Goal: Task Accomplishment & Management: Manage account settings

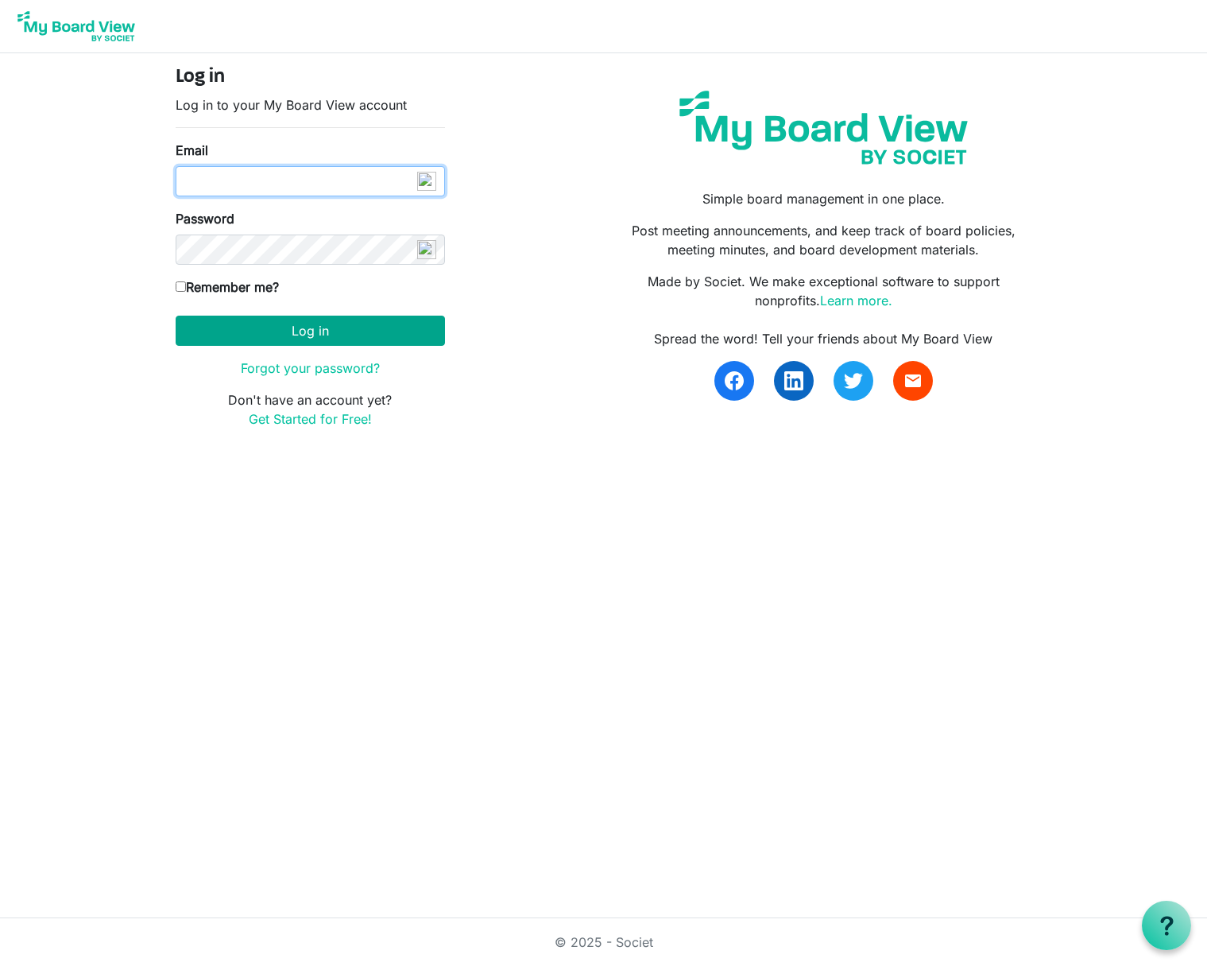
type input "[PERSON_NAME][EMAIL_ADDRESS][DOMAIN_NAME]"
click at [306, 337] on button "Log in" at bounding box center [310, 331] width 269 height 30
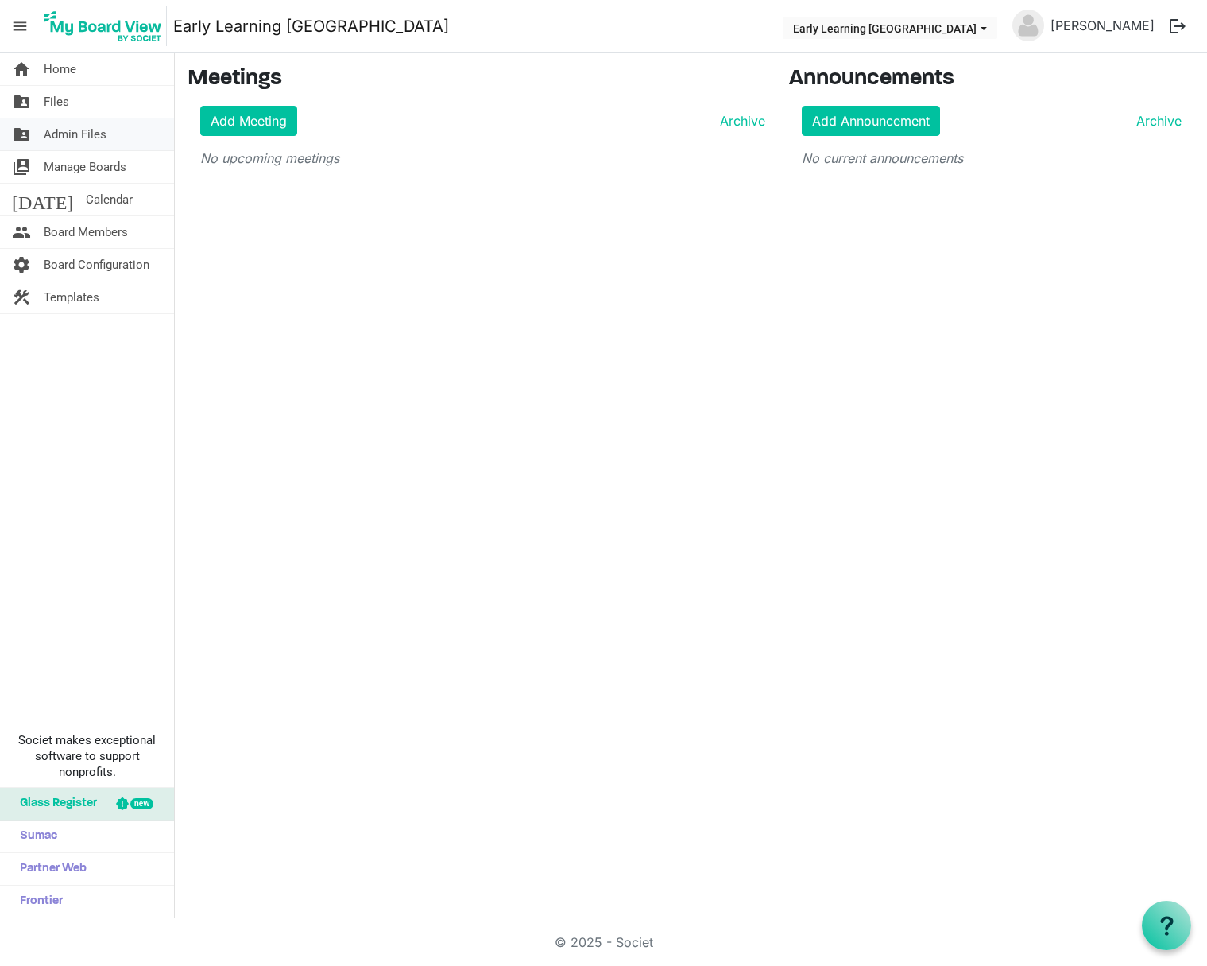
click at [50, 137] on span "Admin Files" at bounding box center [75, 134] width 63 height 32
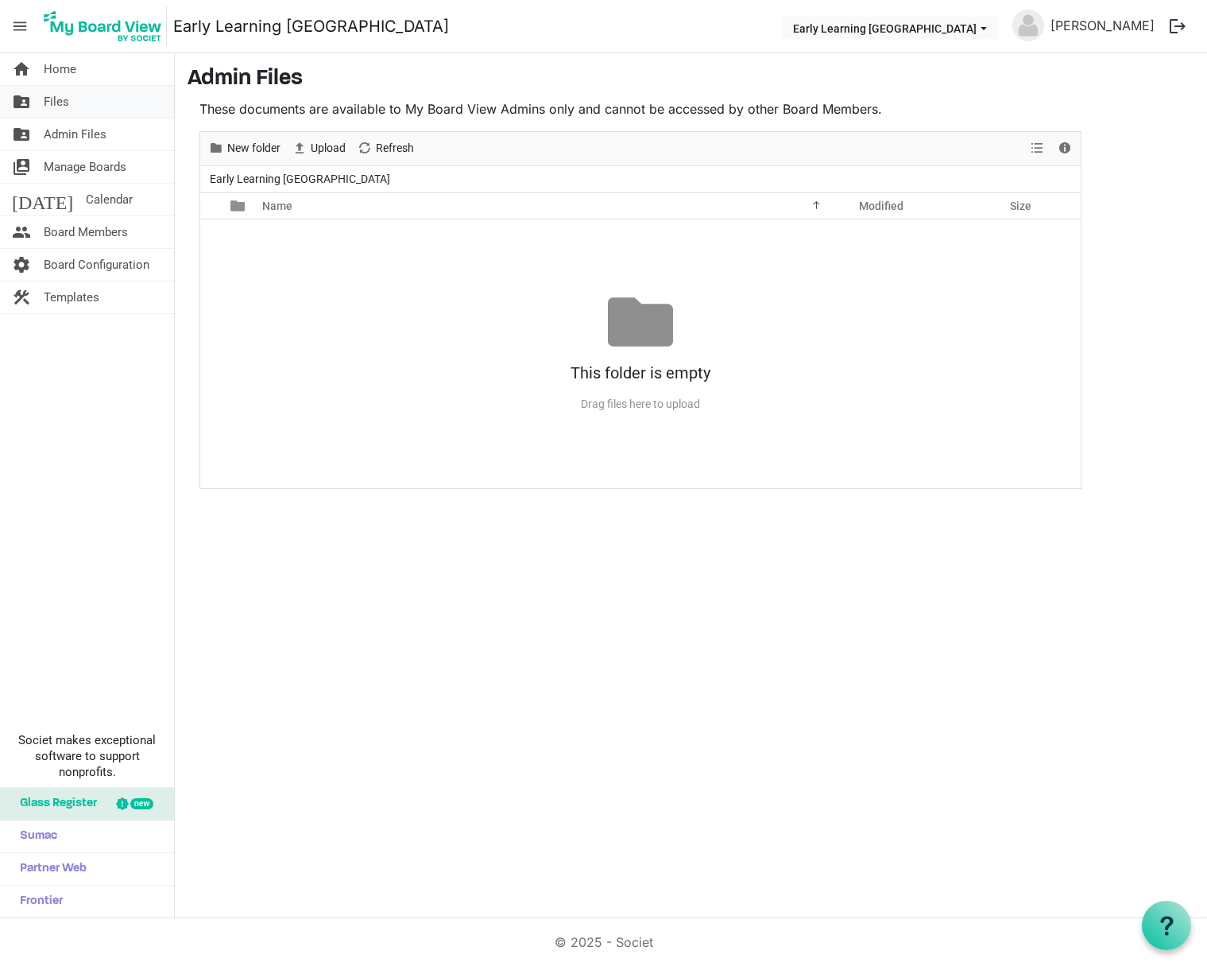
click at [55, 104] on span "Files" at bounding box center [56, 102] width 25 height 32
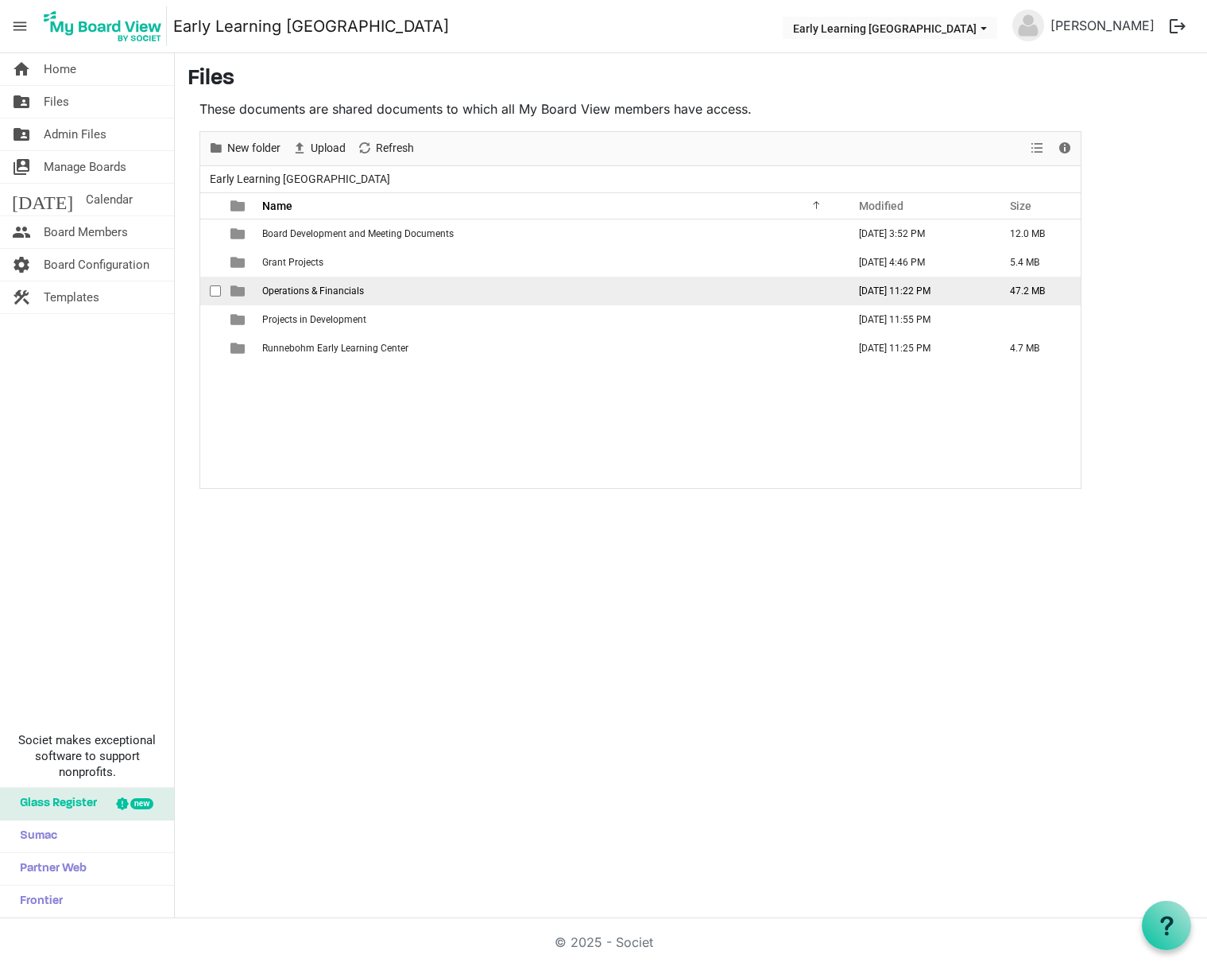
click at [304, 289] on span "Operations & Financials" at bounding box center [313, 290] width 102 height 11
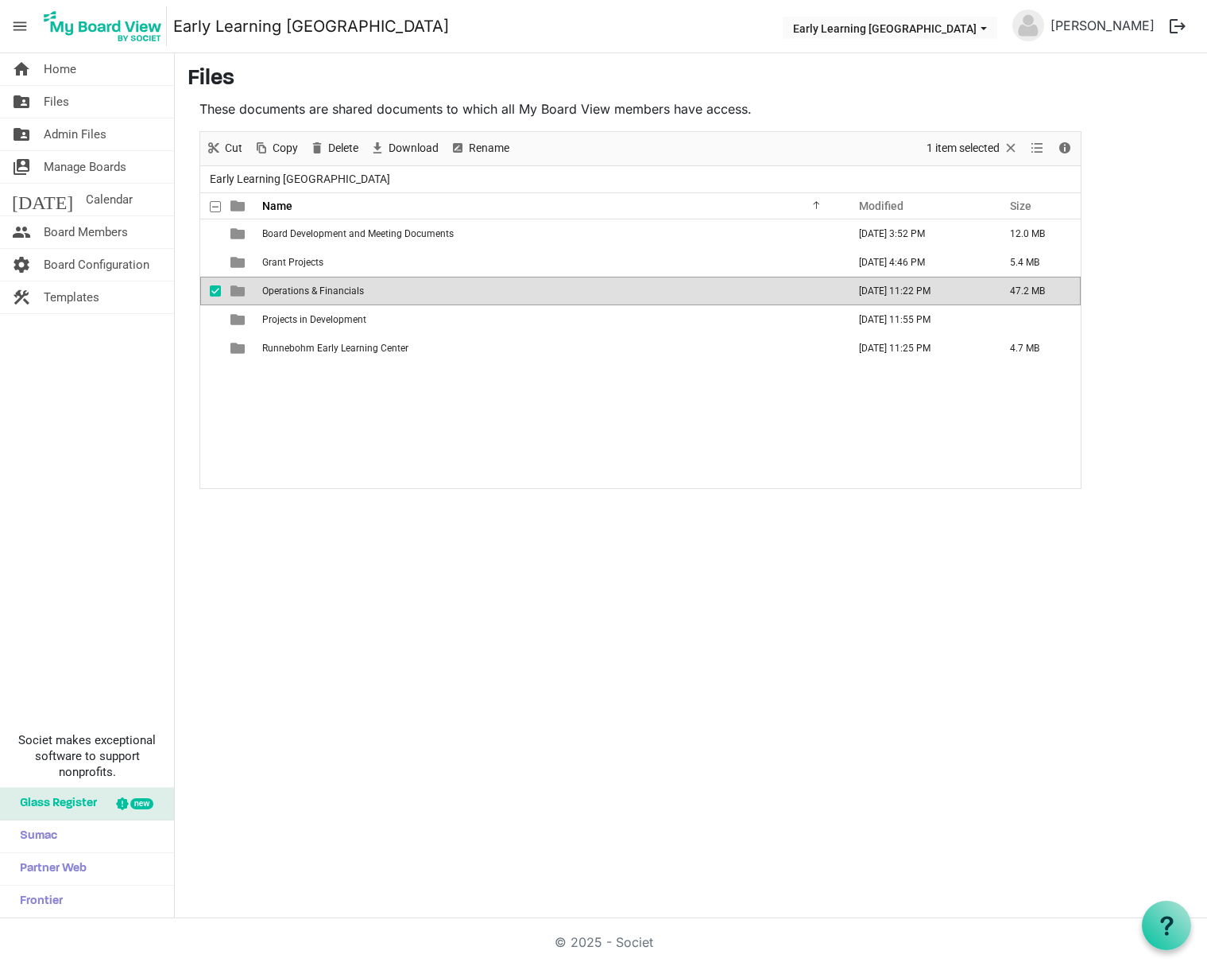
click at [304, 289] on span "Operations & Financials" at bounding box center [313, 290] width 102 height 11
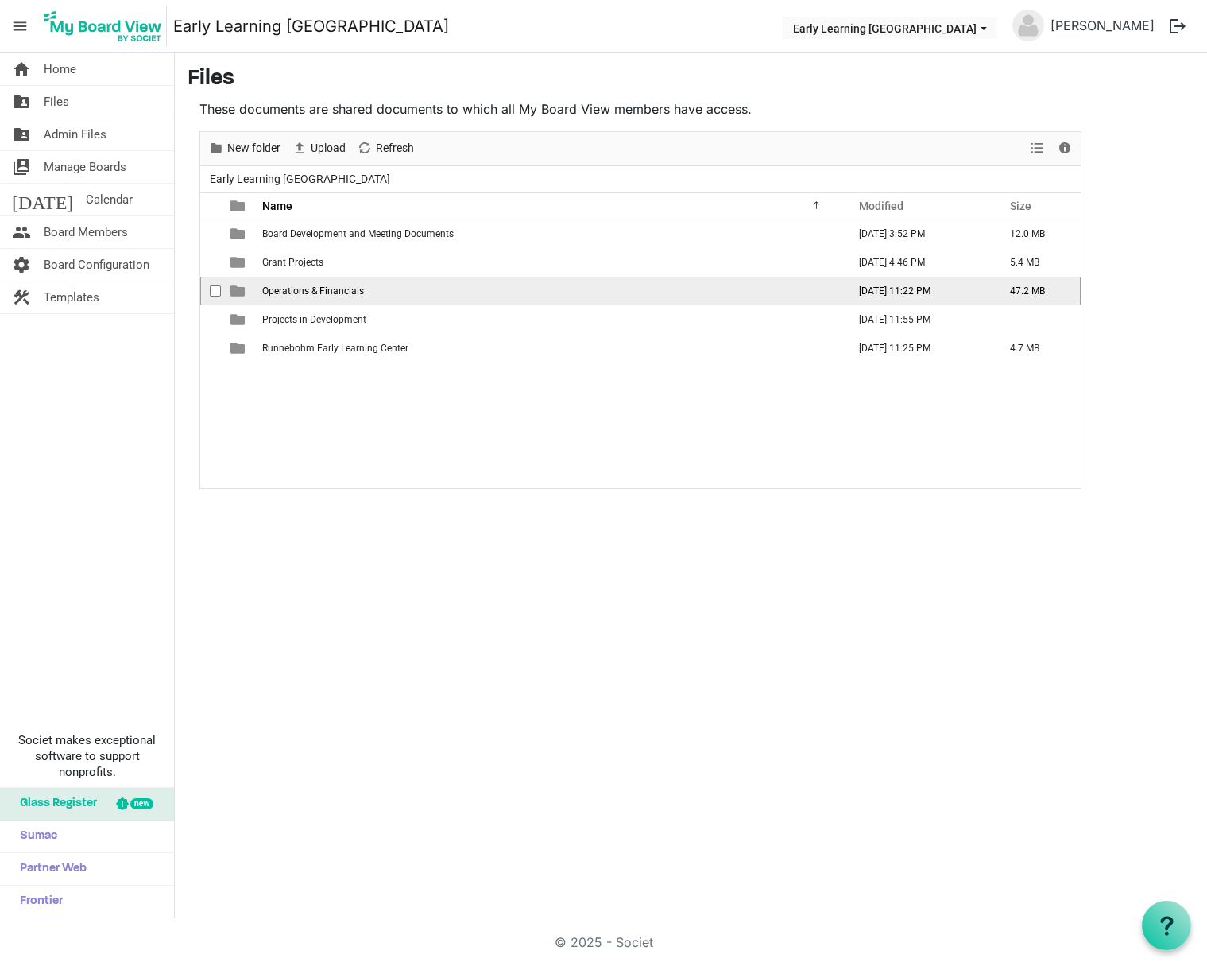
click at [304, 289] on span "Operations & Financials" at bounding box center [313, 290] width 102 height 11
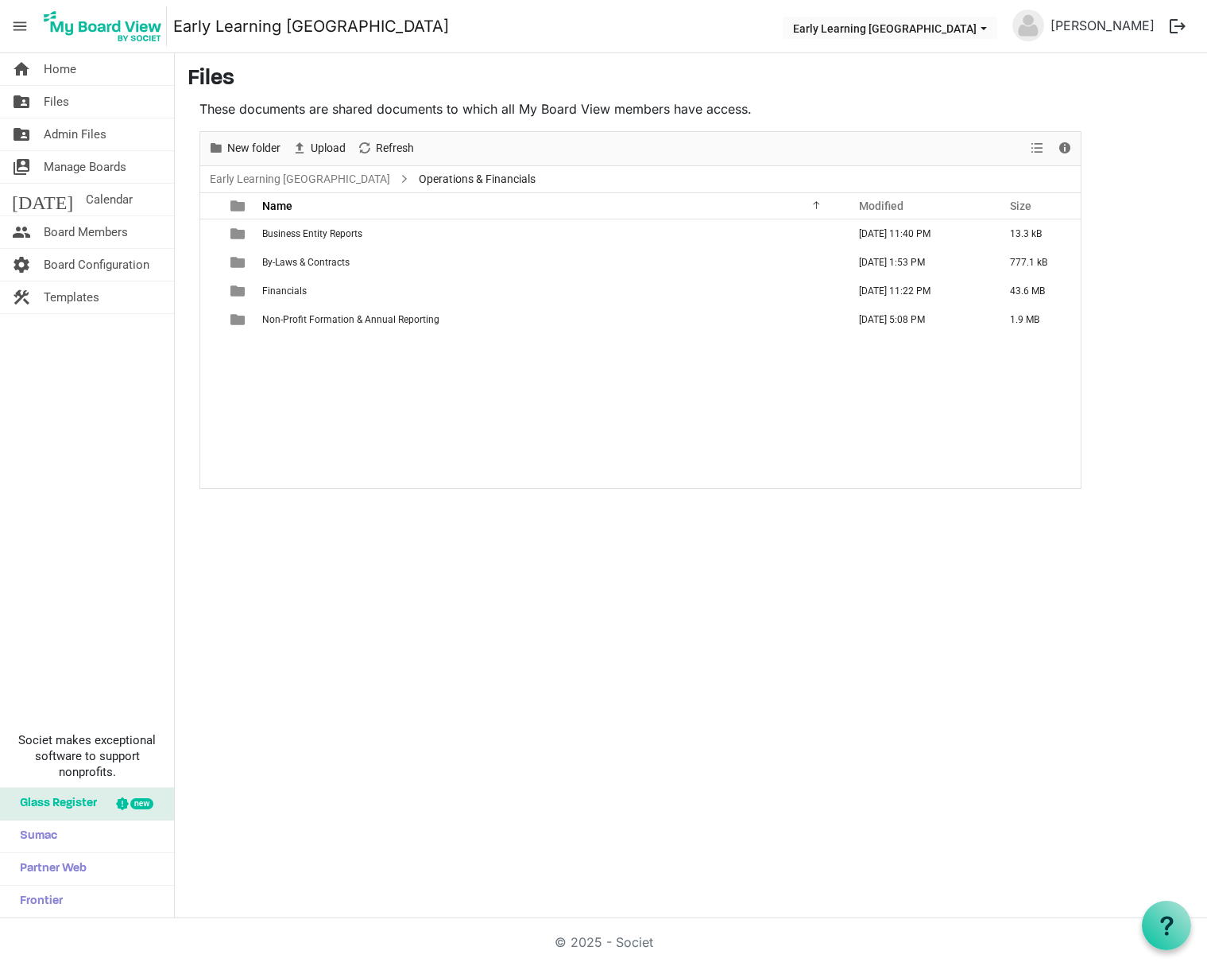
click at [304, 290] on span "Financials" at bounding box center [284, 290] width 45 height 11
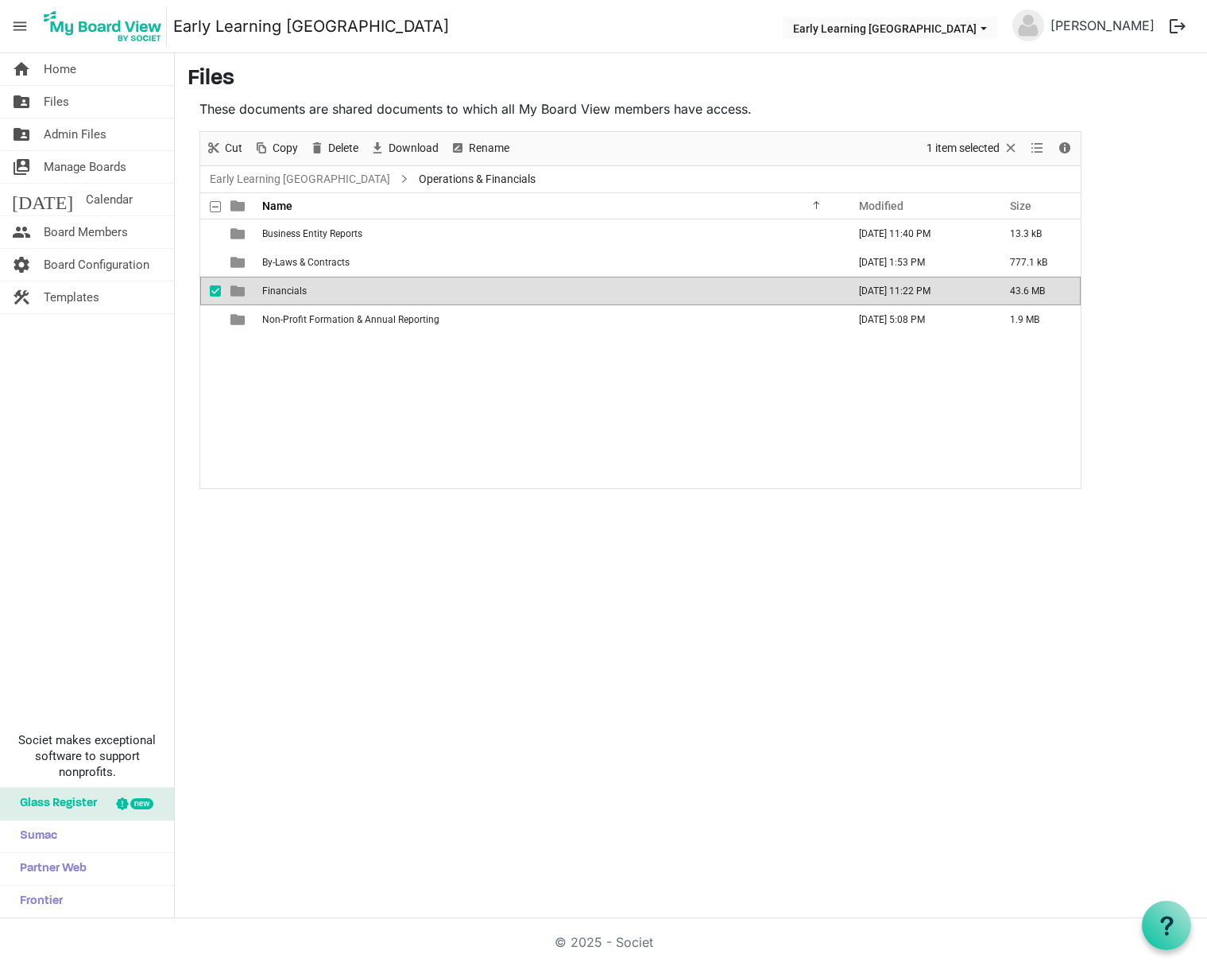
click at [304, 290] on span "Financials" at bounding box center [284, 290] width 45 height 11
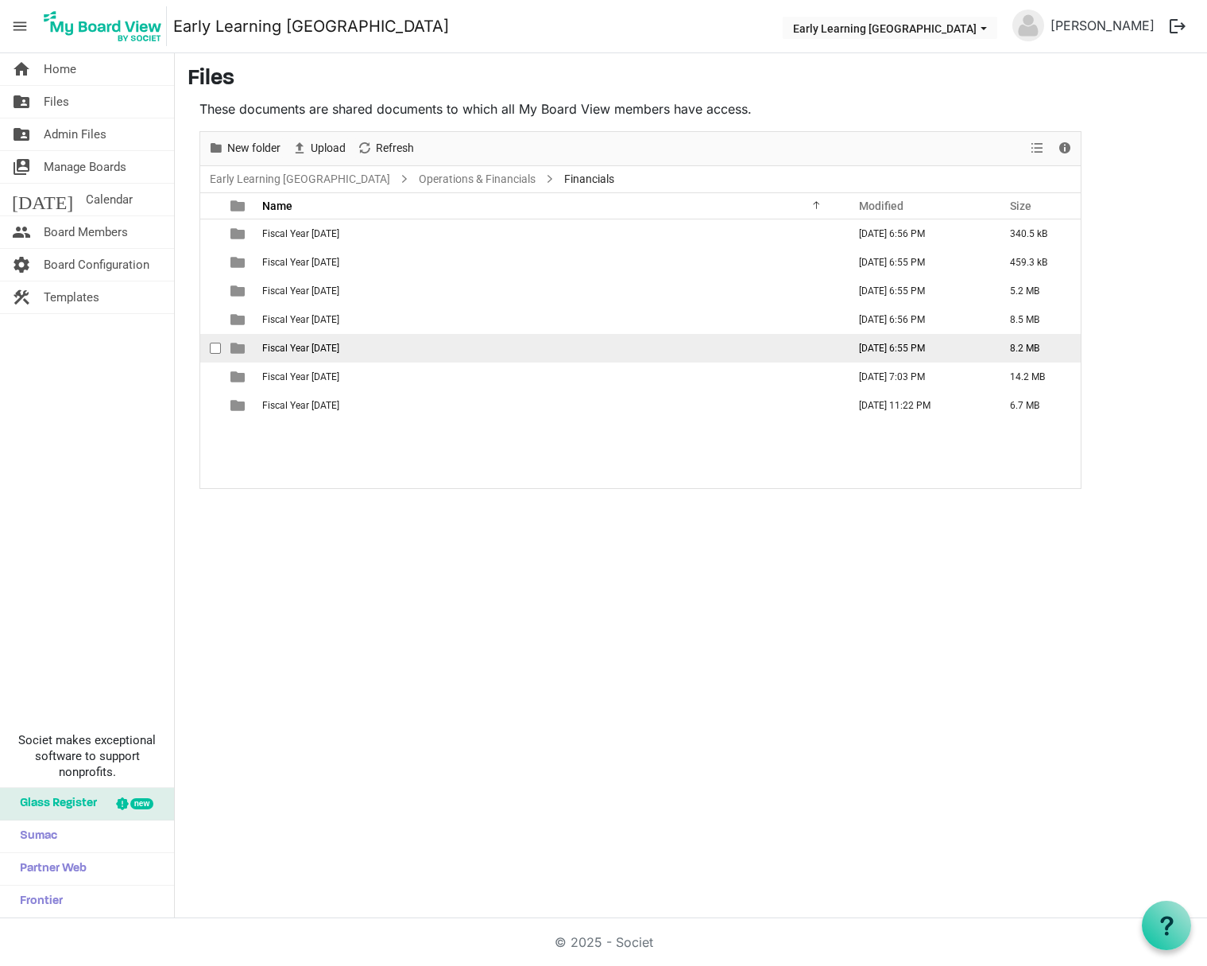
click at [309, 356] on td "Fiscal Year 2023" at bounding box center [550, 348] width 585 height 29
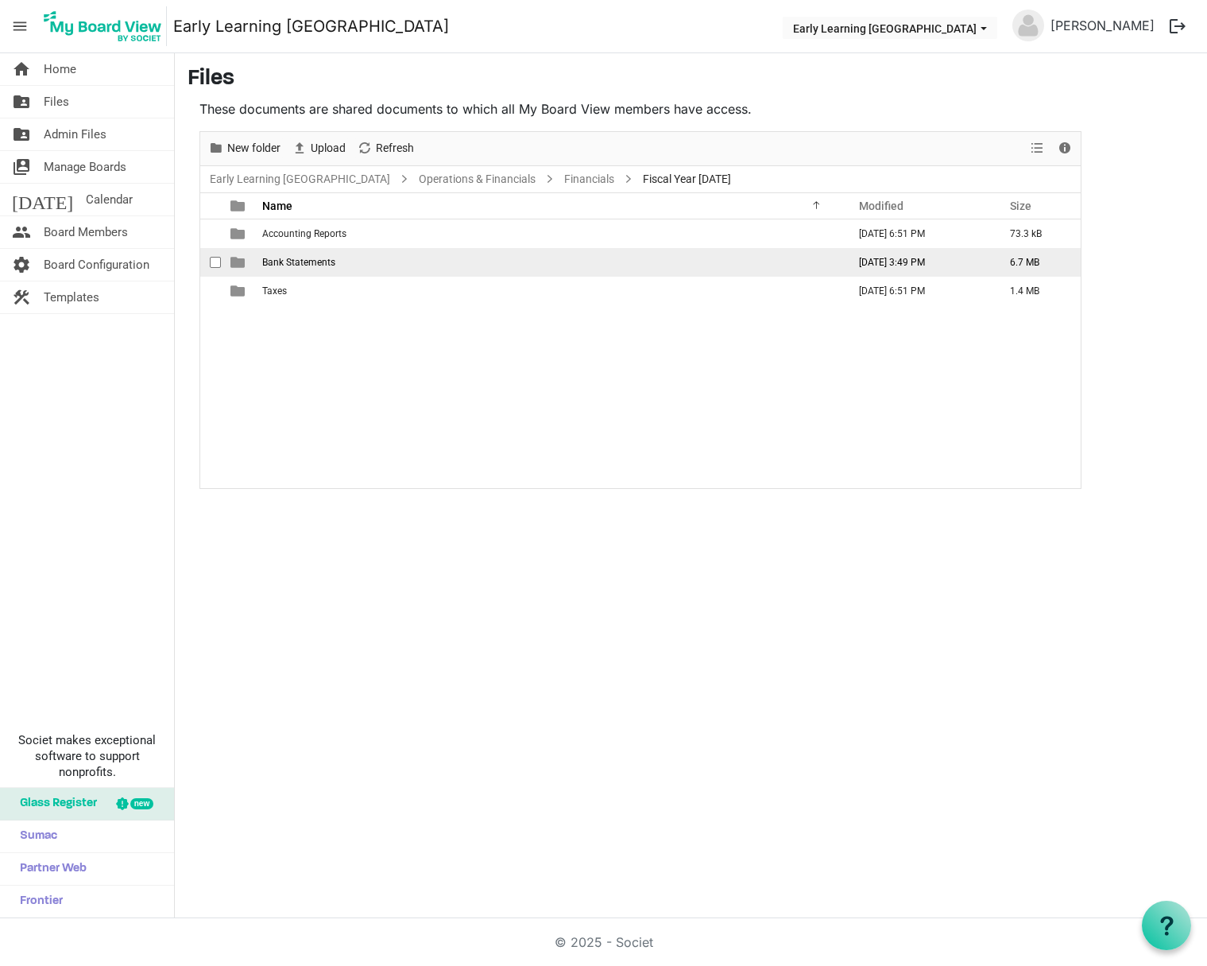
click at [312, 264] on span "Bank Statements" at bounding box center [298, 262] width 73 height 11
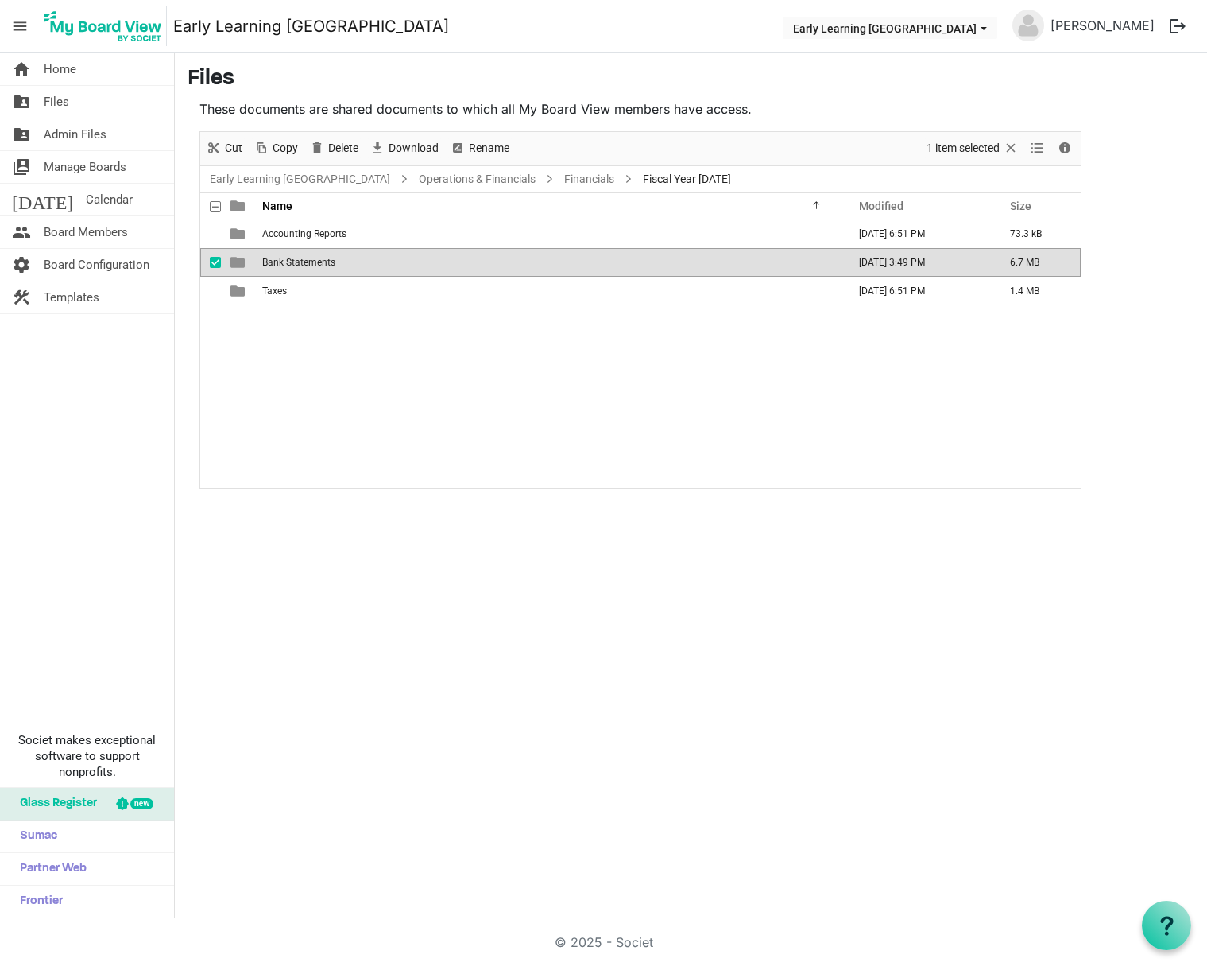
click at [312, 264] on span "Bank Statements" at bounding box center [298, 262] width 73 height 11
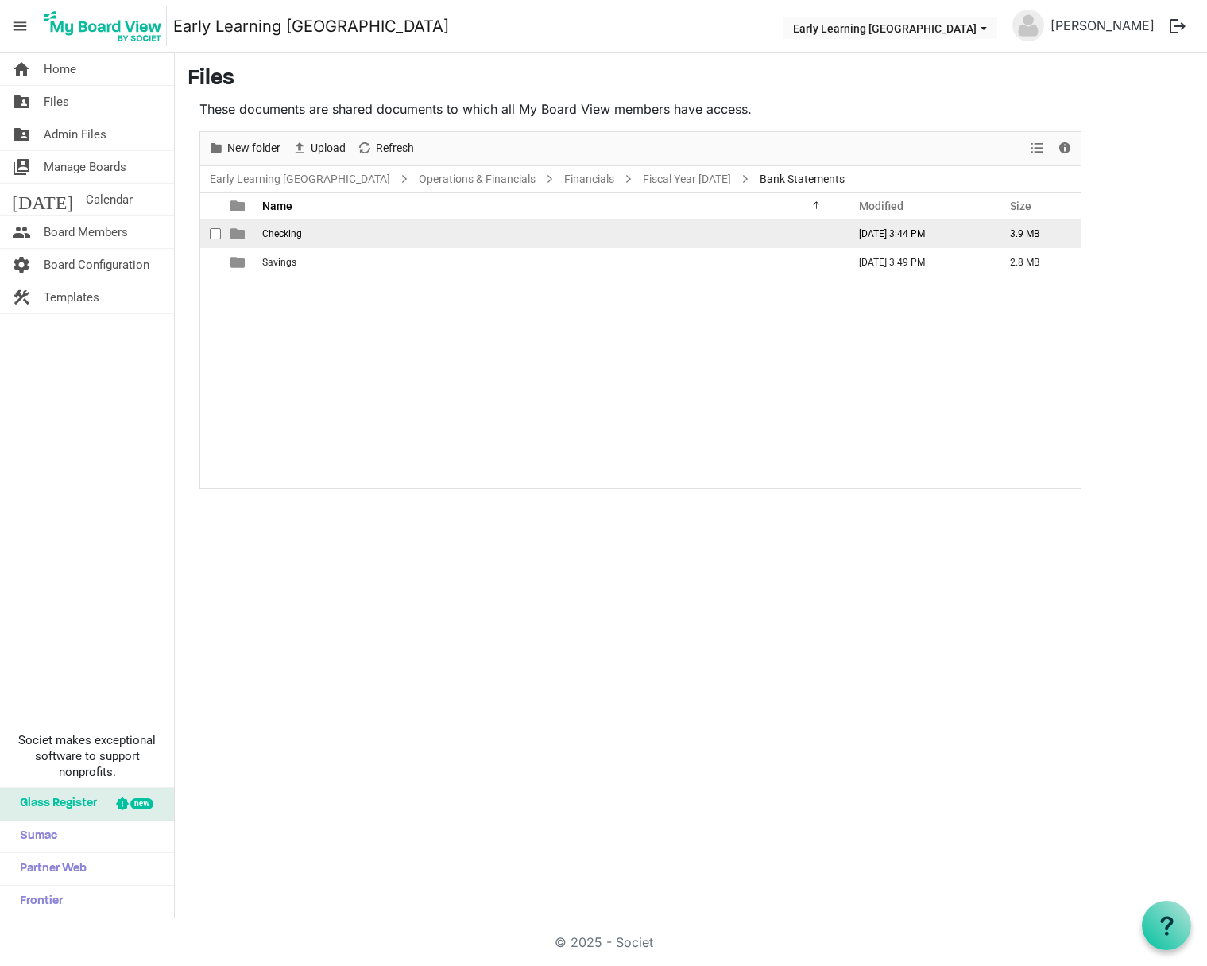
click at [292, 238] on span "Checking" at bounding box center [282, 233] width 40 height 11
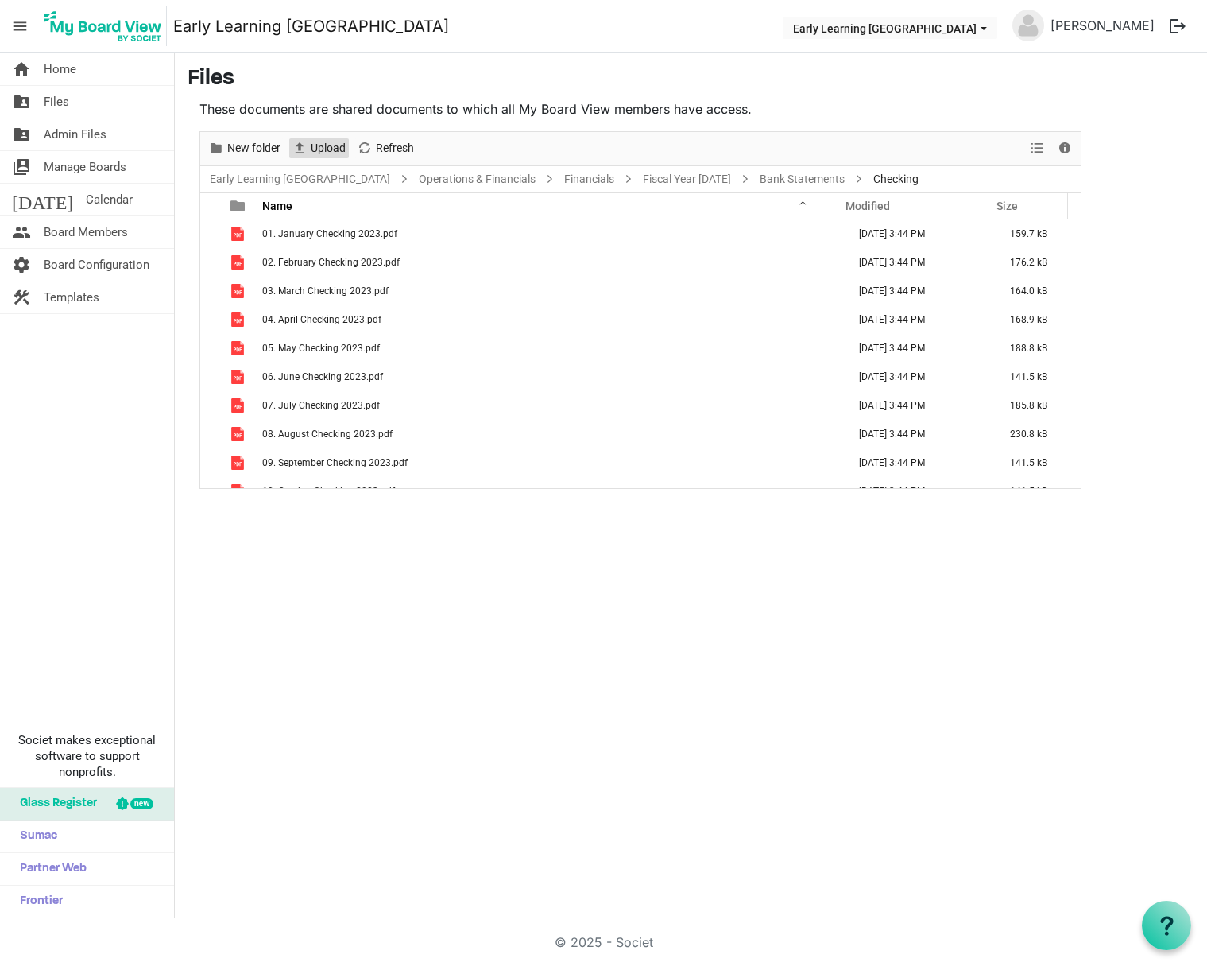
click at [314, 151] on span "Upload" at bounding box center [328, 148] width 38 height 20
click at [511, 722] on div "home Home folder_shared Files folder_shared Admin Files switch_account Manage B…" at bounding box center [603, 485] width 1207 height 865
click at [323, 152] on span "Upload" at bounding box center [328, 148] width 38 height 20
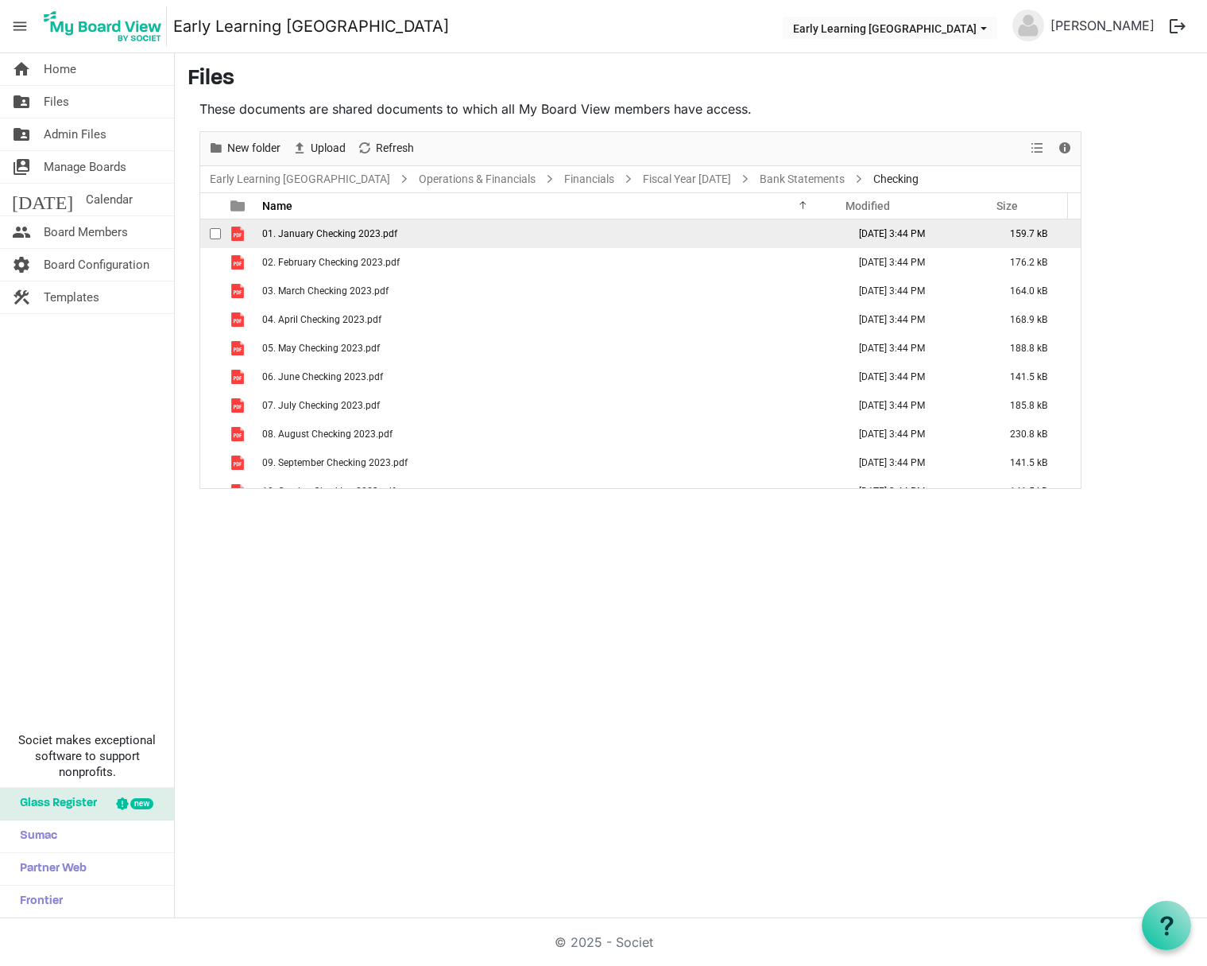
click at [323, 234] on span "01. January Checking 2023.pdf" at bounding box center [329, 233] width 135 height 11
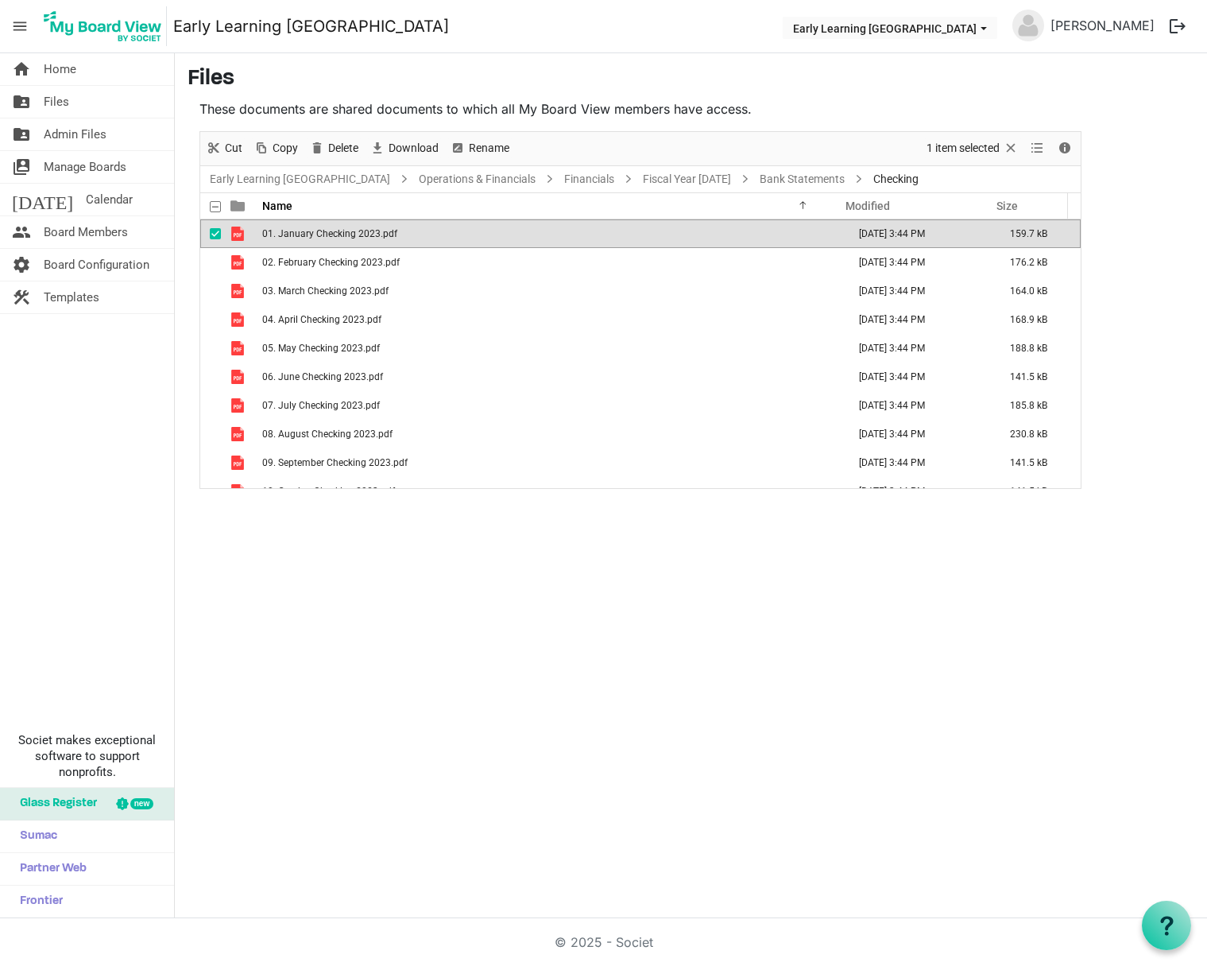
click at [323, 234] on span "01. January Checking 2023.pdf" at bounding box center [329, 233] width 135 height 11
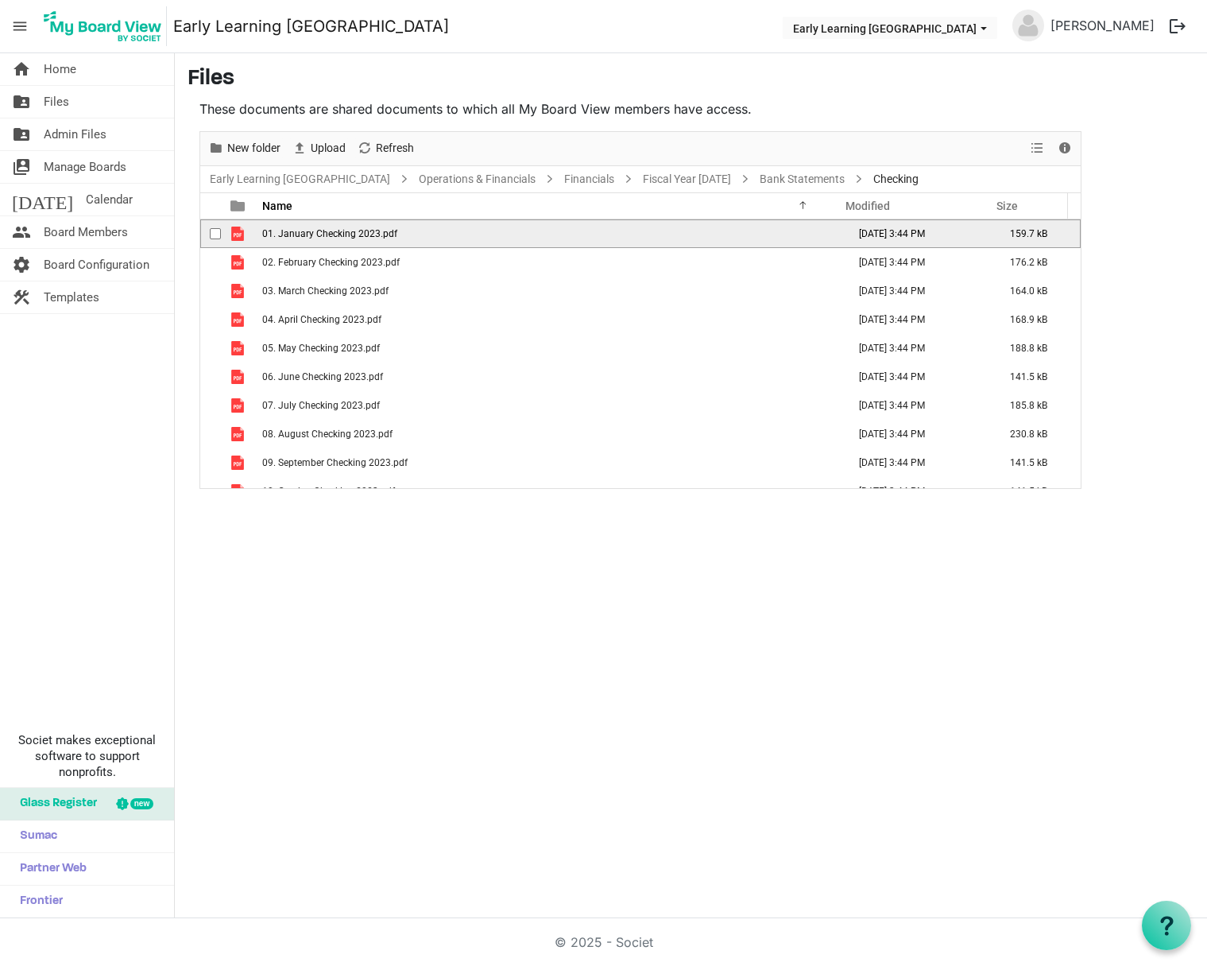
click at [323, 234] on span "01. January Checking 2023.pdf" at bounding box center [329, 233] width 135 height 11
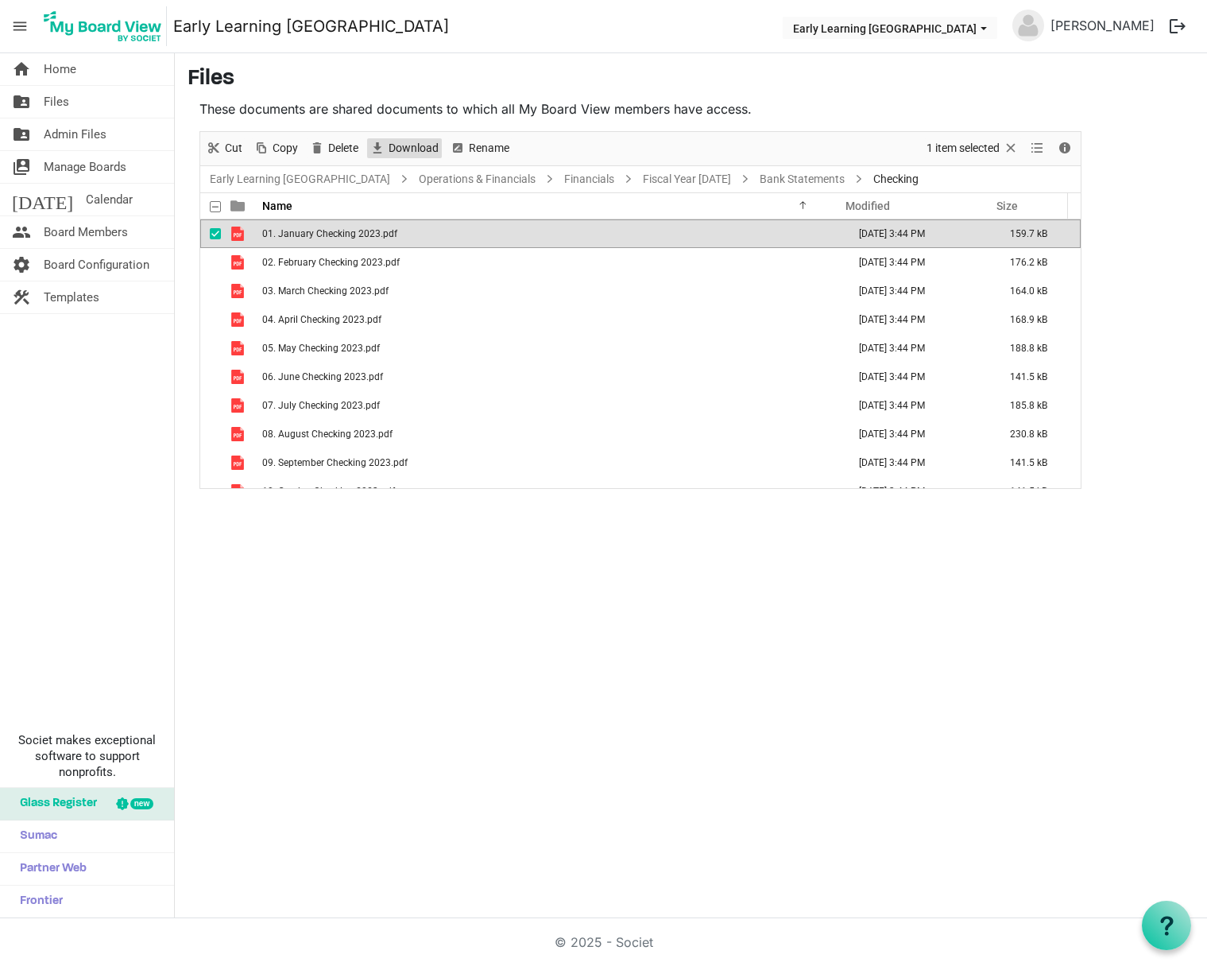
click at [401, 147] on span "Download" at bounding box center [413, 148] width 53 height 20
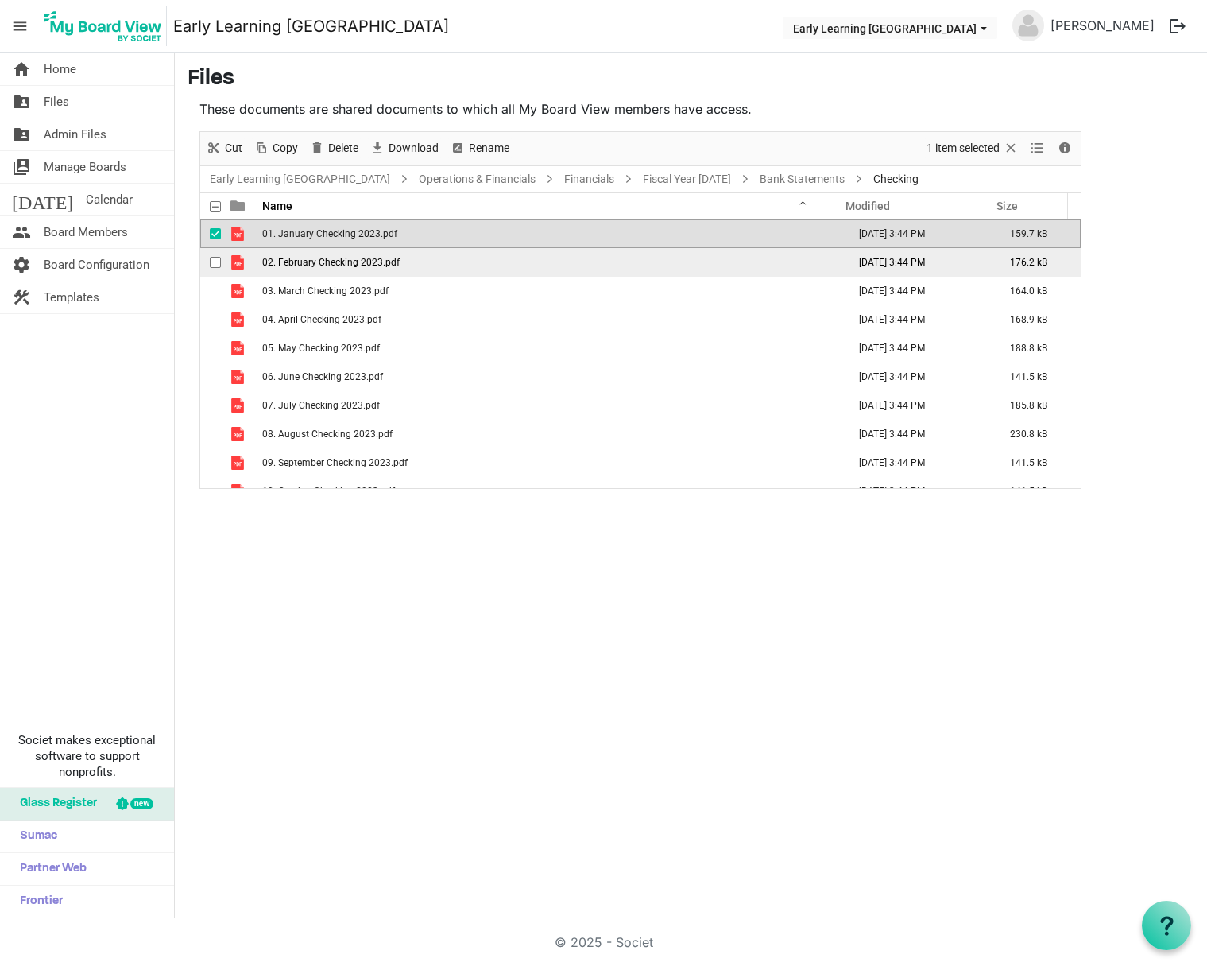
click at [293, 268] on td "02. February Checking 2023.pdf" at bounding box center [550, 262] width 585 height 29
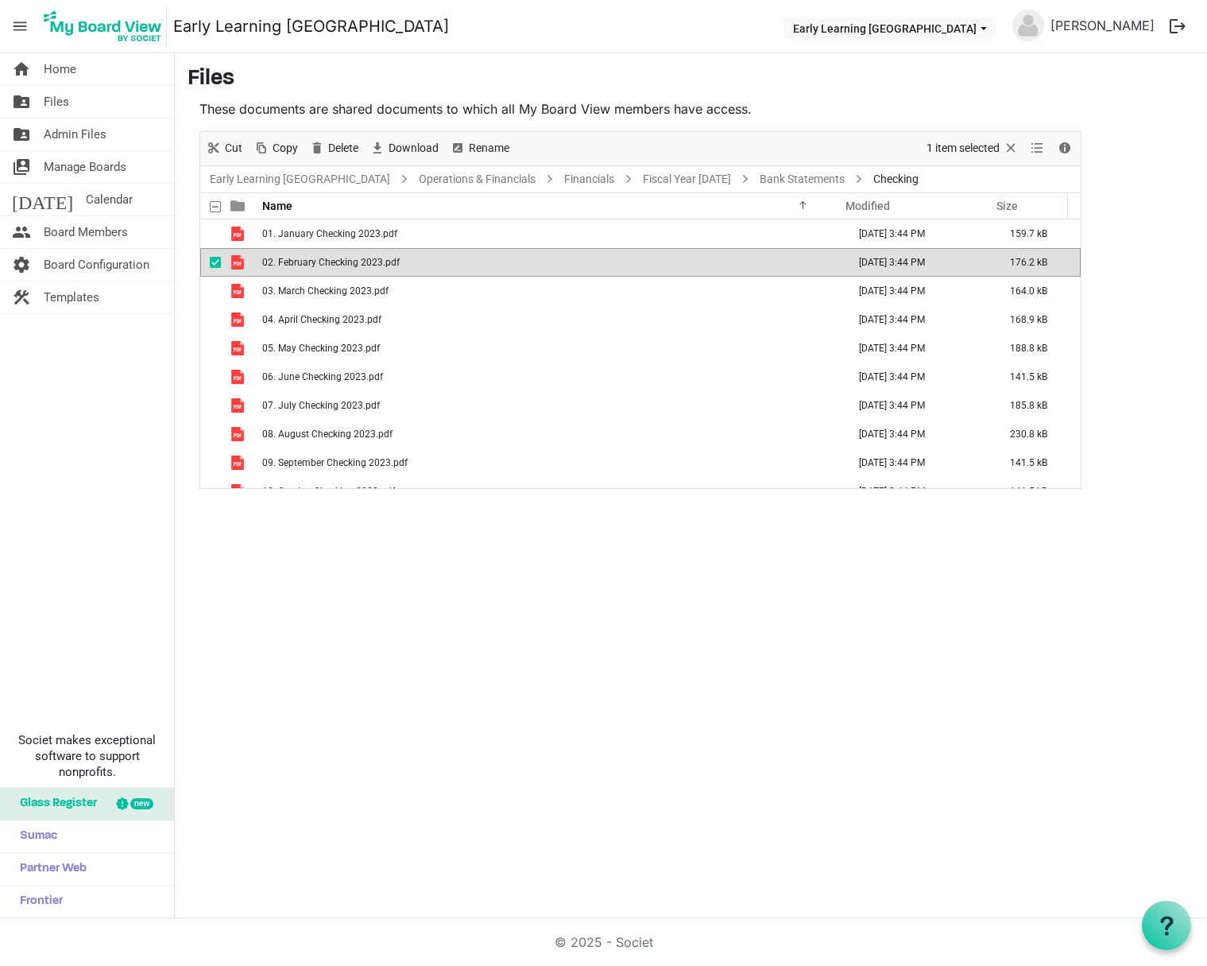
click at [293, 268] on td "02. February Checking 2023.pdf" at bounding box center [550, 262] width 585 height 29
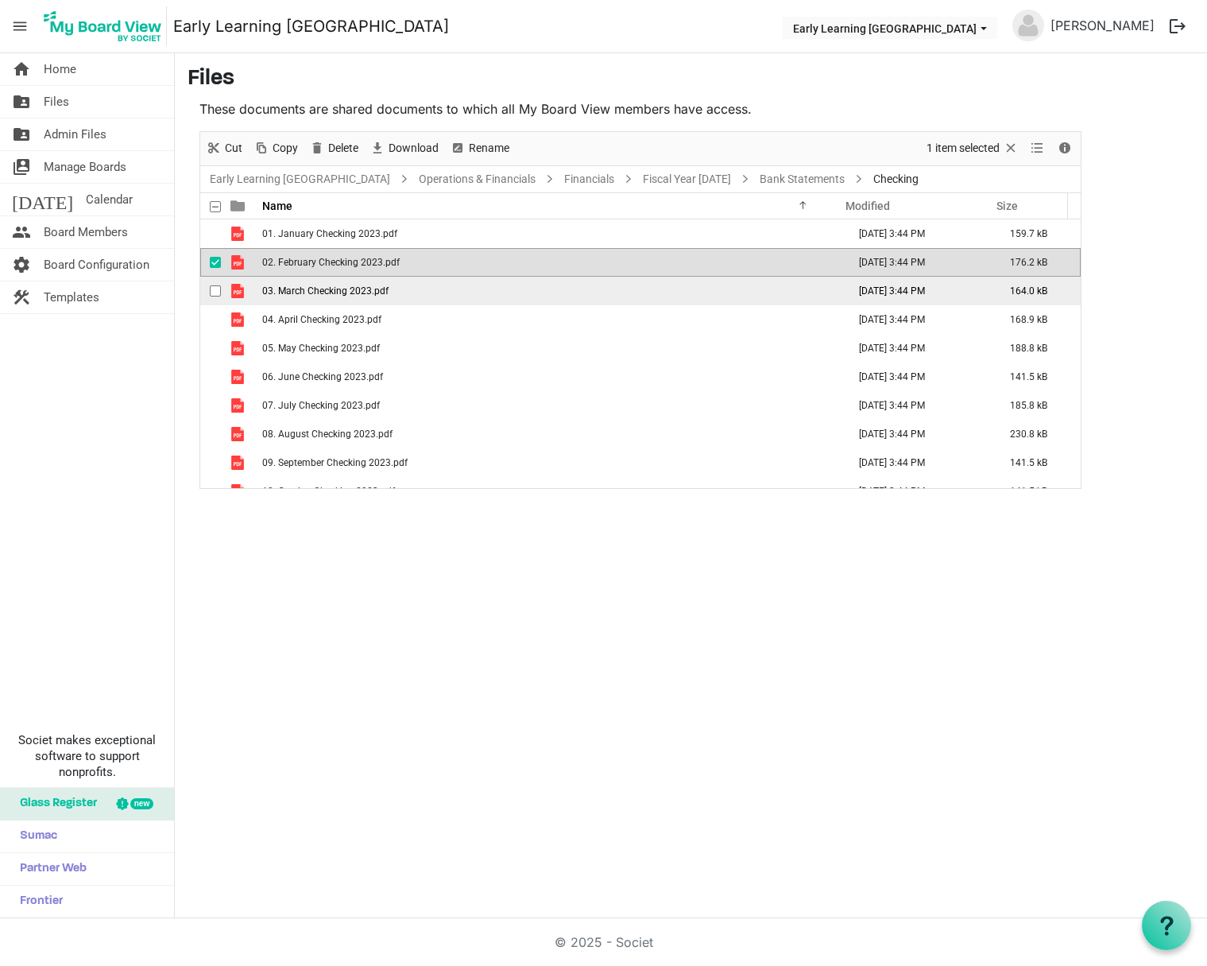
click at [284, 296] on td "03. March Checking 2023.pdf" at bounding box center [550, 291] width 585 height 29
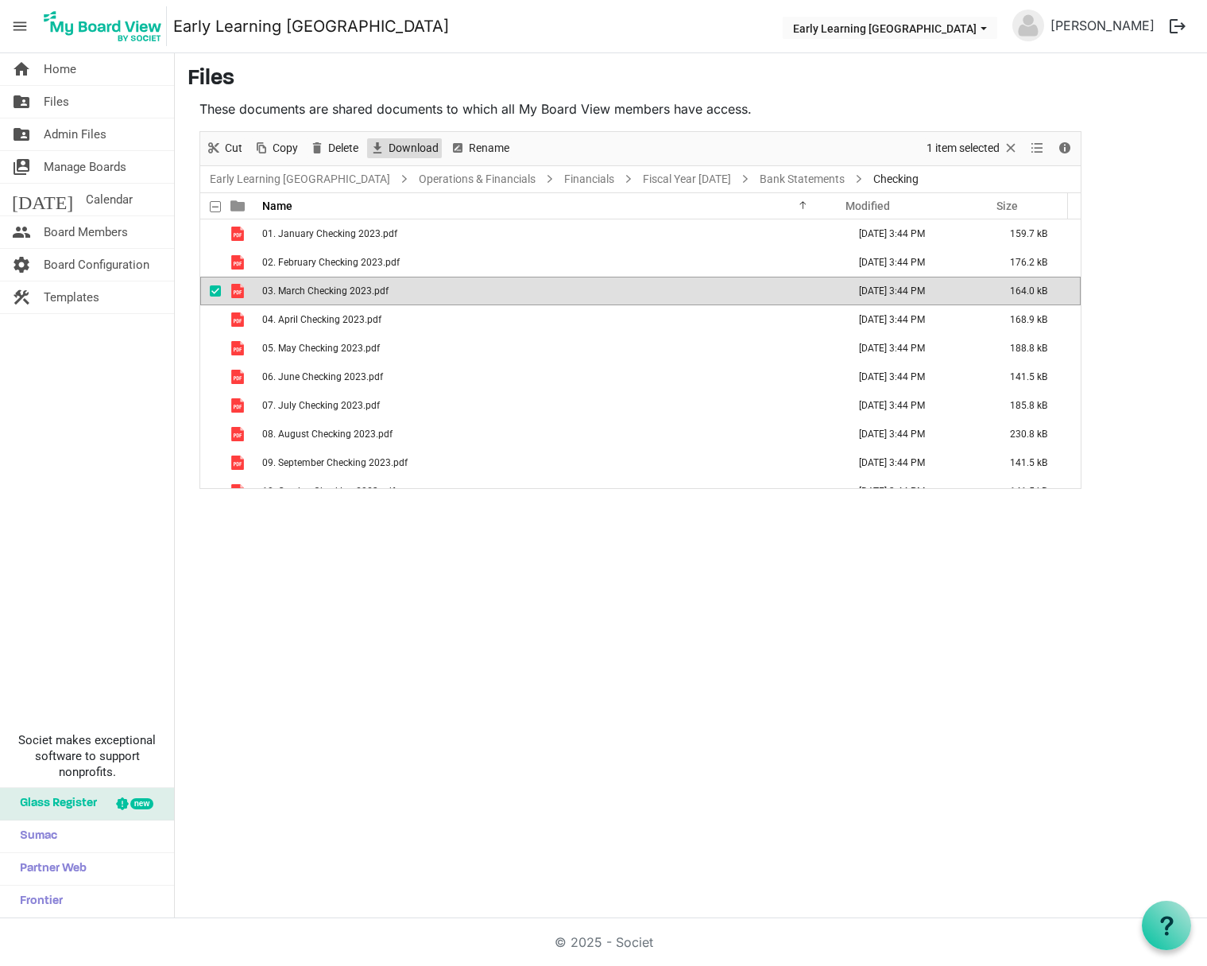
click at [436, 146] on span "Download" at bounding box center [413, 148] width 53 height 20
click at [409, 149] on span "Download" at bounding box center [413, 148] width 53 height 20
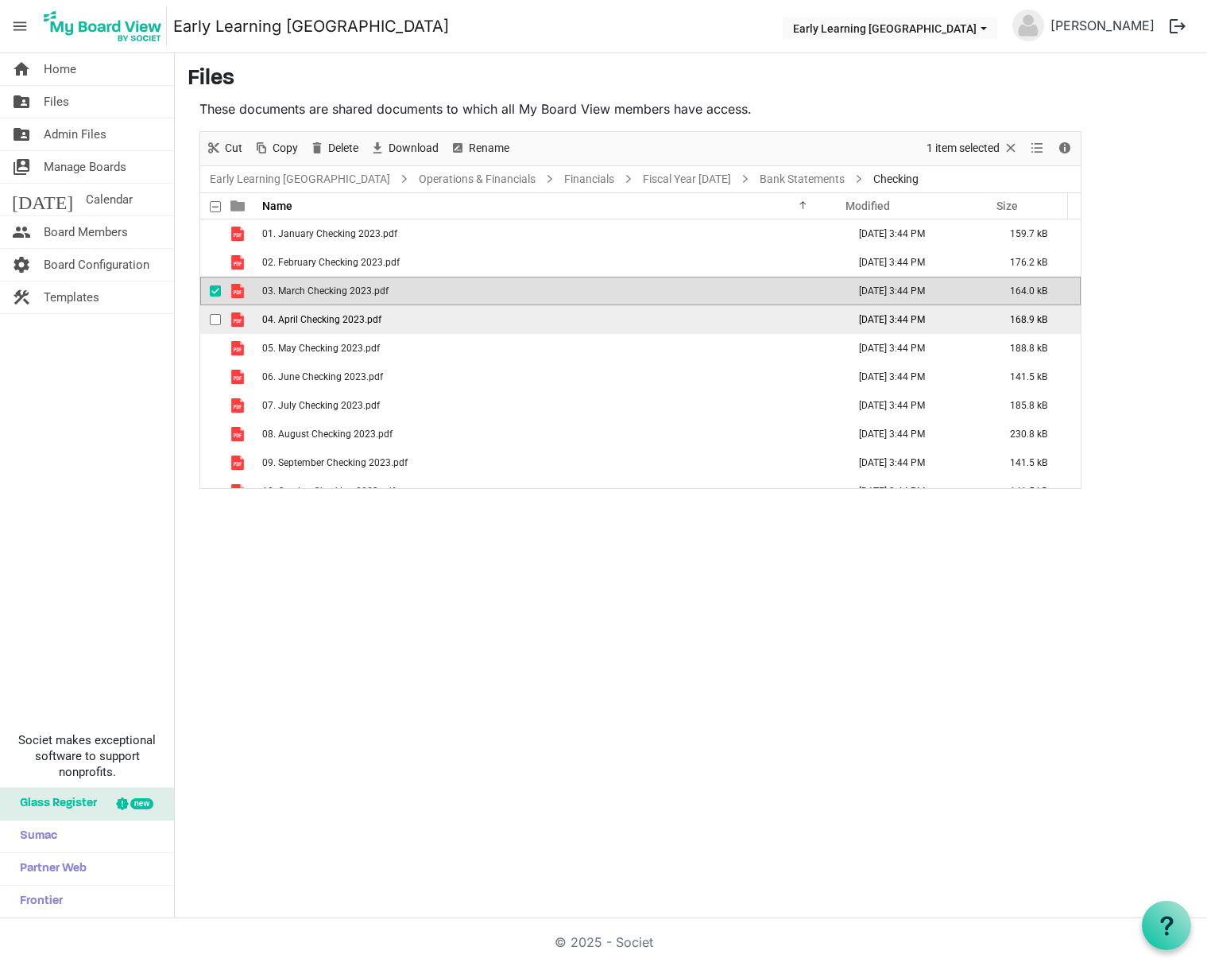
click at [319, 318] on span "04. April Checking 2023.pdf" at bounding box center [321, 319] width 119 height 11
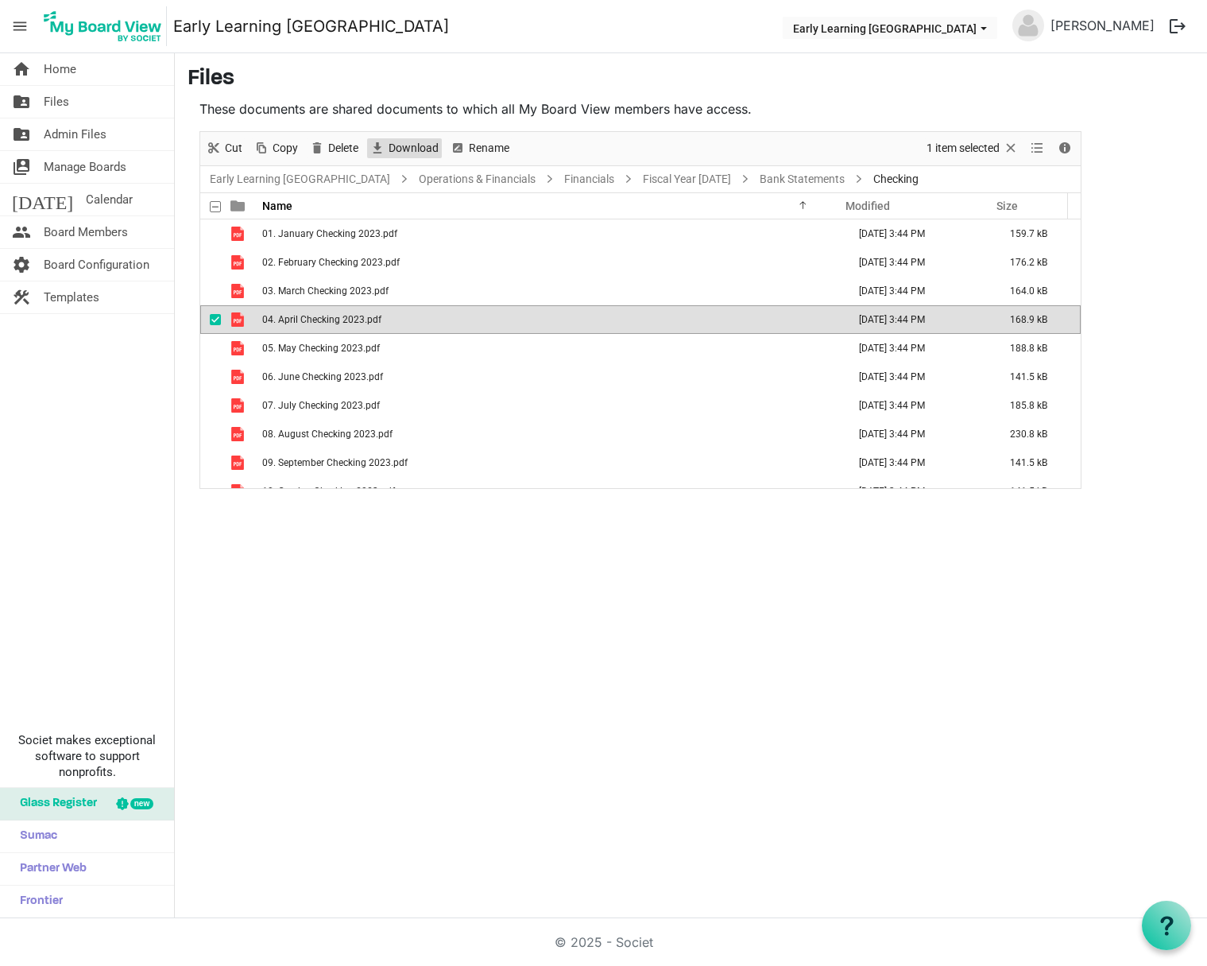
click at [420, 149] on span "Download" at bounding box center [413, 148] width 53 height 20
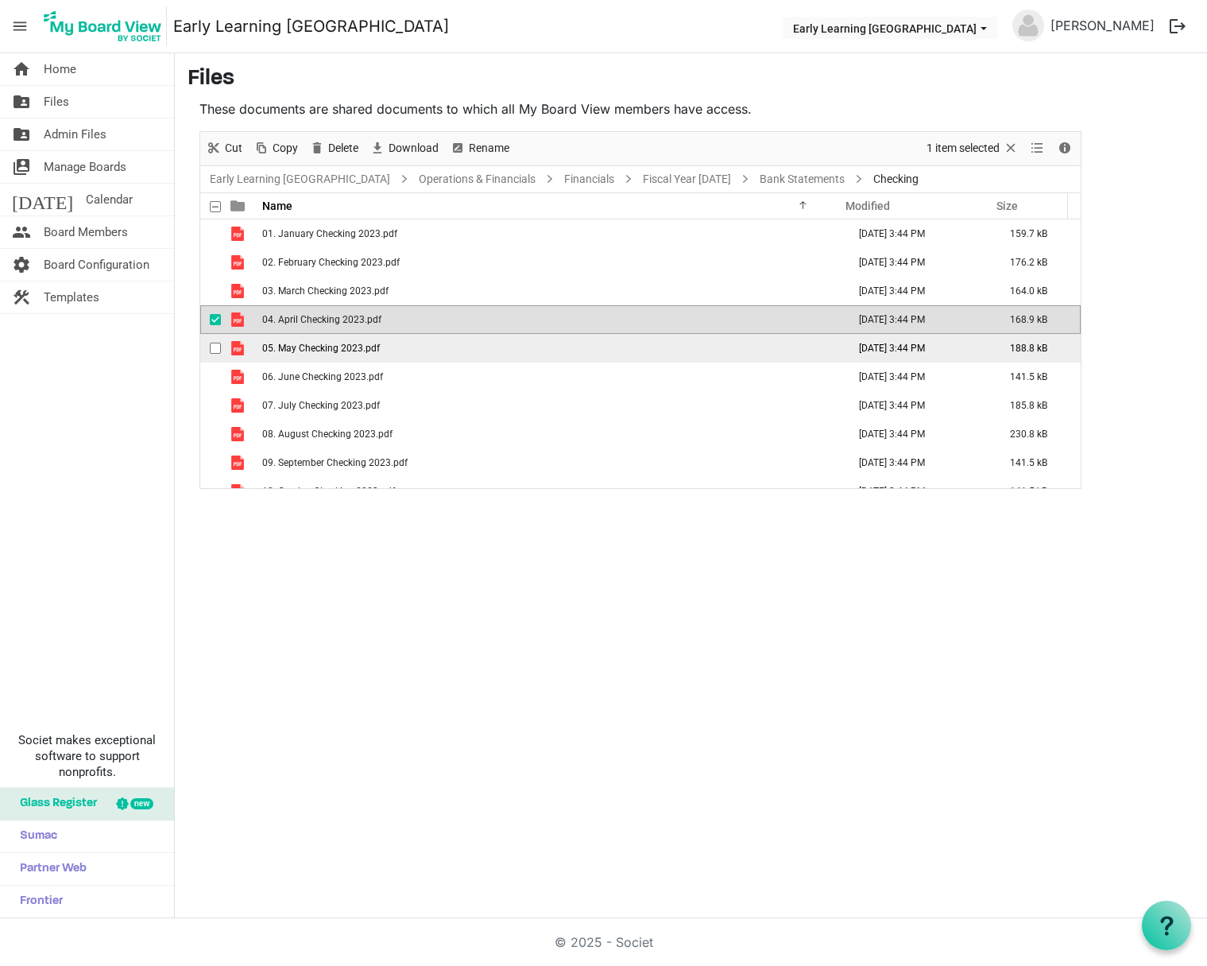
click at [299, 343] on span "05. May Checking 2023.pdf" at bounding box center [321, 348] width 118 height 11
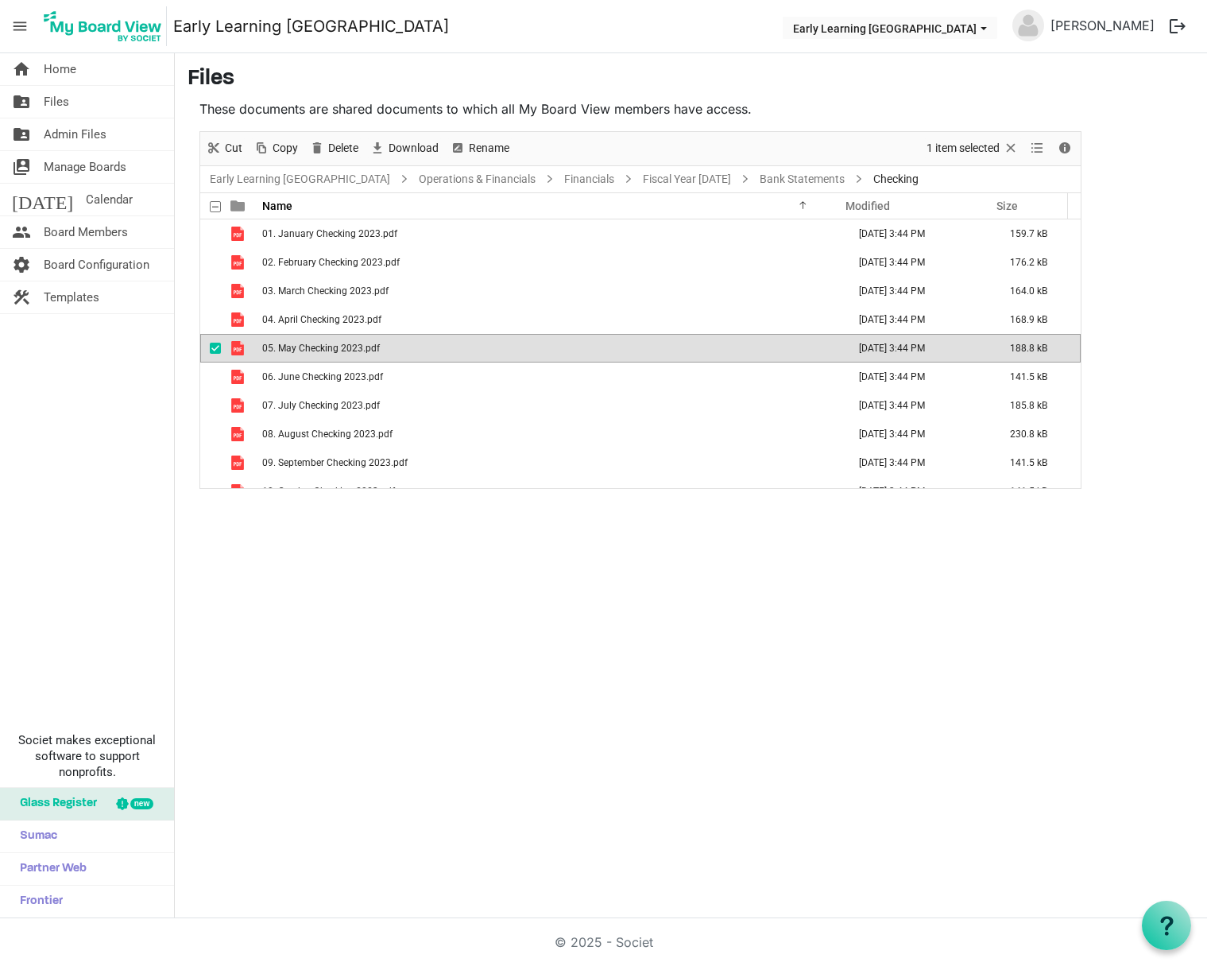
click at [299, 343] on span "05. May Checking 2023.pdf" at bounding box center [321, 348] width 118 height 11
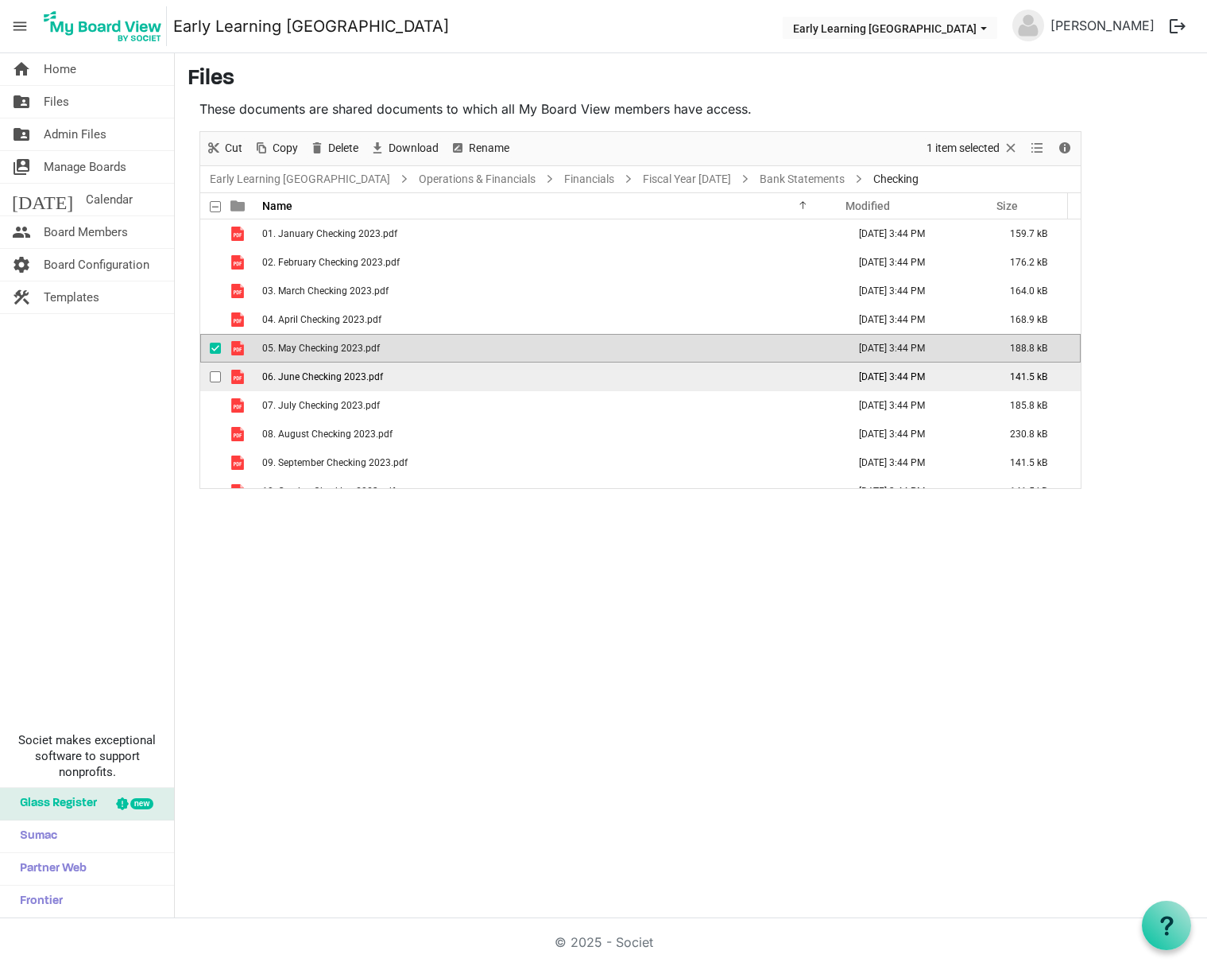
click at [325, 382] on td "06. June Checking 2023.pdf" at bounding box center [550, 376] width 585 height 29
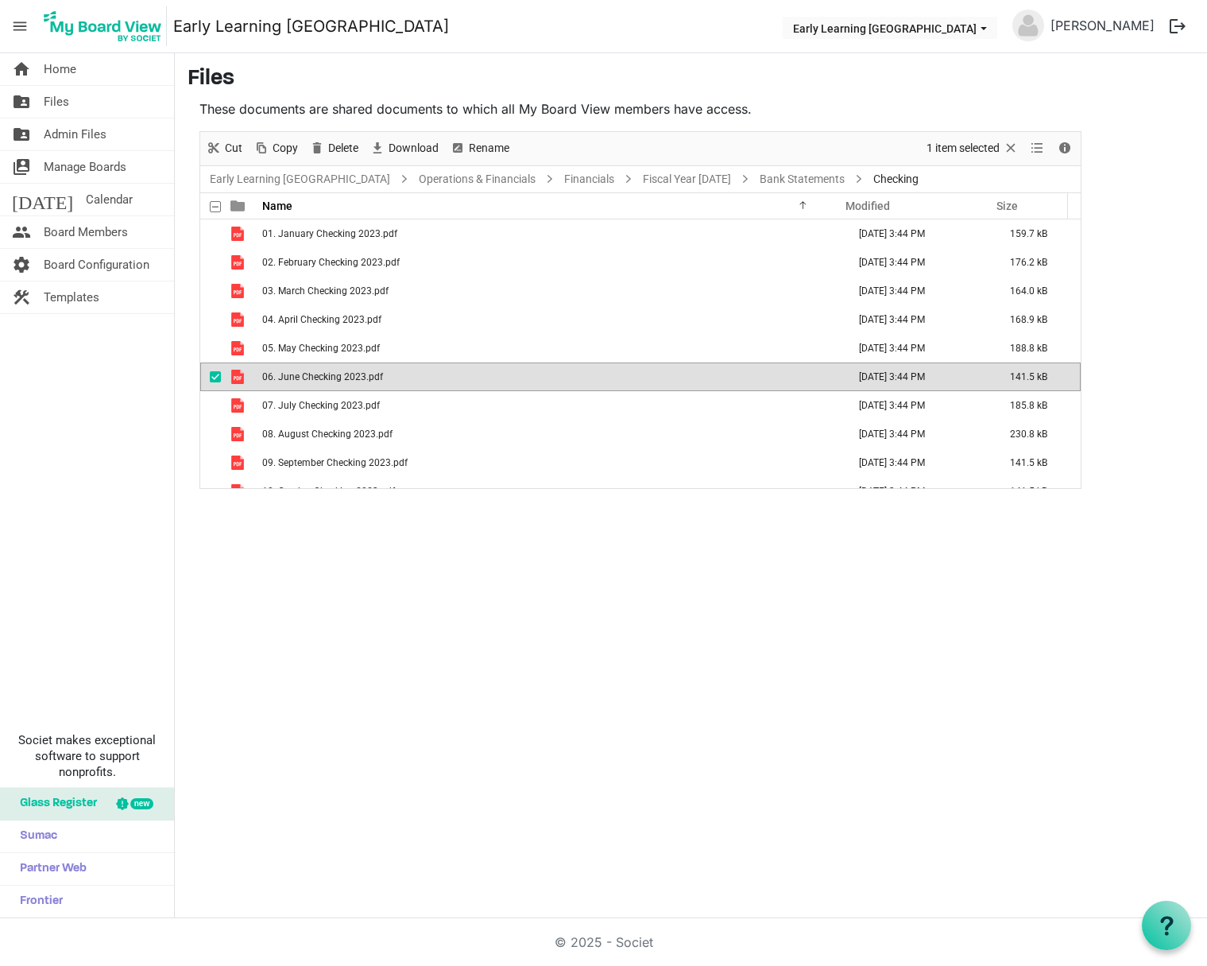
click at [325, 382] on td "06. June Checking 2023.pdf" at bounding box center [550, 376] width 585 height 29
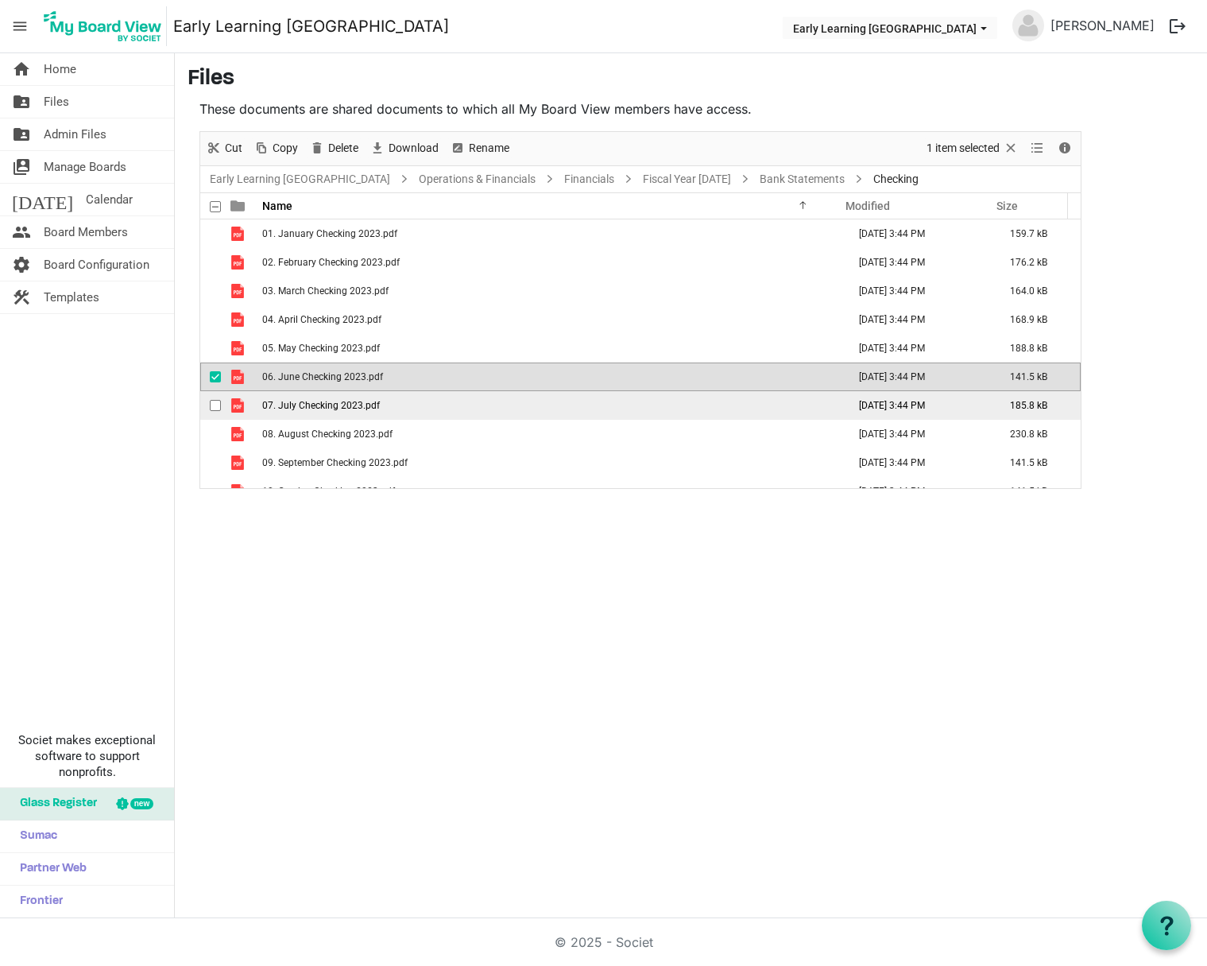
click at [309, 401] on span "07. July Checking 2023.pdf" at bounding box center [321, 405] width 118 height 11
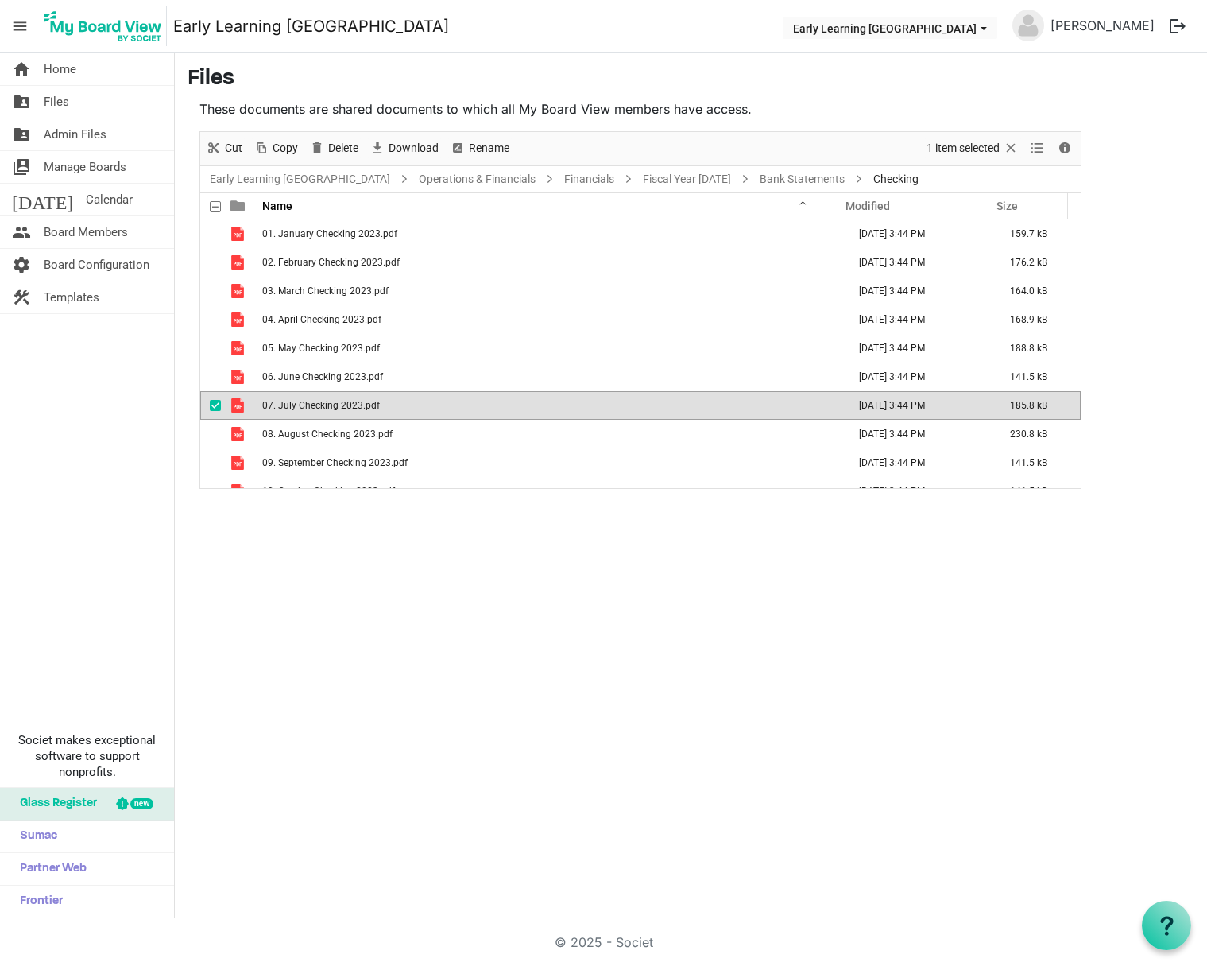
click at [309, 401] on span "07. July Checking 2023.pdf" at bounding box center [321, 405] width 118 height 11
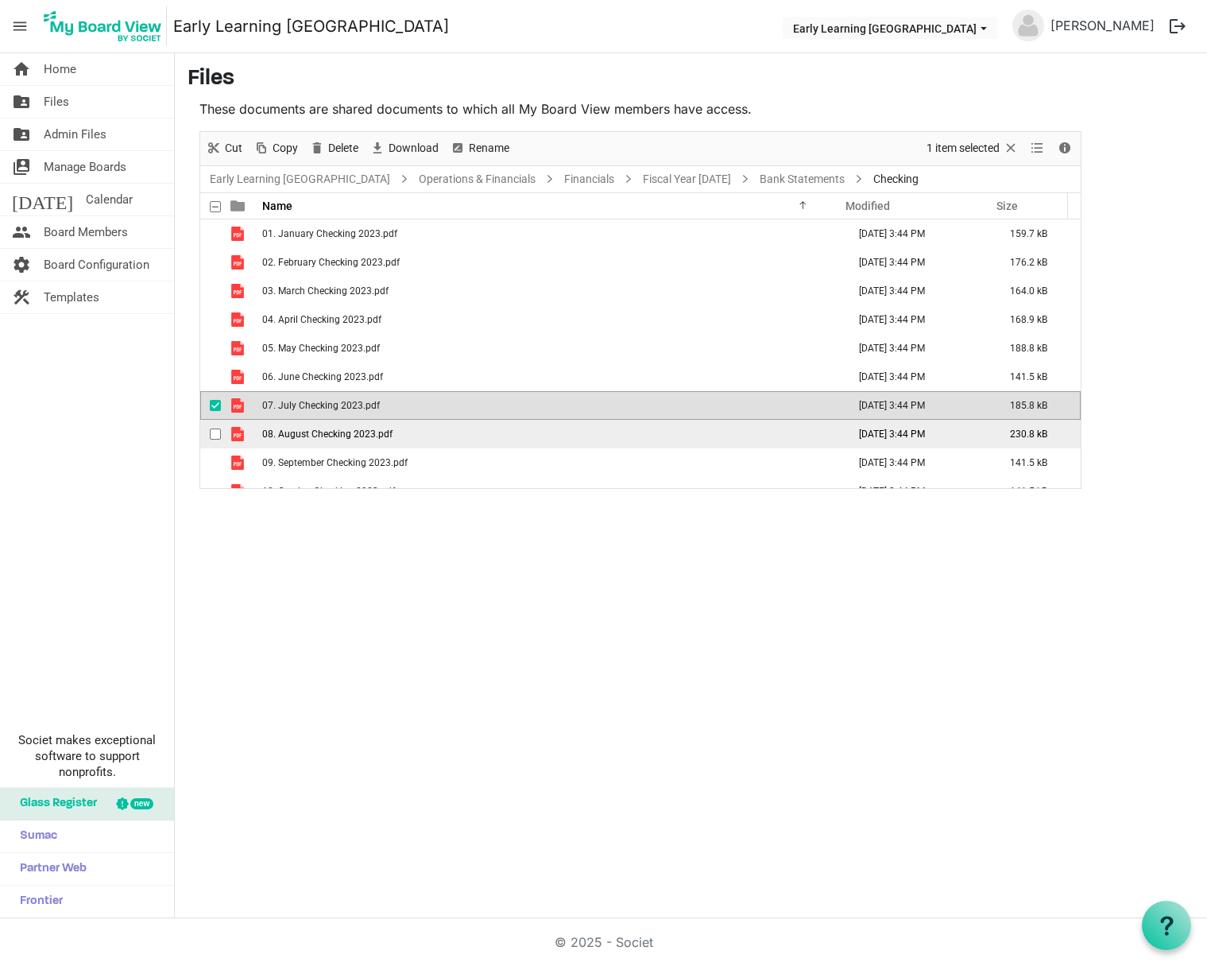
click at [320, 438] on span "08. August Checking 2023.pdf" at bounding box center [327, 433] width 130 height 11
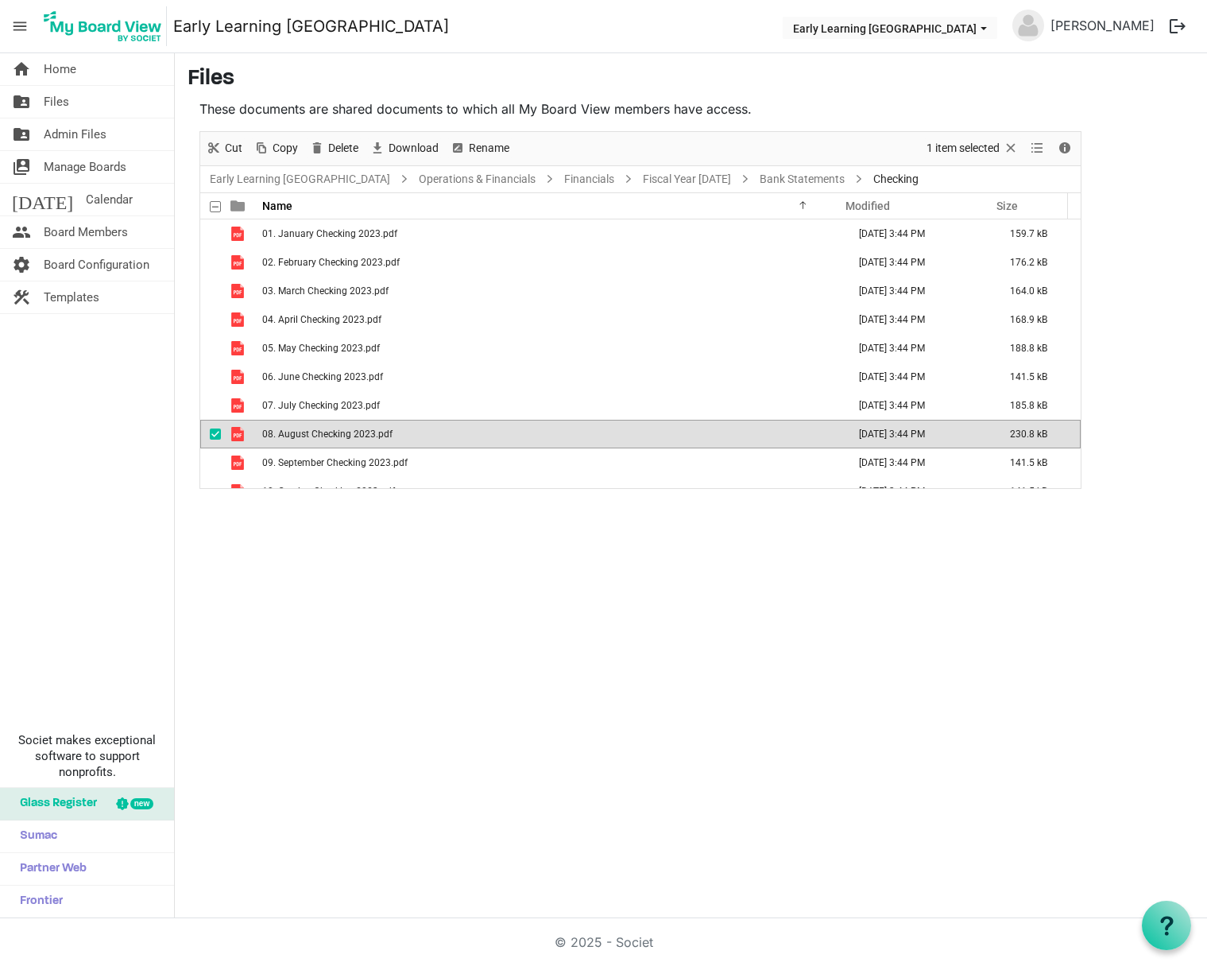
click at [320, 438] on span "08. August Checking 2023.pdf" at bounding box center [327, 433] width 130 height 11
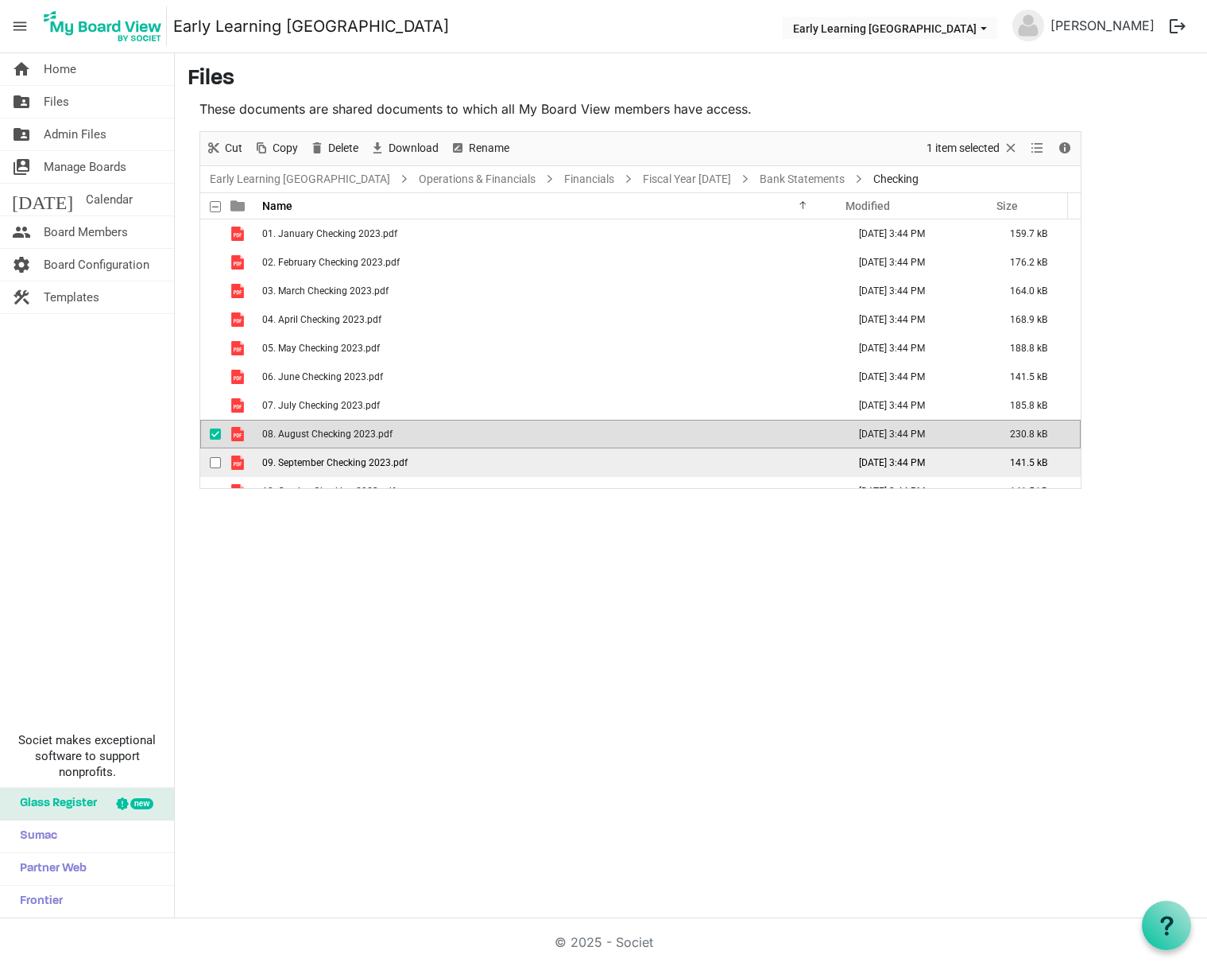
click at [297, 469] on td "09. September Checking 2023.pdf" at bounding box center [550, 462] width 585 height 29
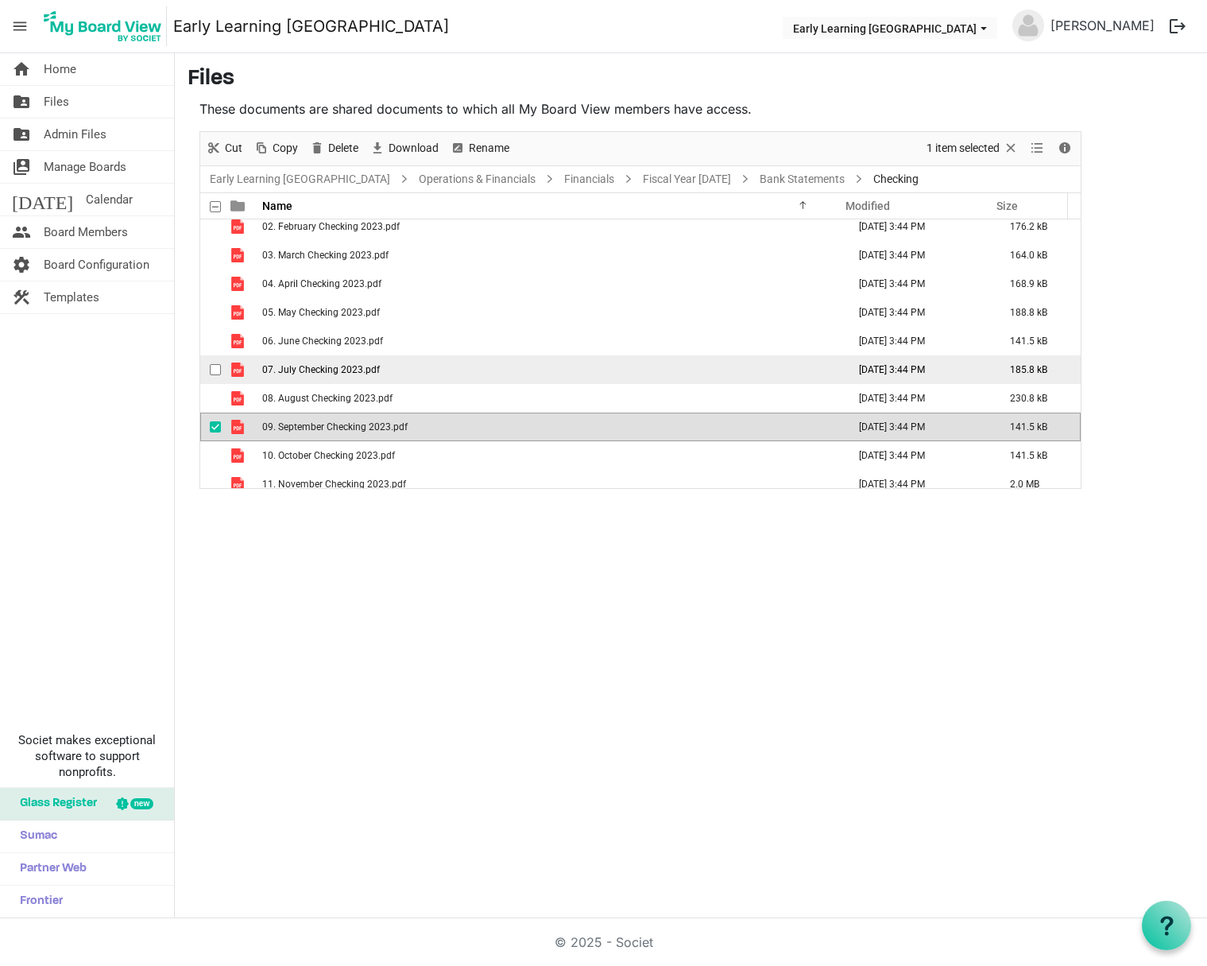
scroll to position [75, 0]
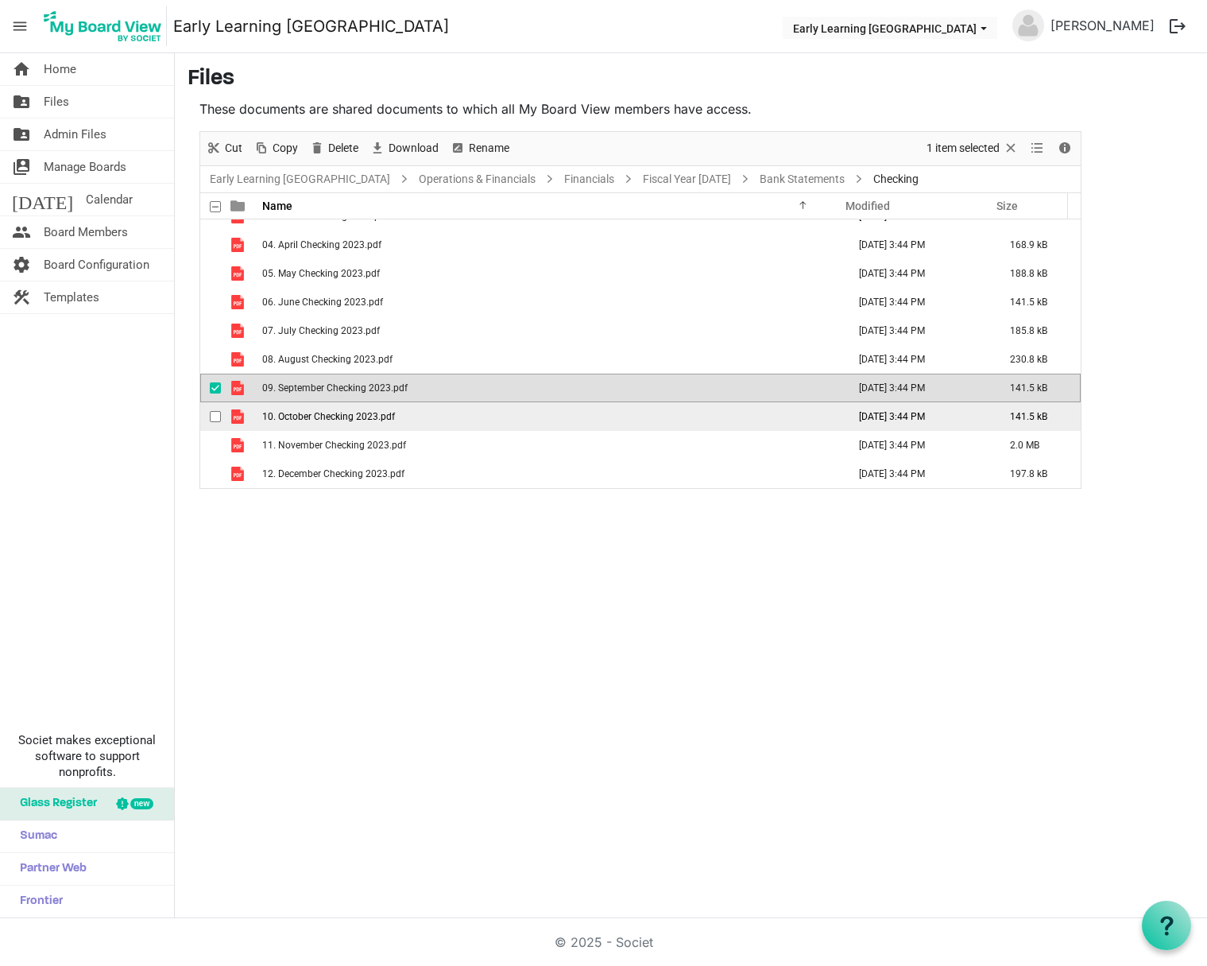
click at [373, 421] on span "10. October Checking 2023.pdf" at bounding box center [328, 416] width 133 height 11
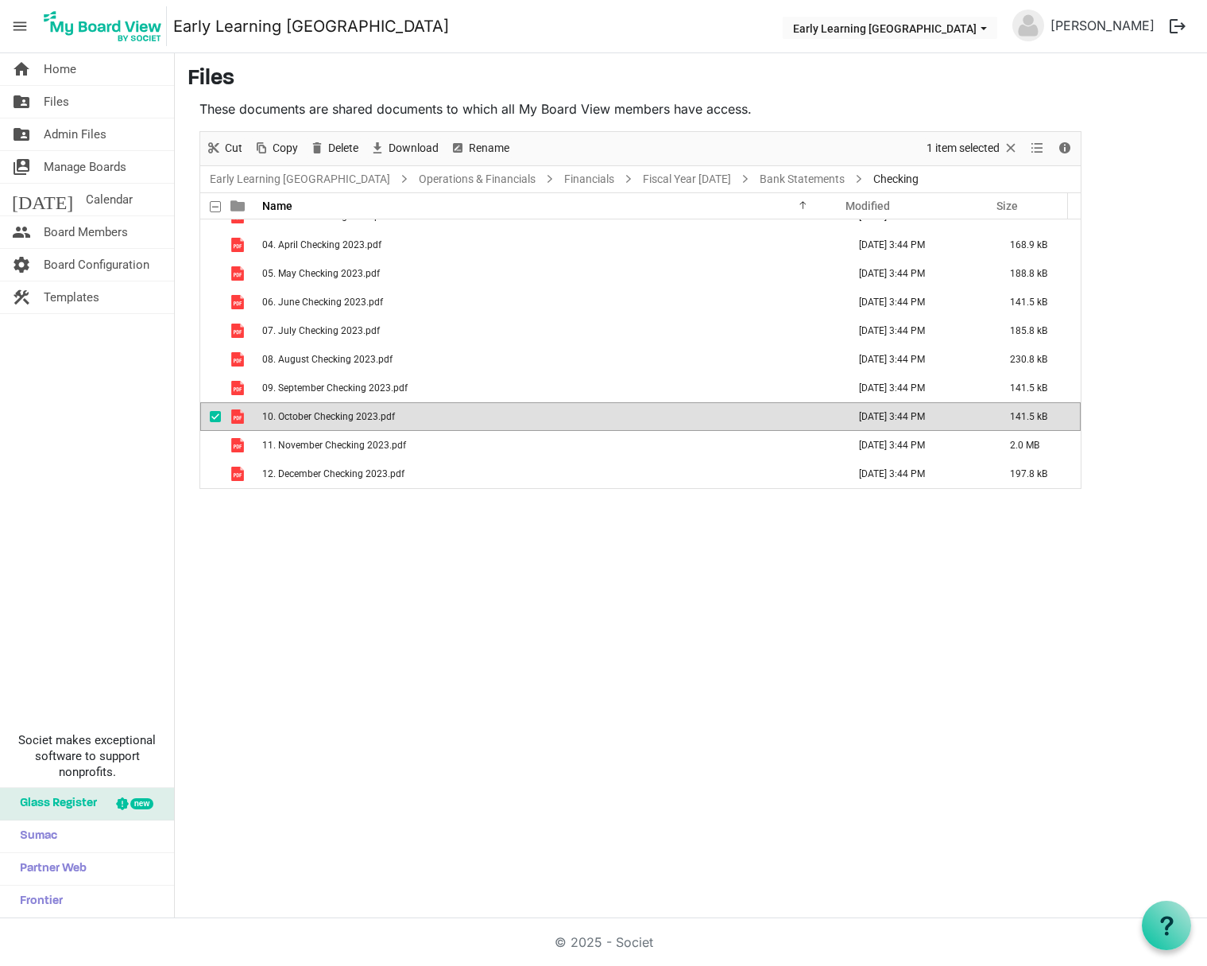
click at [373, 421] on span "10. October Checking 2023.pdf" at bounding box center [328, 416] width 133 height 11
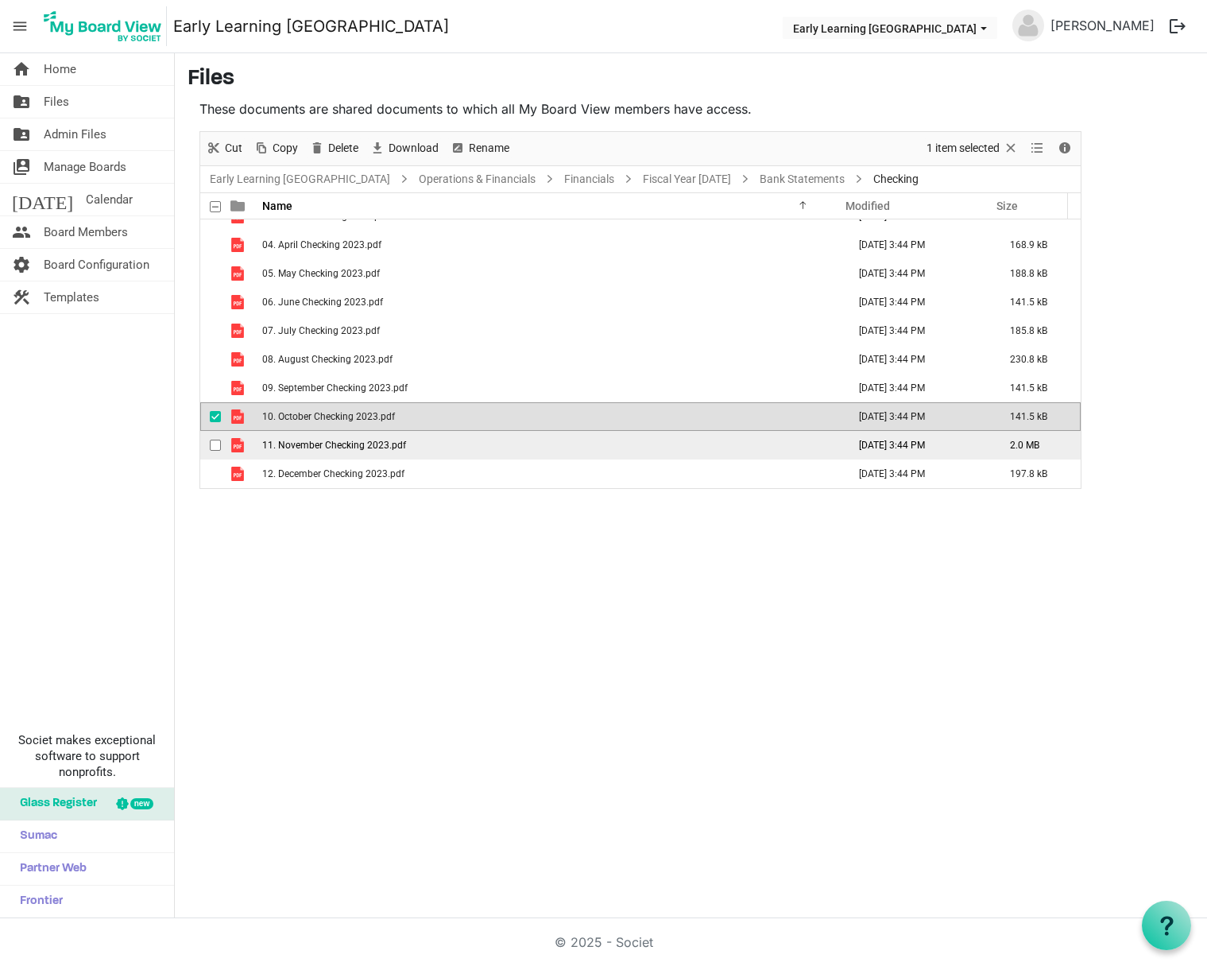
click at [343, 441] on span "11. November Checking 2023.pdf" at bounding box center [334, 445] width 144 height 11
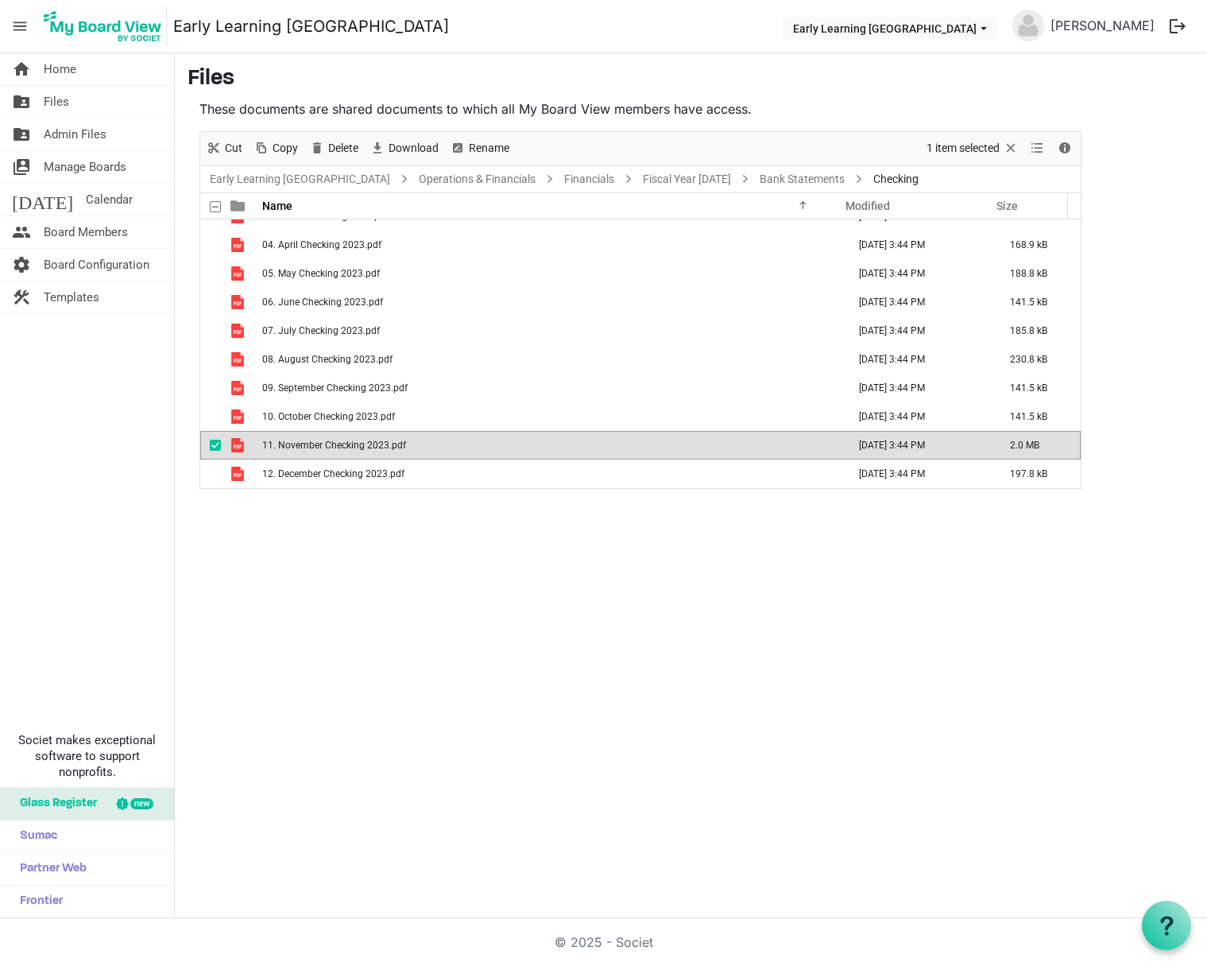
click at [343, 441] on span "11. November Checking 2023.pdf" at bounding box center [334, 445] width 144 height 11
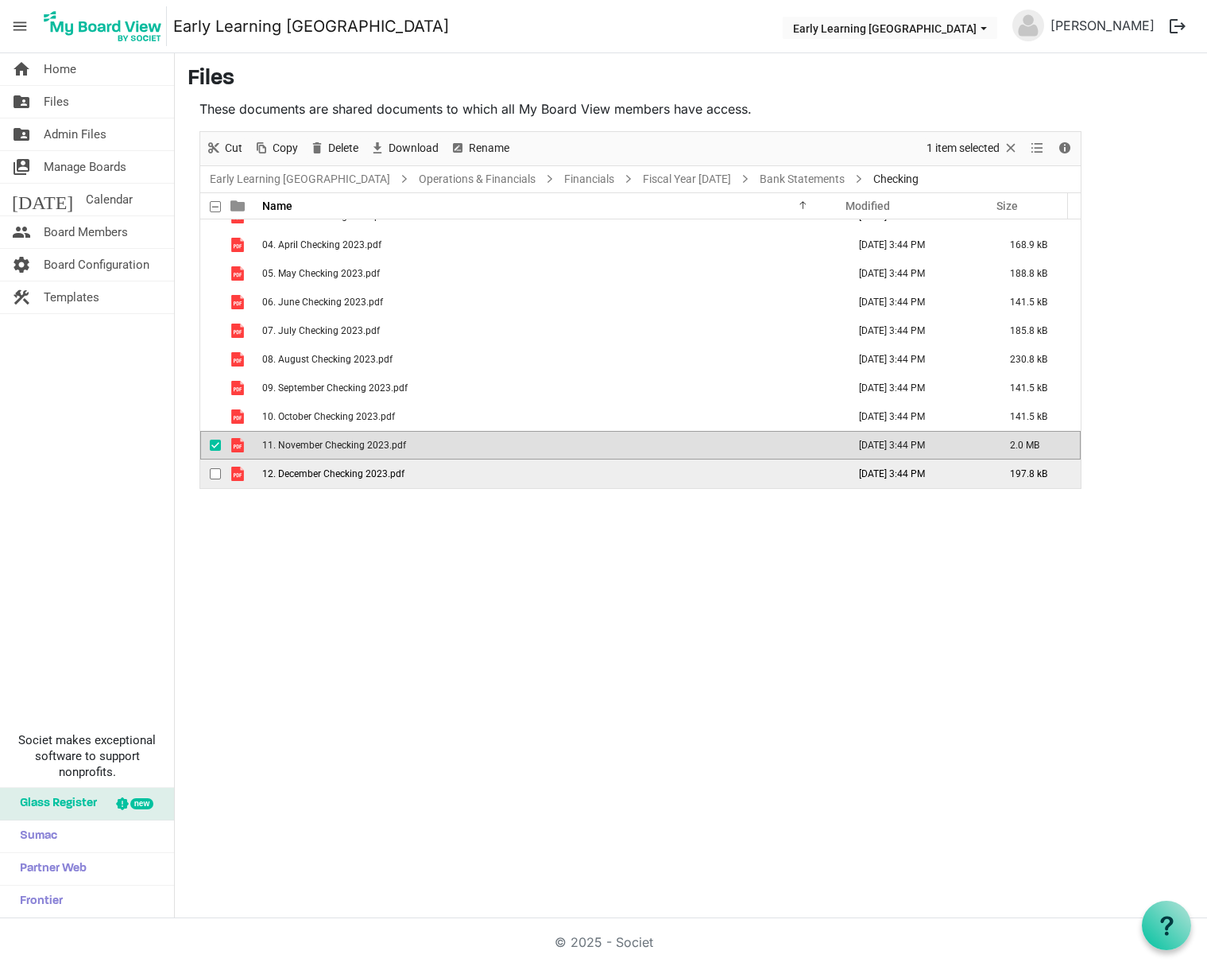
click at [339, 470] on span "12. December Checking 2023.pdf" at bounding box center [333, 473] width 142 height 11
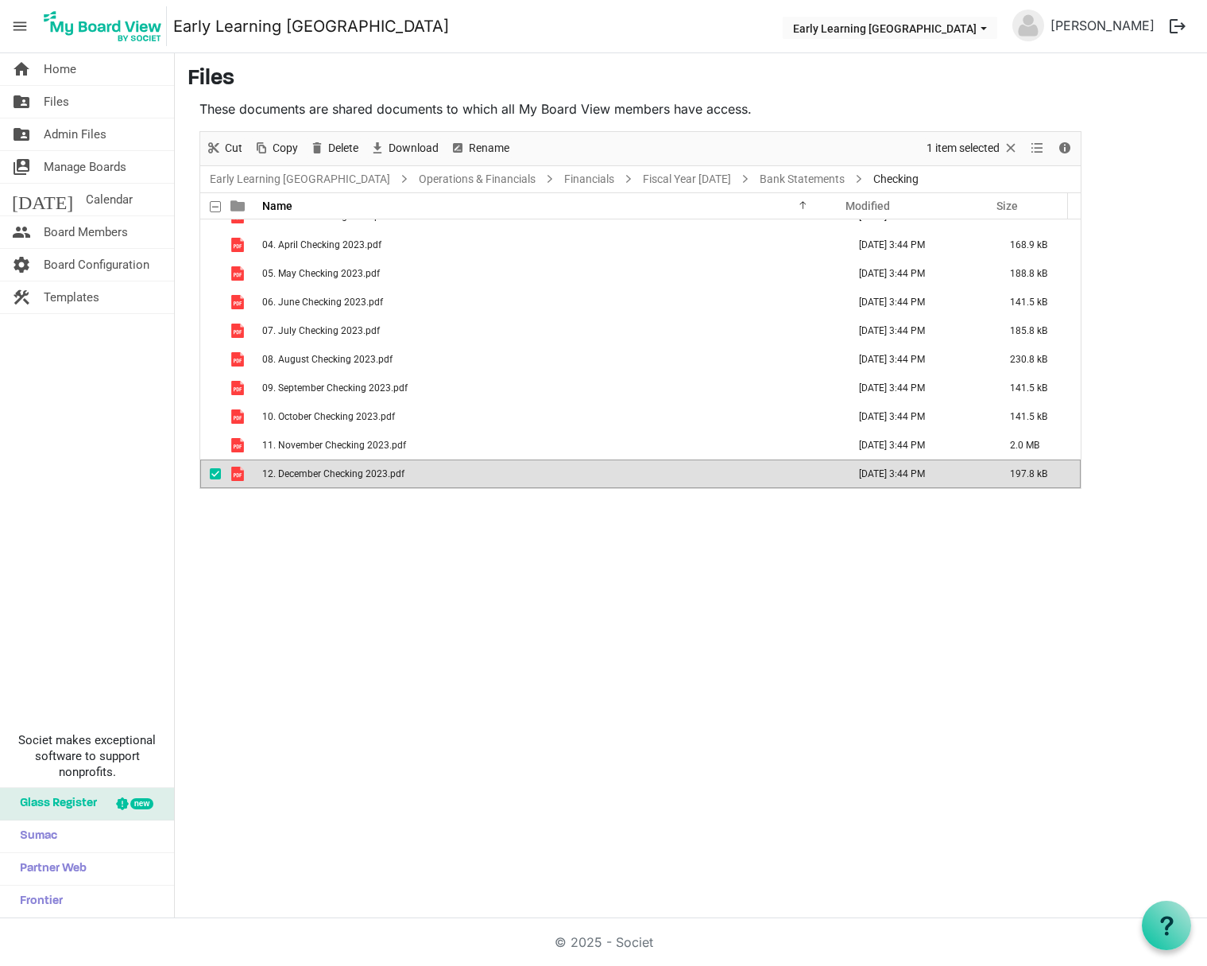
click at [337, 470] on span "12. December Checking 2023.pdf" at bounding box center [333, 473] width 142 height 11
click at [471, 176] on link "Operations & Financials" at bounding box center [477, 179] width 123 height 20
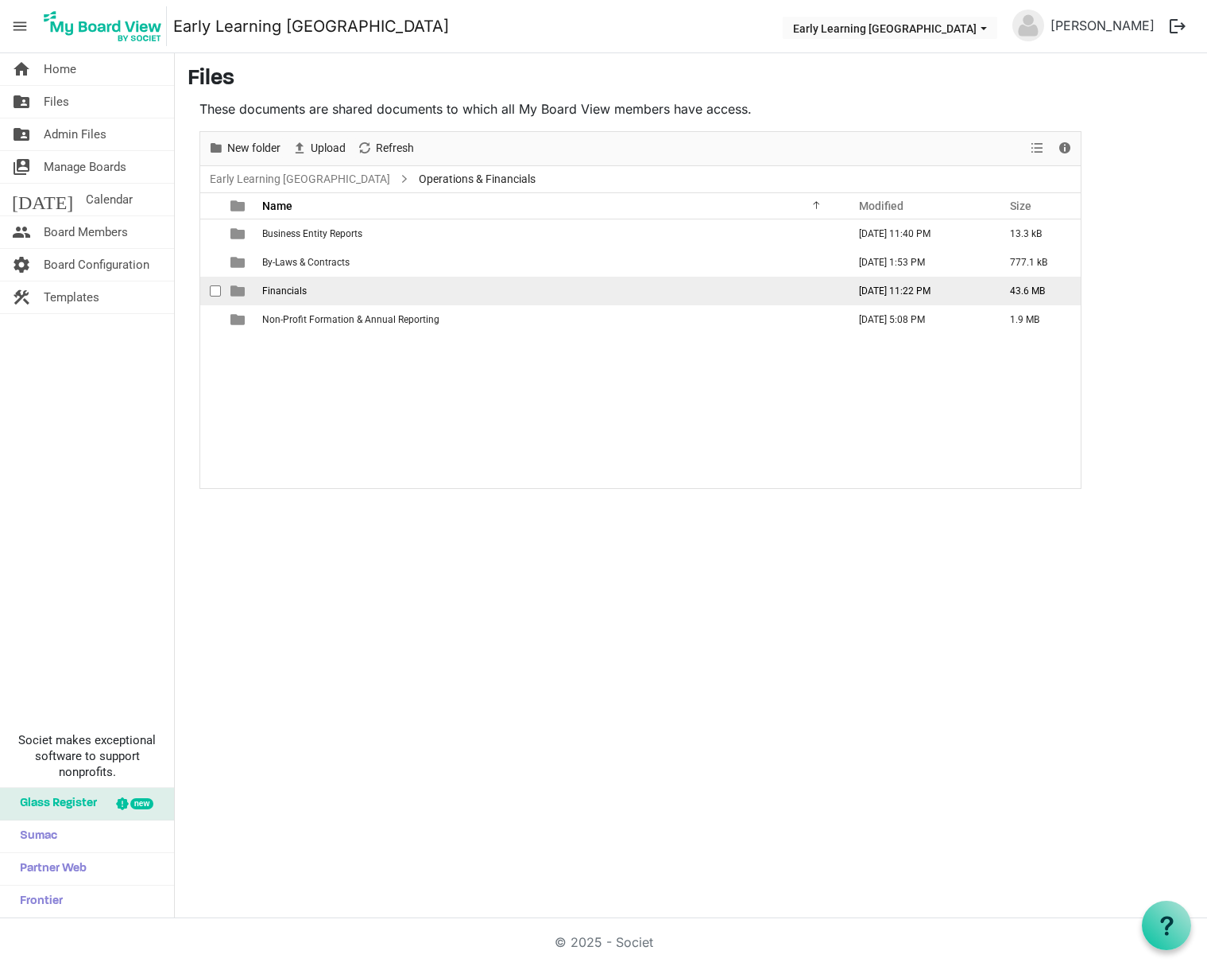
click at [278, 297] on td "Financials" at bounding box center [550, 291] width 585 height 29
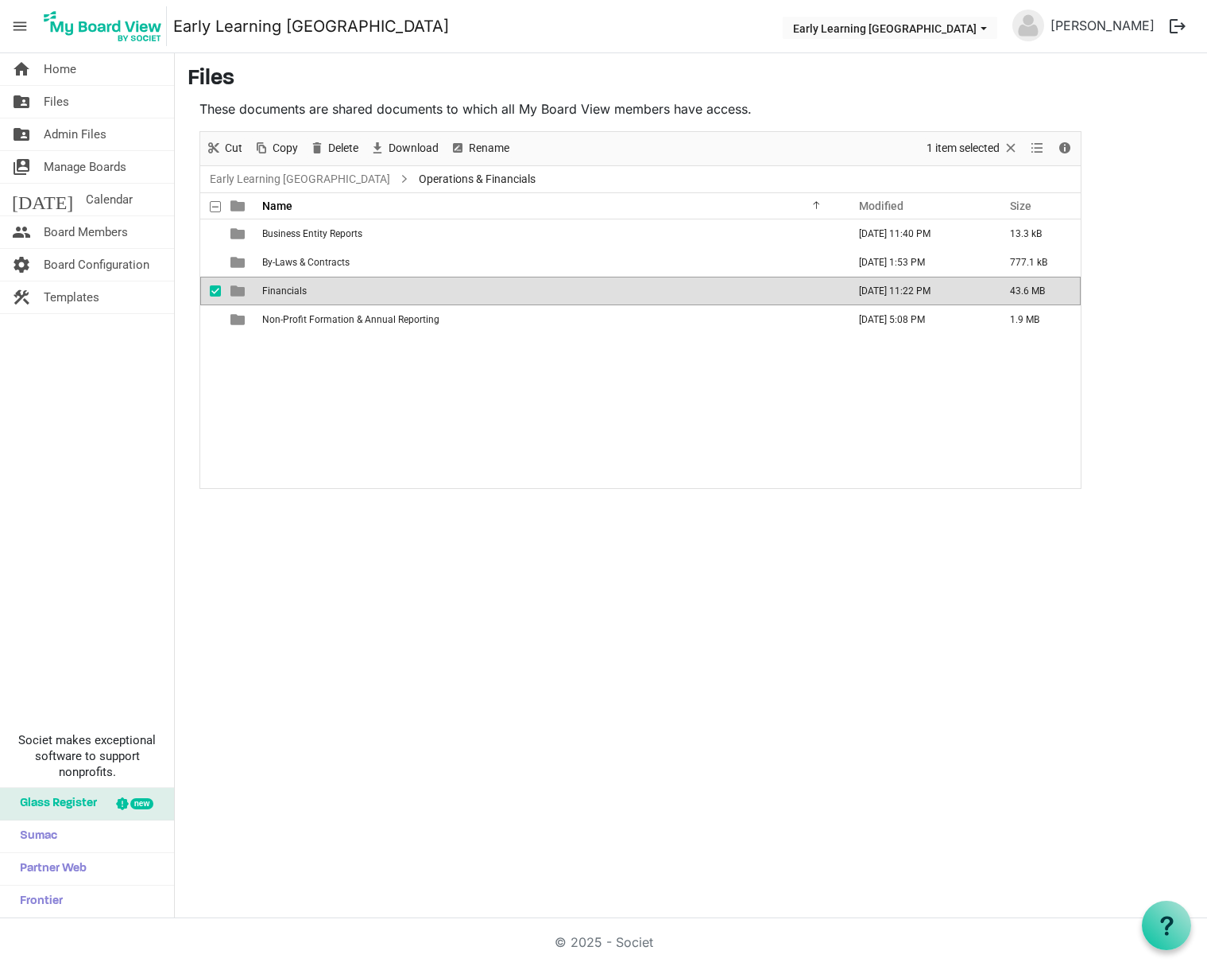
click at [278, 297] on td "Financials" at bounding box center [550, 291] width 585 height 29
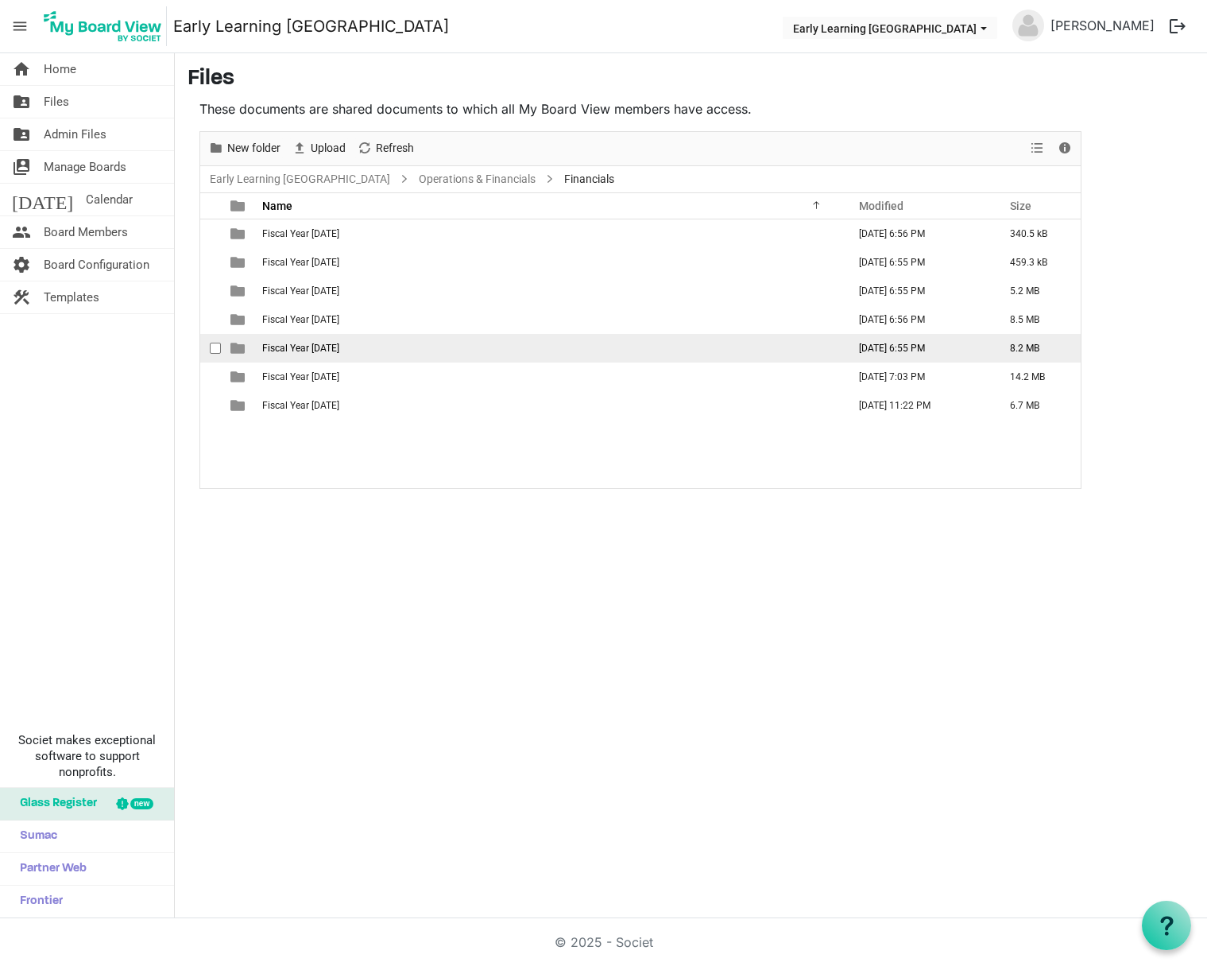
click at [288, 349] on span "Fiscal Year 2023" at bounding box center [300, 348] width 77 height 11
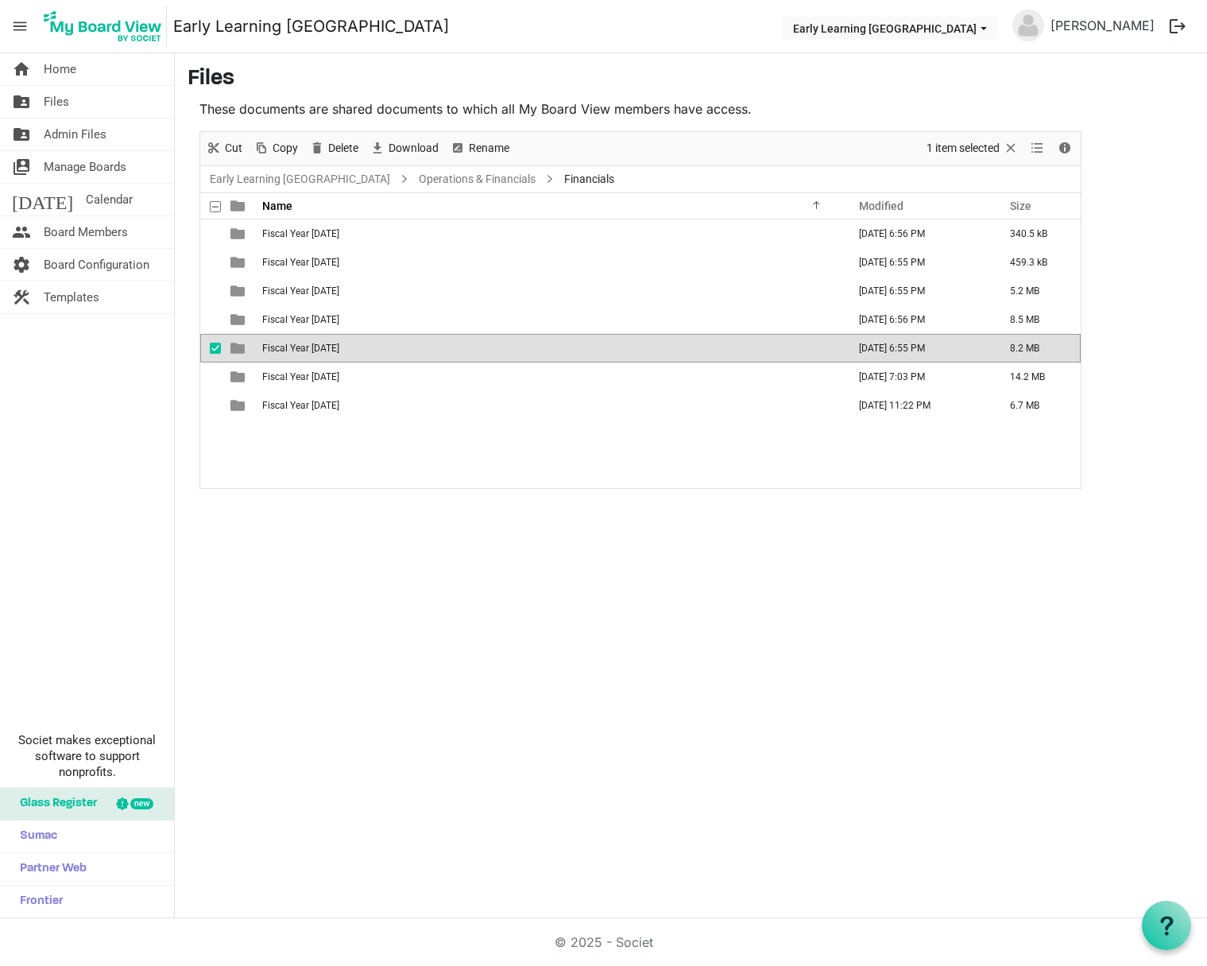
click at [288, 349] on span "Fiscal Year 2023" at bounding box center [300, 348] width 77 height 11
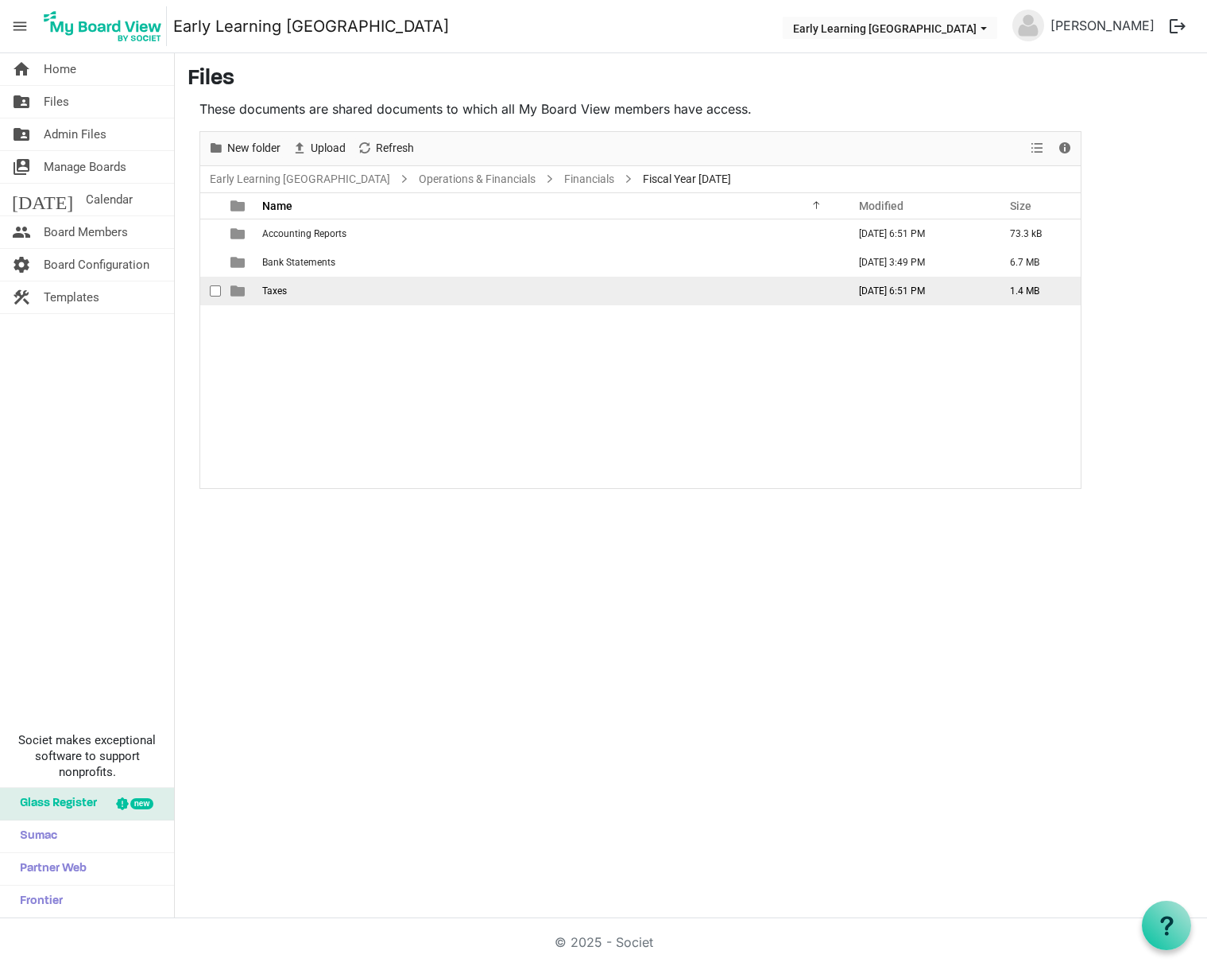
click at [267, 286] on span "Taxes" at bounding box center [274, 290] width 25 height 11
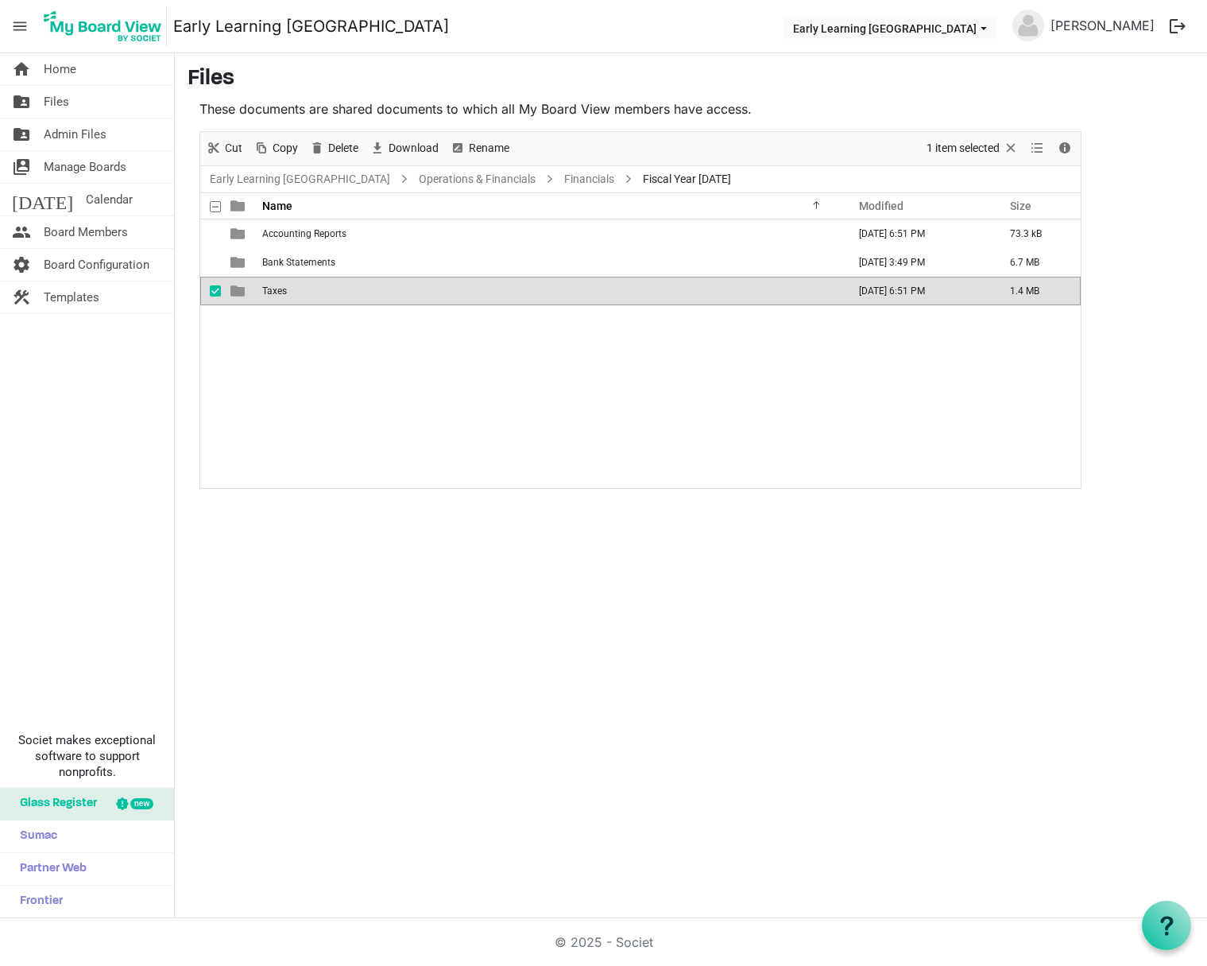
click at [267, 286] on span "Taxes" at bounding box center [274, 290] width 25 height 11
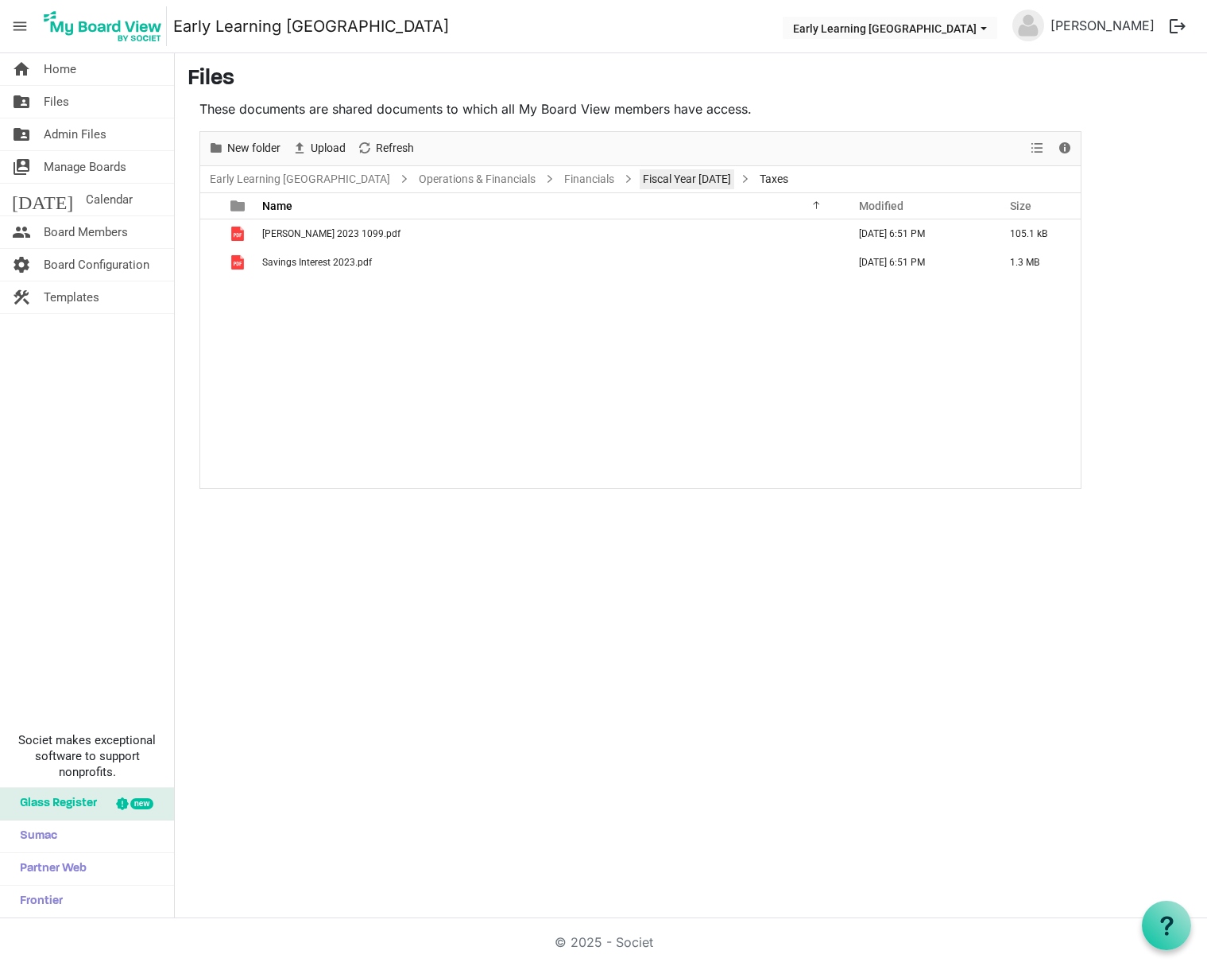
click at [640, 186] on link "Fiscal Year 2023" at bounding box center [687, 179] width 95 height 20
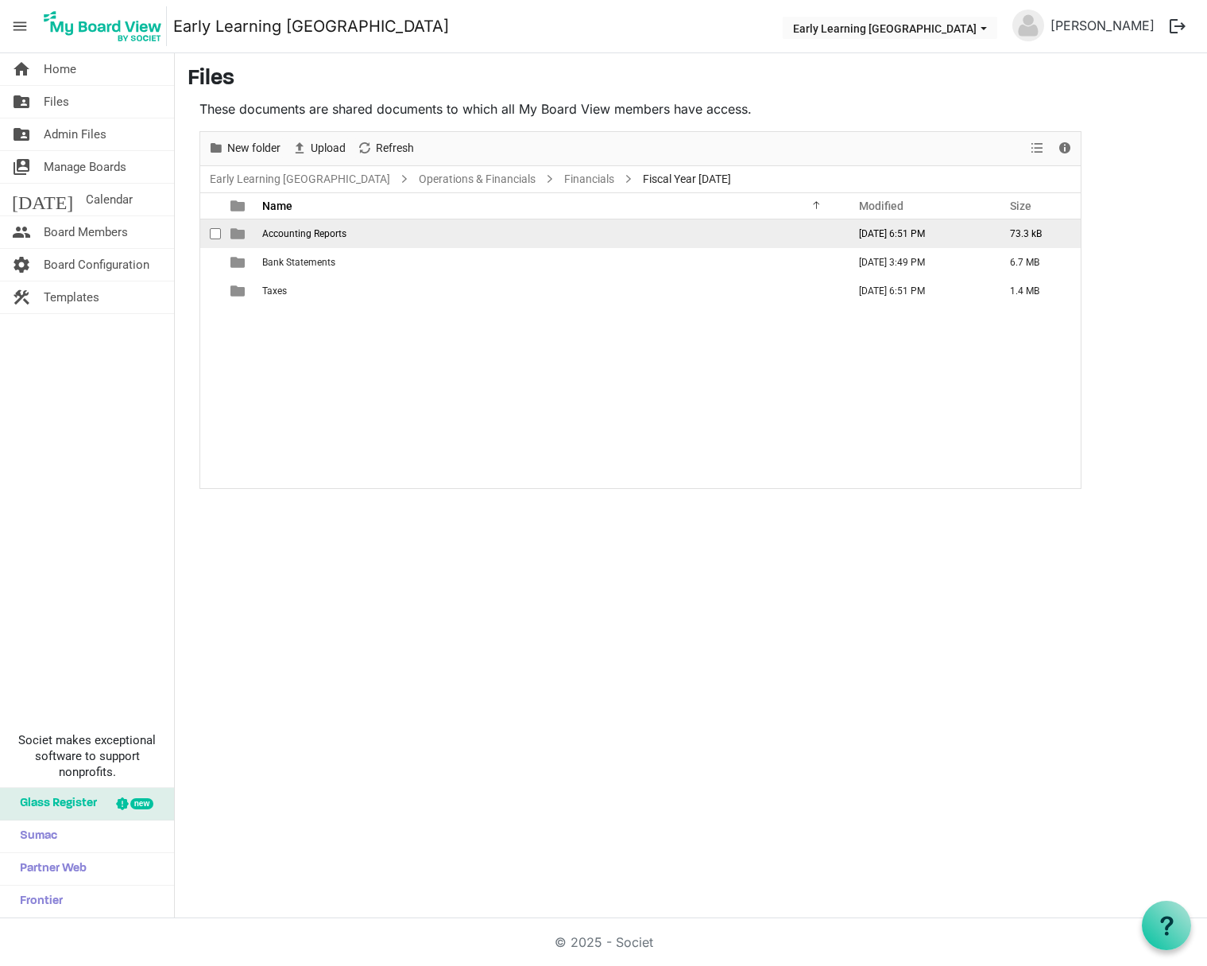
click at [299, 229] on span "Accounting Reports" at bounding box center [304, 233] width 84 height 11
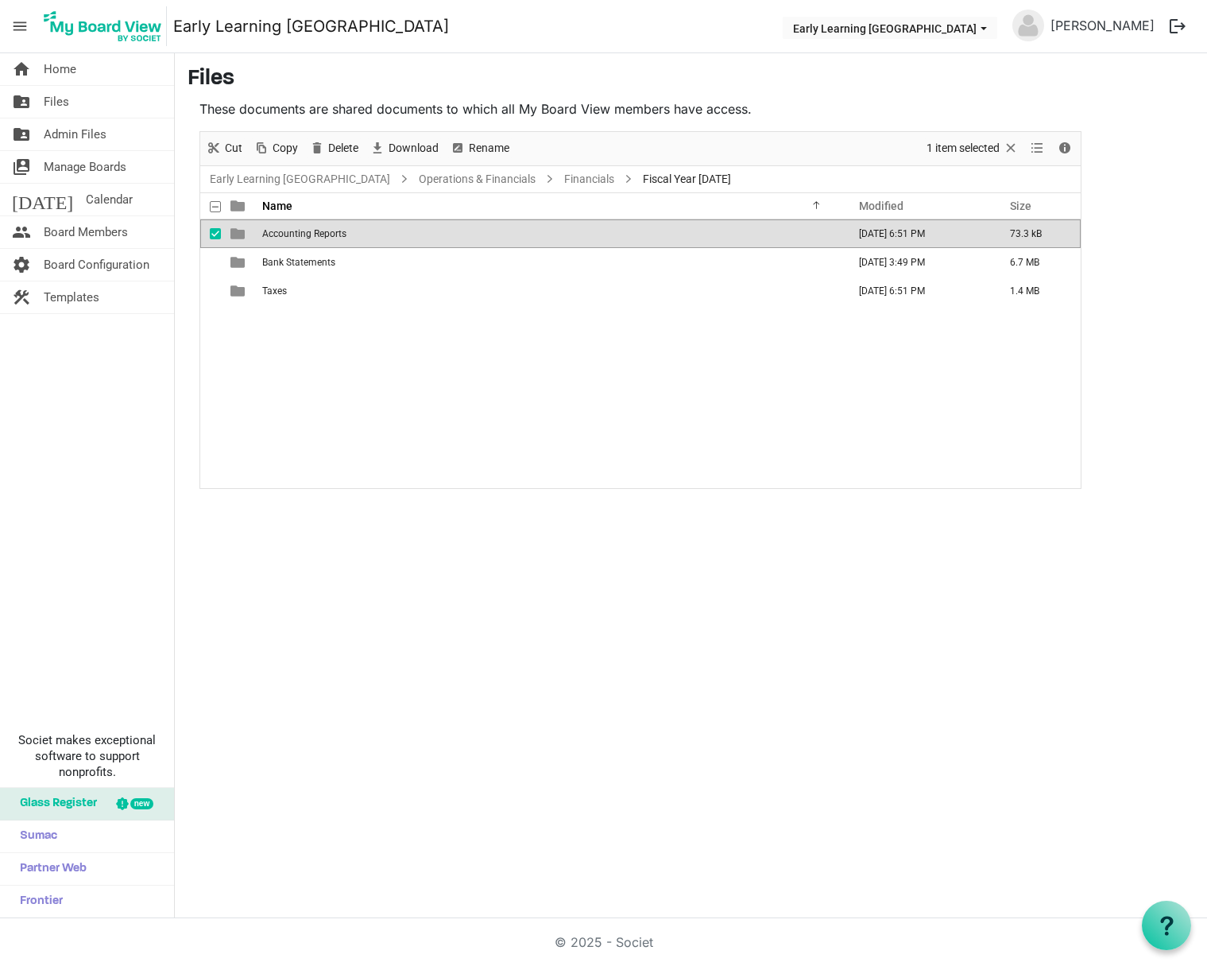
click at [299, 229] on span "Accounting Reports" at bounding box center [304, 233] width 84 height 11
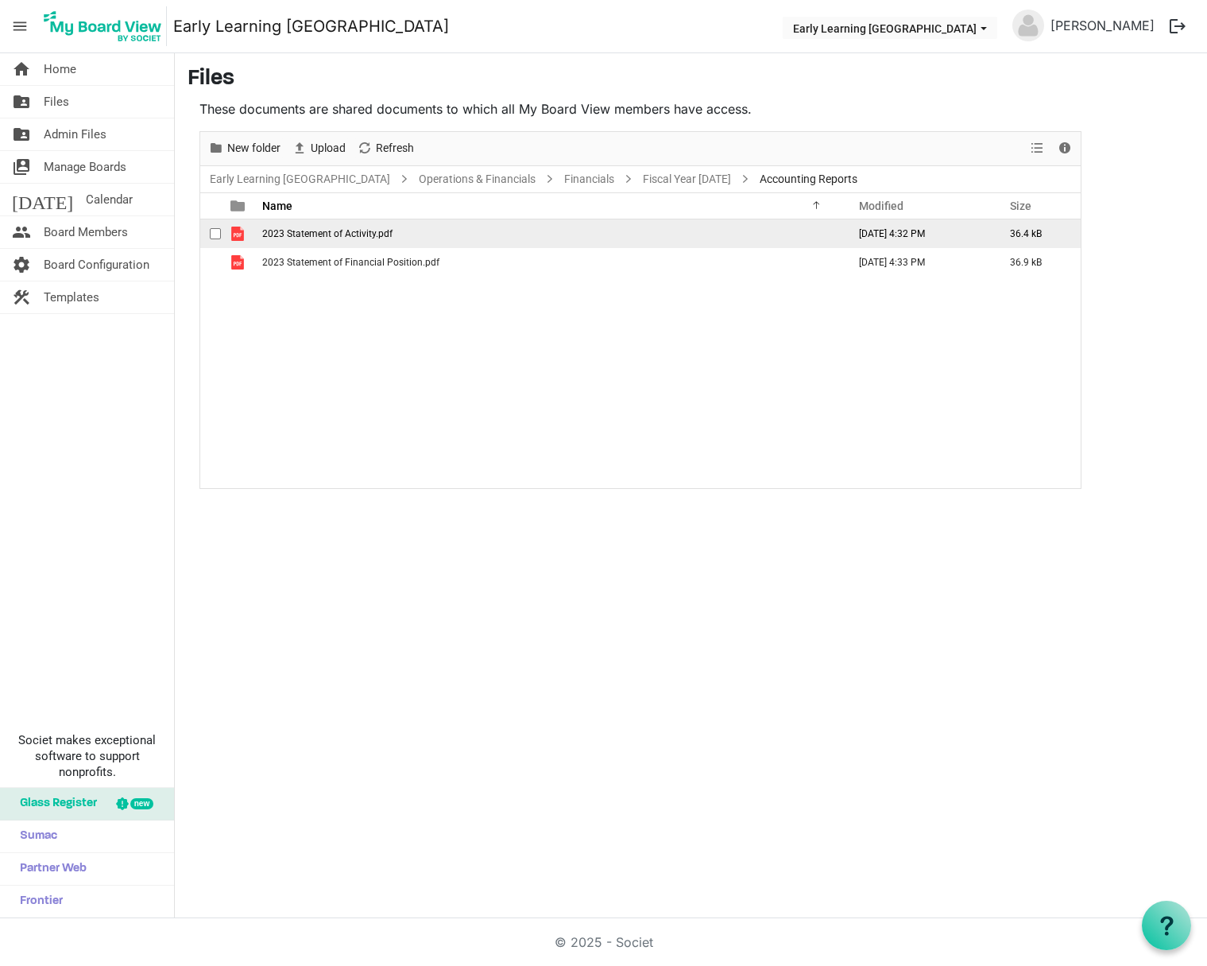
click at [299, 230] on span "2023 Statement of Activity.pdf" at bounding box center [327, 233] width 130 height 11
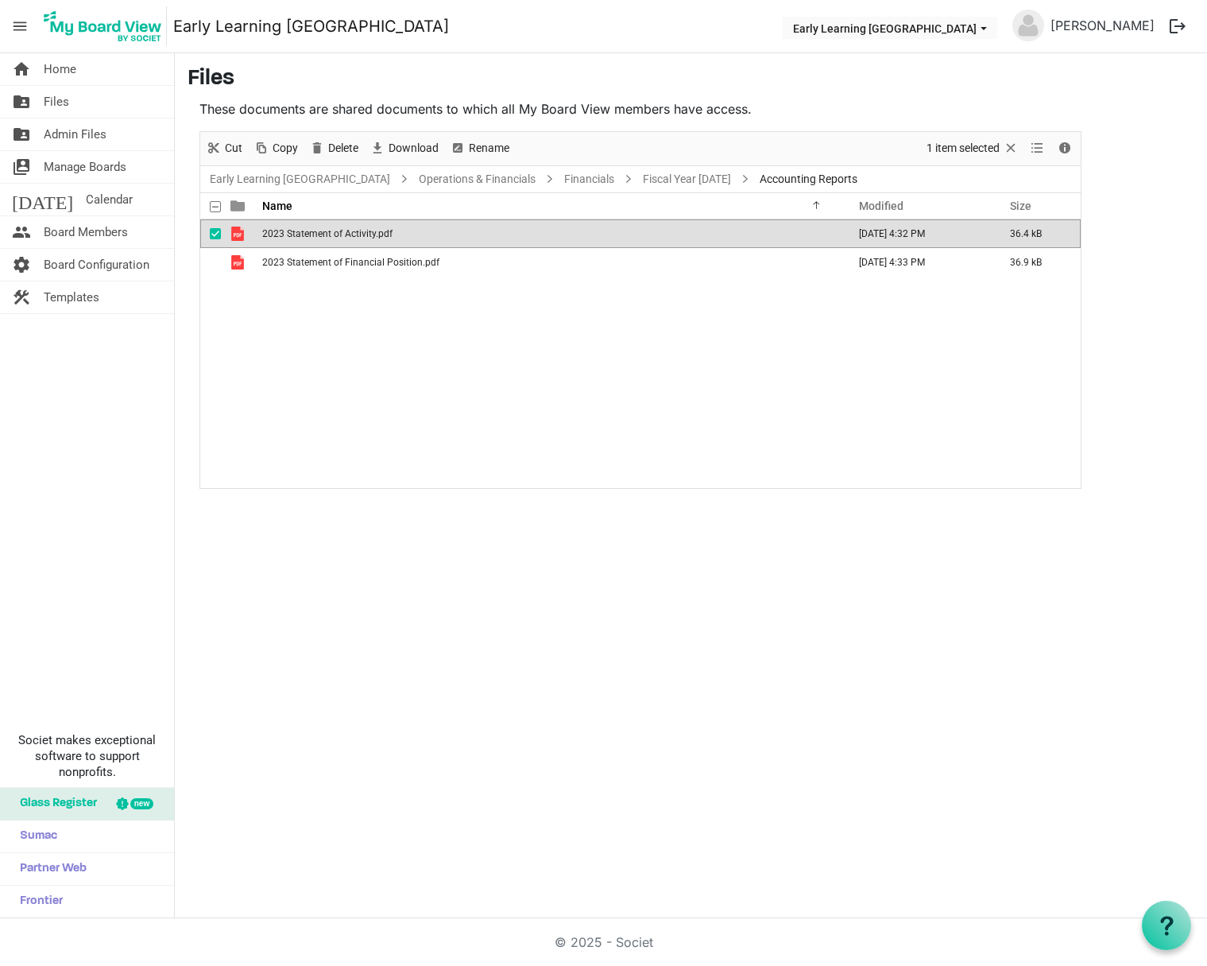
click at [299, 230] on span "2023 Statement of Activity.pdf" at bounding box center [327, 233] width 130 height 11
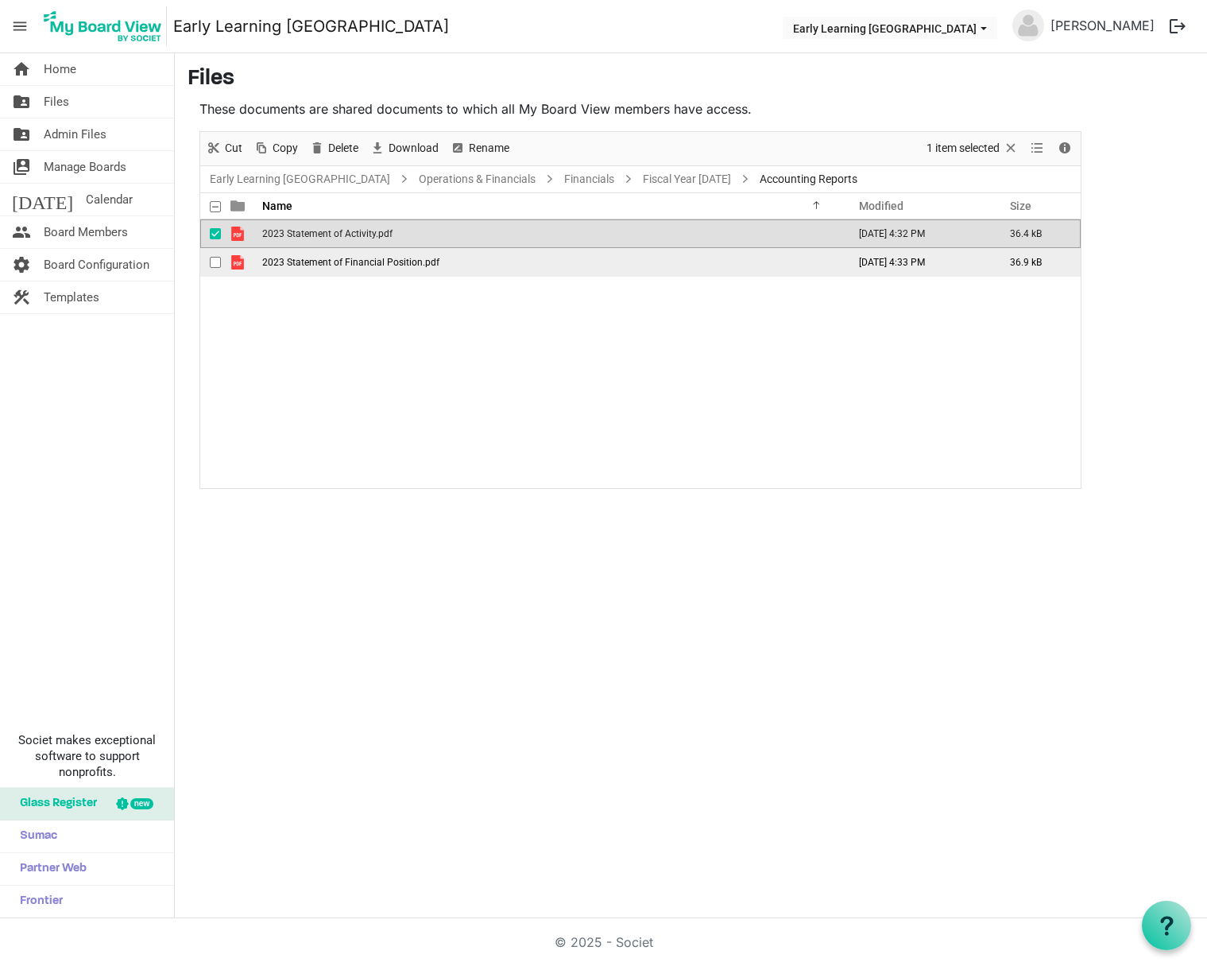
click at [313, 259] on span "2023 Statement of Financial Position.pdf" at bounding box center [350, 262] width 177 height 11
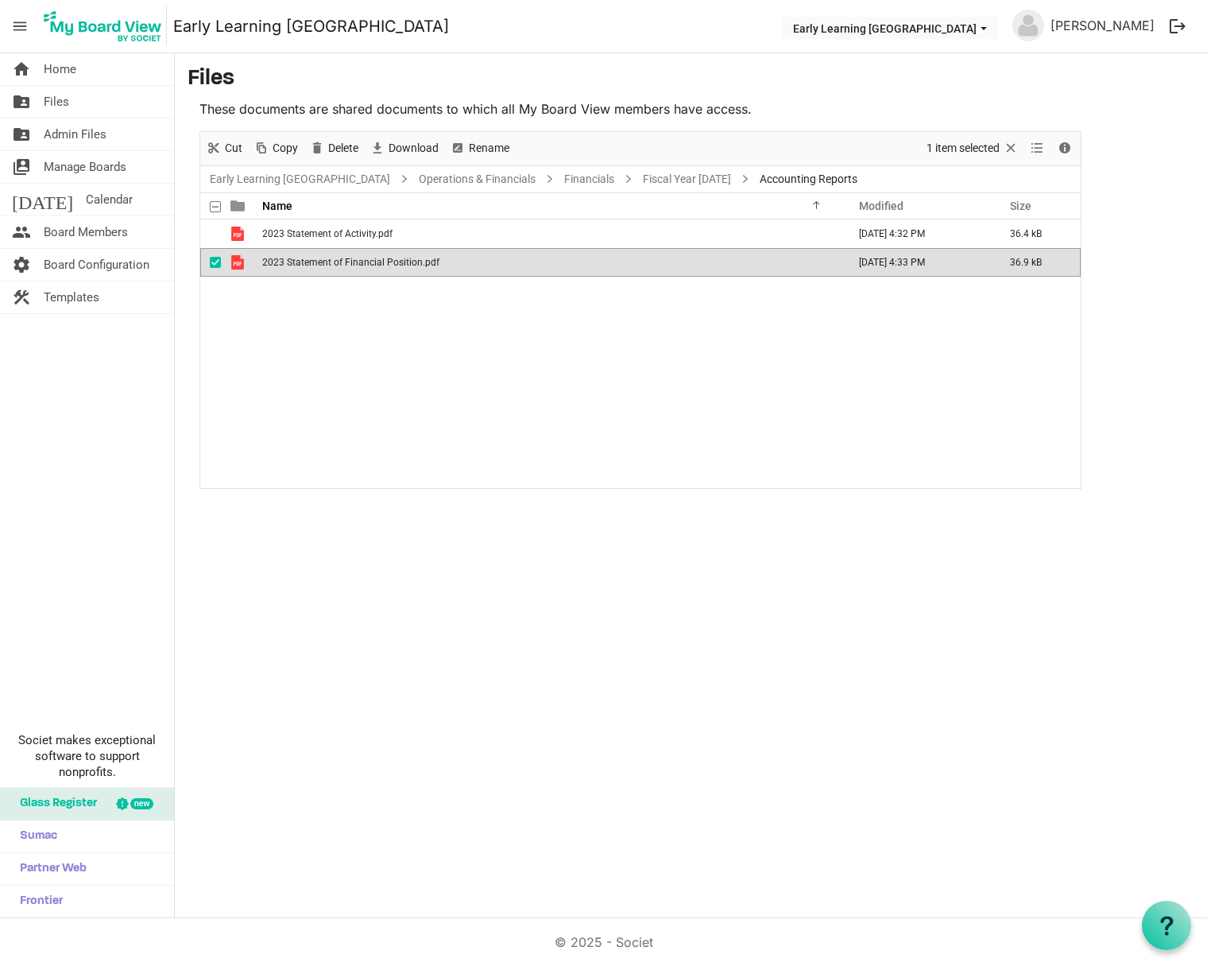
click at [313, 259] on span "2023 Statement of Financial Position.pdf" at bounding box center [350, 262] width 177 height 11
click at [286, 181] on link "Early Learning Shelby County" at bounding box center [300, 179] width 187 height 20
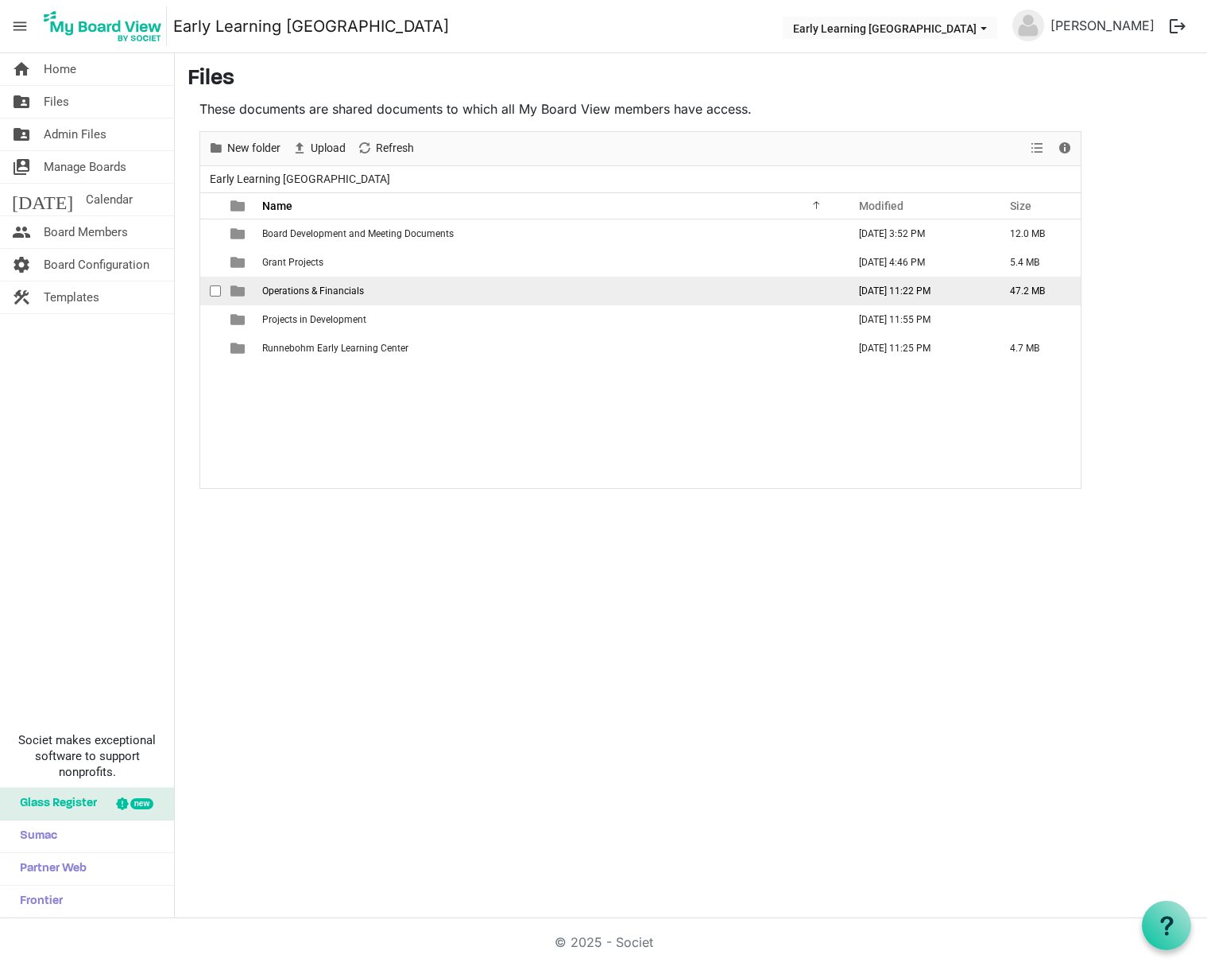
click at [319, 292] on span "Operations & Financials" at bounding box center [313, 290] width 102 height 11
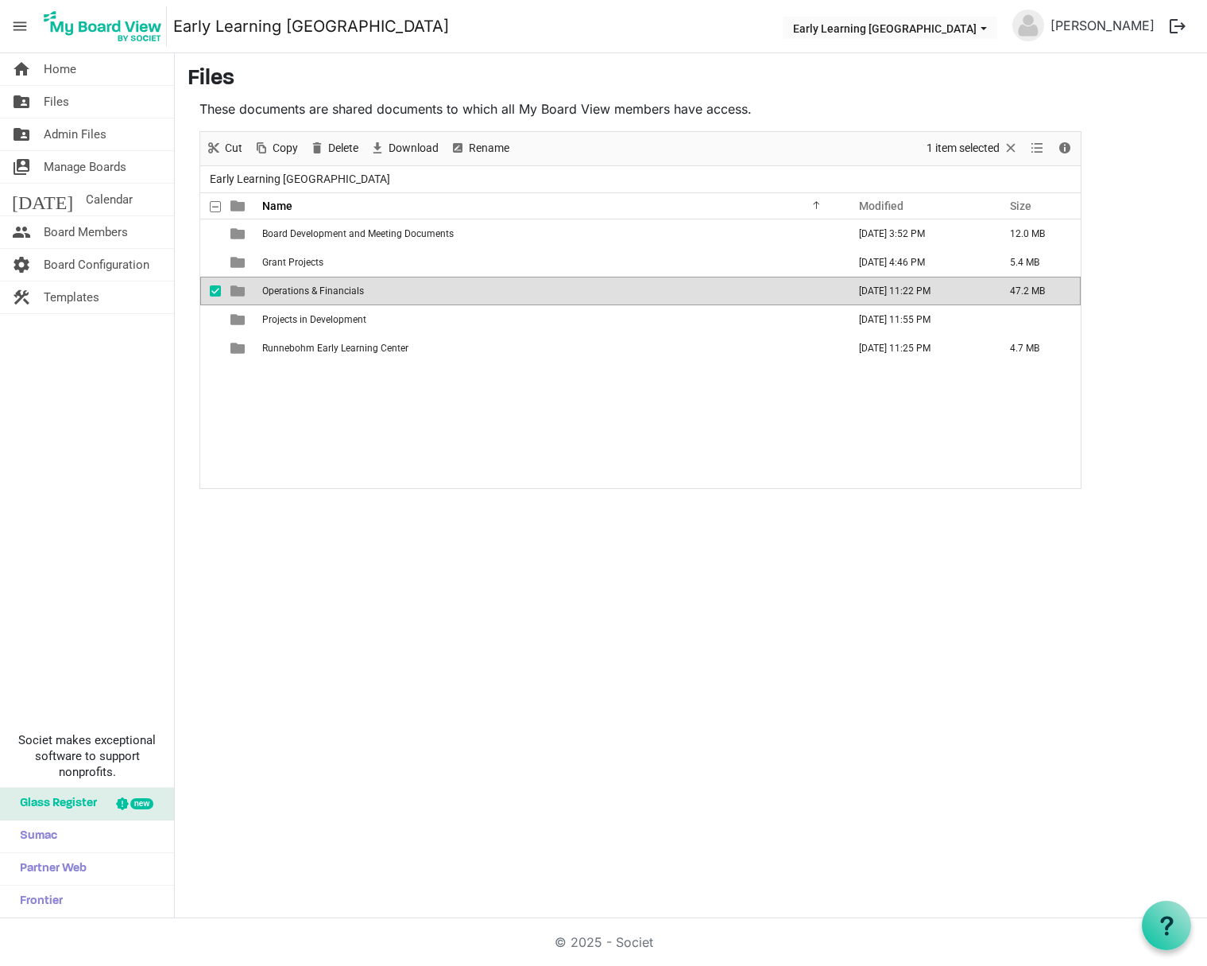
click at [319, 292] on span "Operations & Financials" at bounding box center [313, 290] width 102 height 11
click at [319, 292] on div "New folder Upload Cut Copy Paste Delete Download Rename Sort by Refresh 1 item …" at bounding box center [640, 310] width 882 height 358
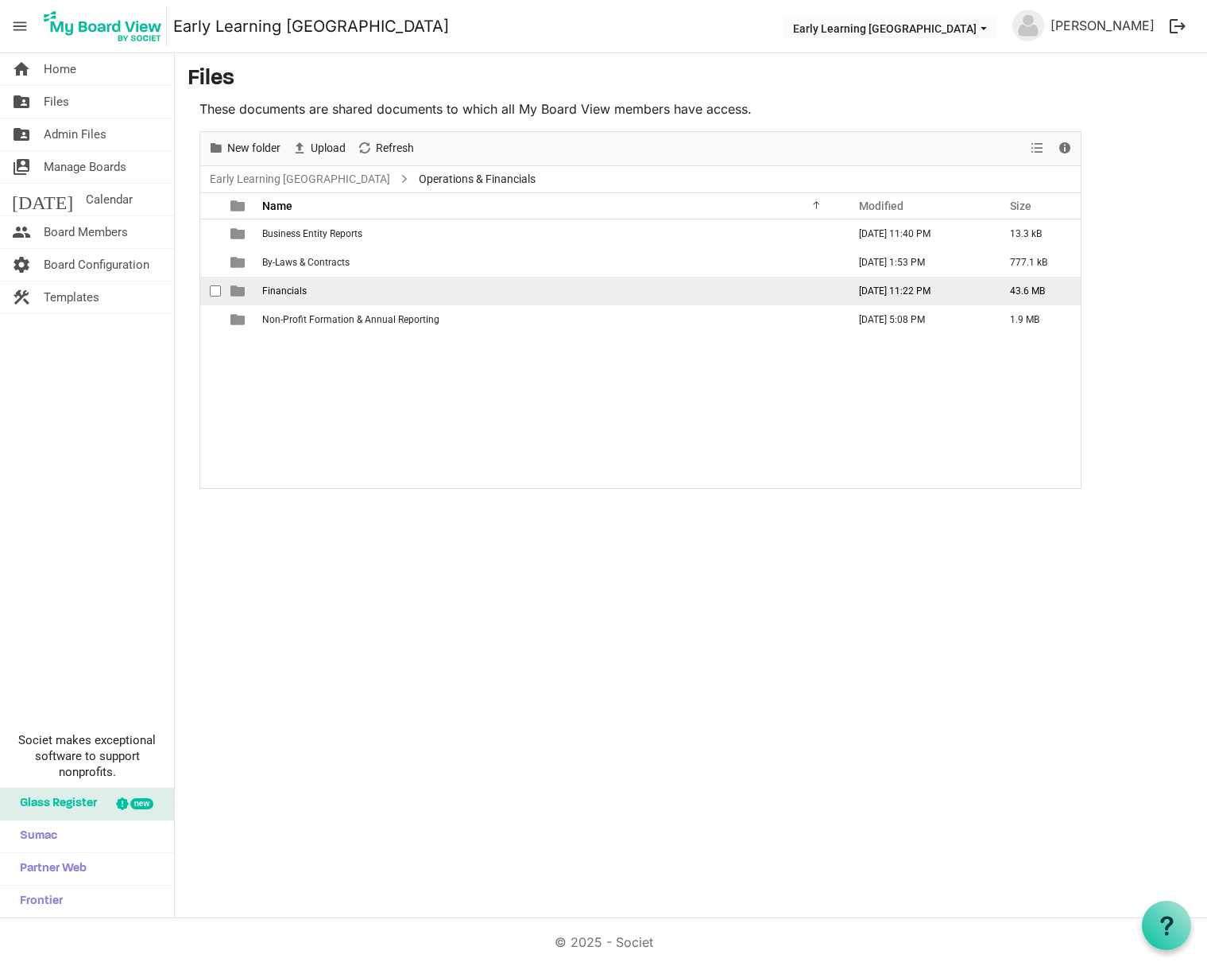
click at [281, 284] on td "Financials" at bounding box center [550, 291] width 585 height 29
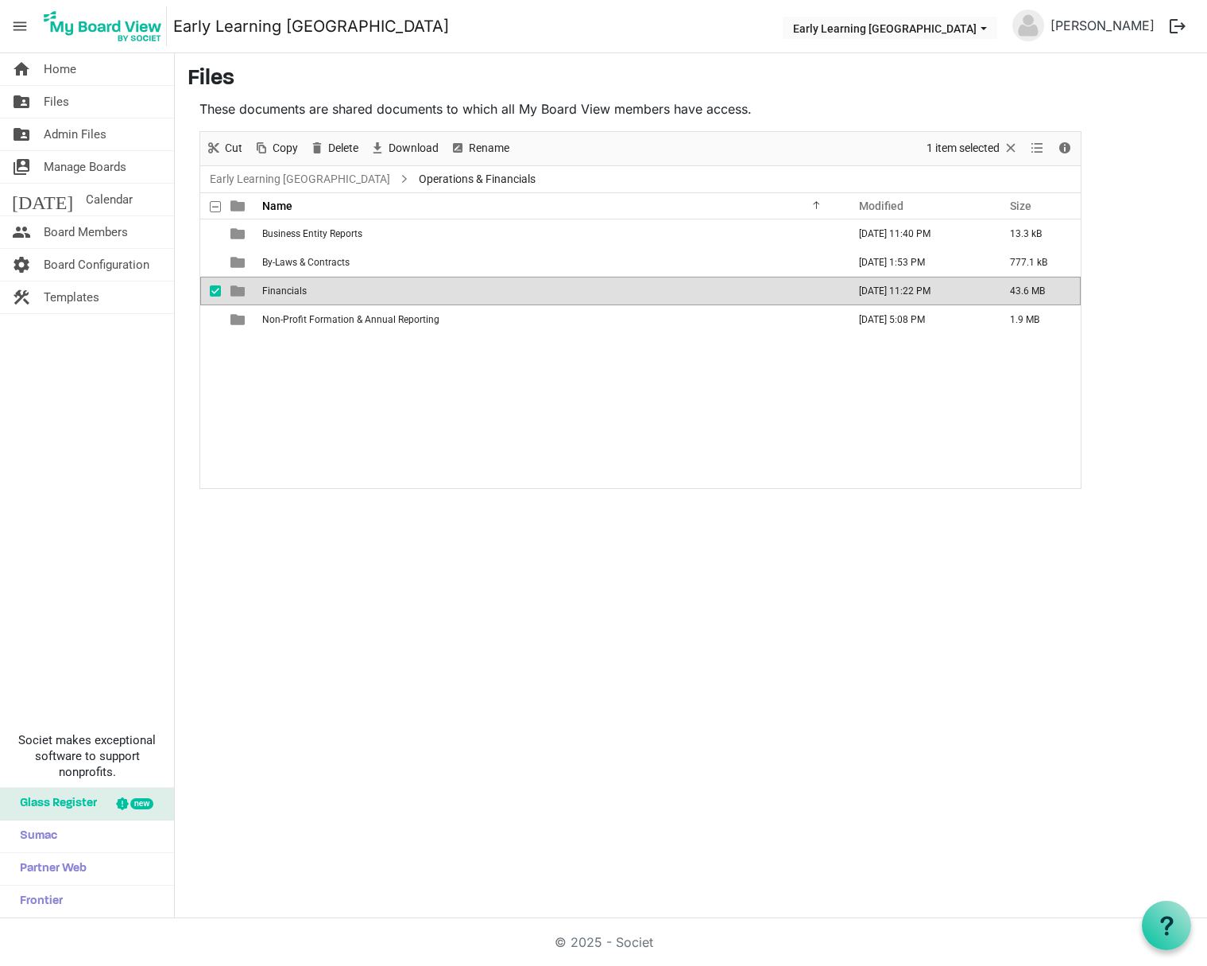
click at [281, 284] on td "Financials" at bounding box center [550, 291] width 585 height 29
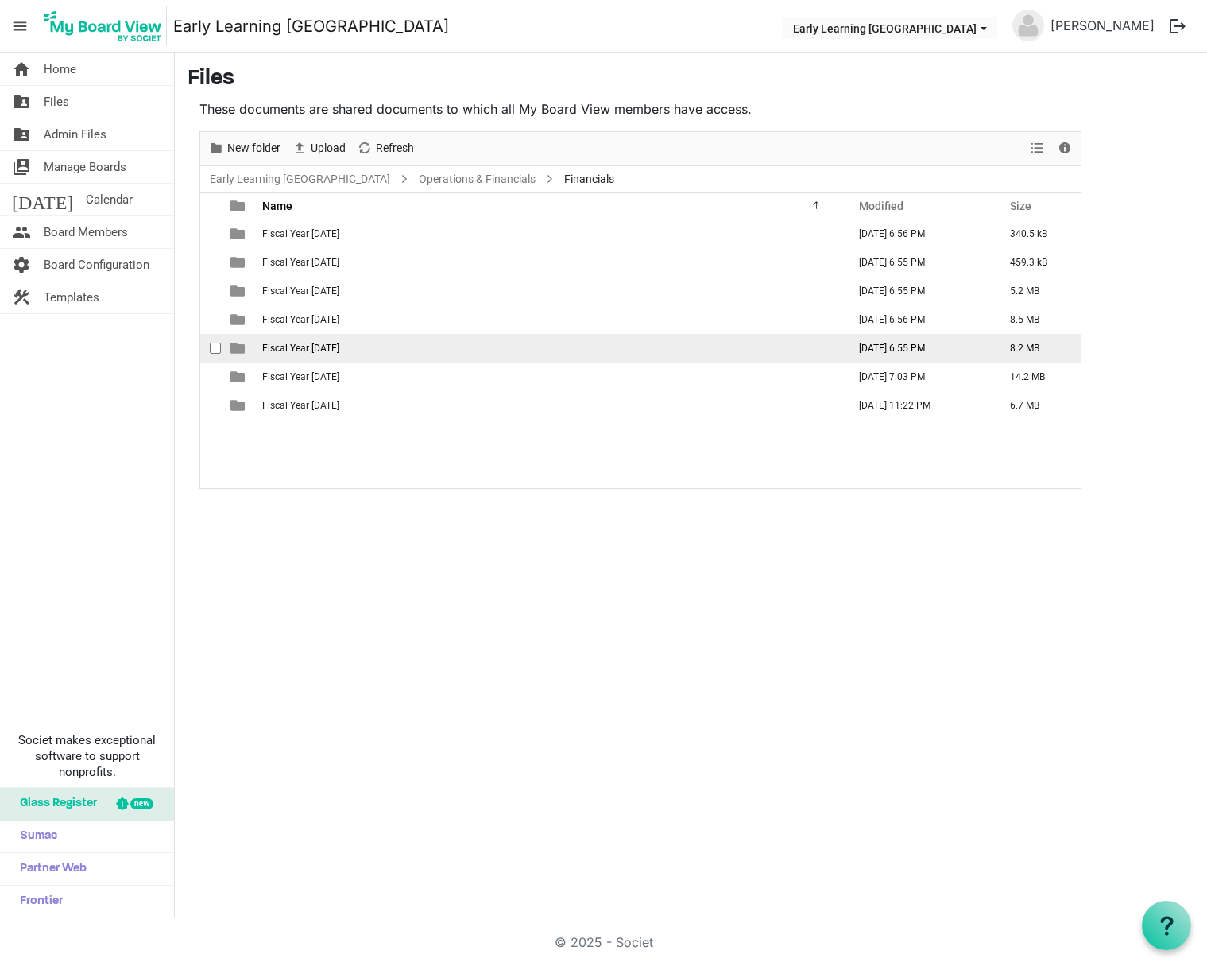
click at [290, 343] on span "Fiscal Year 2023" at bounding box center [300, 348] width 77 height 11
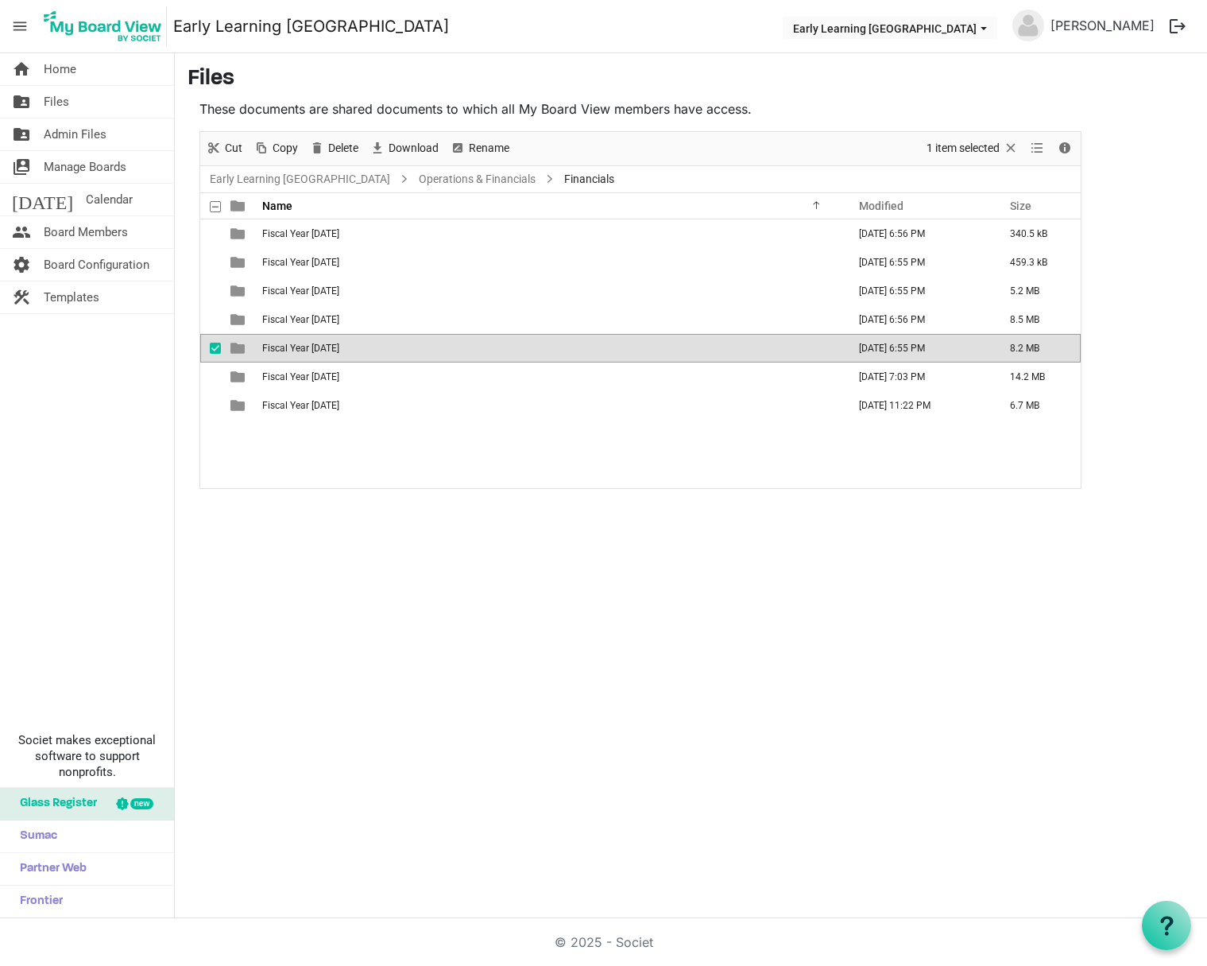
click at [289, 343] on span "Fiscal Year 2023" at bounding box center [300, 348] width 77 height 11
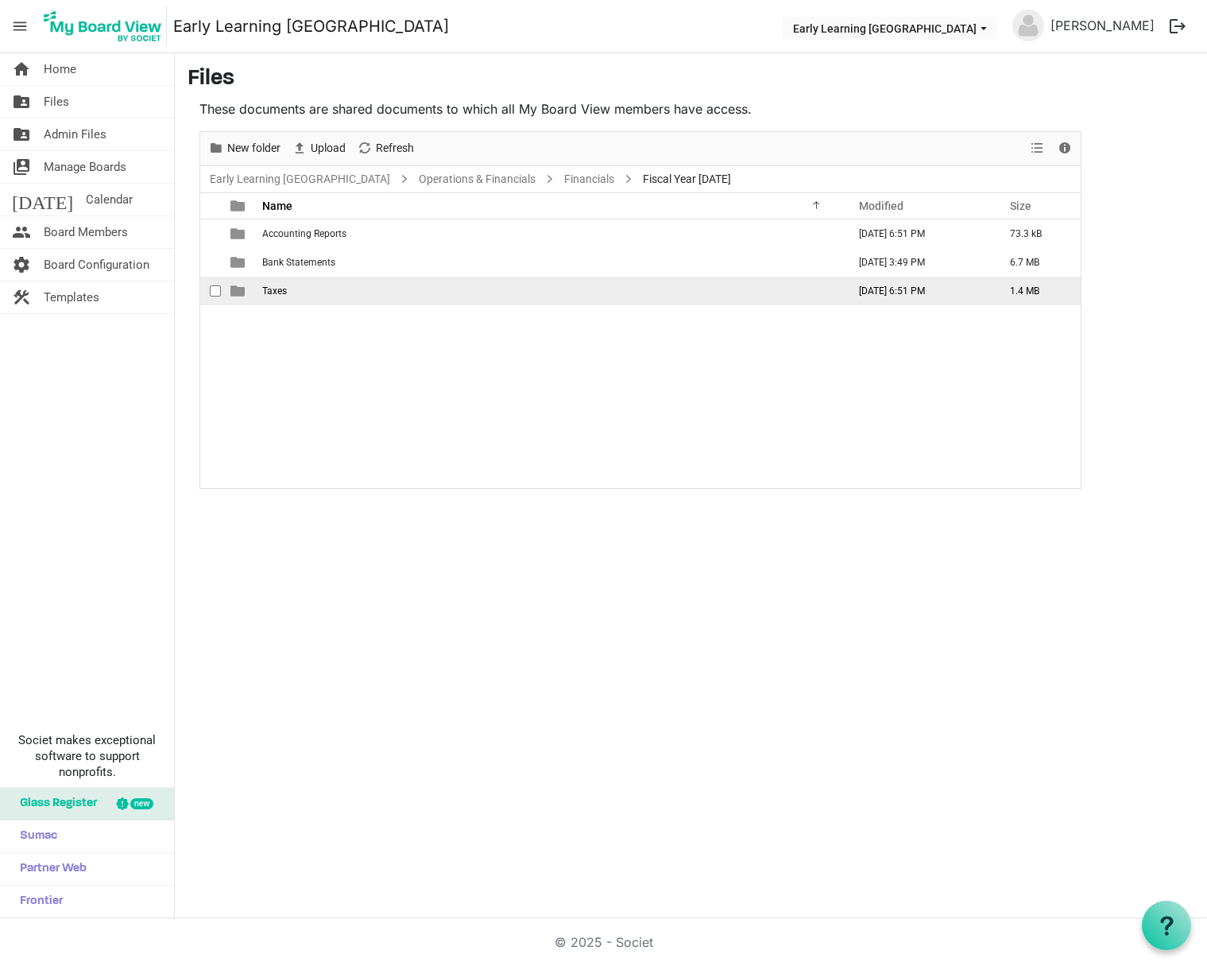
click at [276, 295] on span "Taxes" at bounding box center [274, 290] width 25 height 11
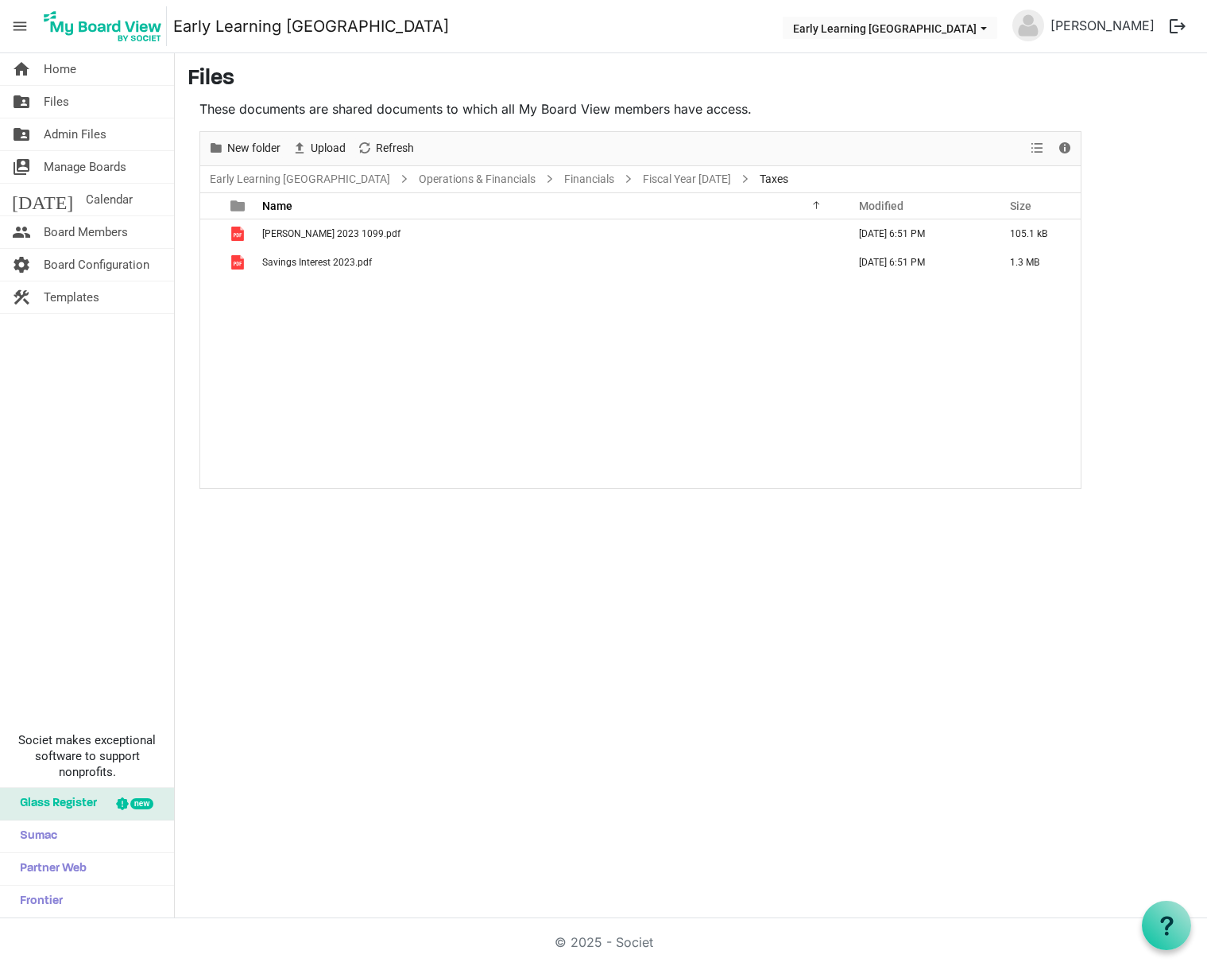
click at [292, 353] on div "Allison Coburn 2023 1099.pdf May 21, 2025 6:51 PM 105.1 kB Savings Interest 202…" at bounding box center [640, 353] width 881 height 269
click at [561, 173] on link "Financials" at bounding box center [589, 179] width 56 height 20
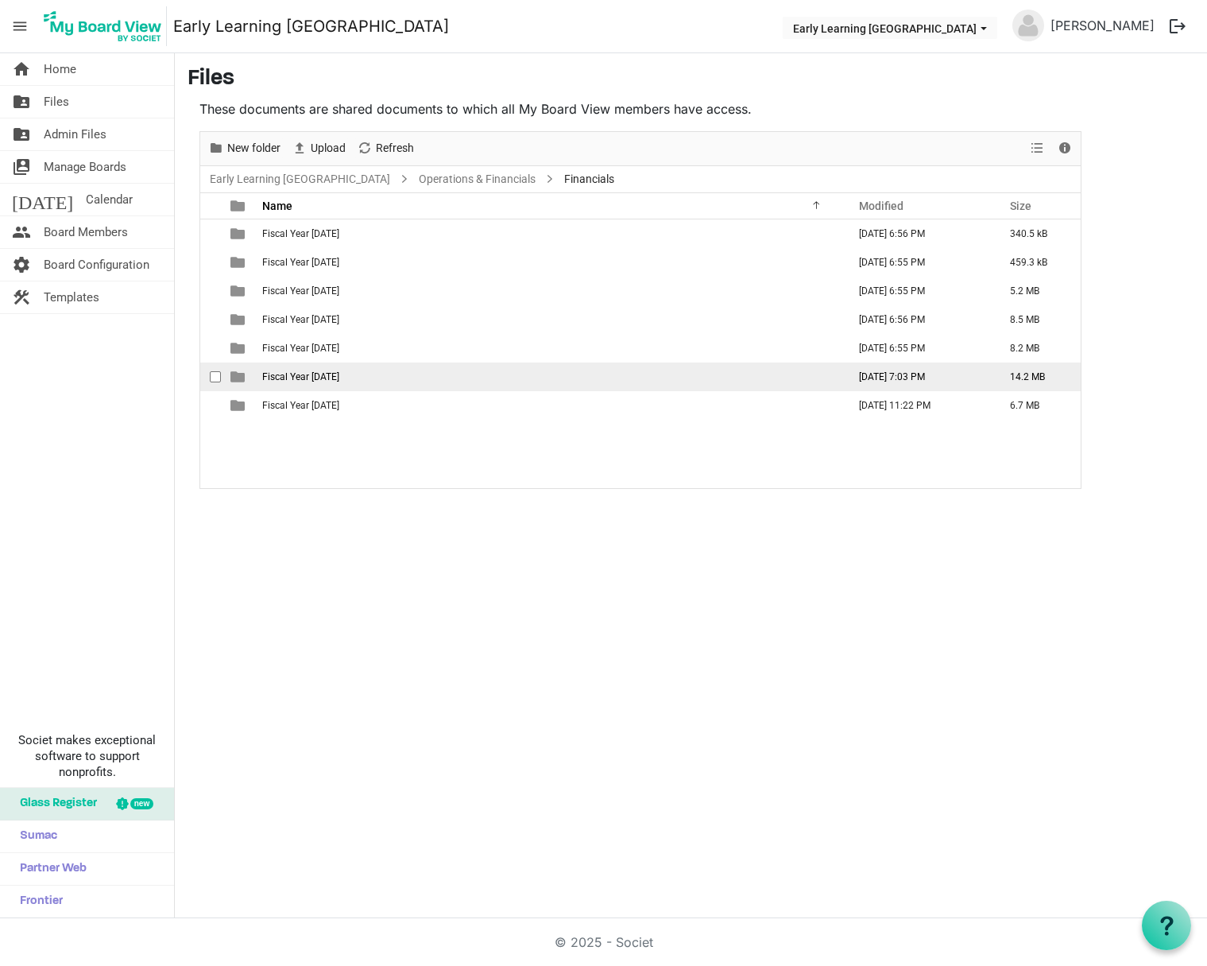
click at [312, 385] on td "Fiscal Year 2024" at bounding box center [550, 376] width 585 height 29
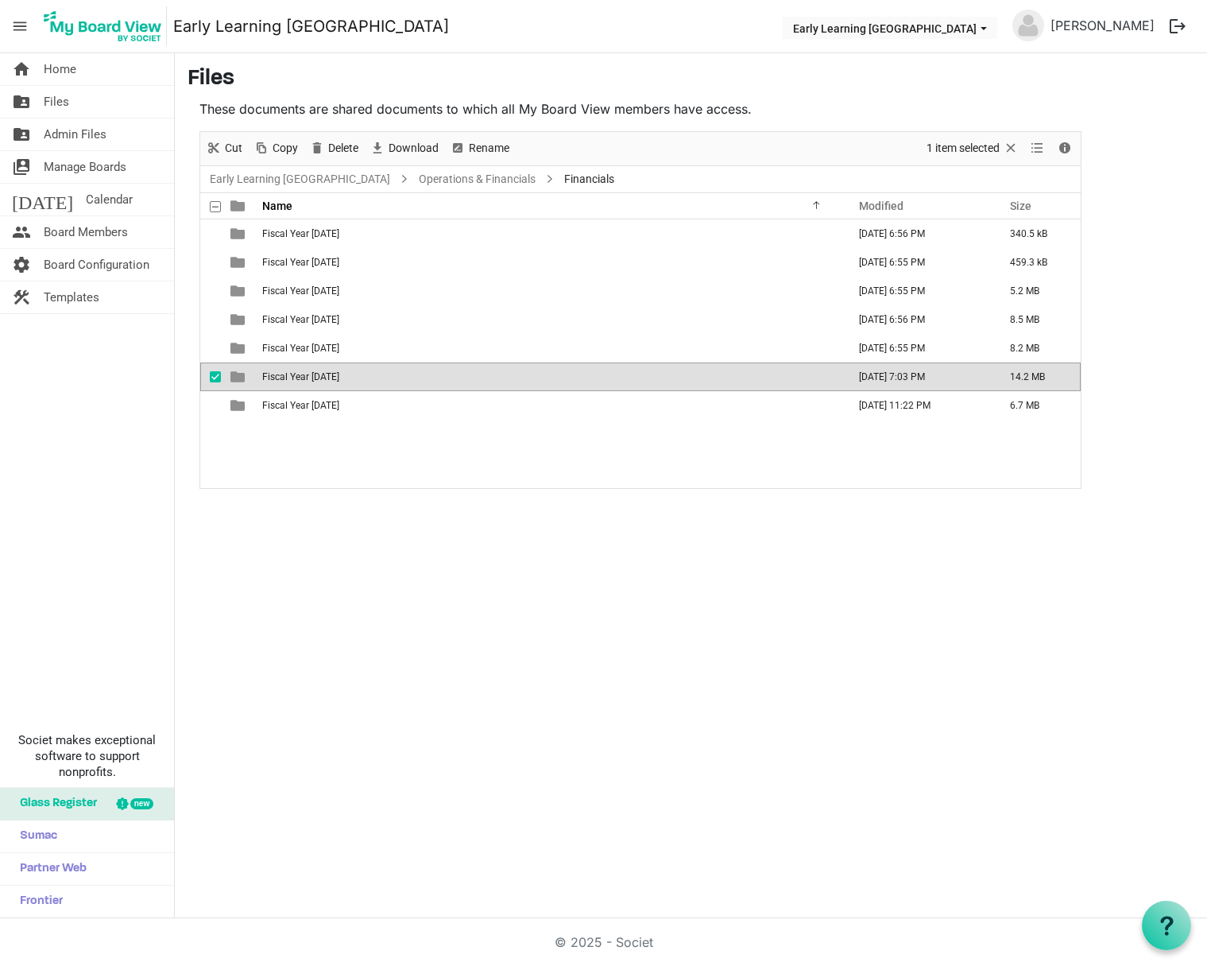
click at [312, 385] on td "Fiscal Year 2024" at bounding box center [550, 376] width 585 height 29
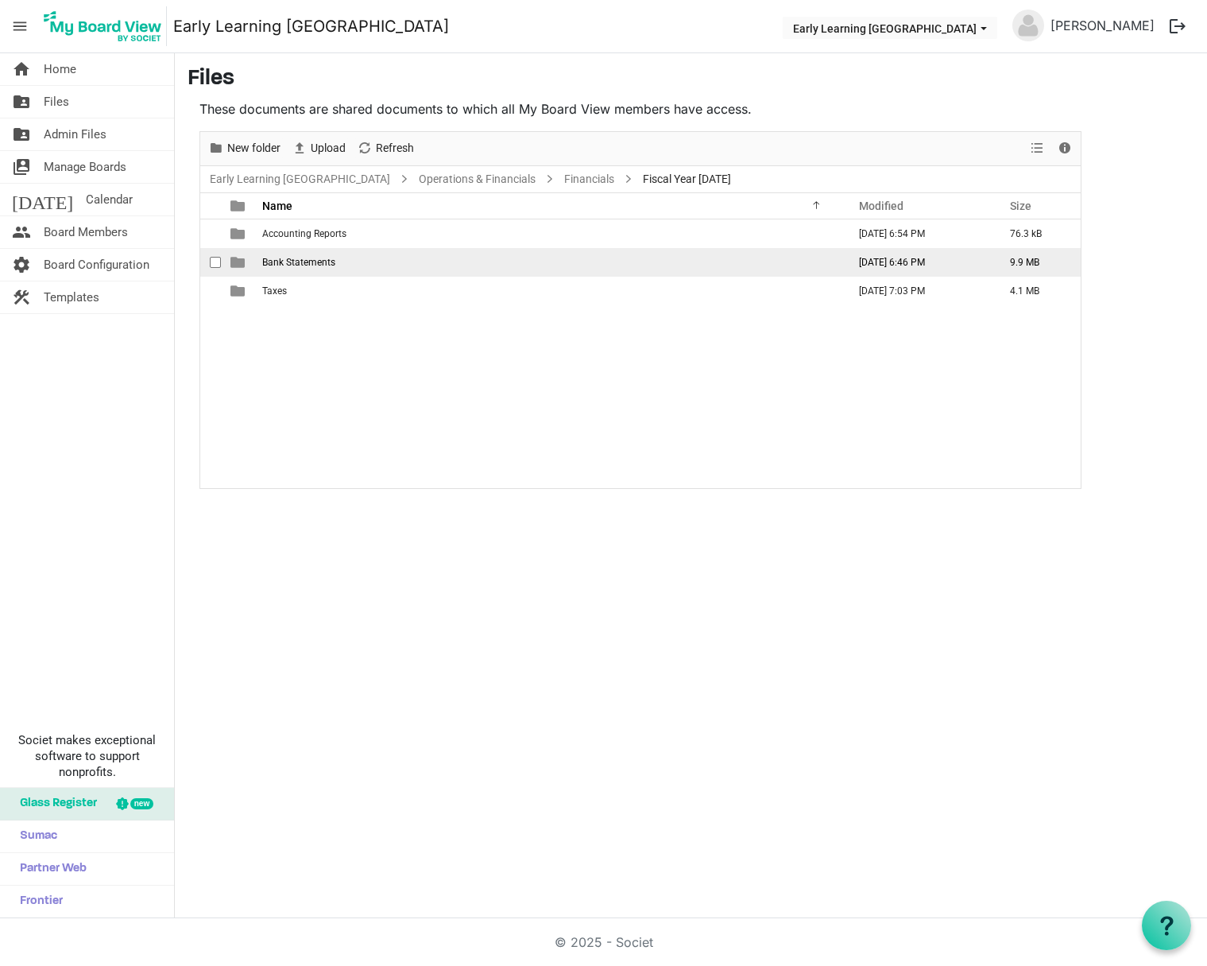
click at [287, 263] on span "Bank Statements" at bounding box center [298, 262] width 73 height 11
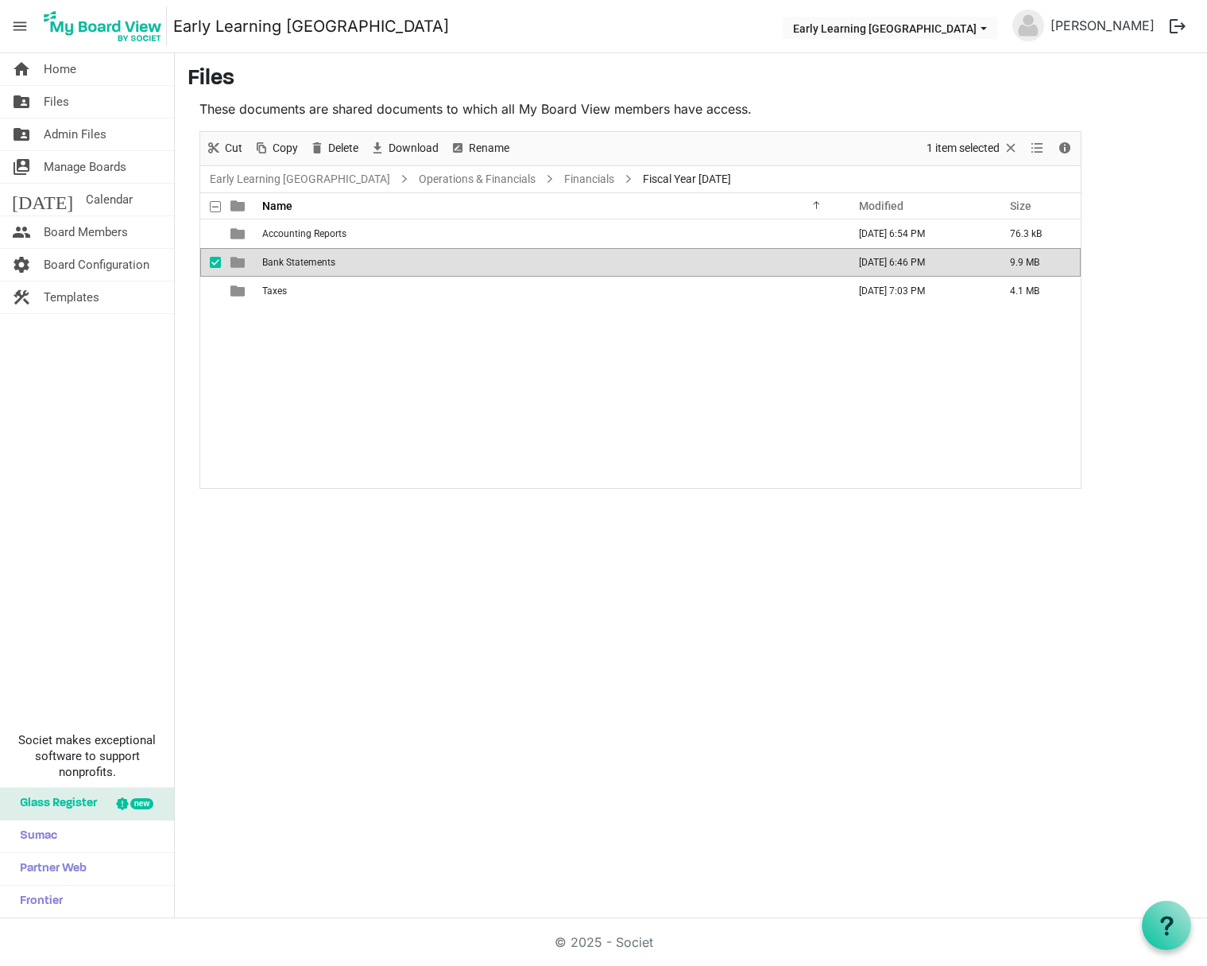
click at [287, 263] on span "Bank Statements" at bounding box center [298, 262] width 73 height 11
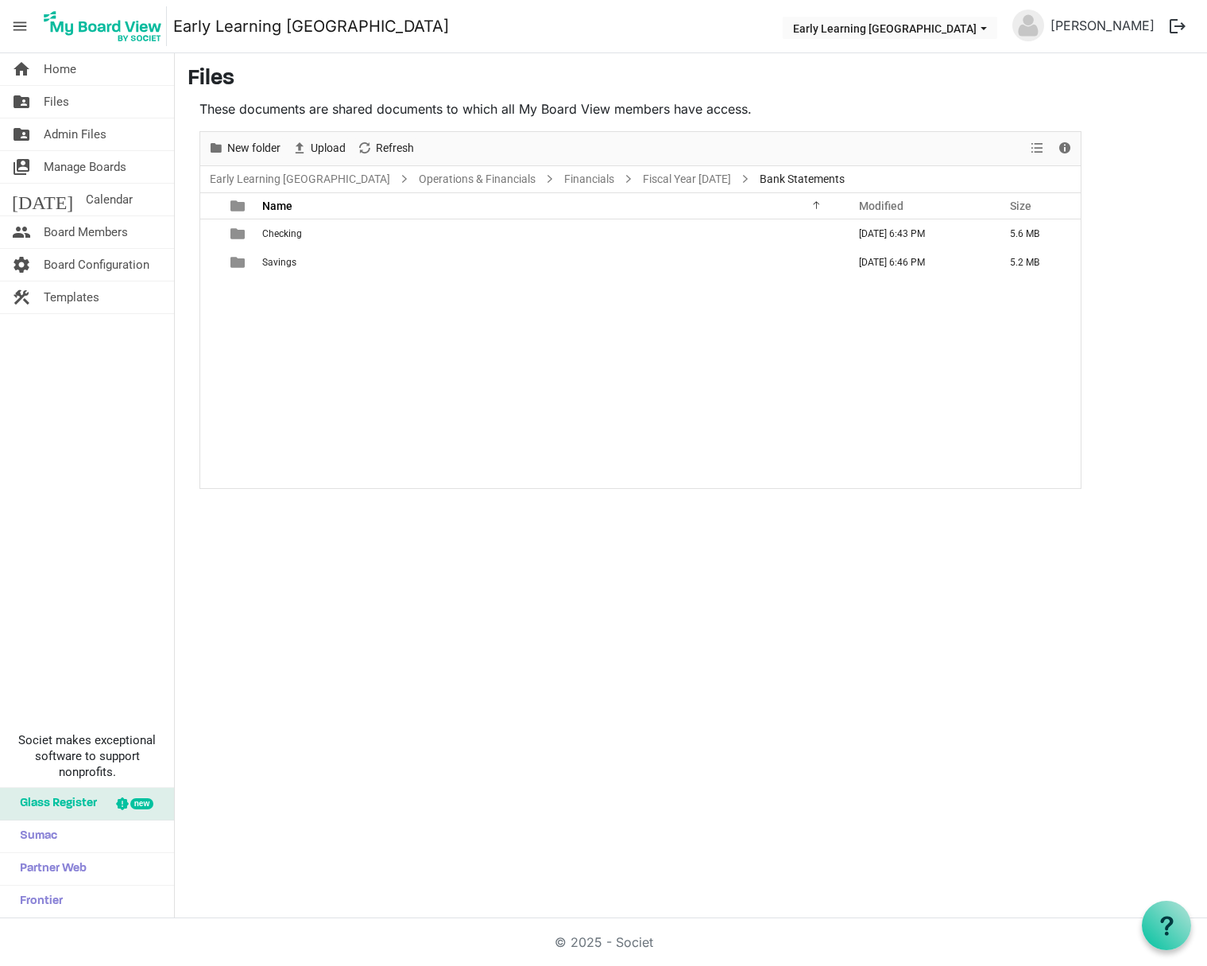
click at [287, 263] on span "Savings" at bounding box center [279, 262] width 34 height 11
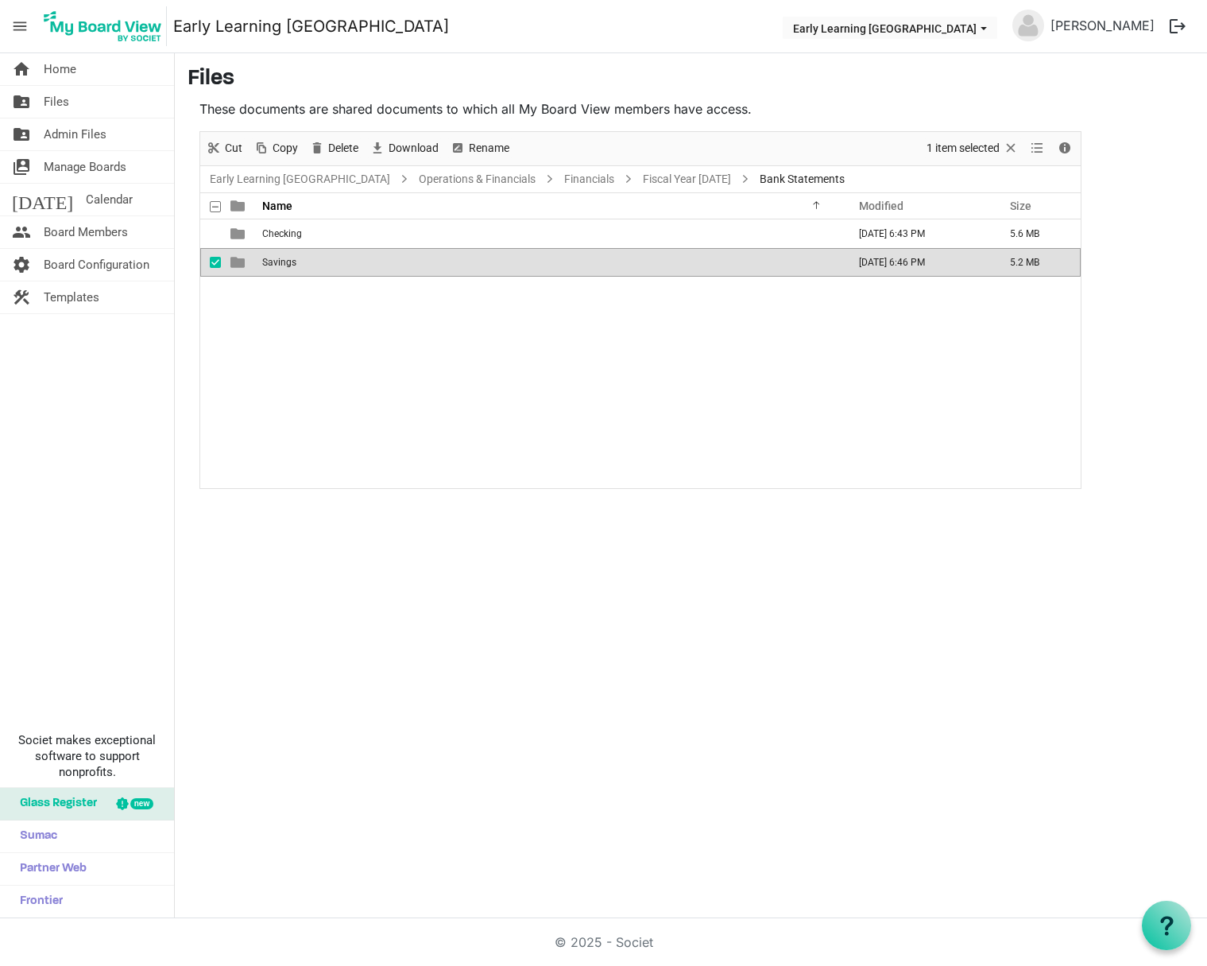
click at [287, 263] on span "Savings" at bounding box center [279, 262] width 34 height 11
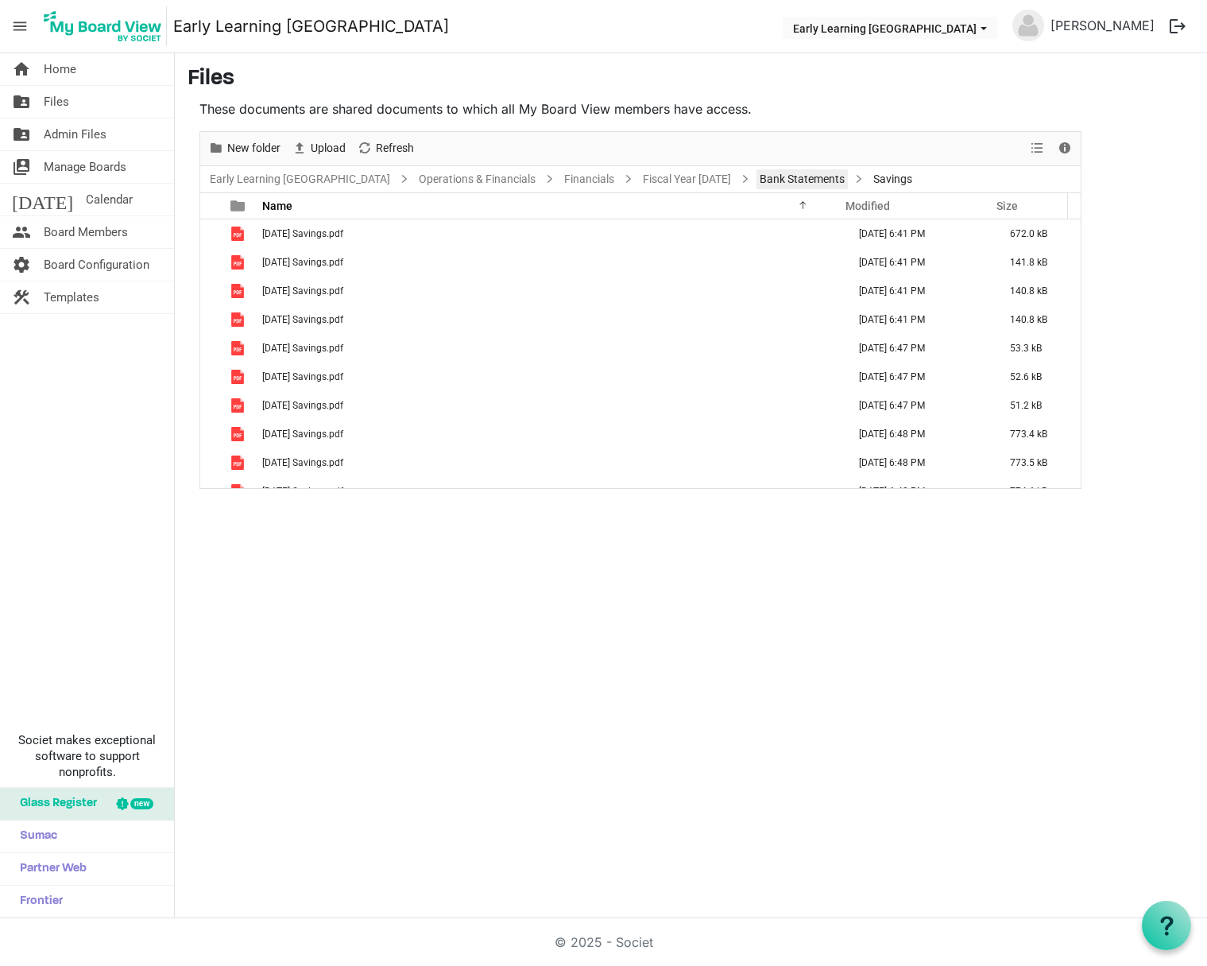
click at [770, 175] on link "Bank Statements" at bounding box center [802, 179] width 91 height 20
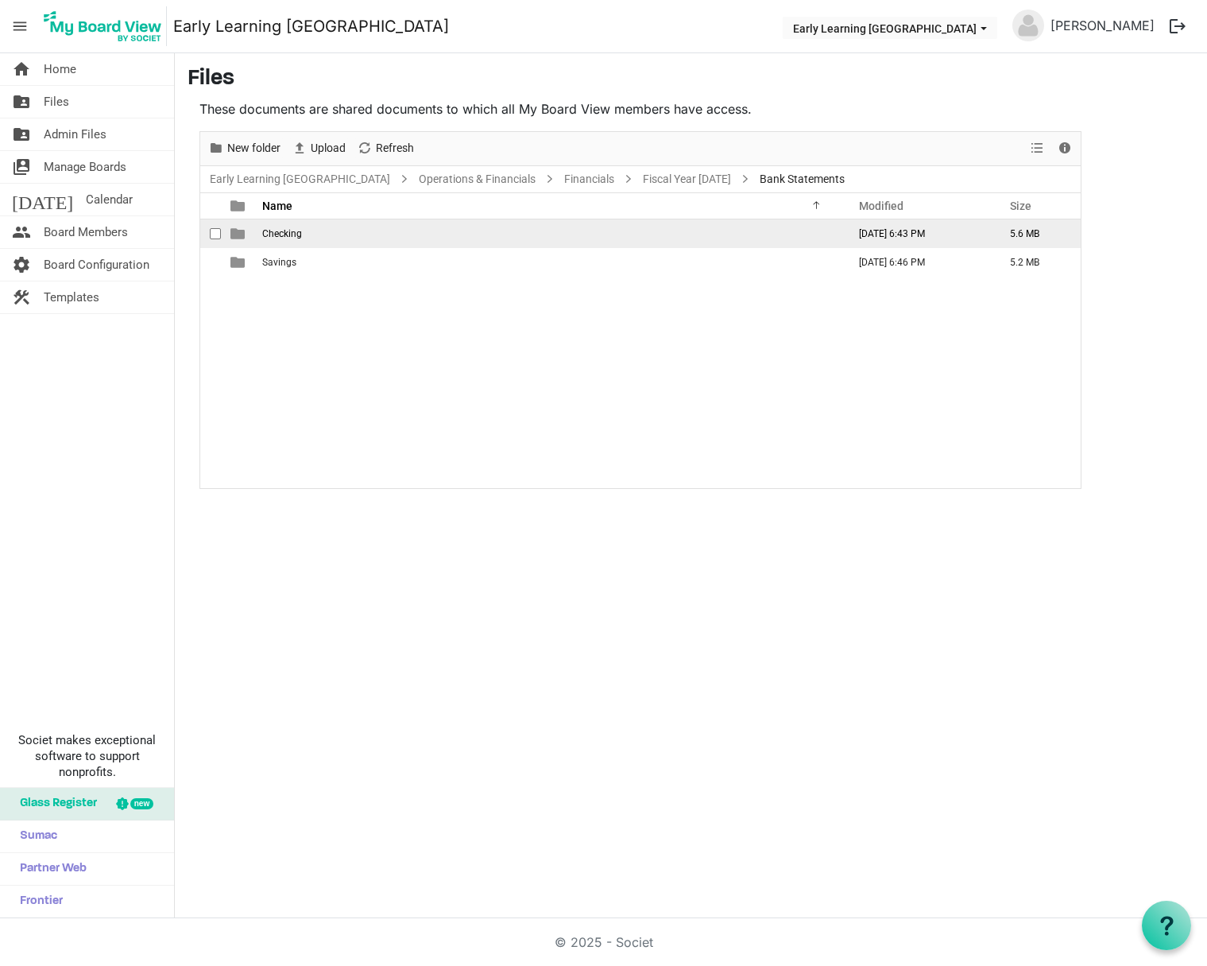
click at [296, 235] on span "Checking" at bounding box center [282, 233] width 40 height 11
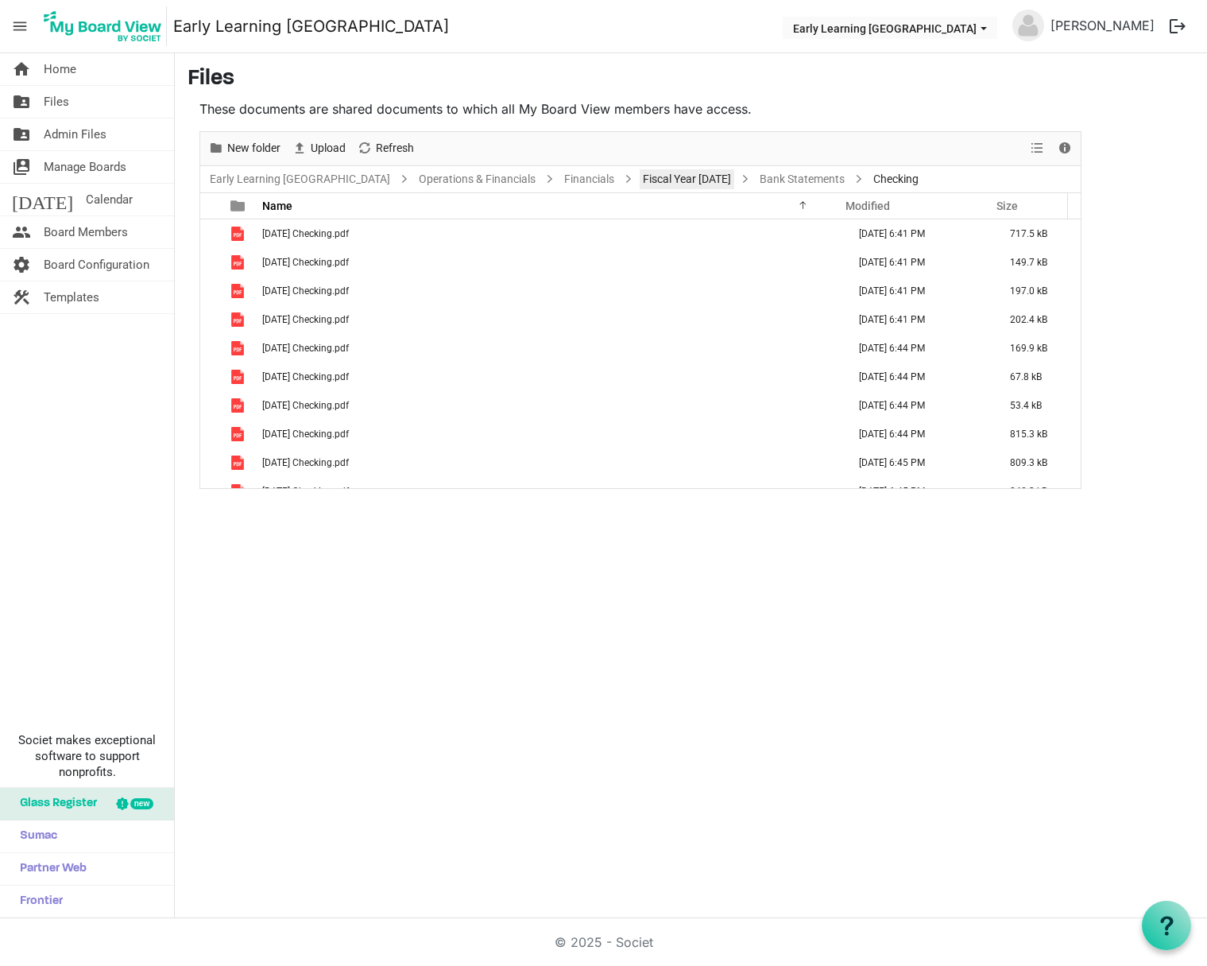
click at [652, 172] on link "Fiscal Year 2024" at bounding box center [687, 179] width 95 height 20
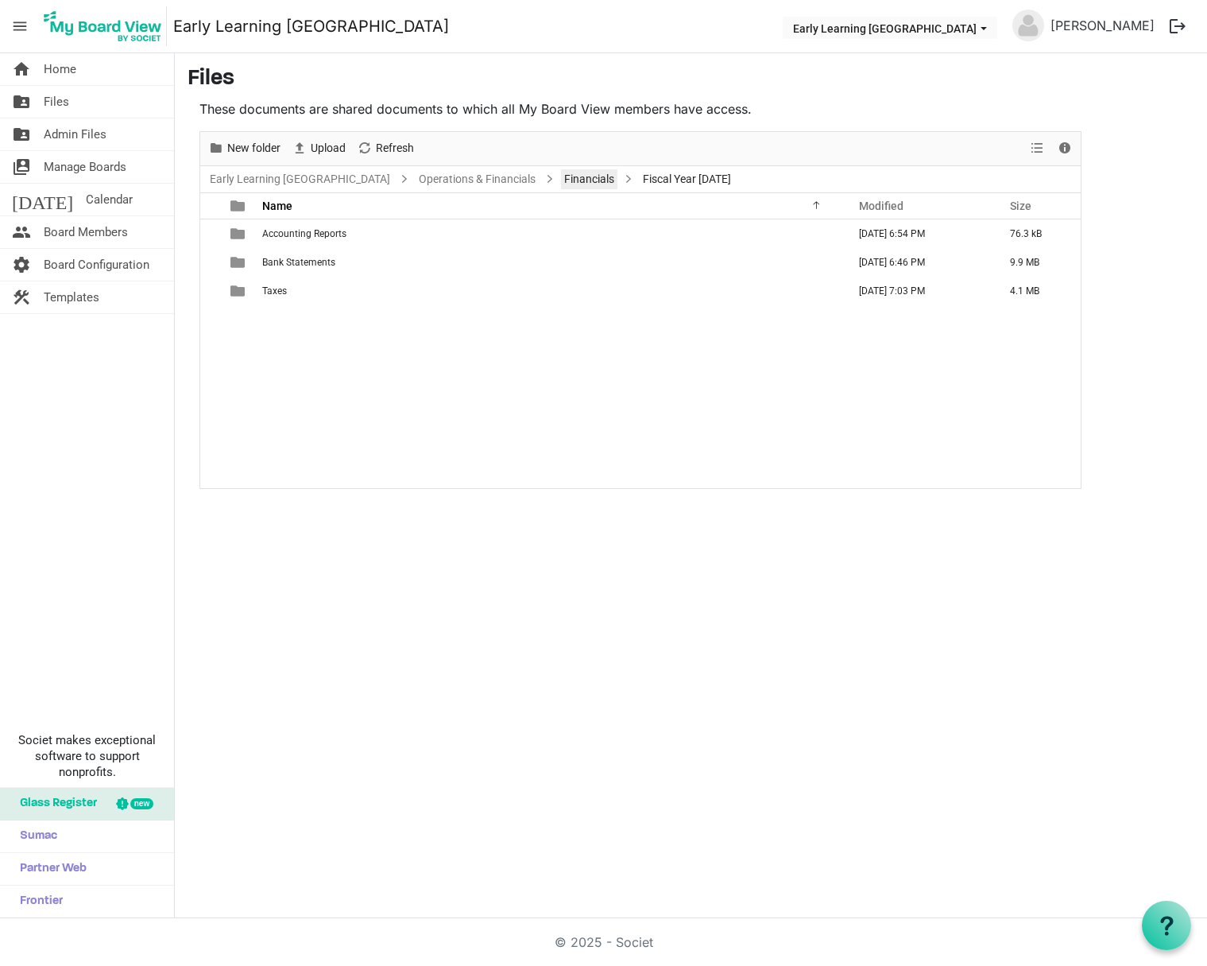
click at [561, 181] on link "Financials" at bounding box center [589, 179] width 56 height 20
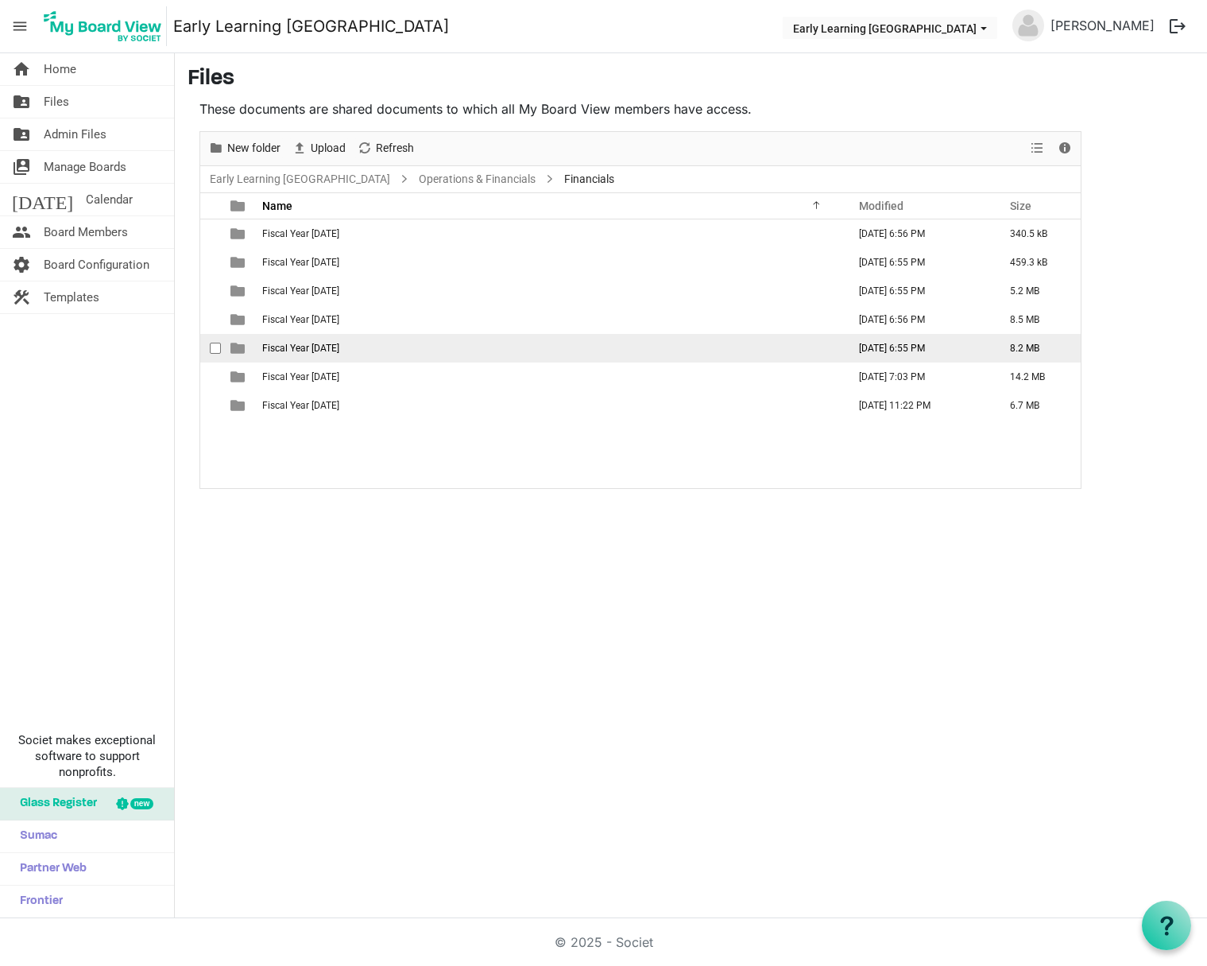
click at [304, 352] on span "Fiscal Year 2023" at bounding box center [300, 348] width 77 height 11
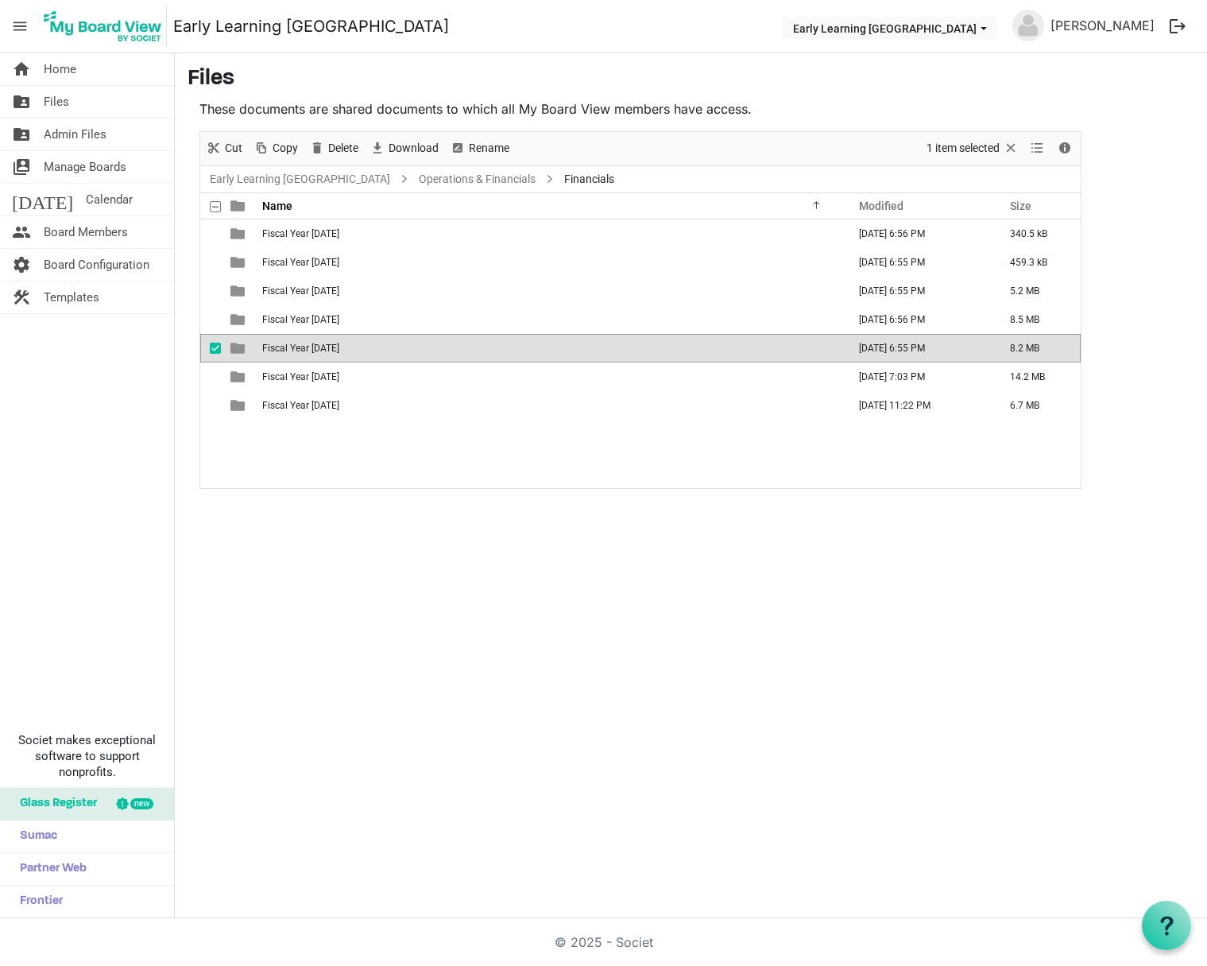
click at [304, 352] on span "Fiscal Year 2023" at bounding box center [300, 348] width 77 height 11
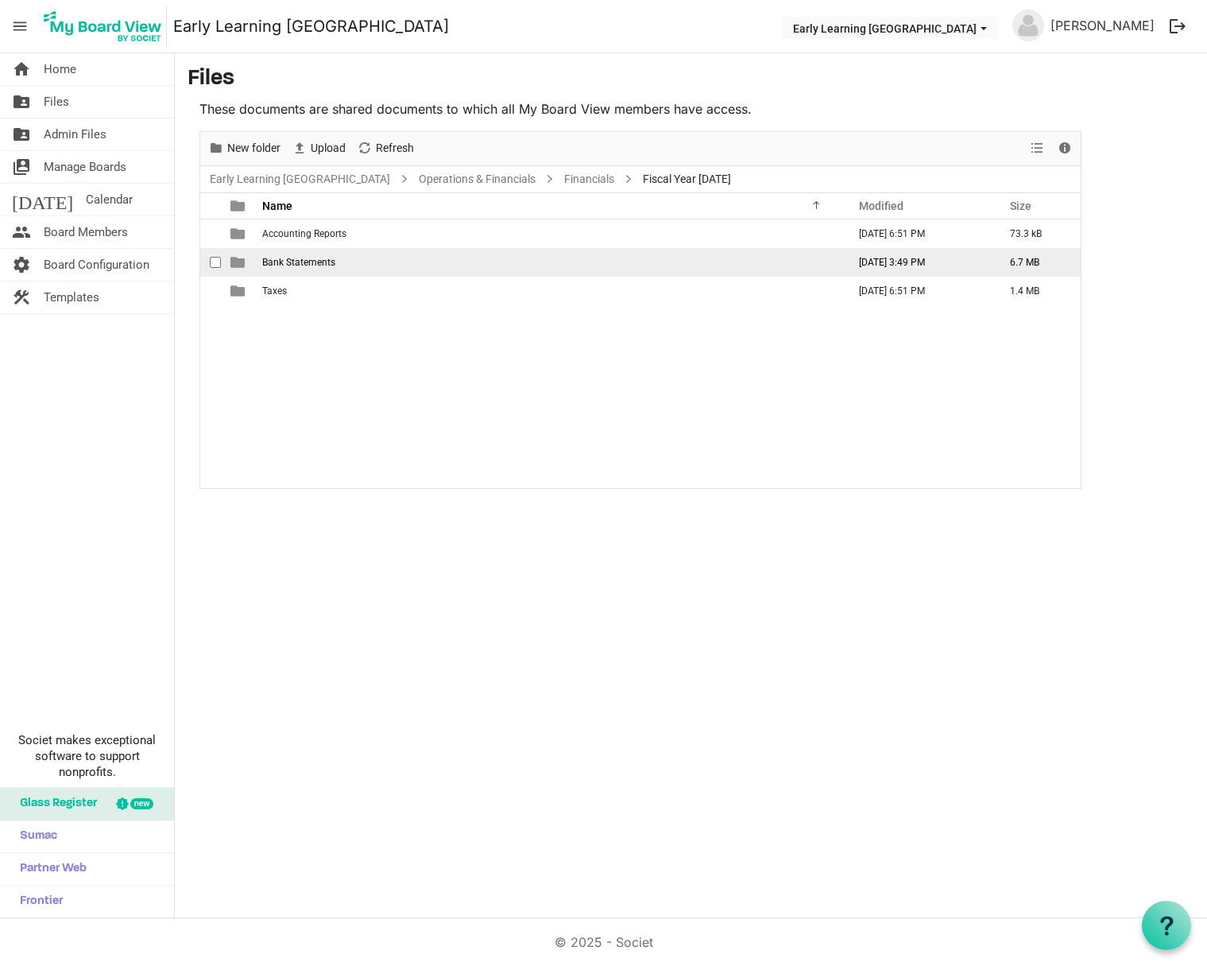
click at [307, 258] on span "Bank Statements" at bounding box center [298, 262] width 73 height 11
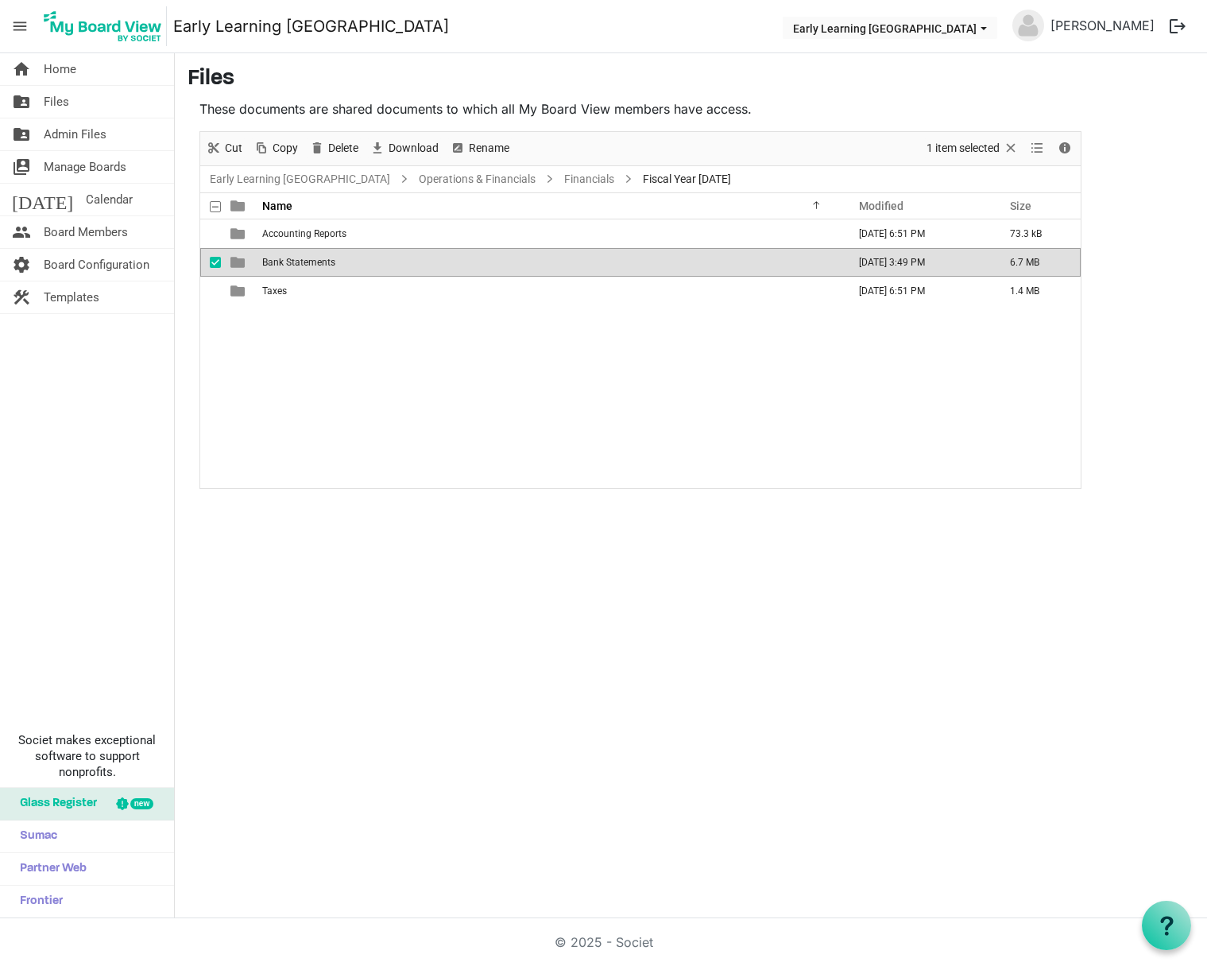
click at [307, 258] on span "Bank Statements" at bounding box center [298, 262] width 73 height 11
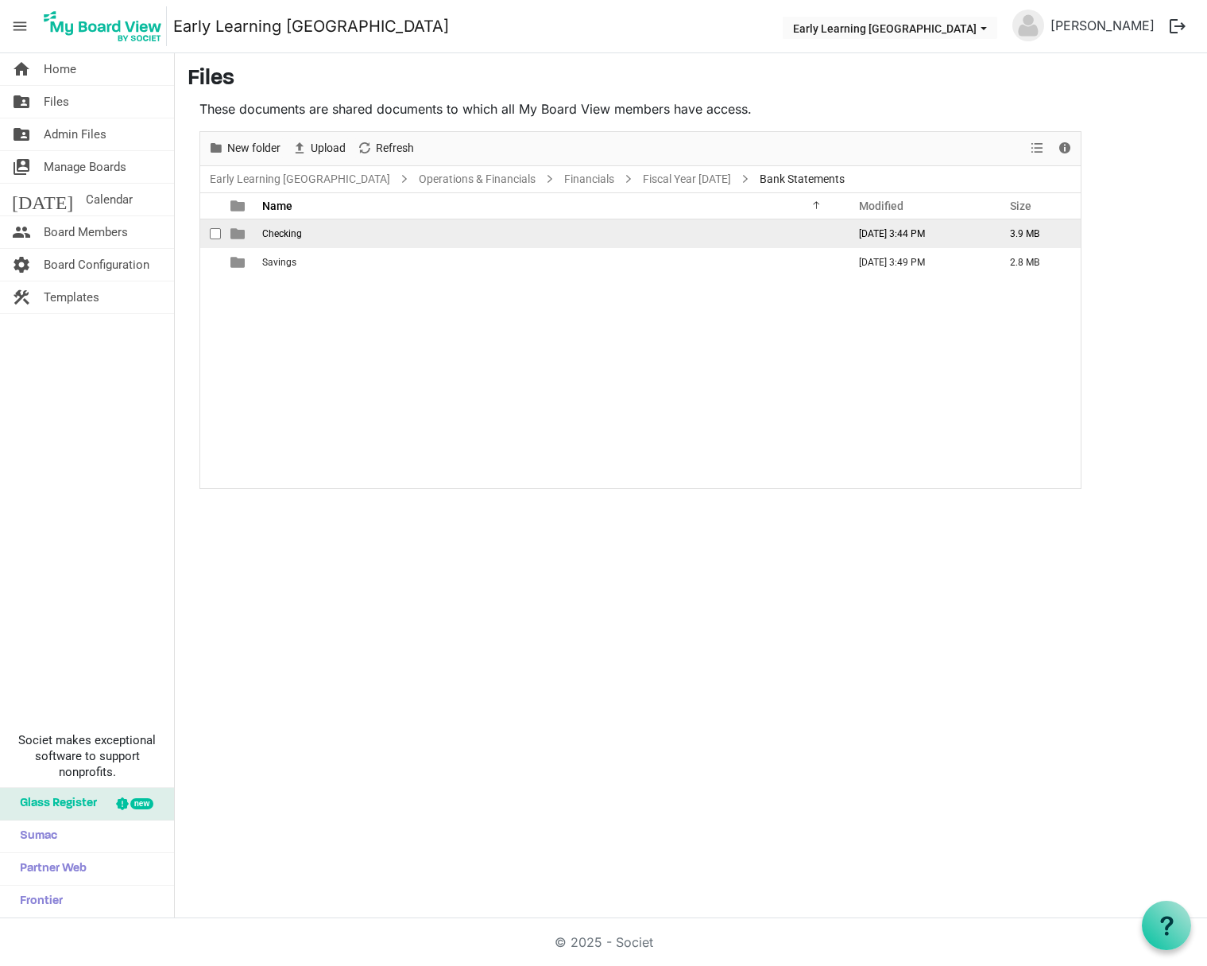
click at [289, 233] on span "Checking" at bounding box center [282, 233] width 40 height 11
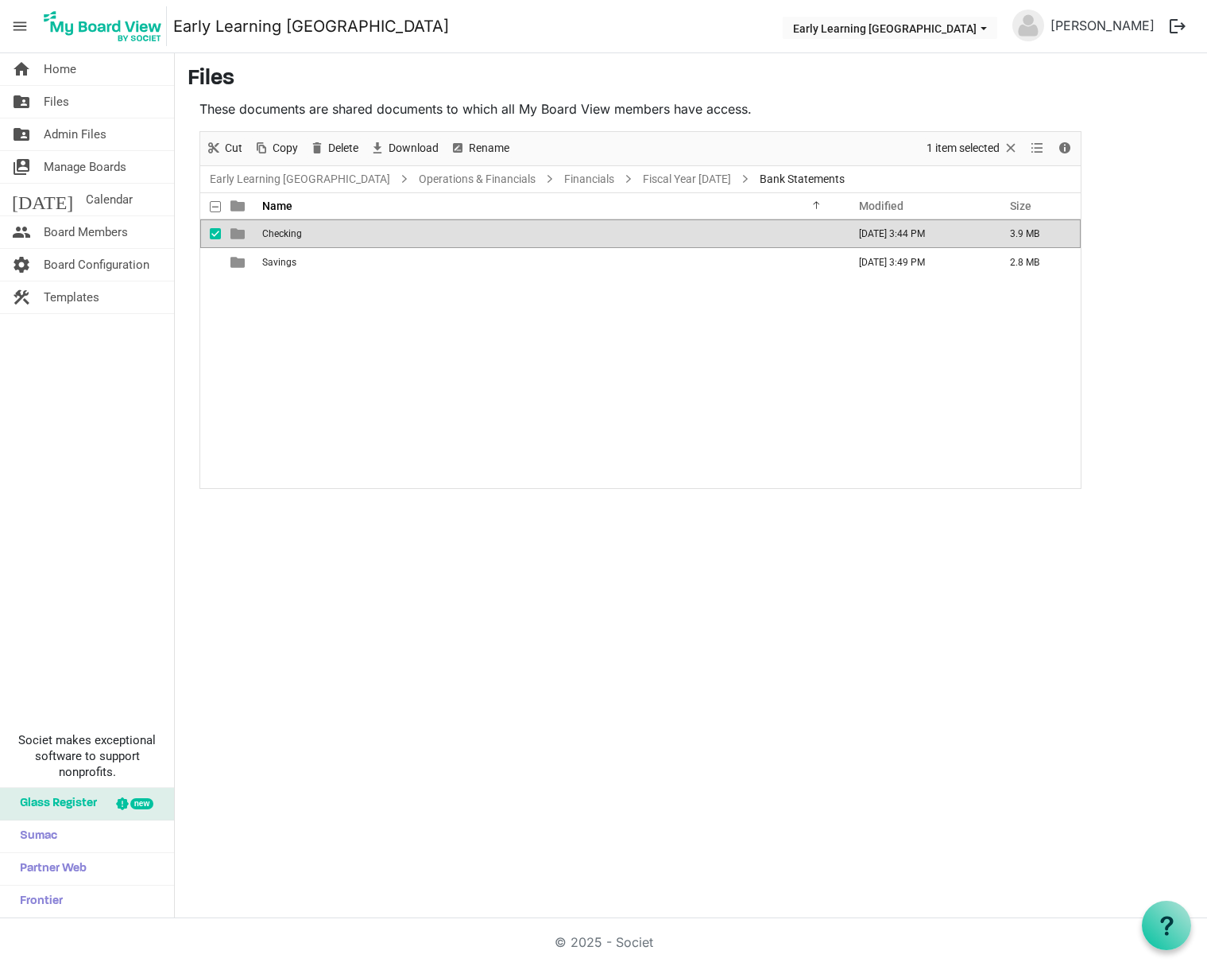
click at [289, 233] on span "Checking" at bounding box center [282, 233] width 40 height 11
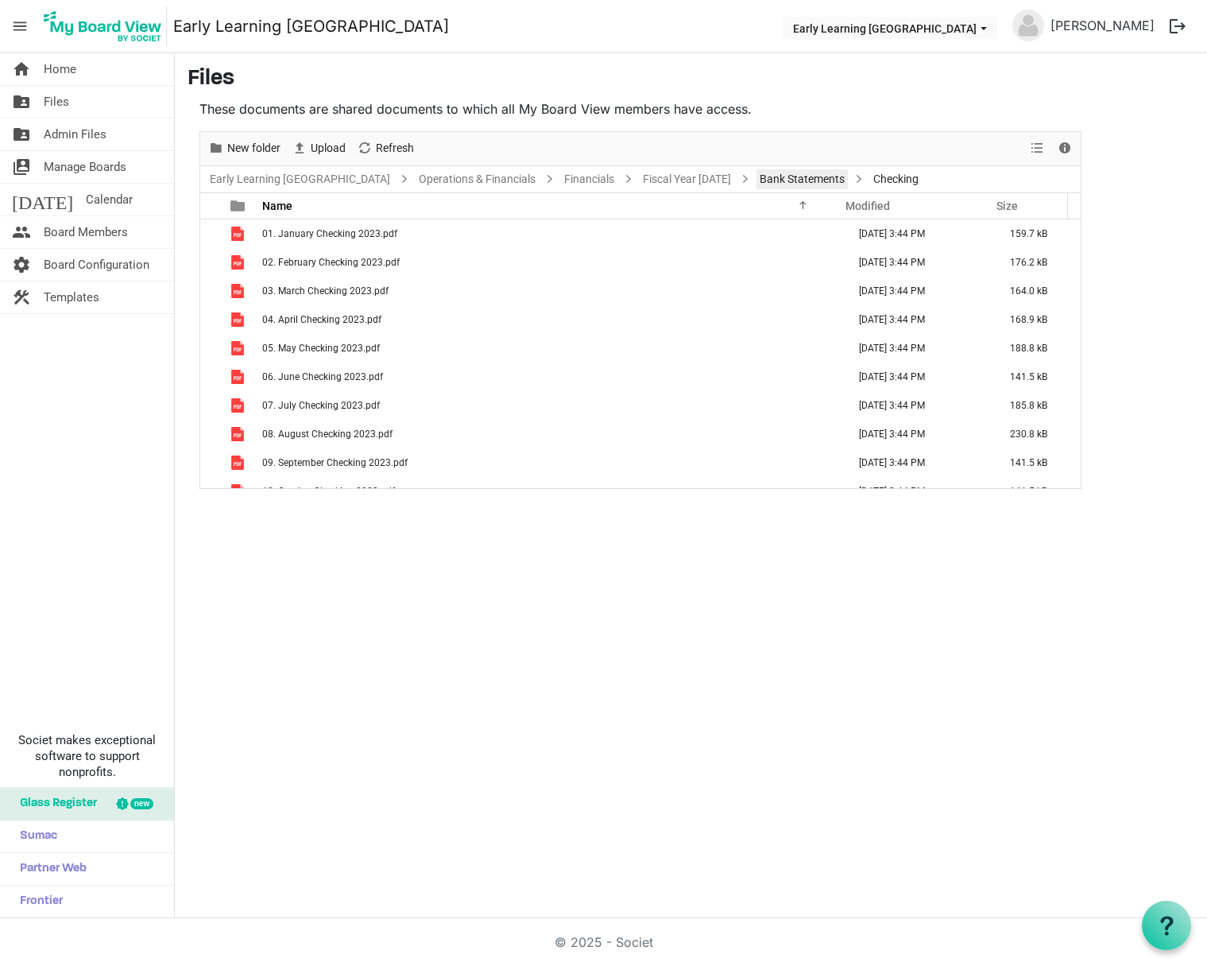
click at [765, 176] on link "Bank Statements" at bounding box center [802, 179] width 91 height 20
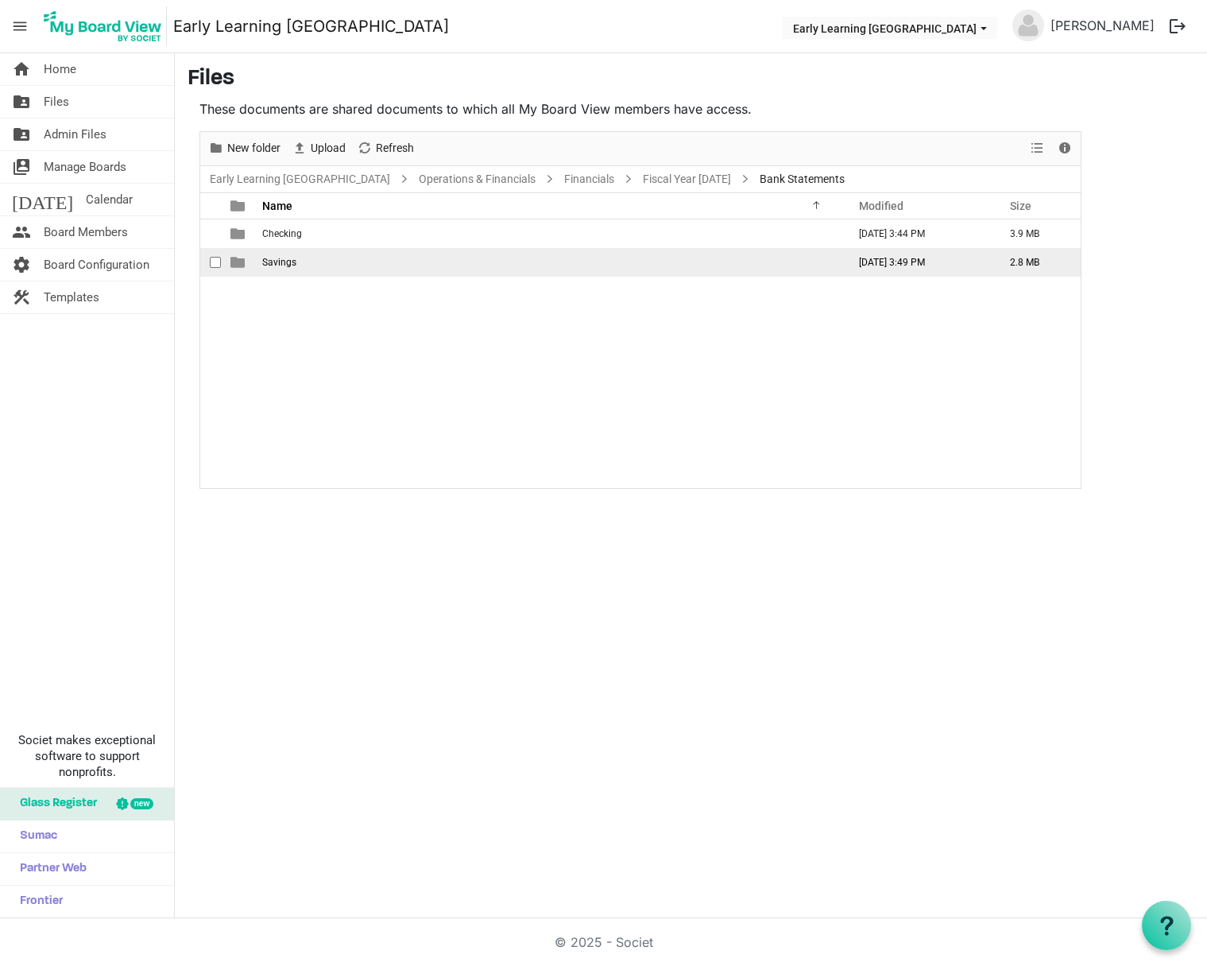
click at [301, 265] on td "Savings" at bounding box center [550, 262] width 585 height 29
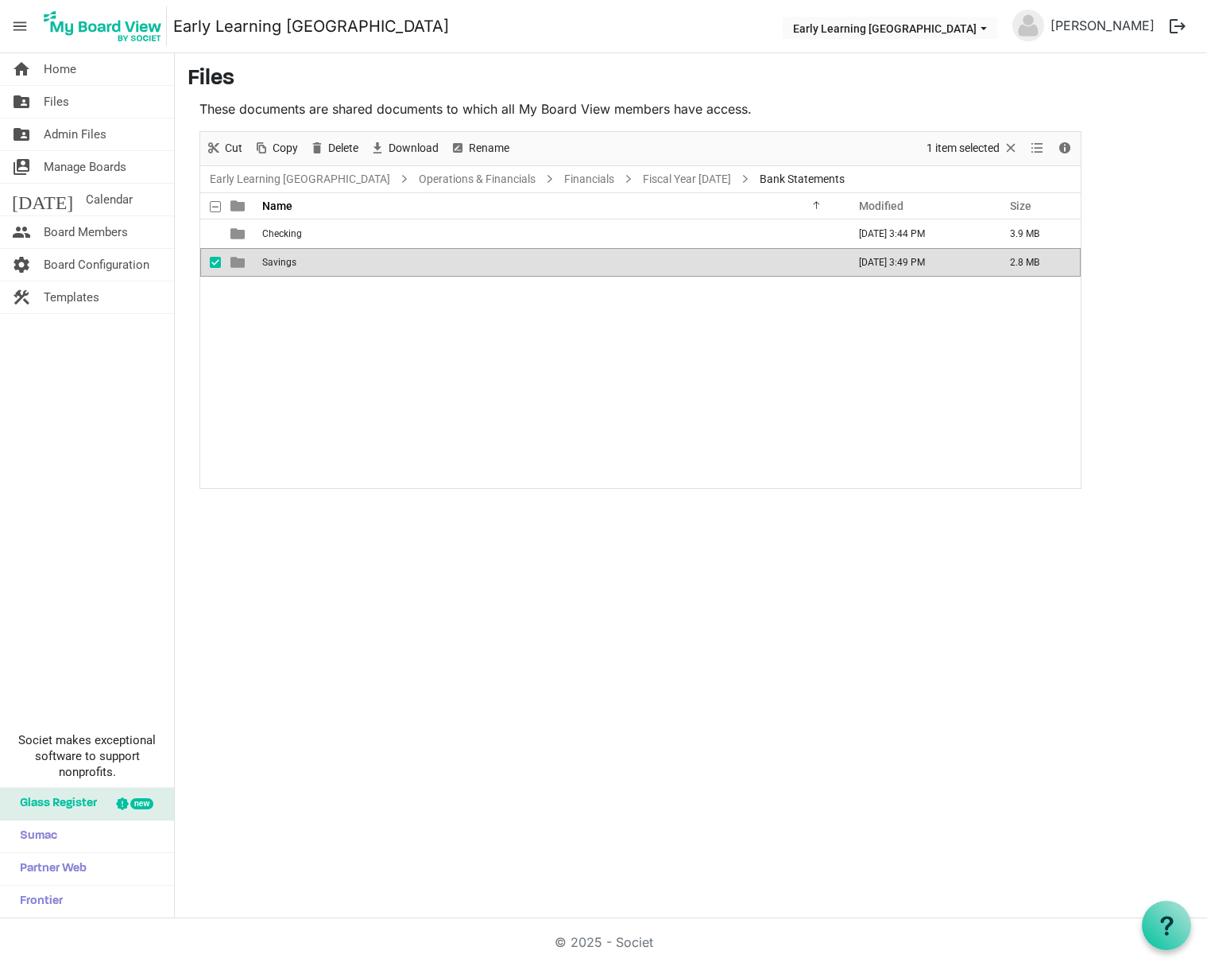
click at [302, 265] on td "Savings" at bounding box center [550, 262] width 585 height 29
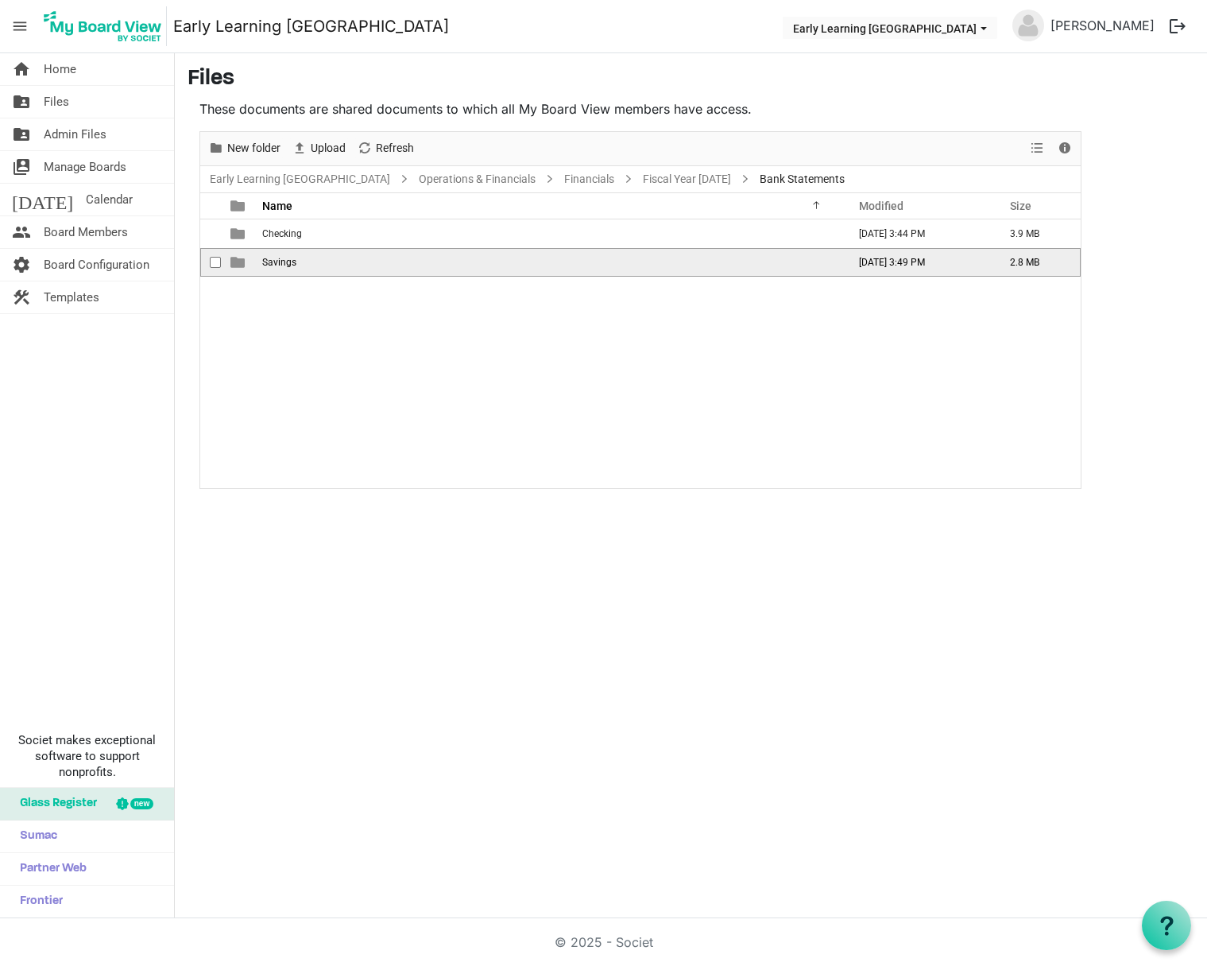
click at [277, 263] on span "Savings" at bounding box center [279, 262] width 34 height 11
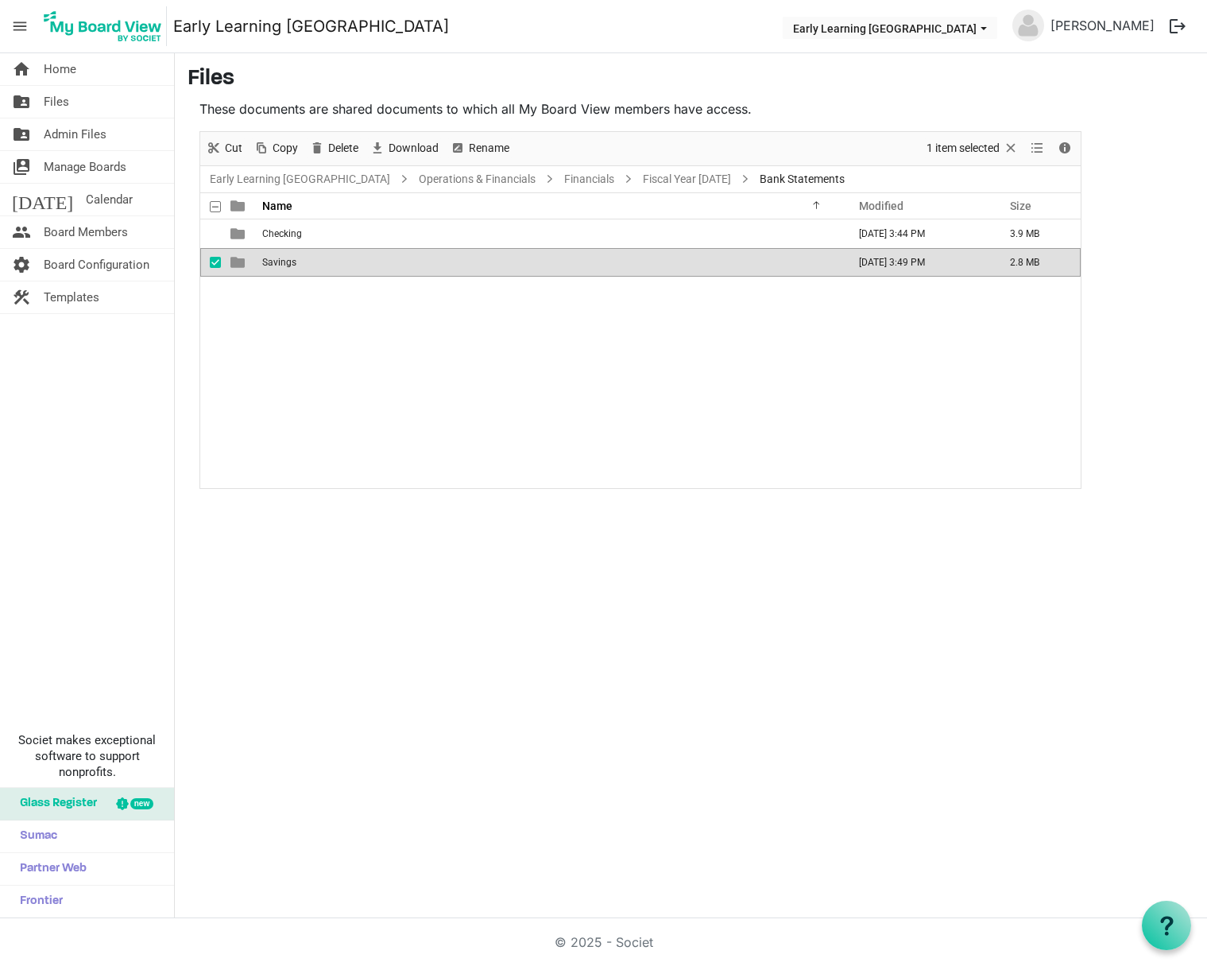
click at [277, 263] on span "Savings" at bounding box center [279, 262] width 34 height 11
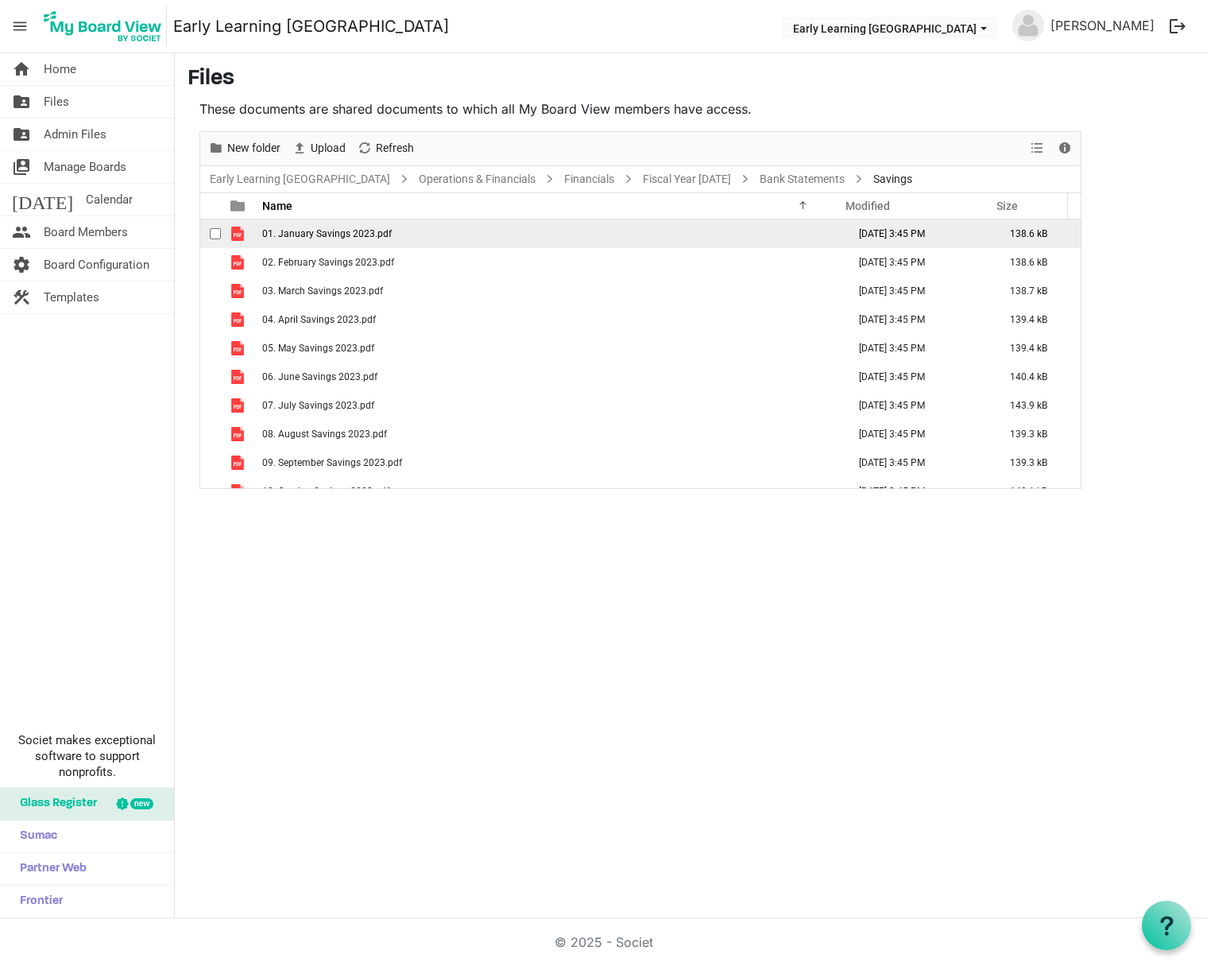
click at [282, 239] on td "01. January Savings 2023.pdf" at bounding box center [550, 233] width 585 height 29
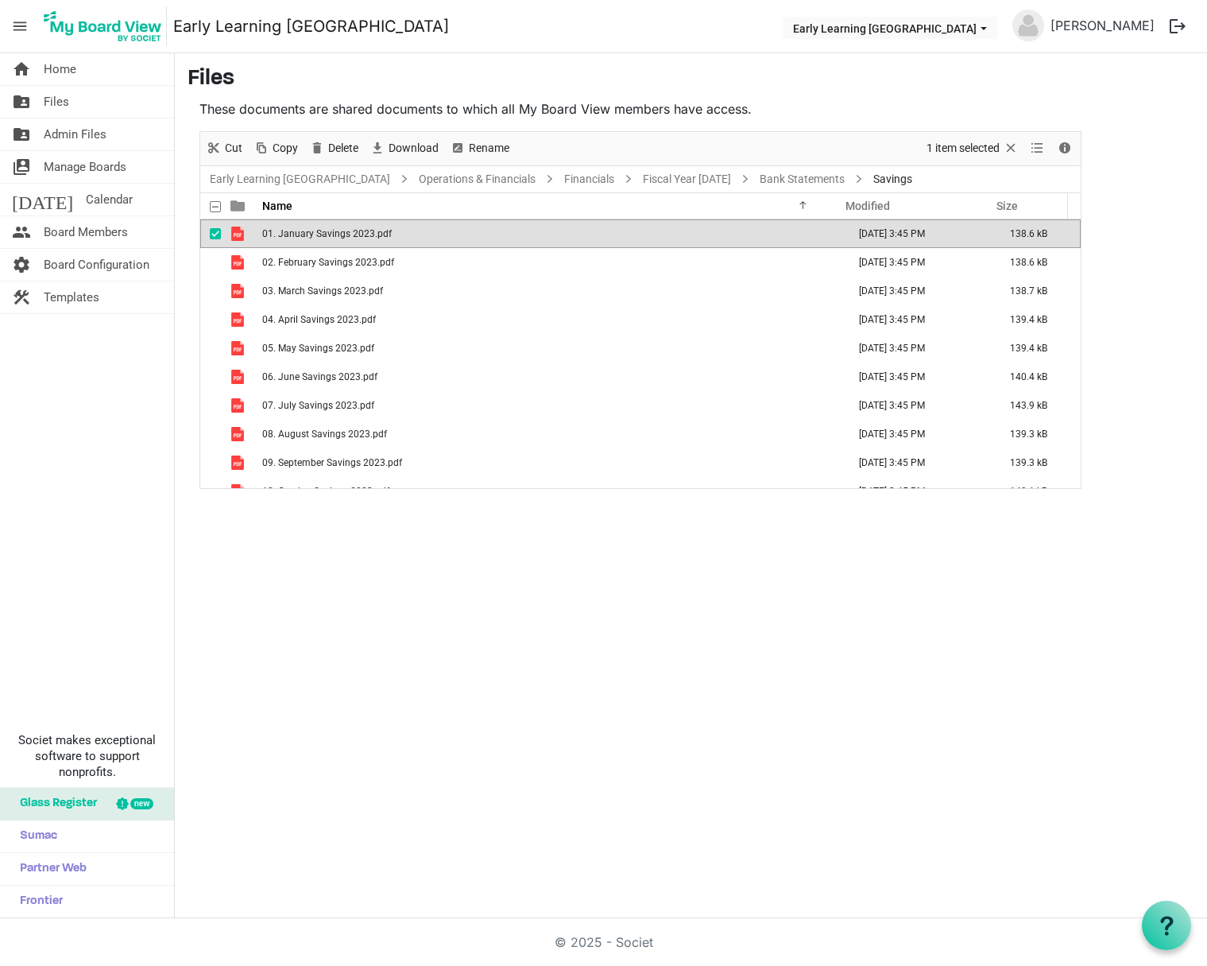
click at [282, 239] on td "01. January Savings 2023.pdf" at bounding box center [550, 233] width 585 height 29
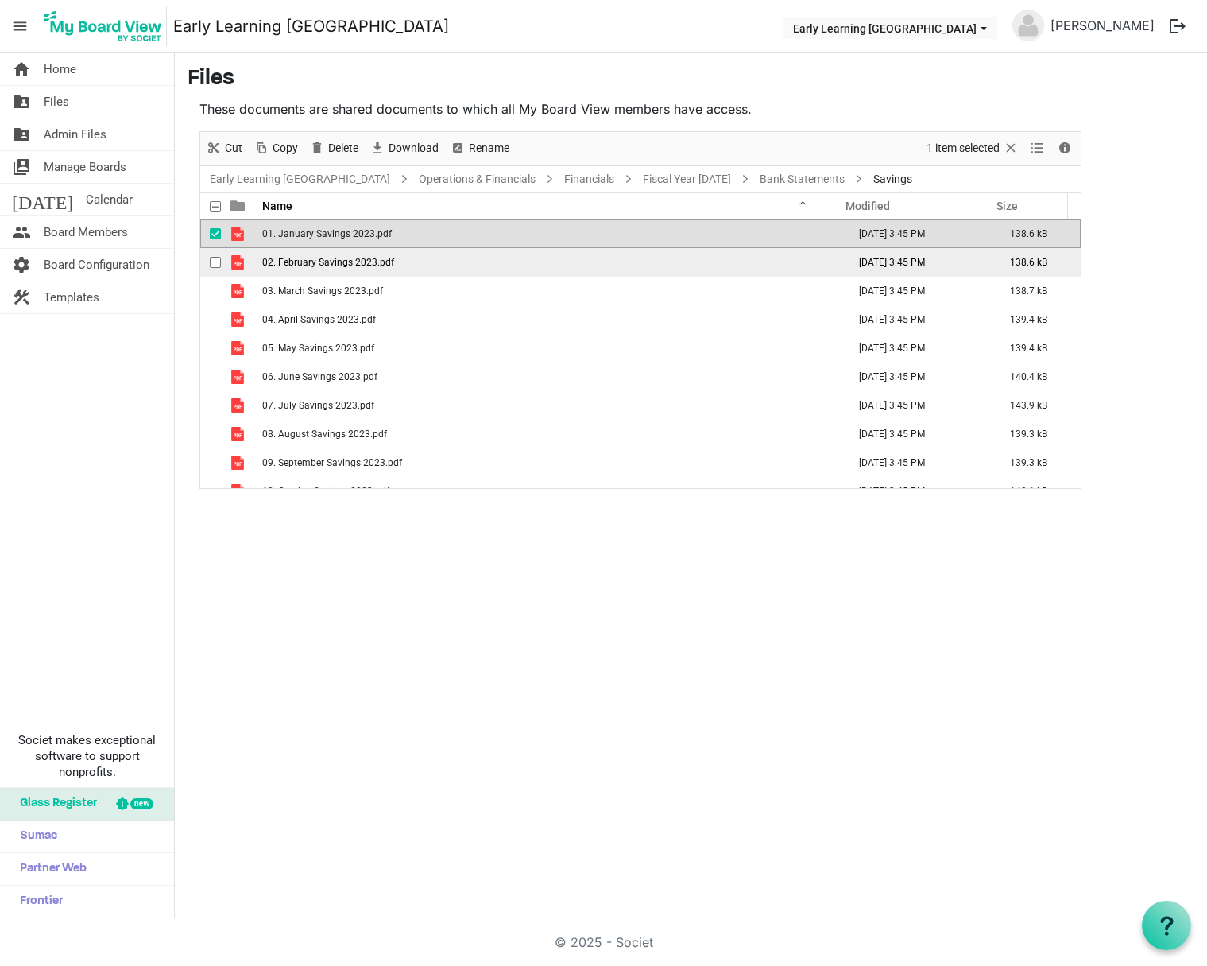
click at [292, 270] on td "02. February Savings 2023.pdf" at bounding box center [550, 262] width 585 height 29
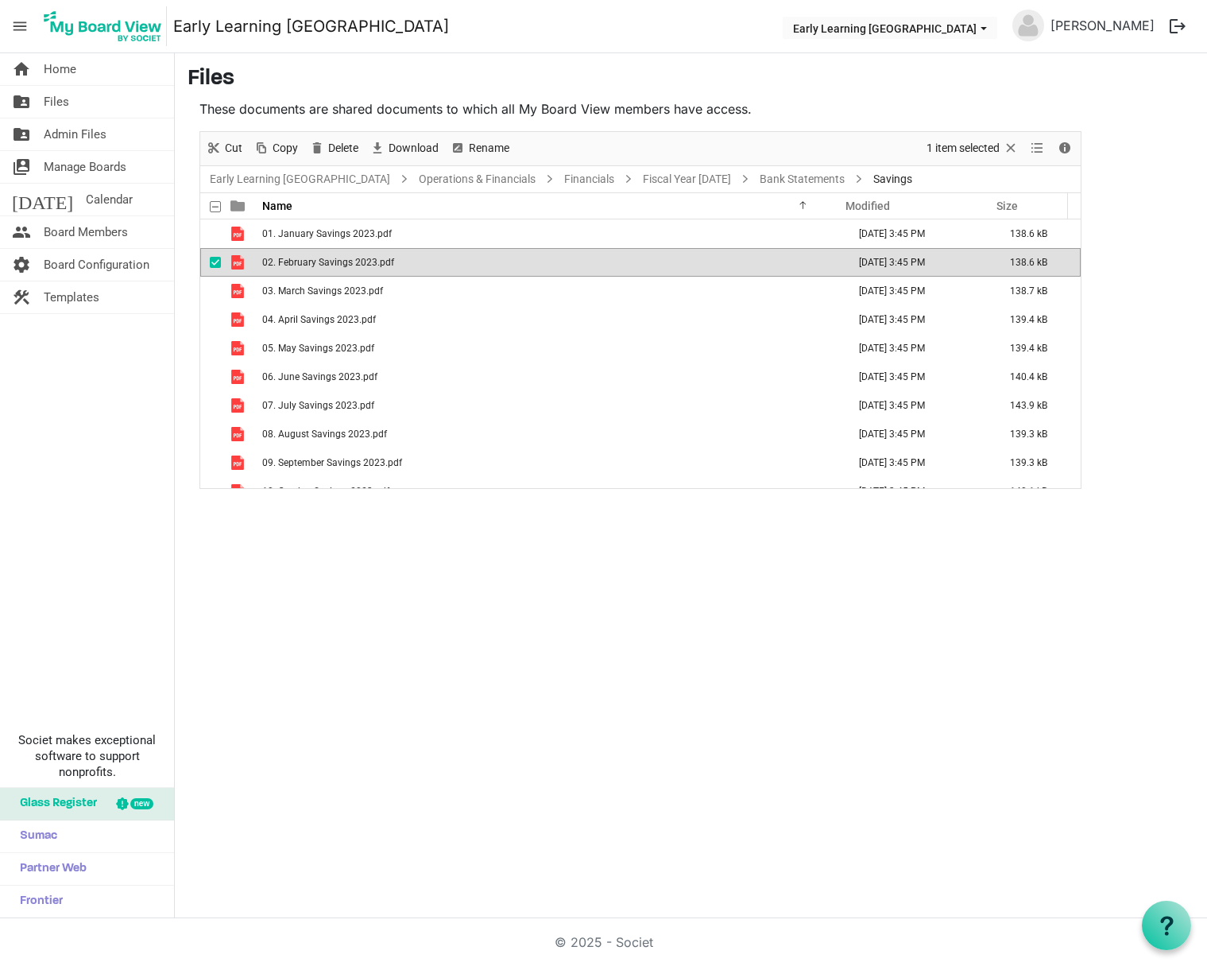
click at [292, 270] on td "02. February Savings 2023.pdf" at bounding box center [550, 262] width 585 height 29
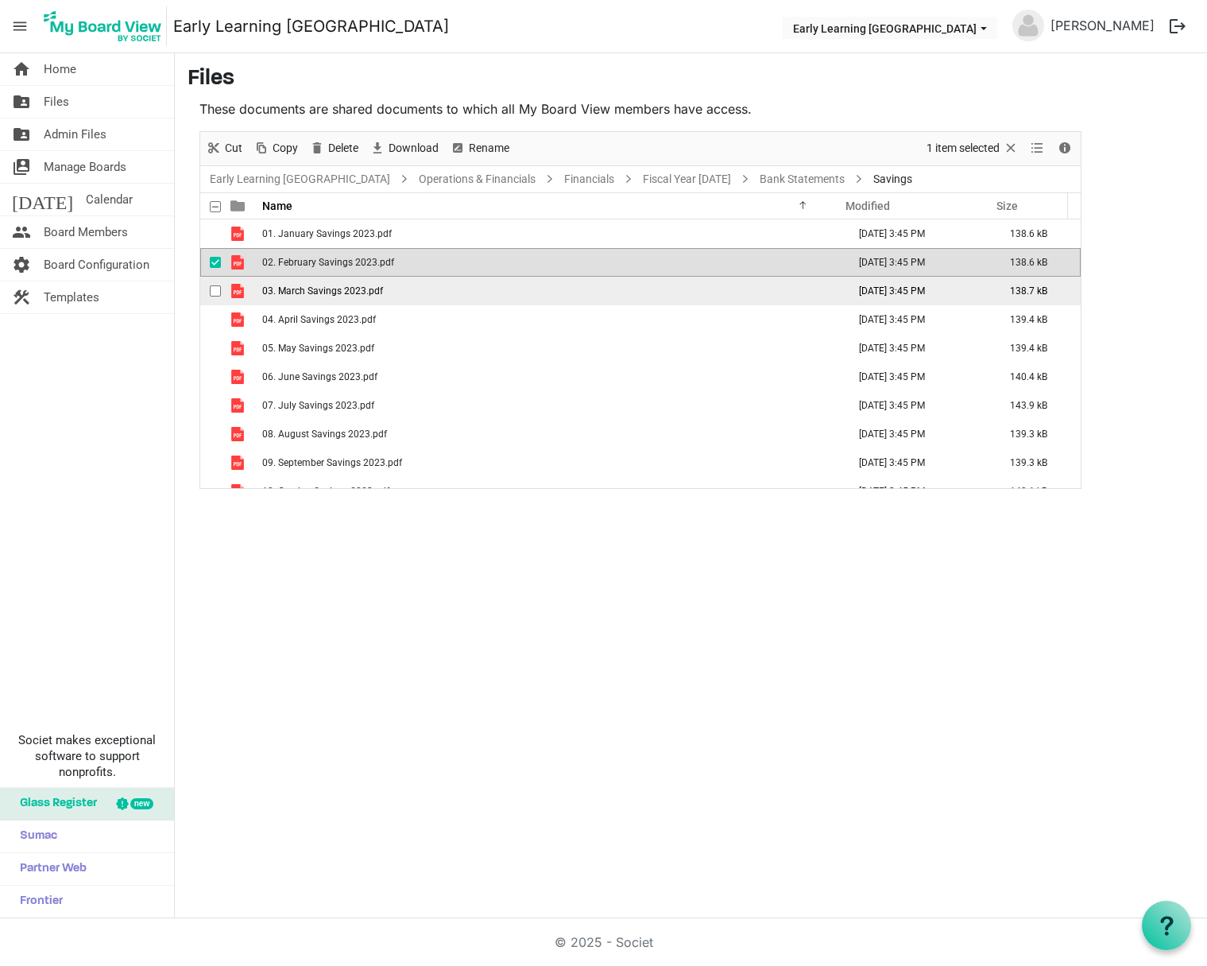
click at [292, 286] on span "03. March Savings 2023.pdf" at bounding box center [322, 290] width 121 height 11
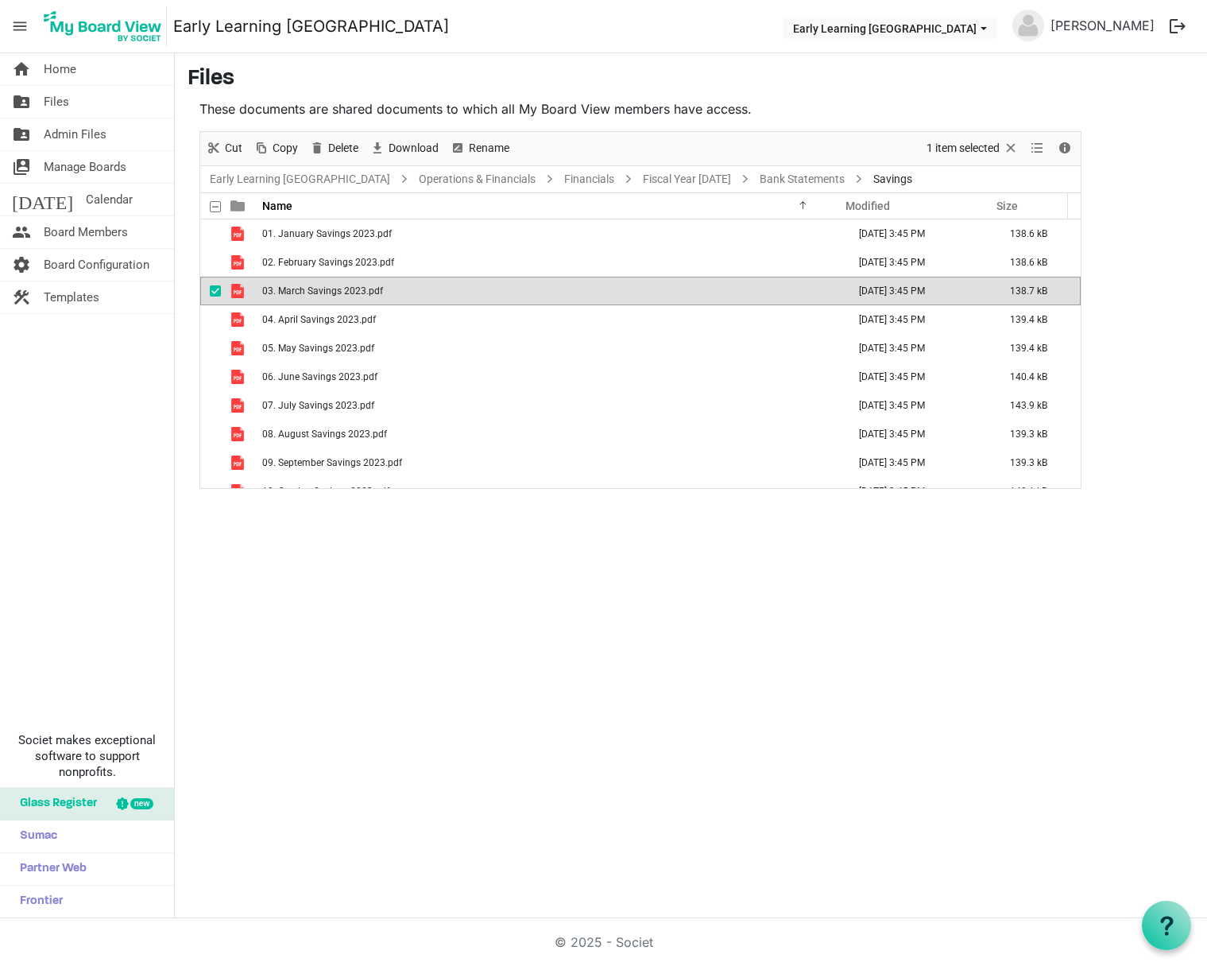
click at [292, 286] on span "03. March Savings 2023.pdf" at bounding box center [322, 290] width 121 height 11
click at [757, 182] on link "Bank Statements" at bounding box center [802, 179] width 91 height 20
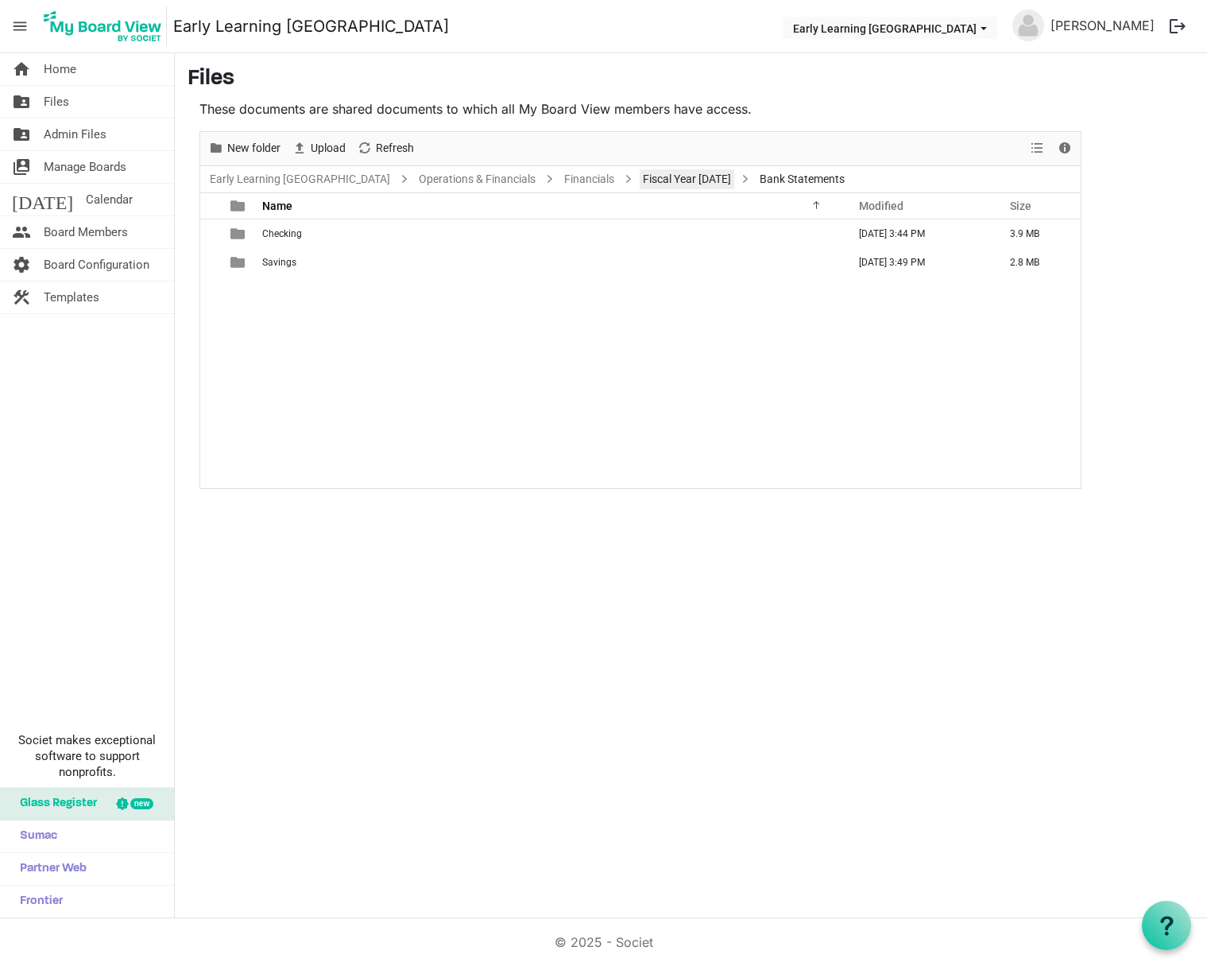
click at [643, 171] on link "Fiscal Year 2023" at bounding box center [687, 179] width 95 height 20
click at [561, 176] on link "Financials" at bounding box center [589, 179] width 56 height 20
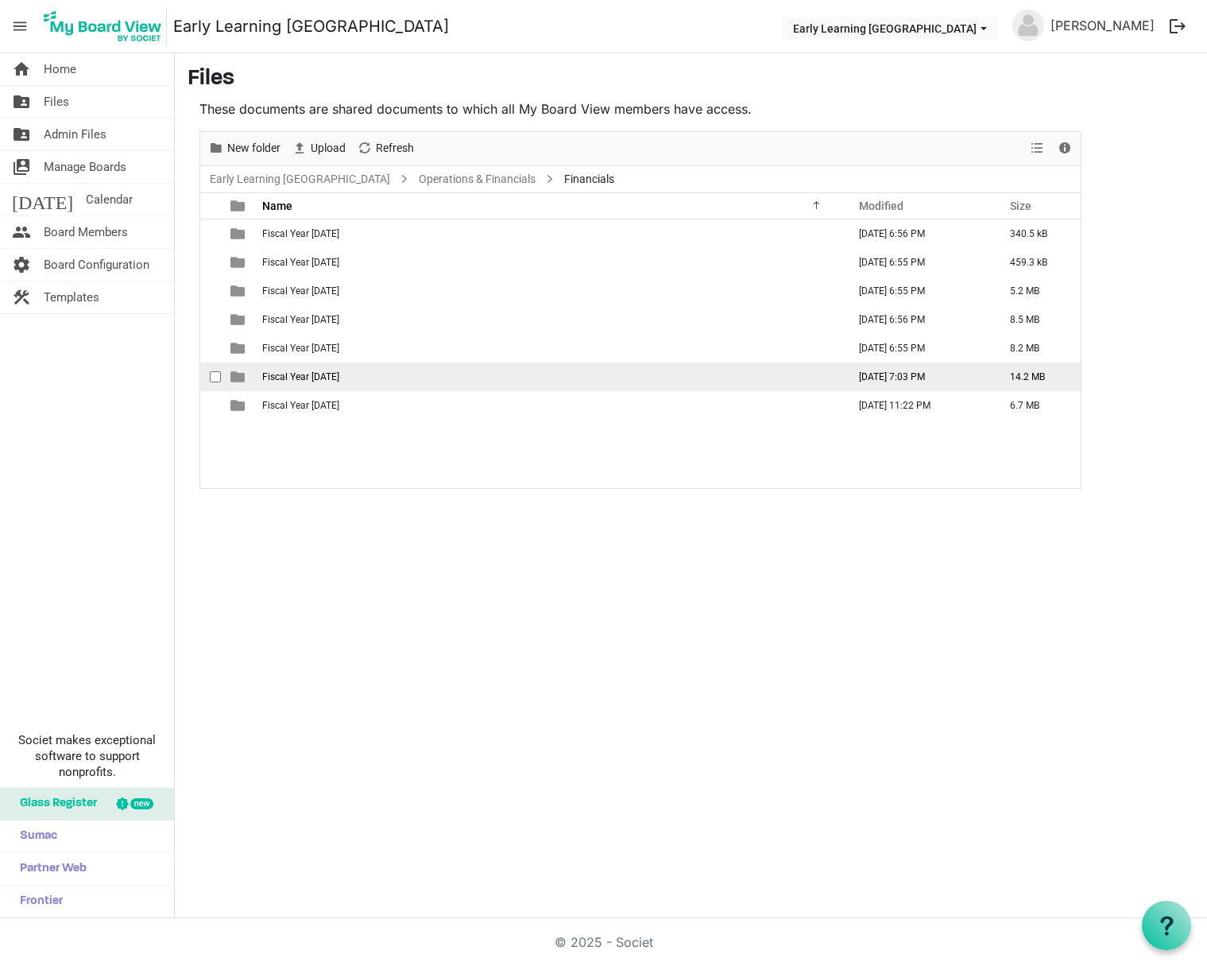
click at [304, 374] on span "Fiscal Year 2024" at bounding box center [300, 376] width 77 height 11
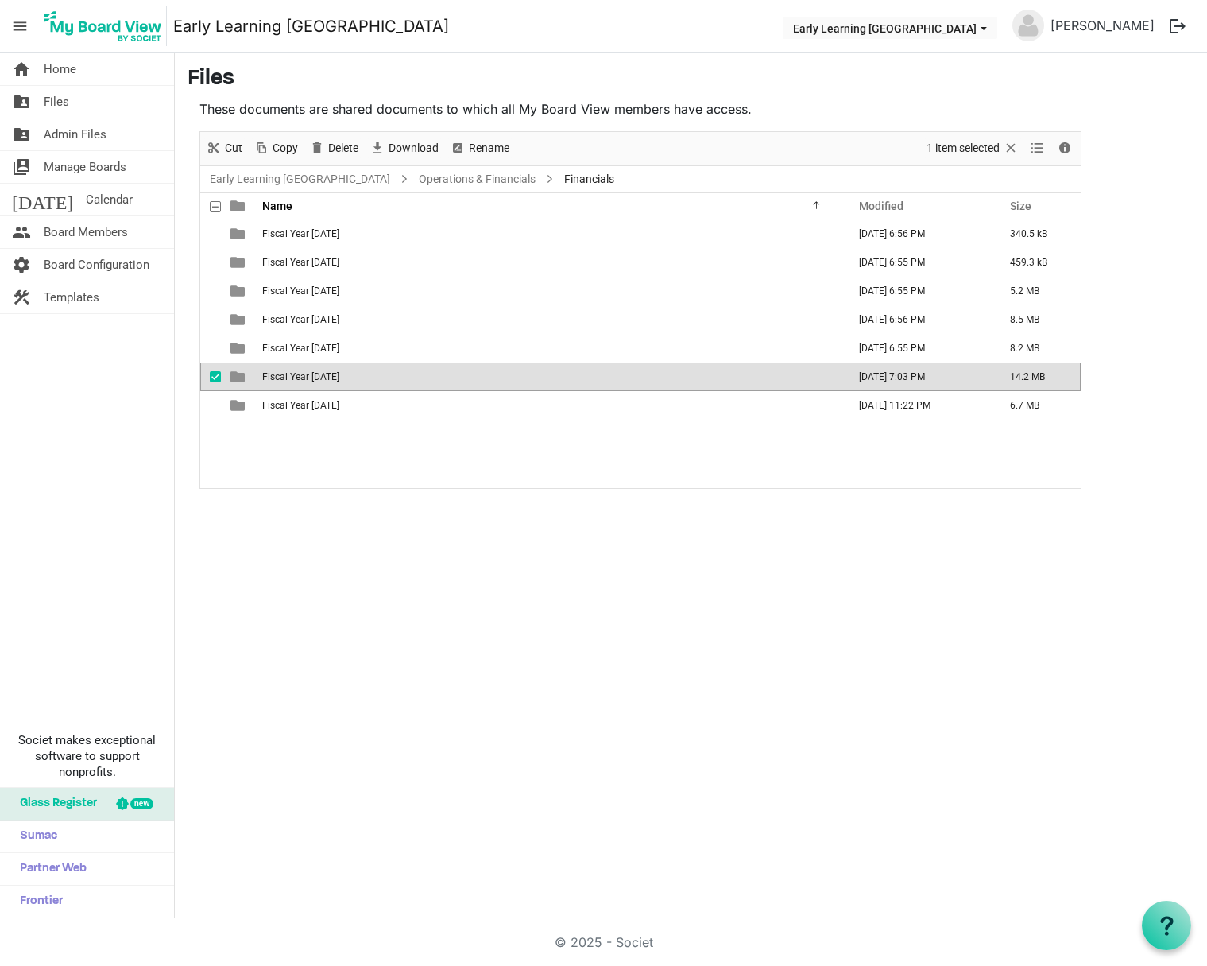
click at [304, 374] on span "Fiscal Year 2024" at bounding box center [300, 376] width 77 height 11
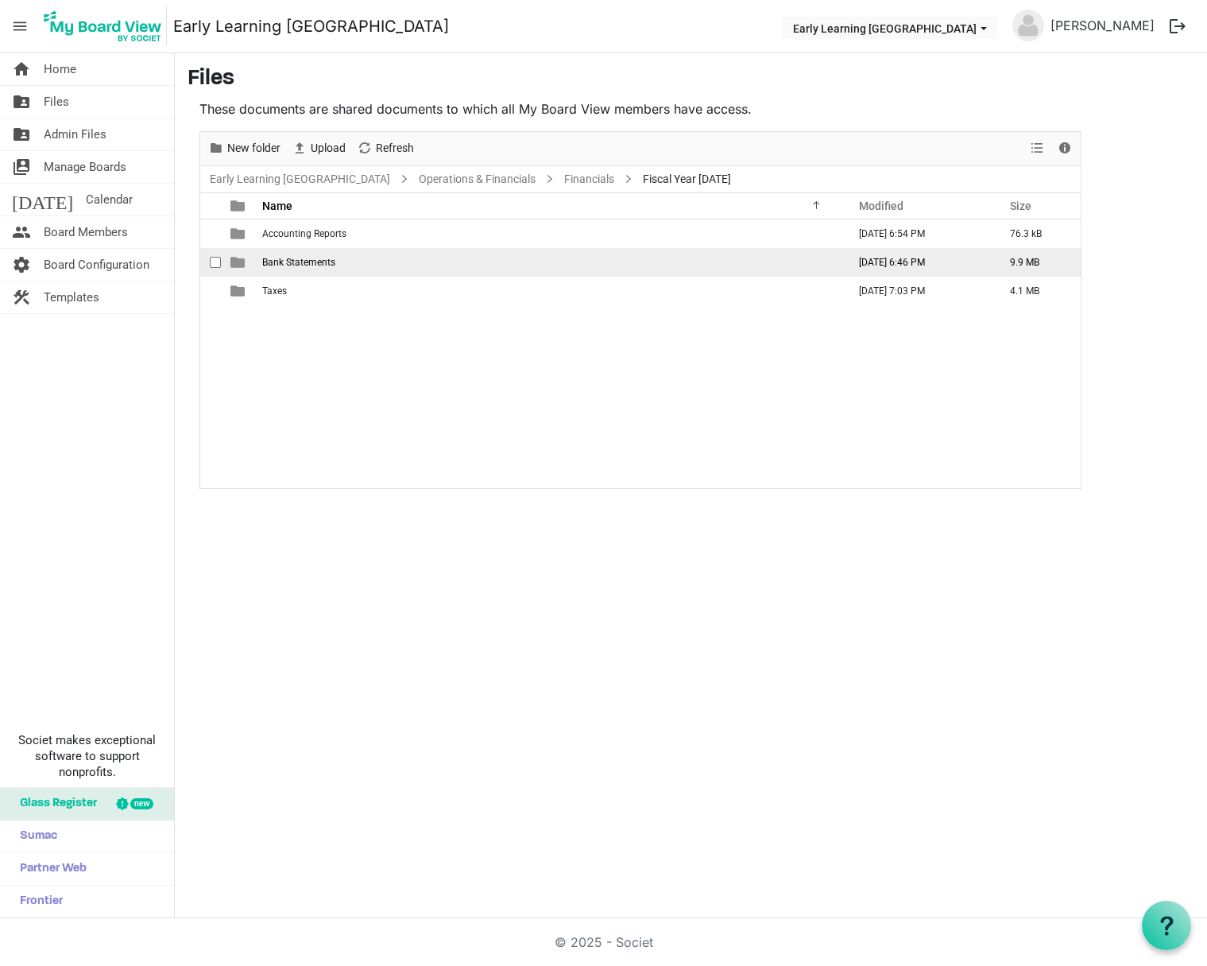
click at [296, 264] on span "Bank Statements" at bounding box center [298, 262] width 73 height 11
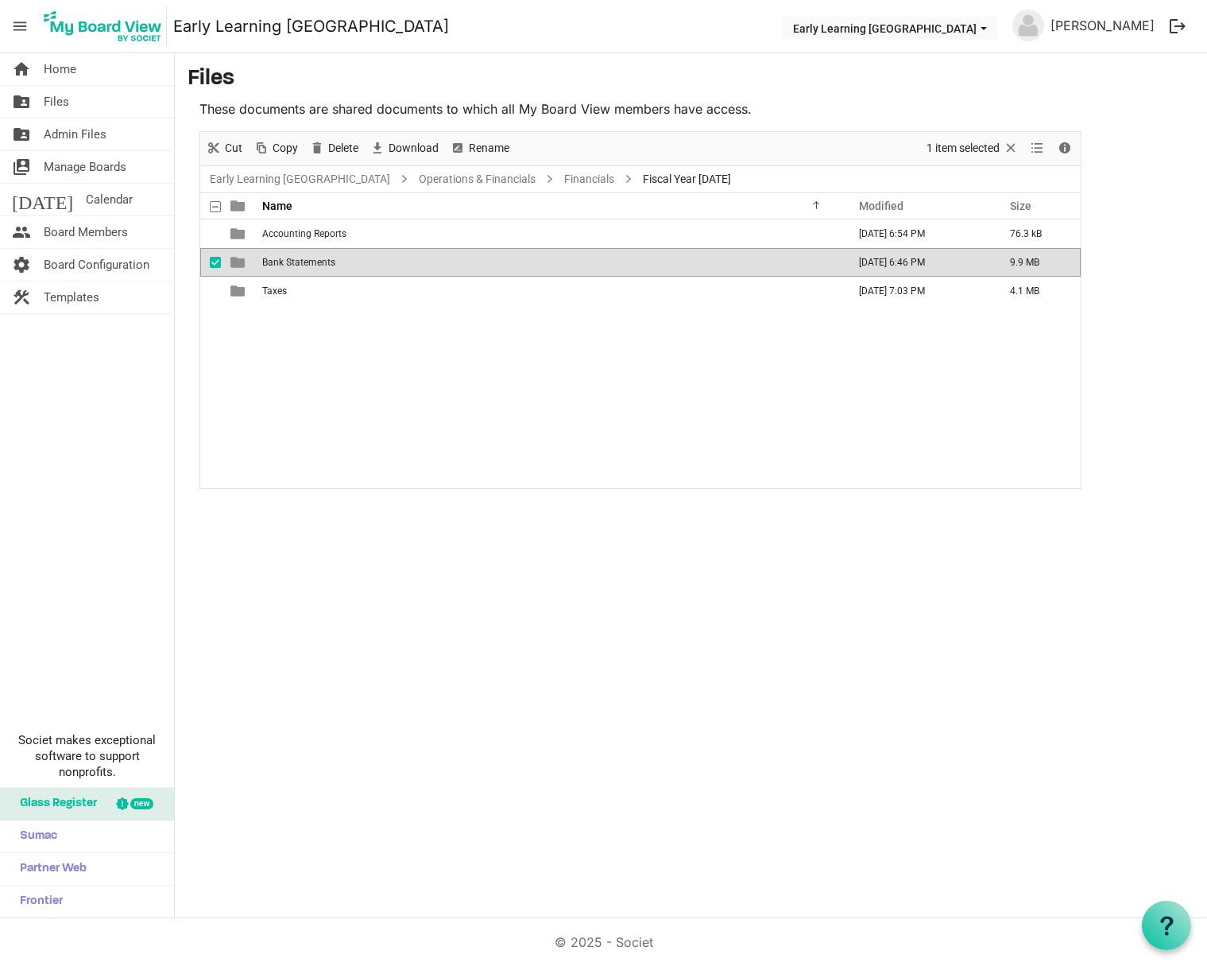
click at [296, 264] on span "Bank Statements" at bounding box center [298, 262] width 73 height 11
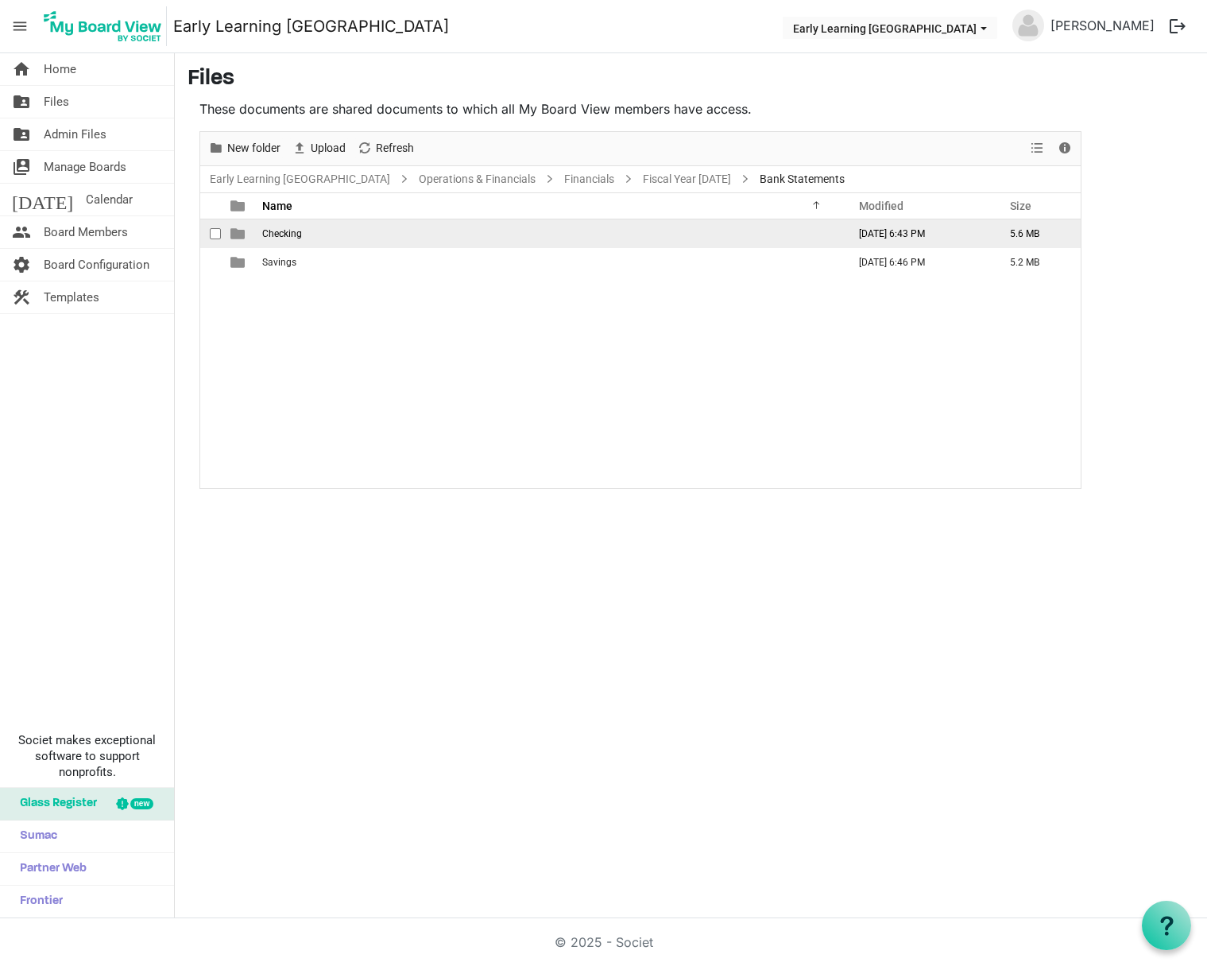
click at [302, 228] on td "Checking" at bounding box center [550, 233] width 585 height 29
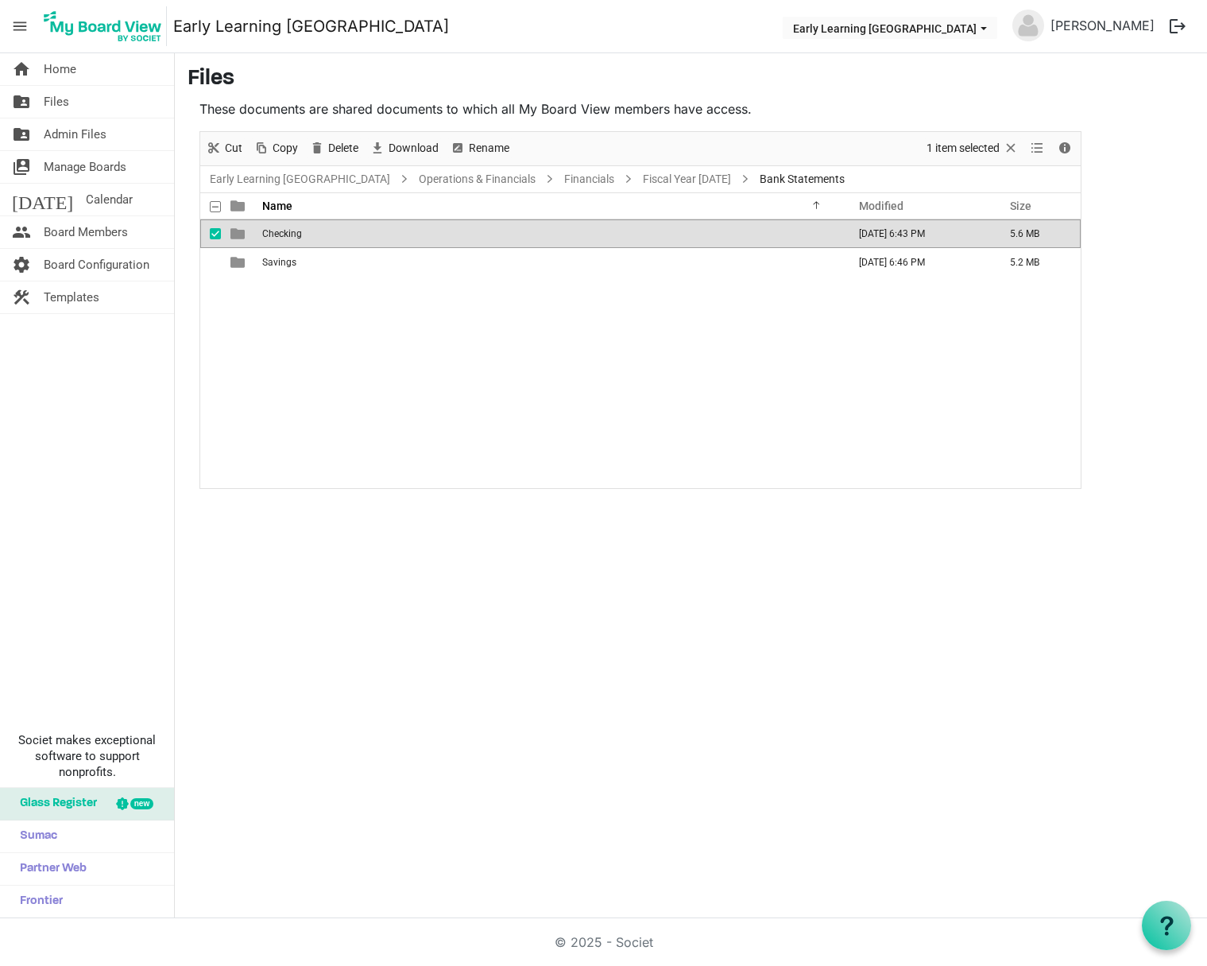
click at [302, 229] on td "Checking" at bounding box center [550, 233] width 585 height 29
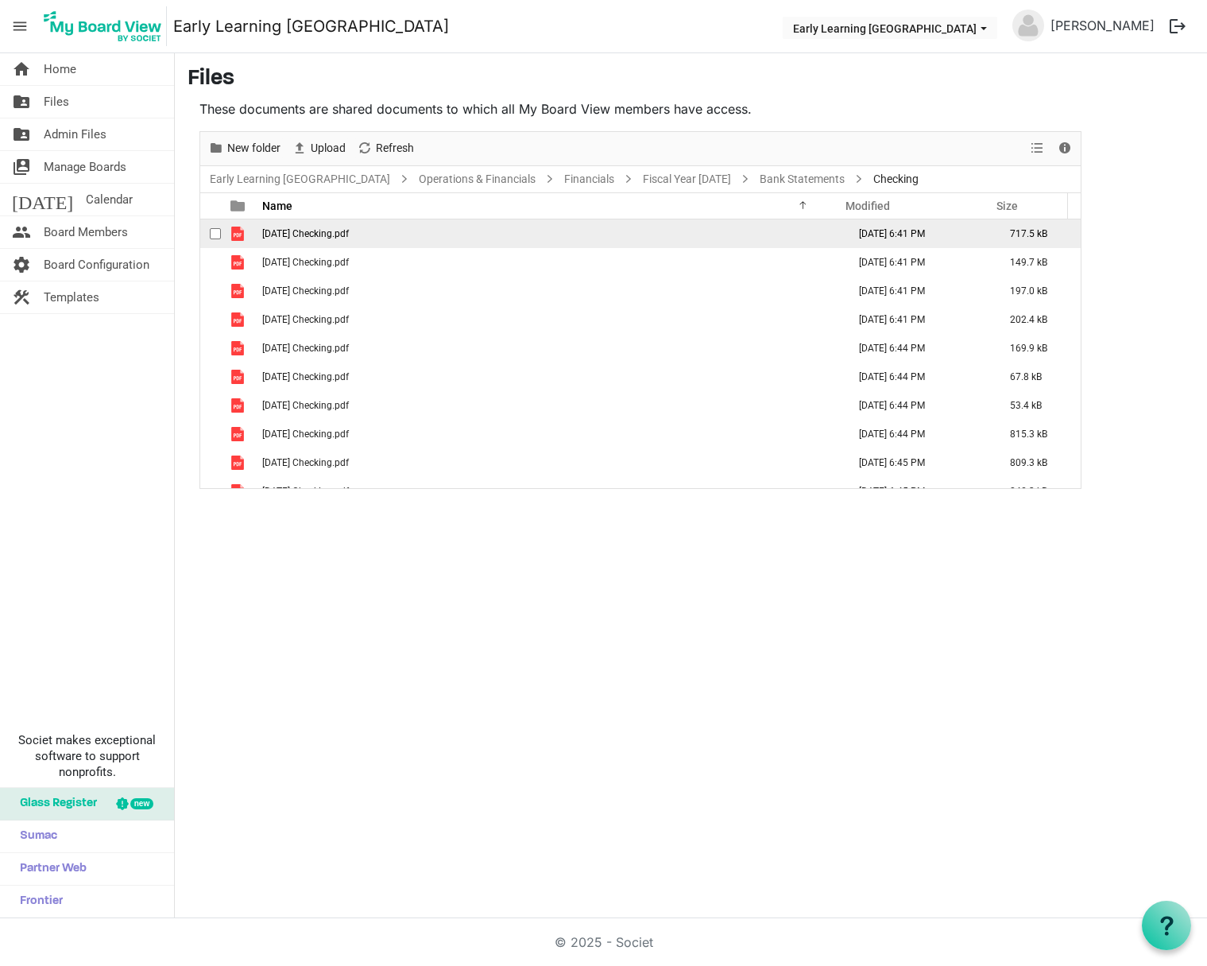
click at [302, 230] on span "01. January 2024 Checking.pdf" at bounding box center [305, 233] width 87 height 11
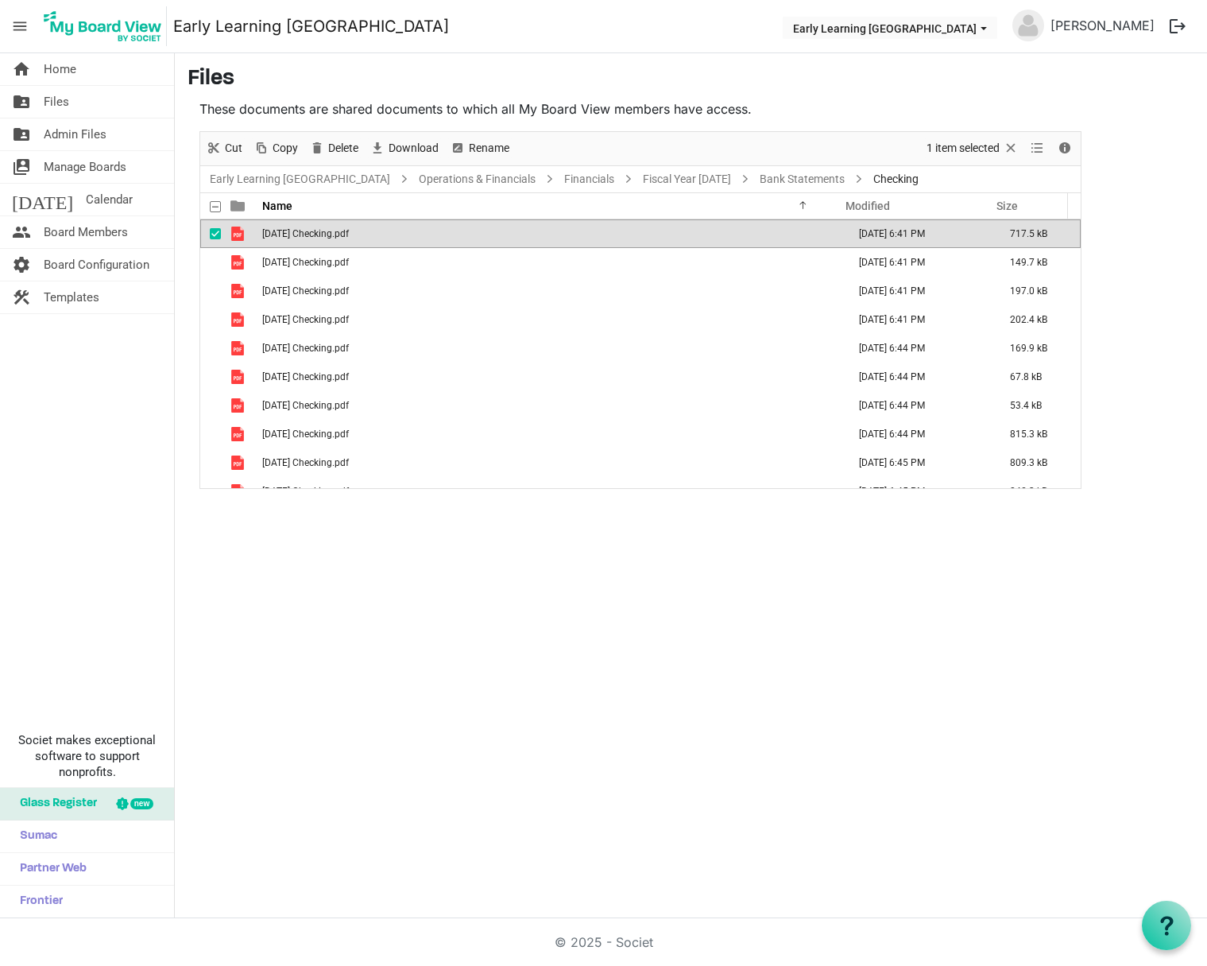
click at [302, 230] on span "01. January 2024 Checking.pdf" at bounding box center [305, 233] width 87 height 11
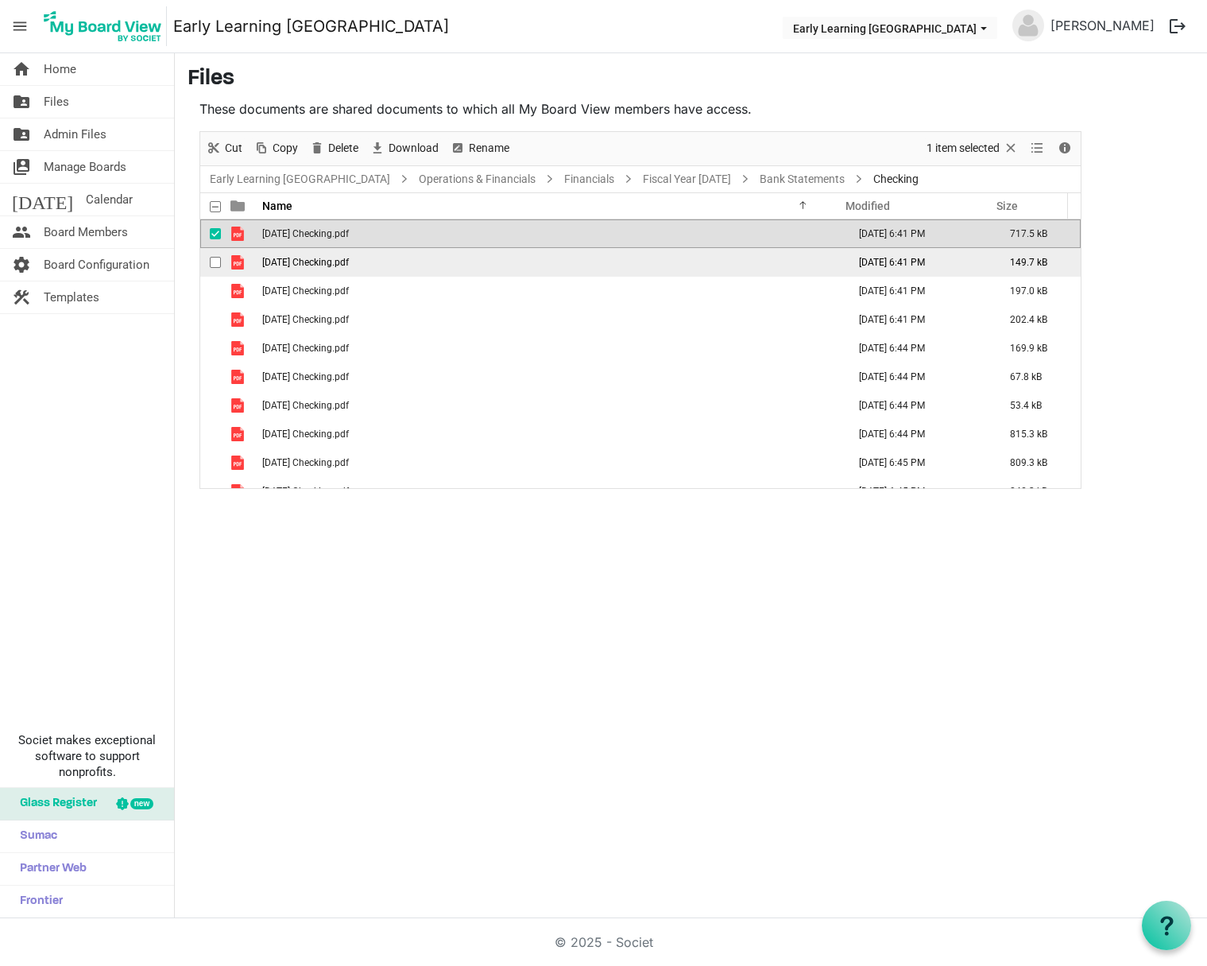
click at [339, 267] on span "02. February 2024 Checking.pdf" at bounding box center [305, 262] width 87 height 11
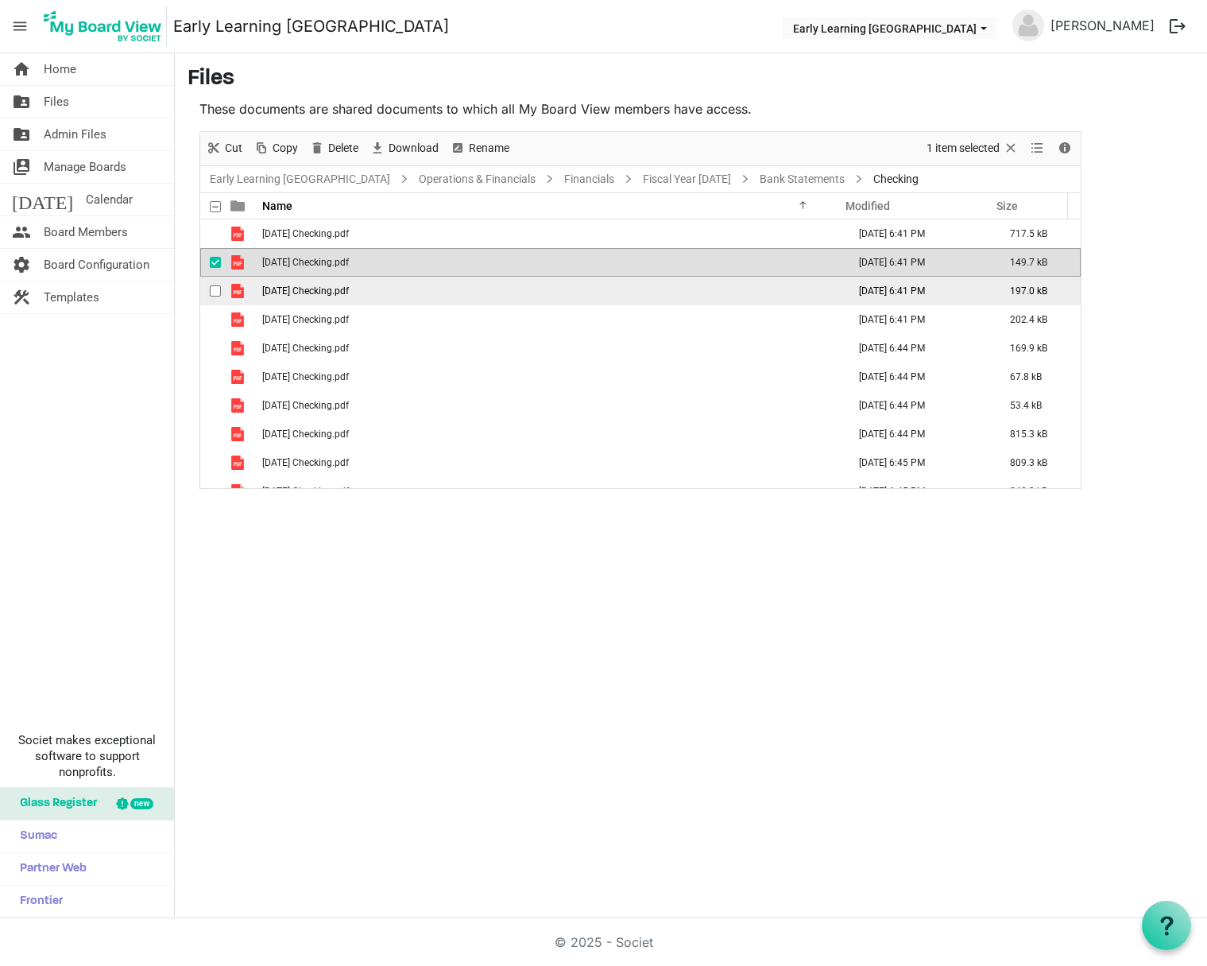
click at [349, 294] on span "03. March 2024 Checking.pdf" at bounding box center [305, 290] width 87 height 11
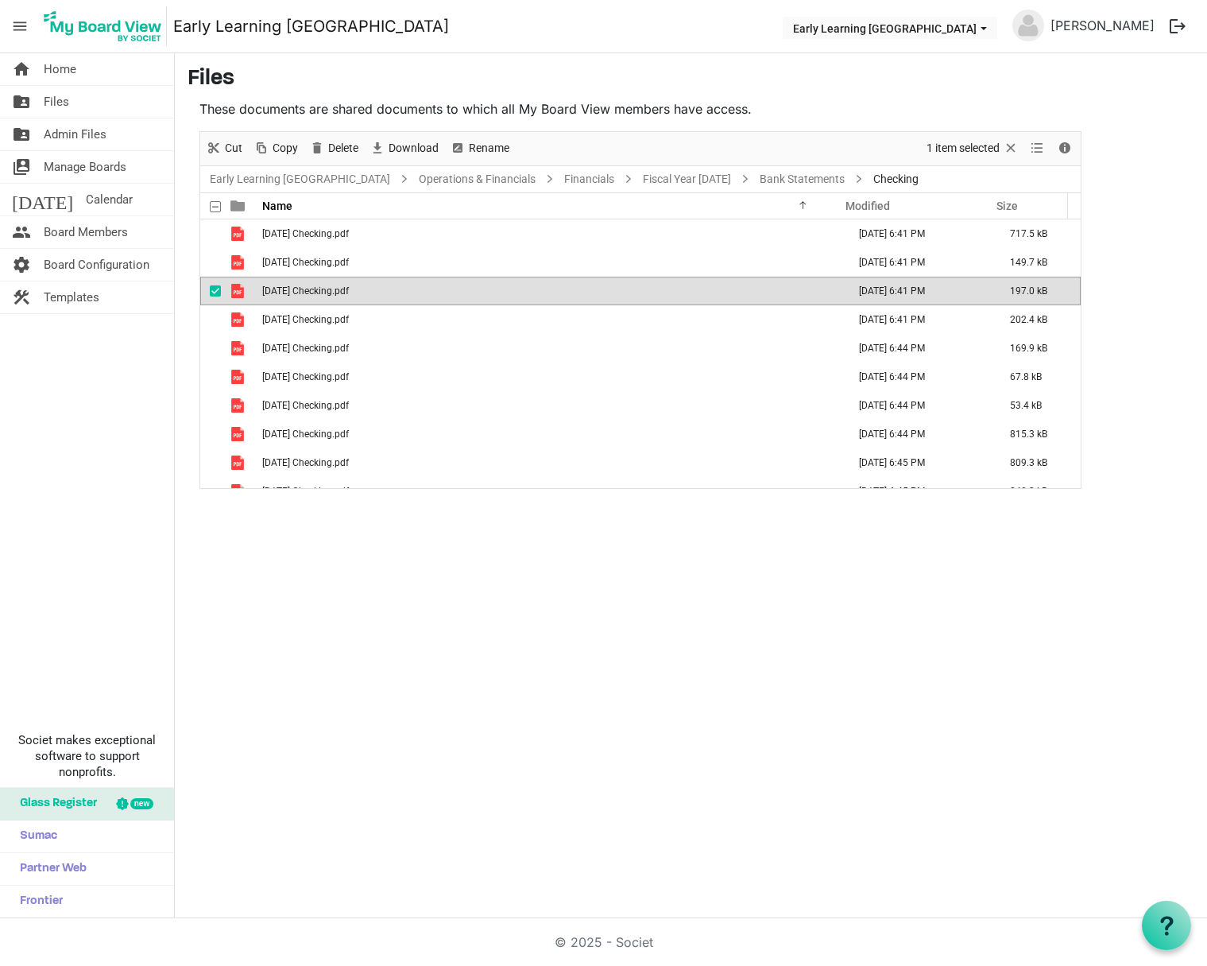
click at [349, 294] on span "03. March 2024 Checking.pdf" at bounding box center [305, 290] width 87 height 11
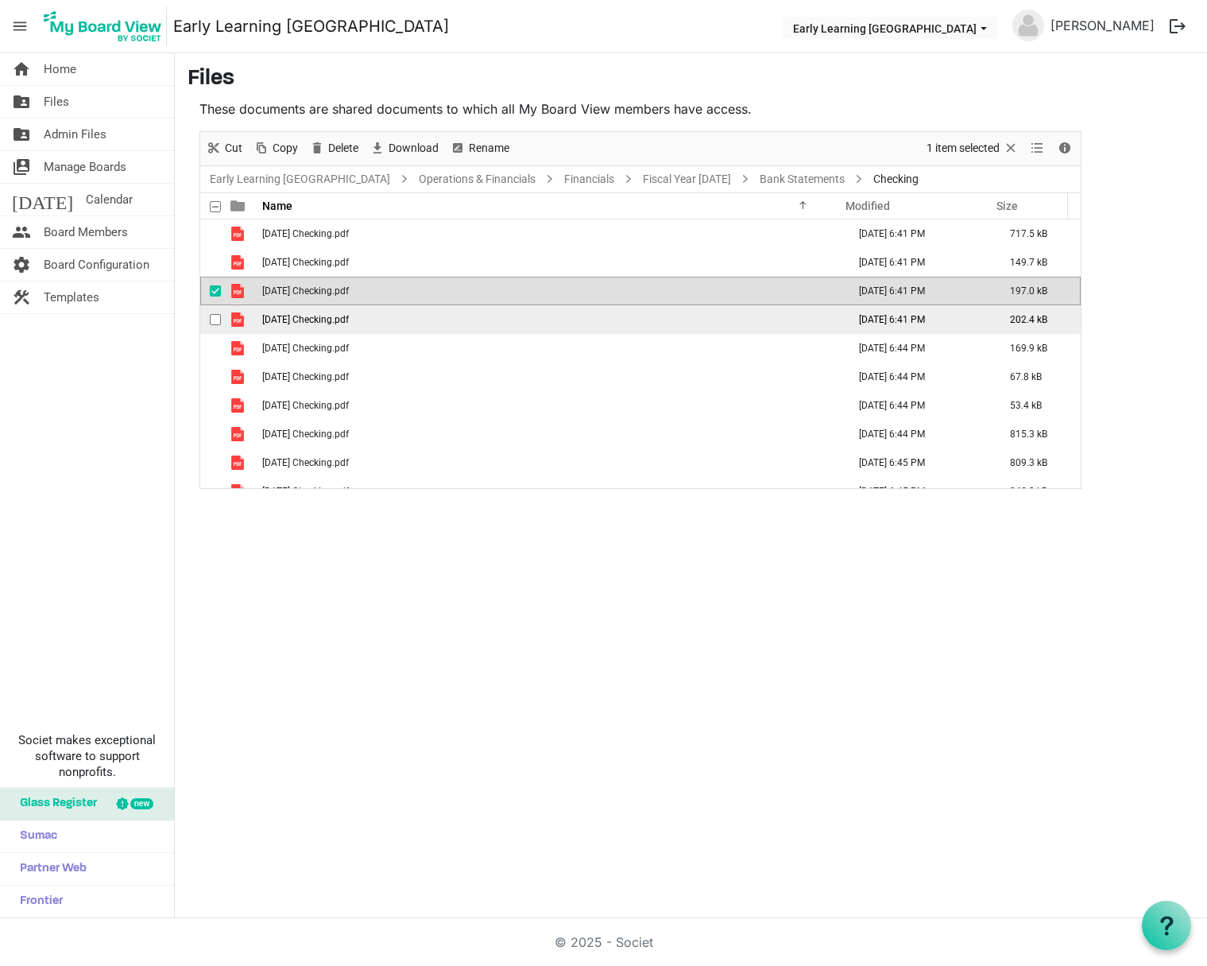
click at [349, 323] on span "04. April 2024 Checking.pdf" at bounding box center [305, 319] width 87 height 11
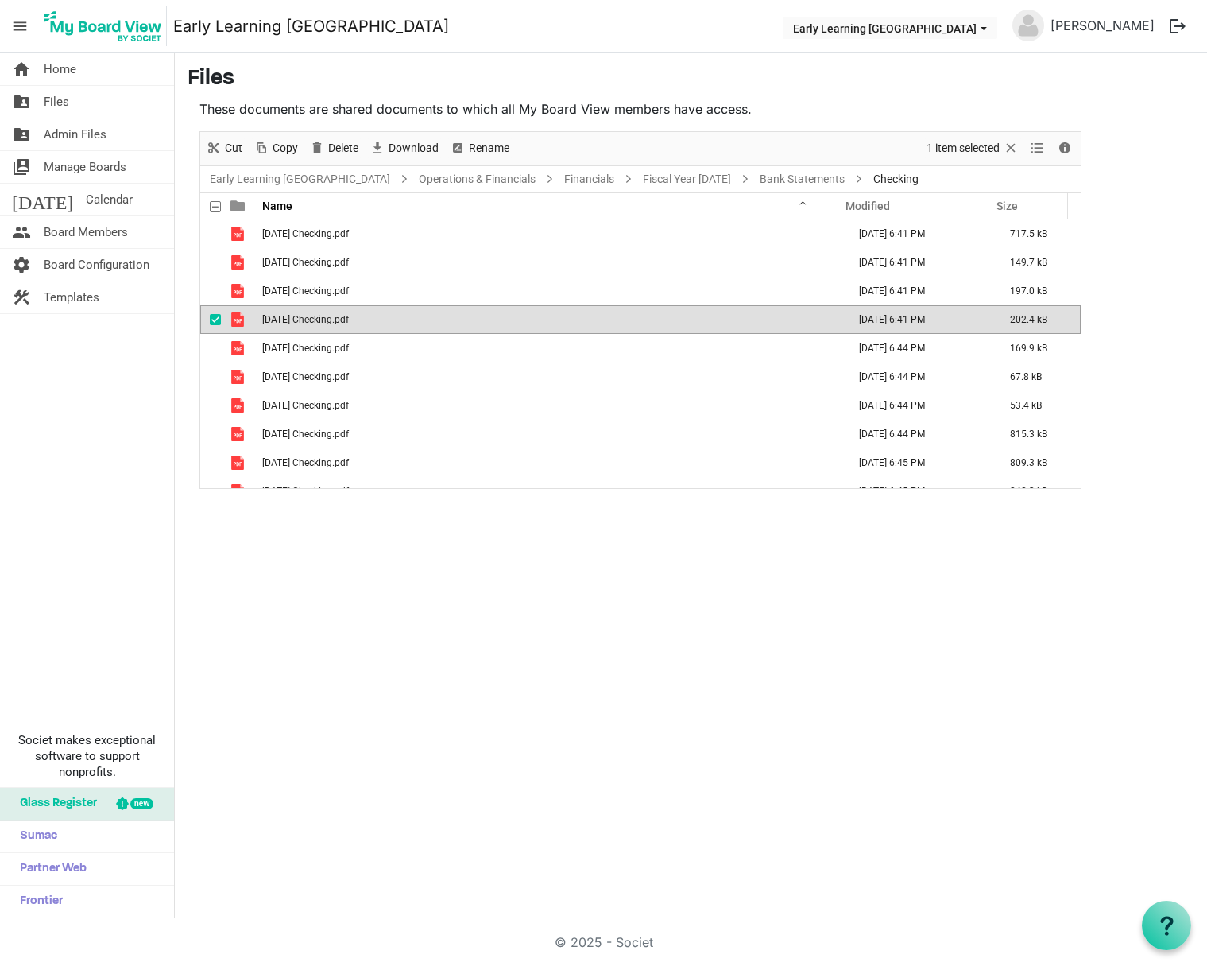
click at [349, 323] on span "04. April 2024 Checking.pdf" at bounding box center [305, 319] width 87 height 11
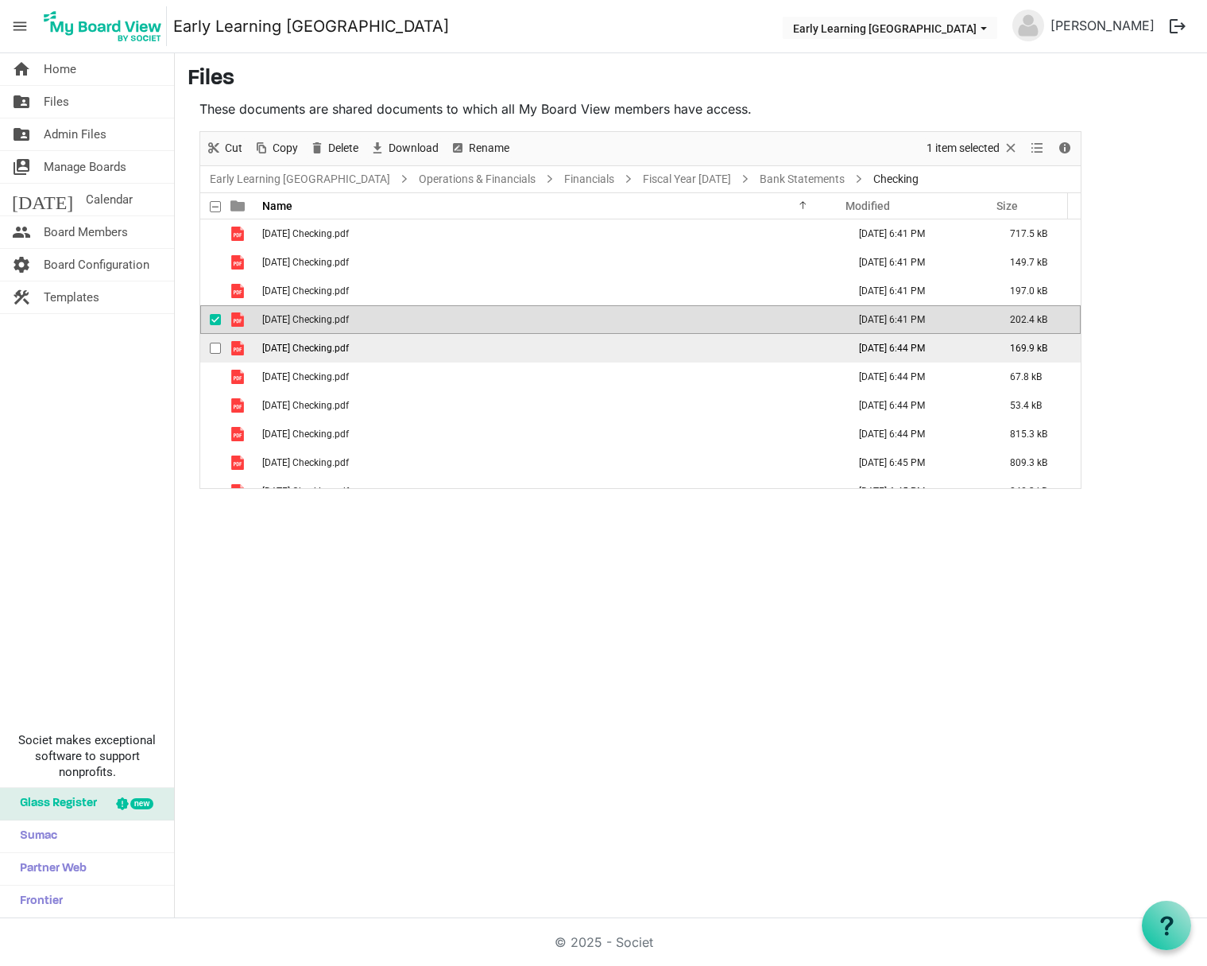
click at [320, 351] on span "05. May 2024 Checking.pdf" at bounding box center [305, 348] width 87 height 11
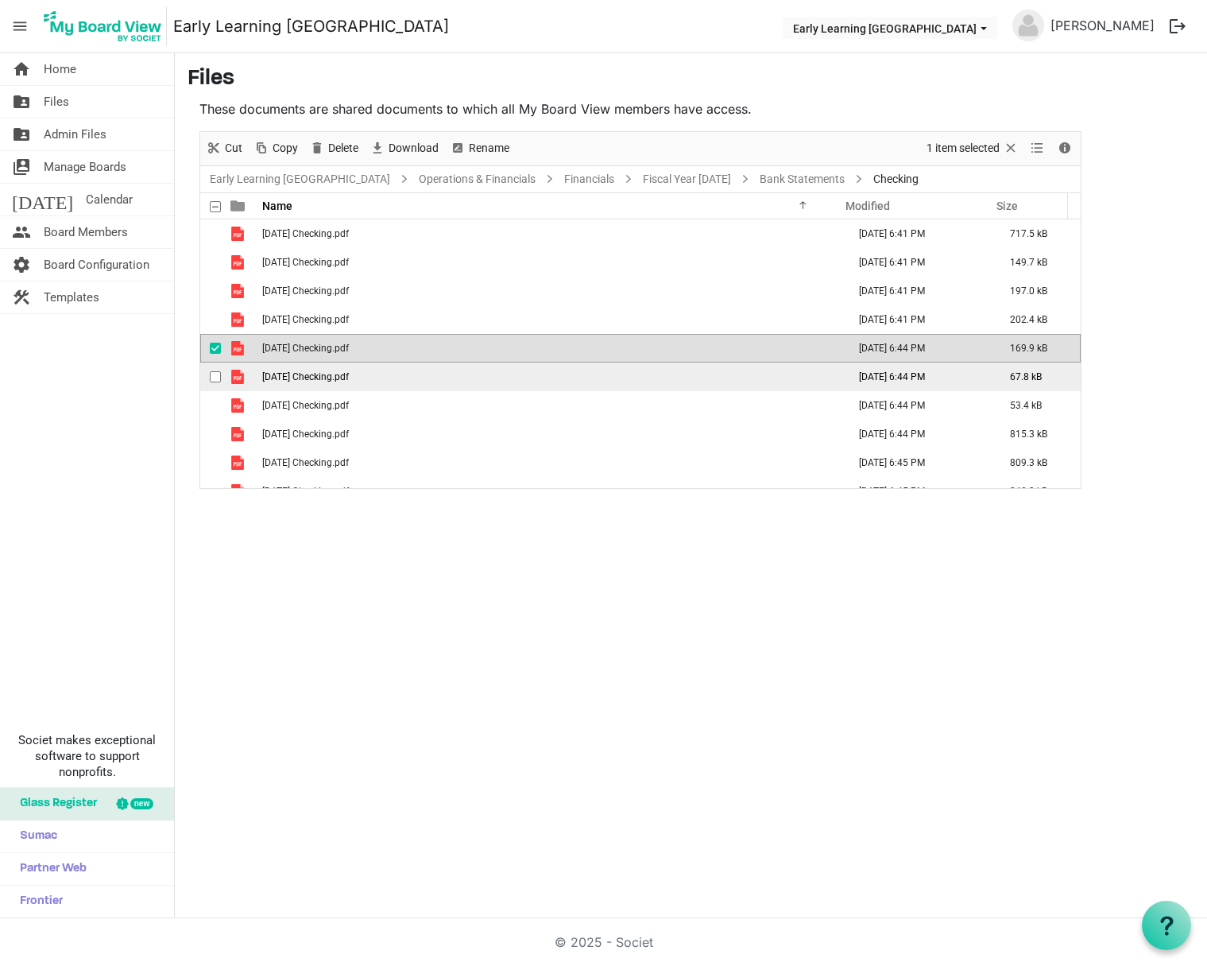
click at [343, 383] on td "06. June 2024 Checking.pdf" at bounding box center [550, 376] width 585 height 29
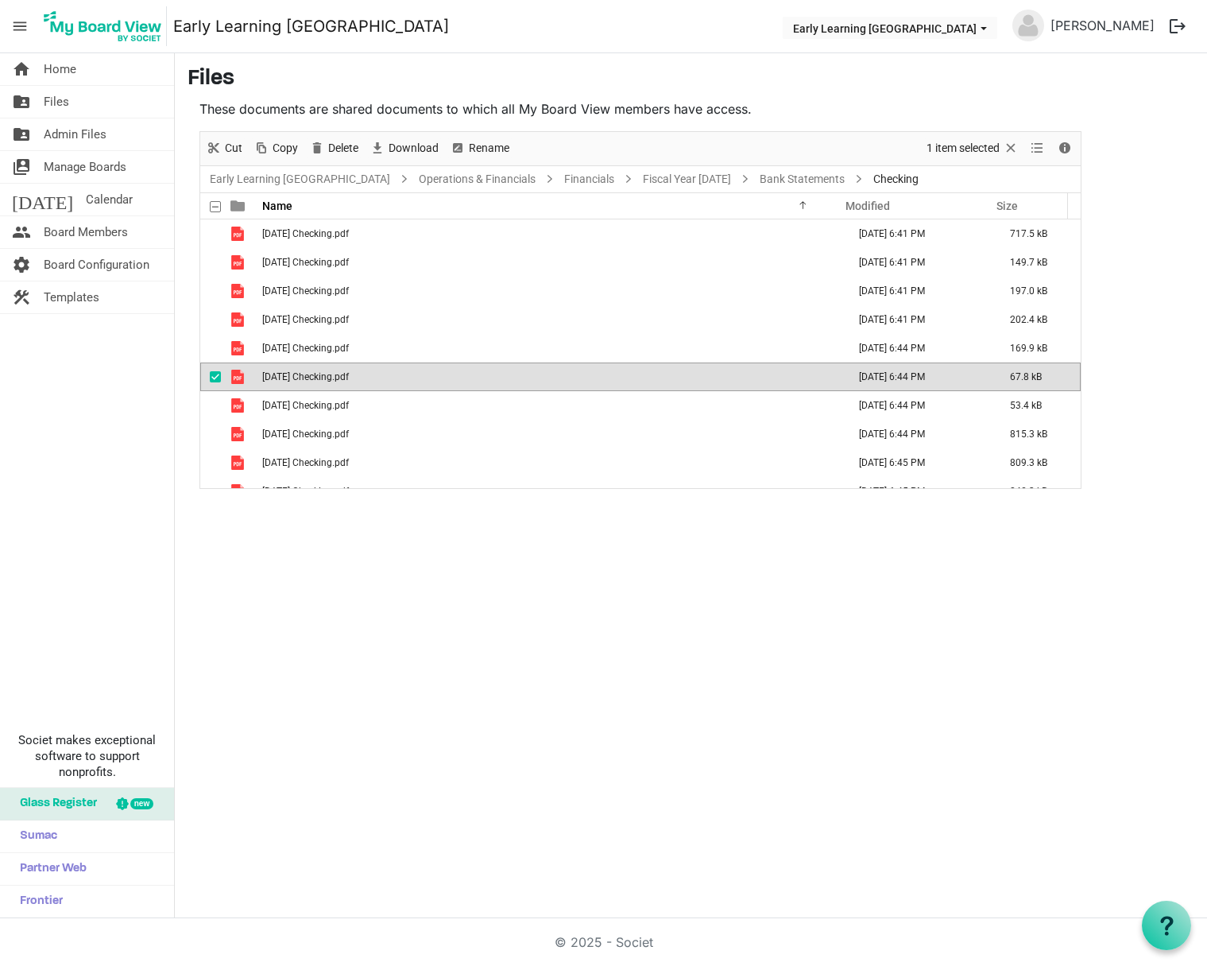
click at [343, 383] on td "06. June 2024 Checking.pdf" at bounding box center [550, 376] width 585 height 29
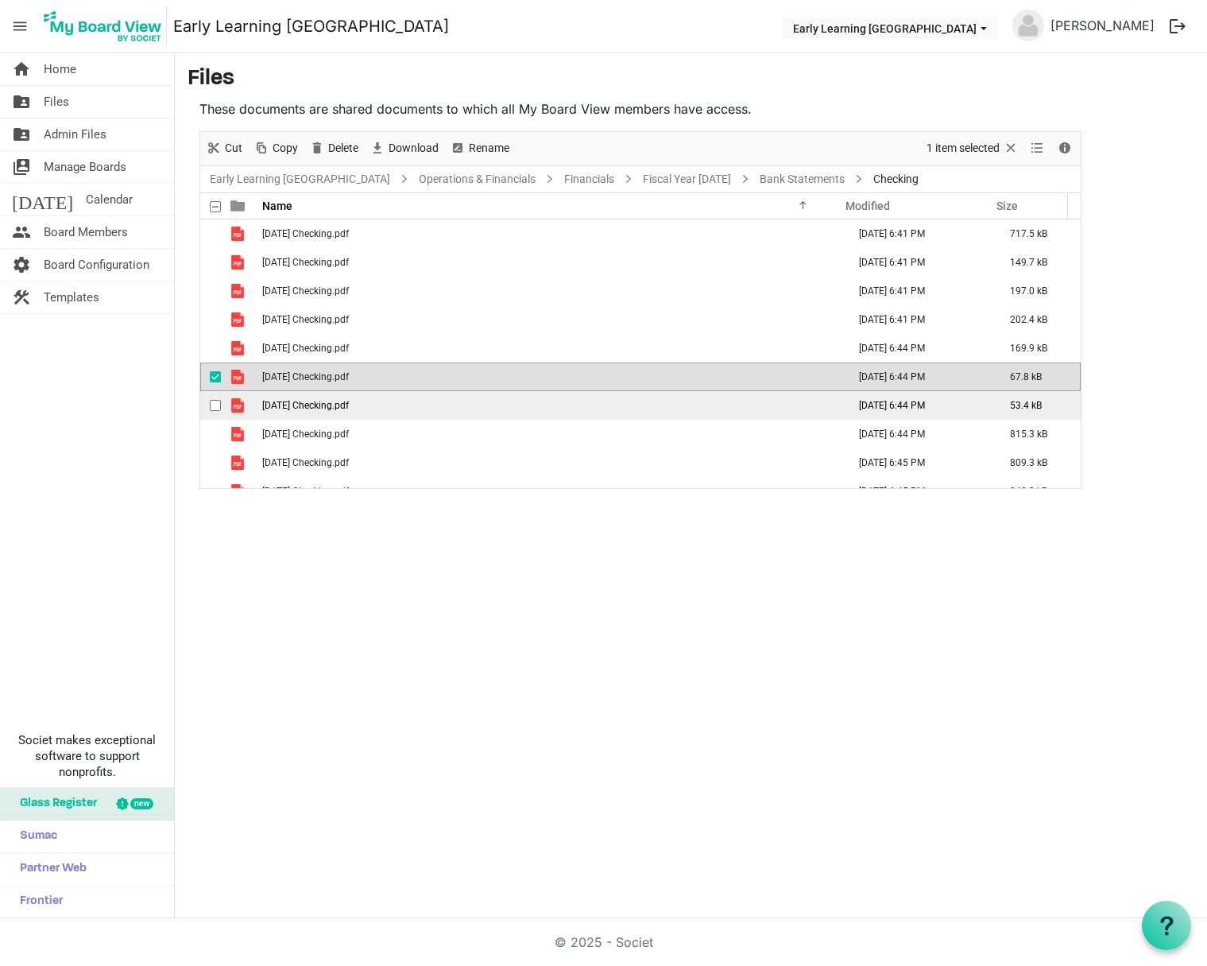
click at [312, 403] on span "07. July 2024 Checking.pdf" at bounding box center [305, 405] width 87 height 11
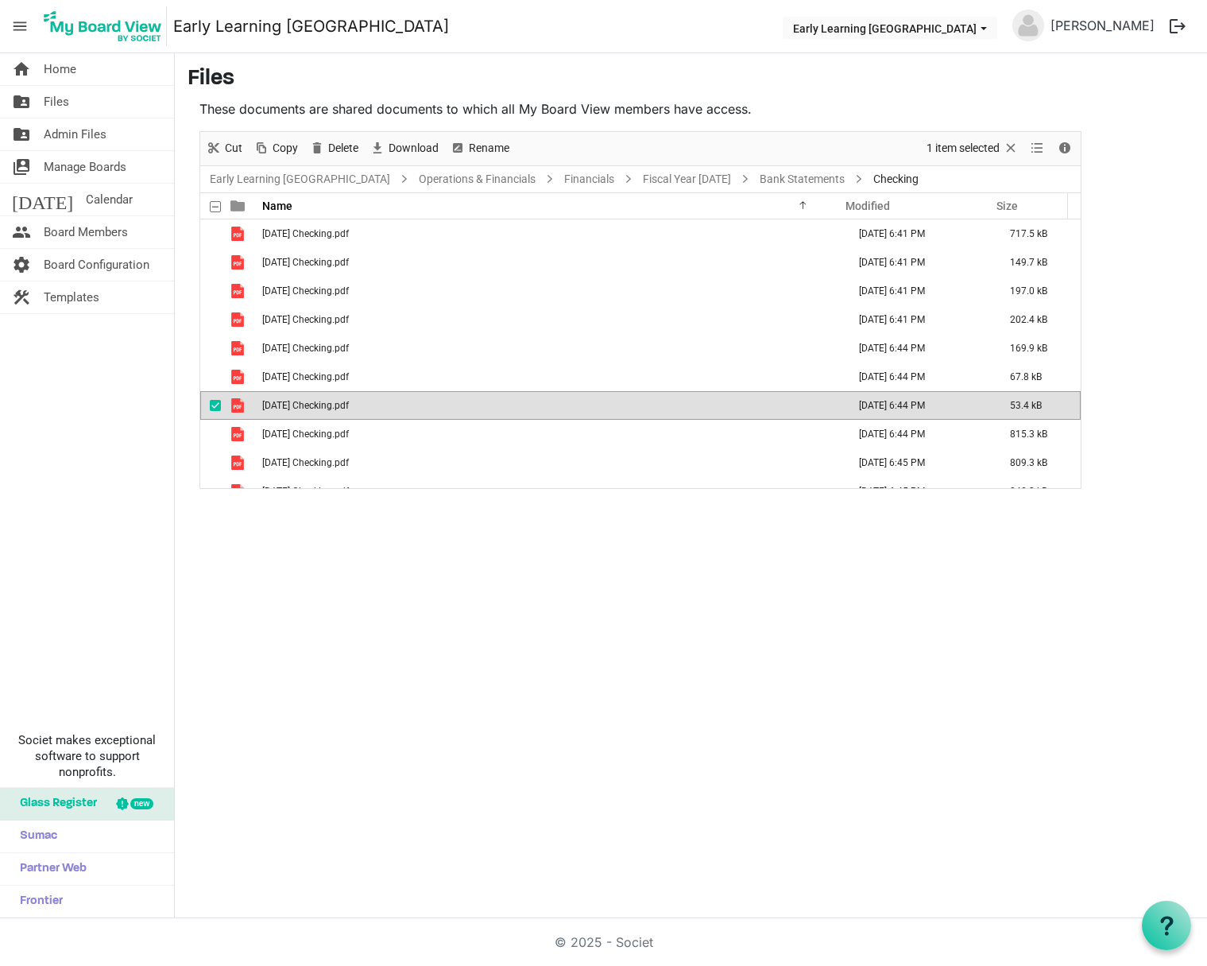
click at [312, 403] on span "07. July 2024 Checking.pdf" at bounding box center [305, 405] width 87 height 11
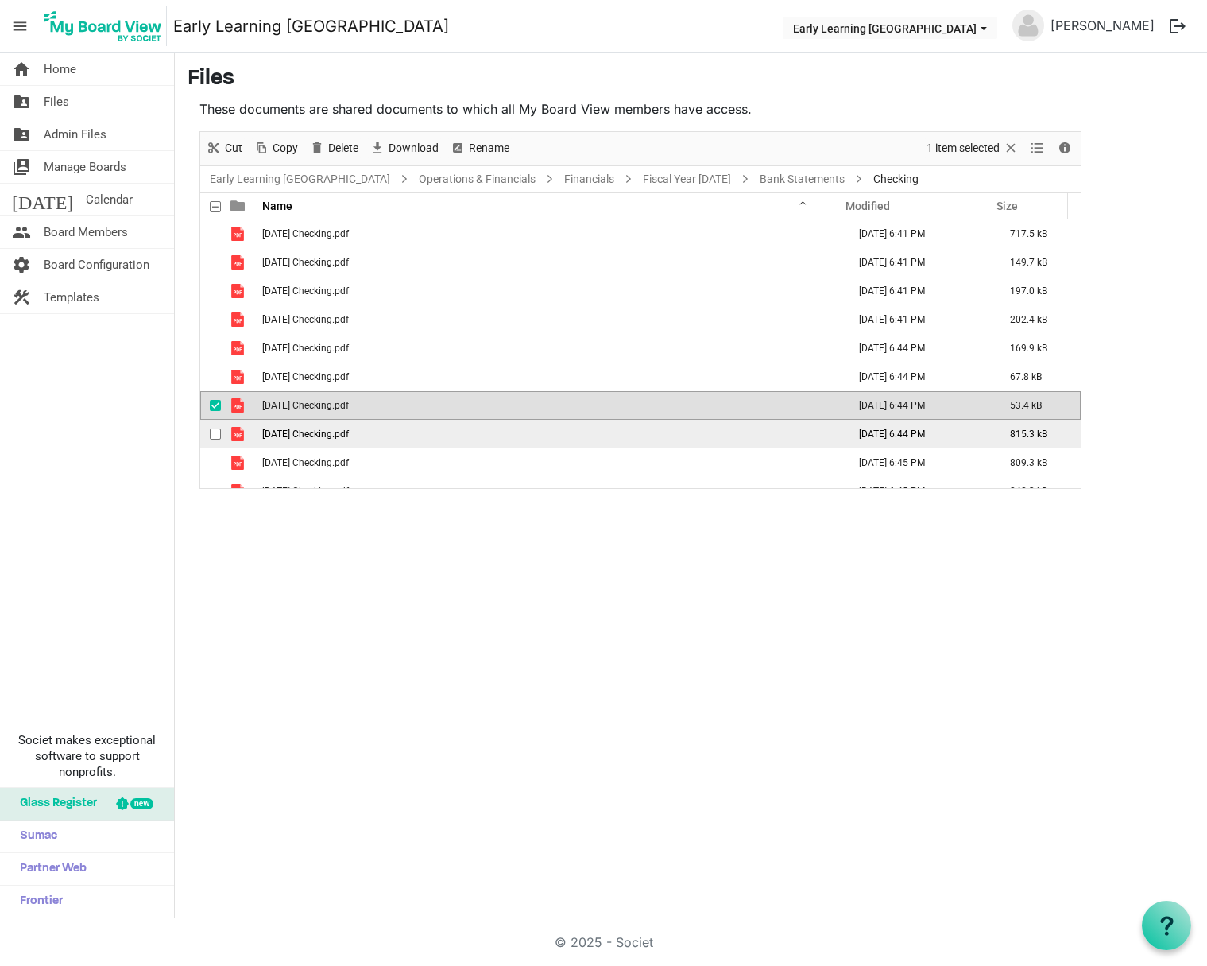
click at [328, 430] on span "08. August 2024 Checking.pdf" at bounding box center [305, 433] width 87 height 11
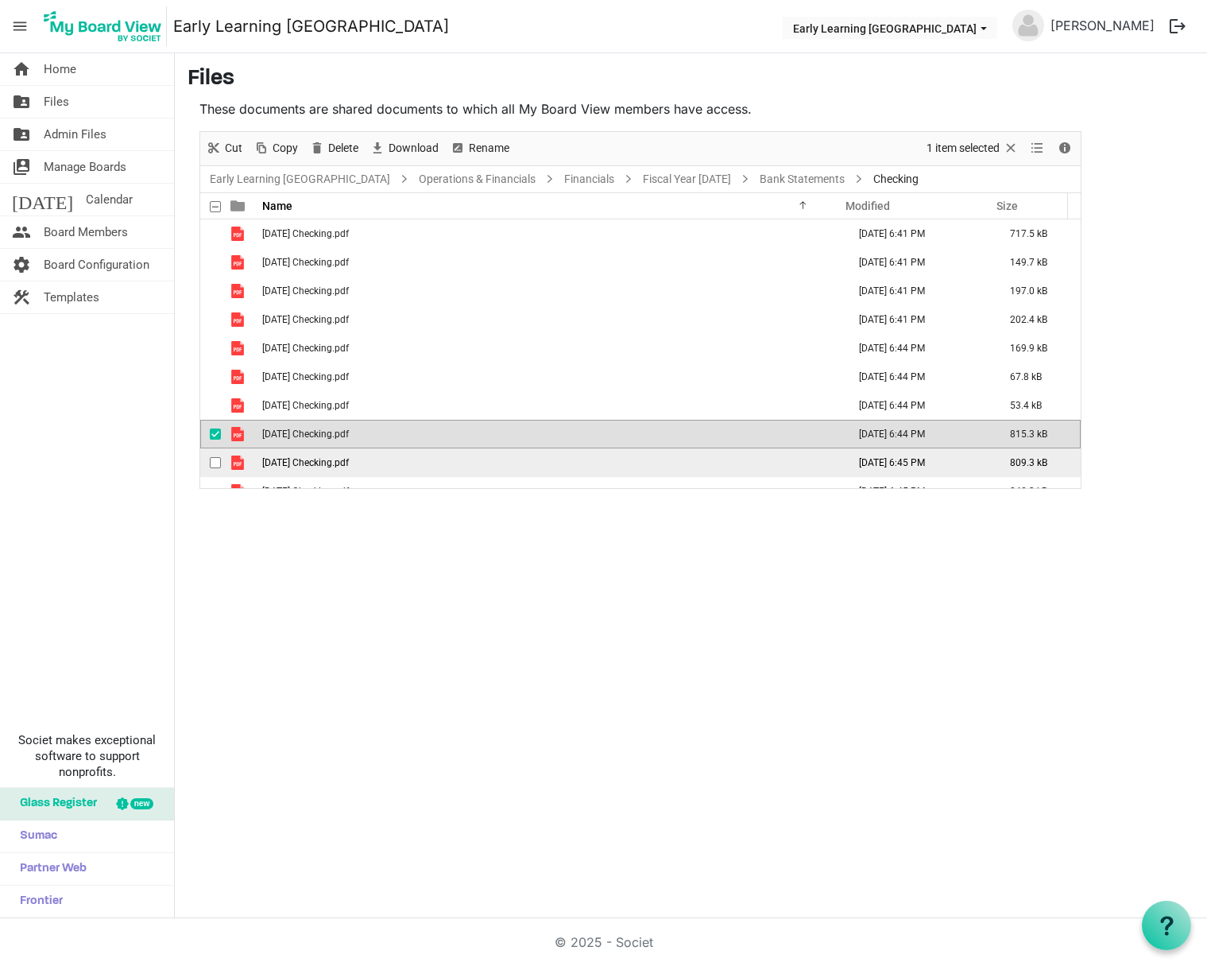
click at [349, 459] on span "09. September 2024 Checking.pdf" at bounding box center [305, 462] width 87 height 11
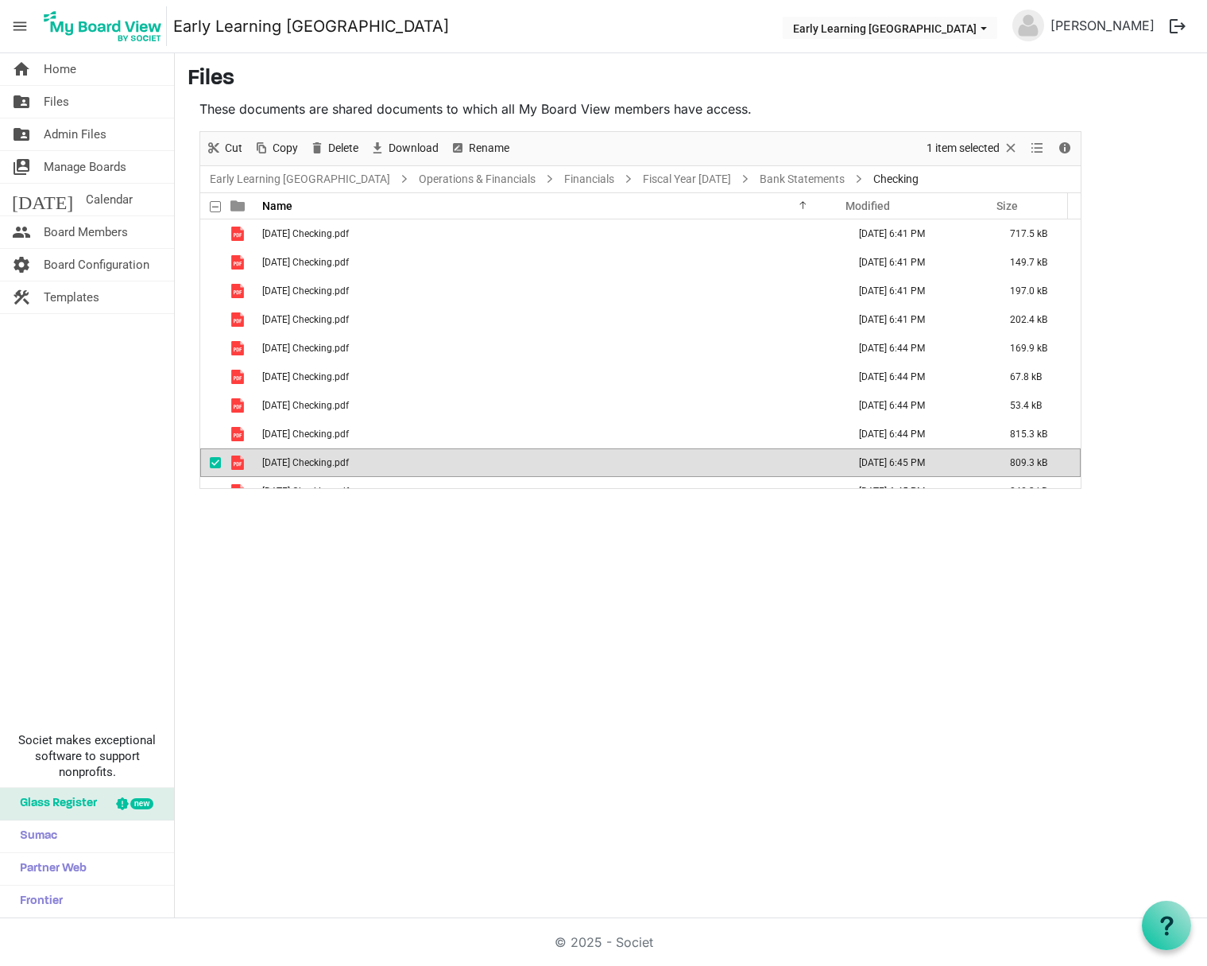
click at [349, 459] on span "09. September 2024 Checking.pdf" at bounding box center [305, 462] width 87 height 11
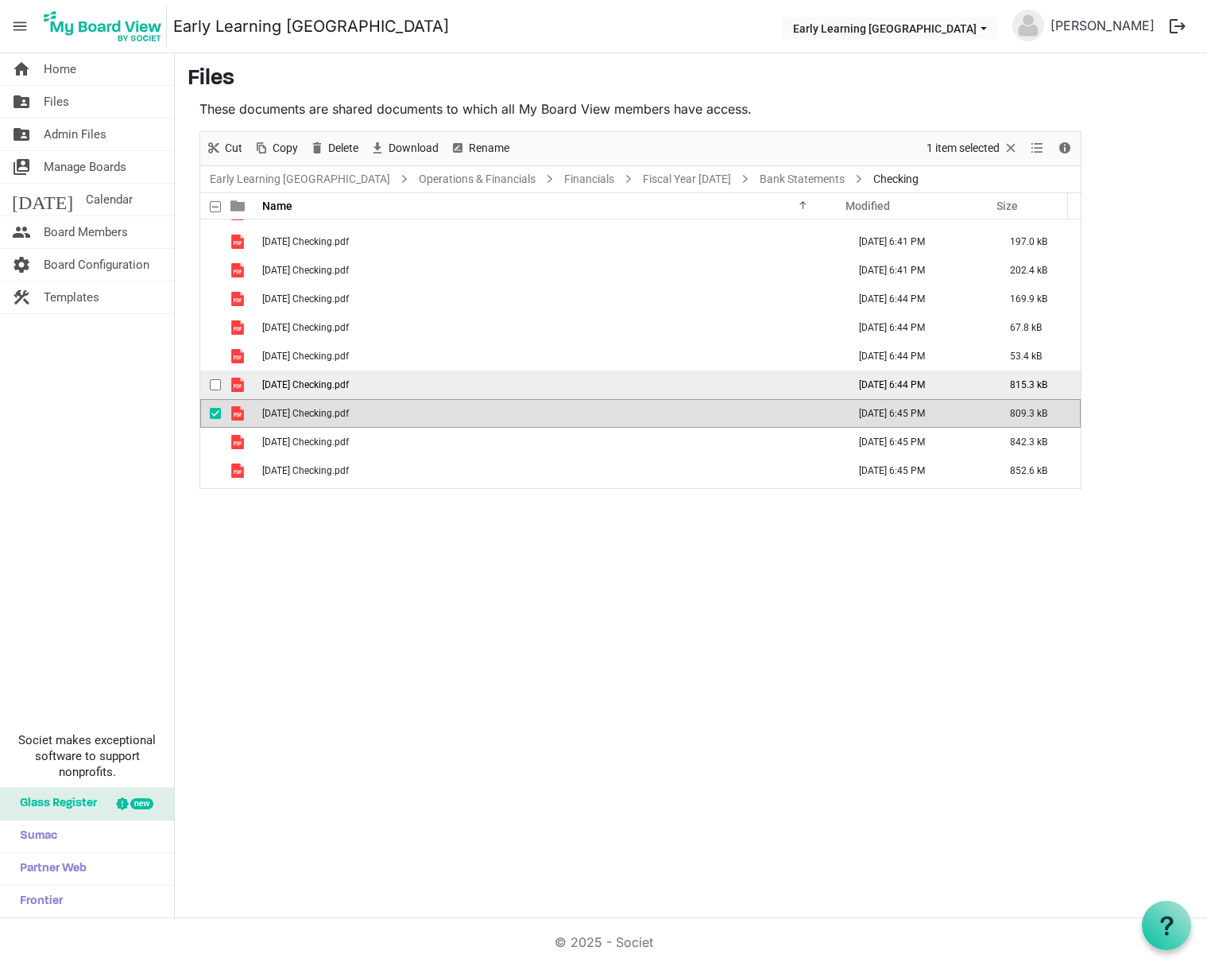
scroll to position [75, 0]
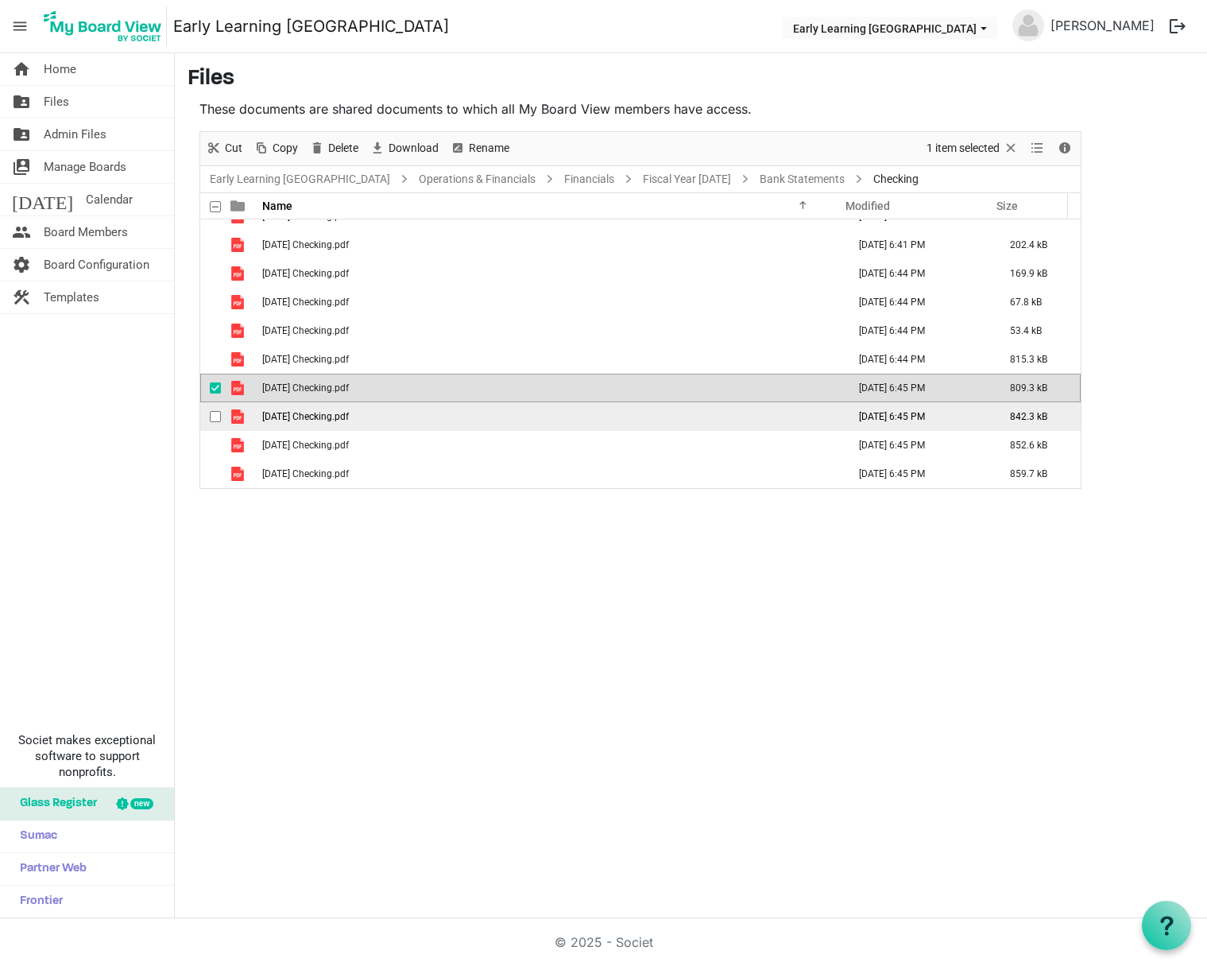
click at [349, 413] on span "10. October 2024 Checking.pdf" at bounding box center [305, 416] width 87 height 11
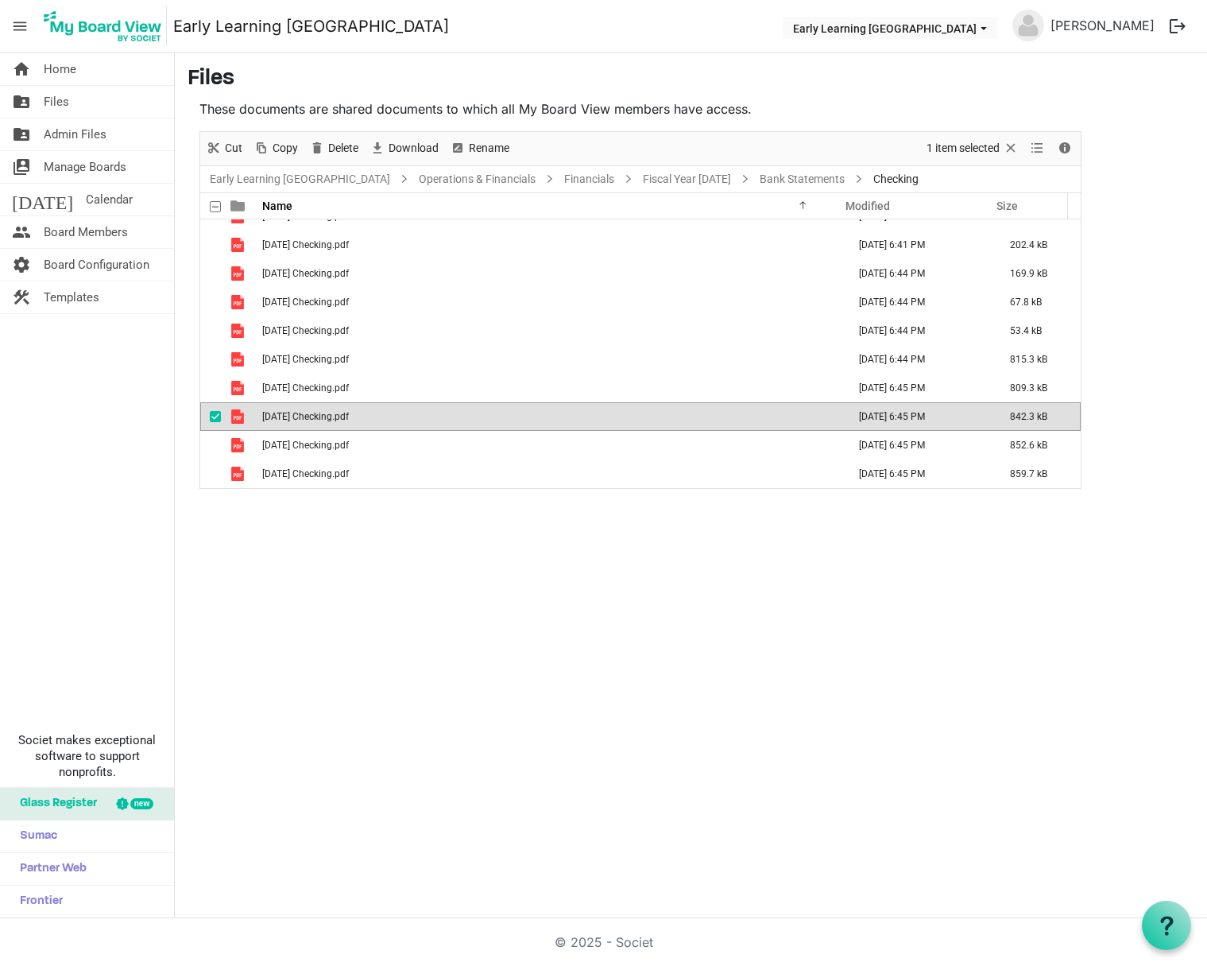
click at [349, 413] on span "10. October 2024 Checking.pdf" at bounding box center [305, 416] width 87 height 11
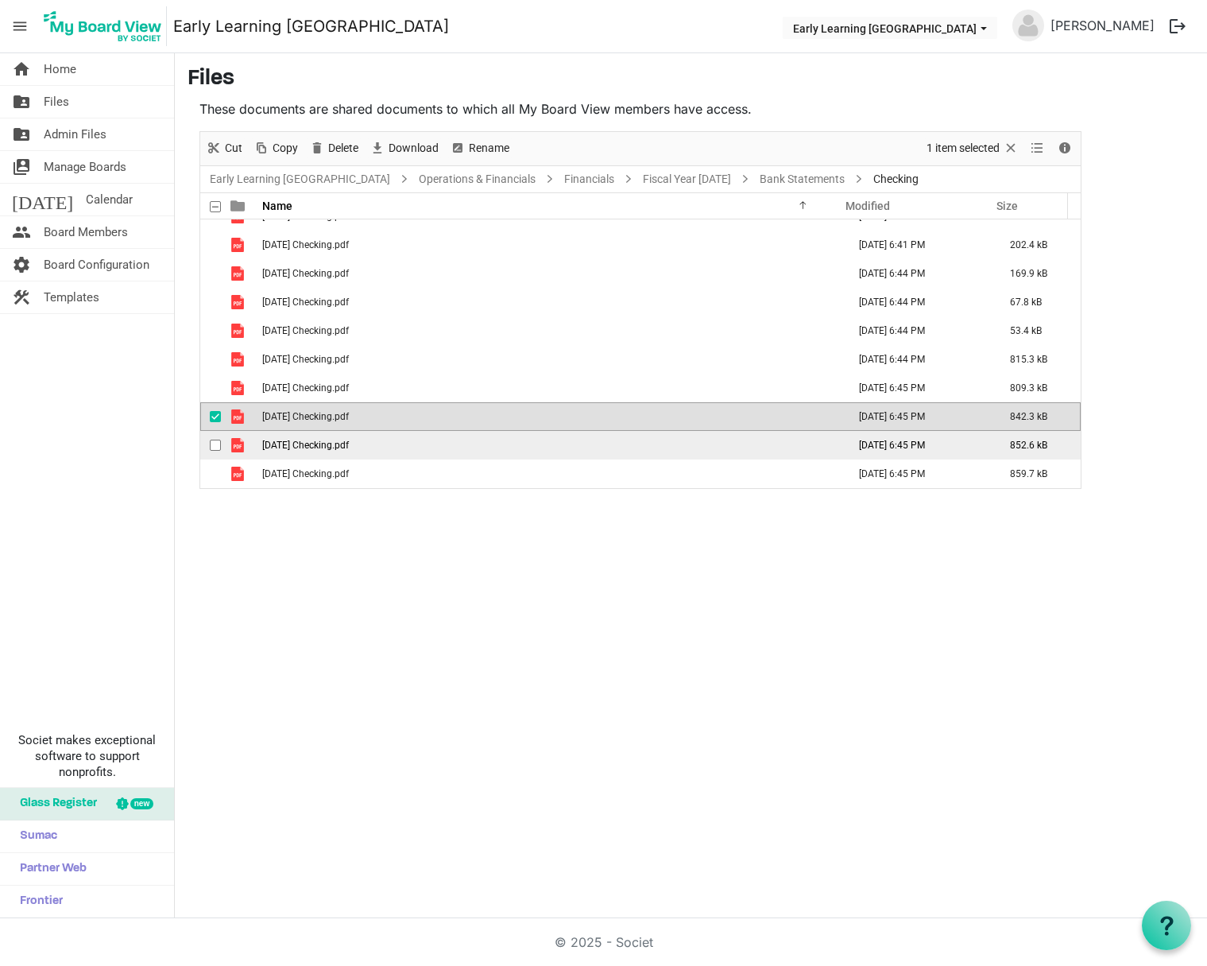
click at [349, 443] on span "11. November 2024 Checking.pdf" at bounding box center [305, 445] width 87 height 11
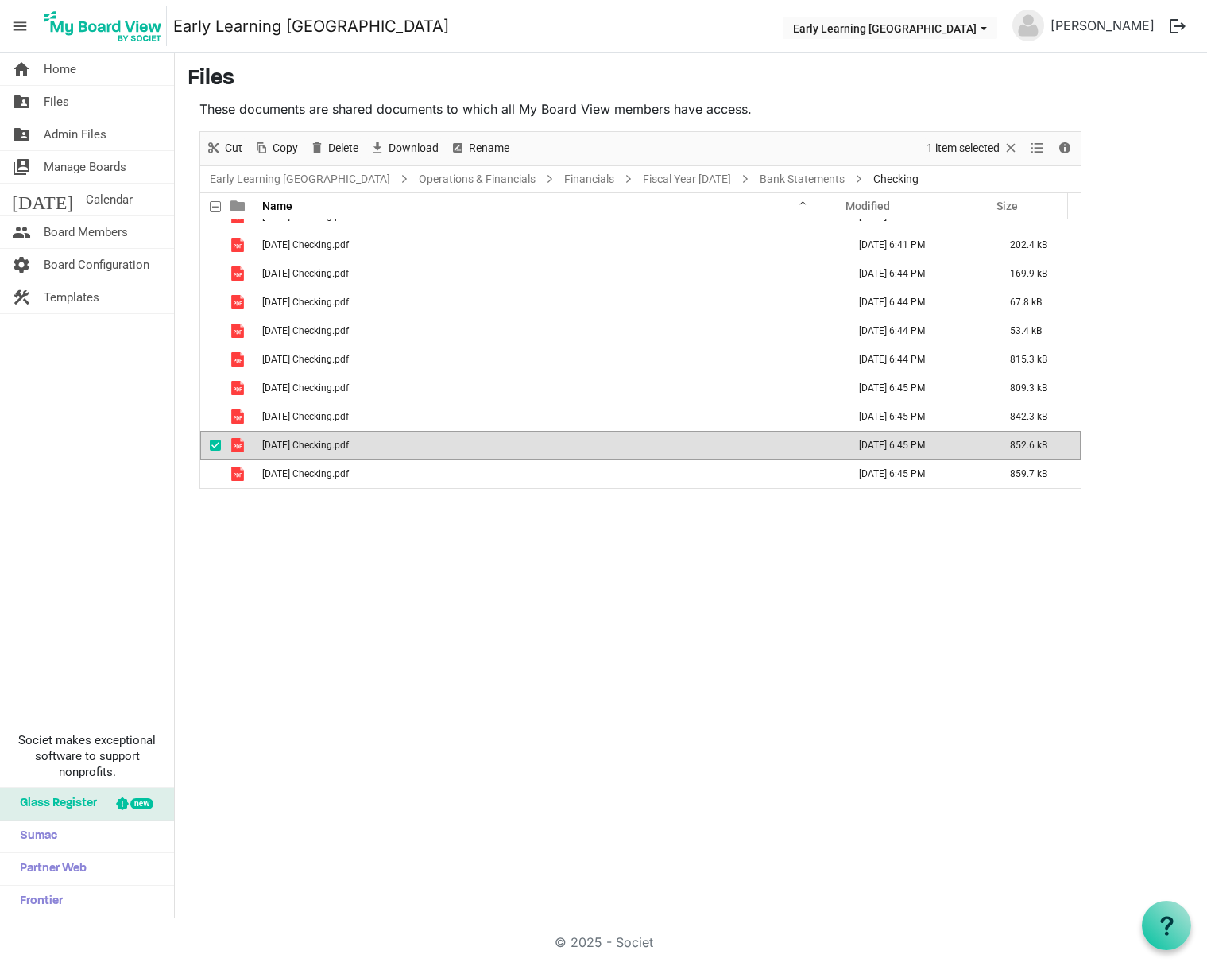
click at [349, 443] on span "11. November 2024 Checking.pdf" at bounding box center [305, 445] width 87 height 11
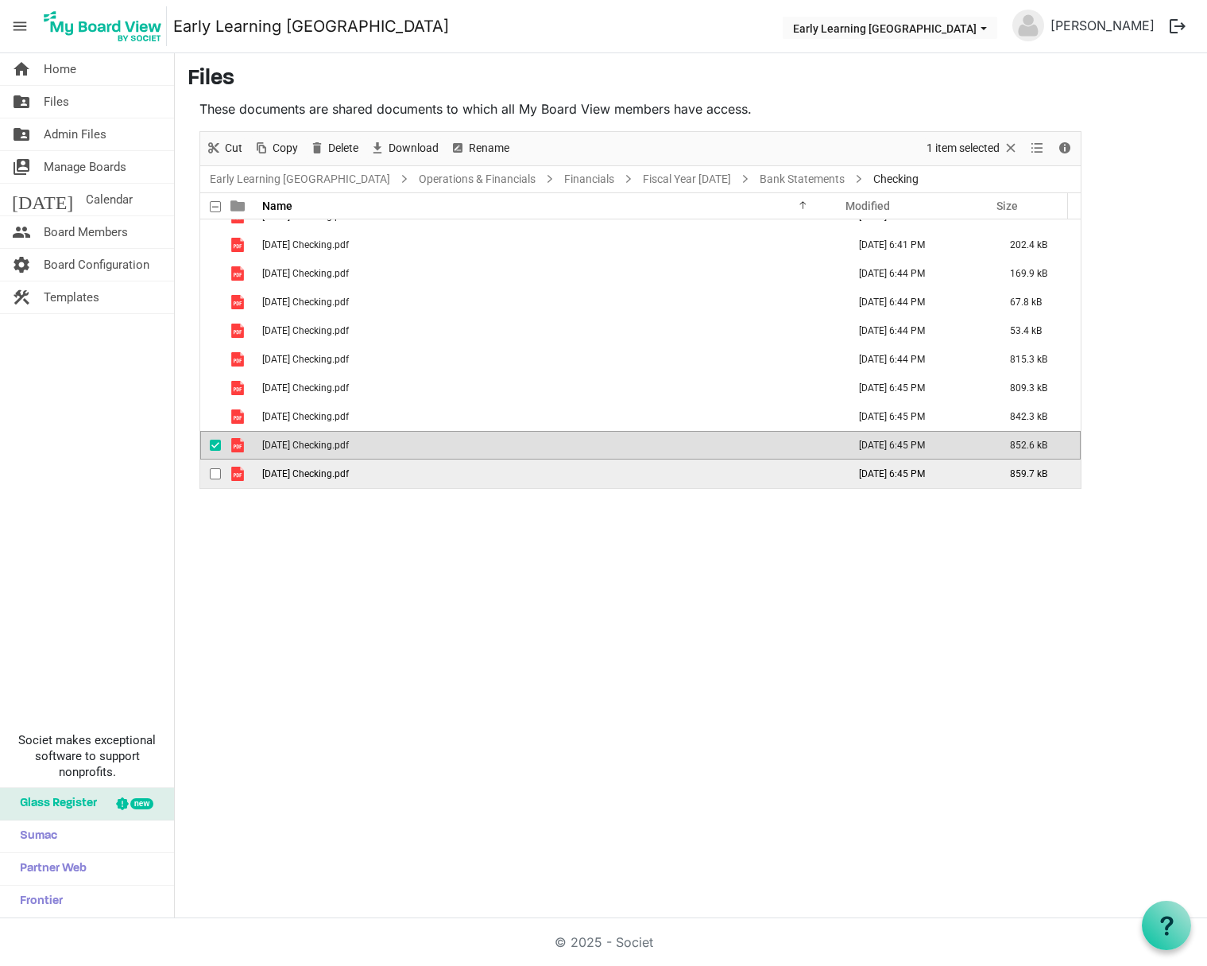
click at [347, 477] on span "12. December 2024 Checking.pdf" at bounding box center [305, 473] width 87 height 11
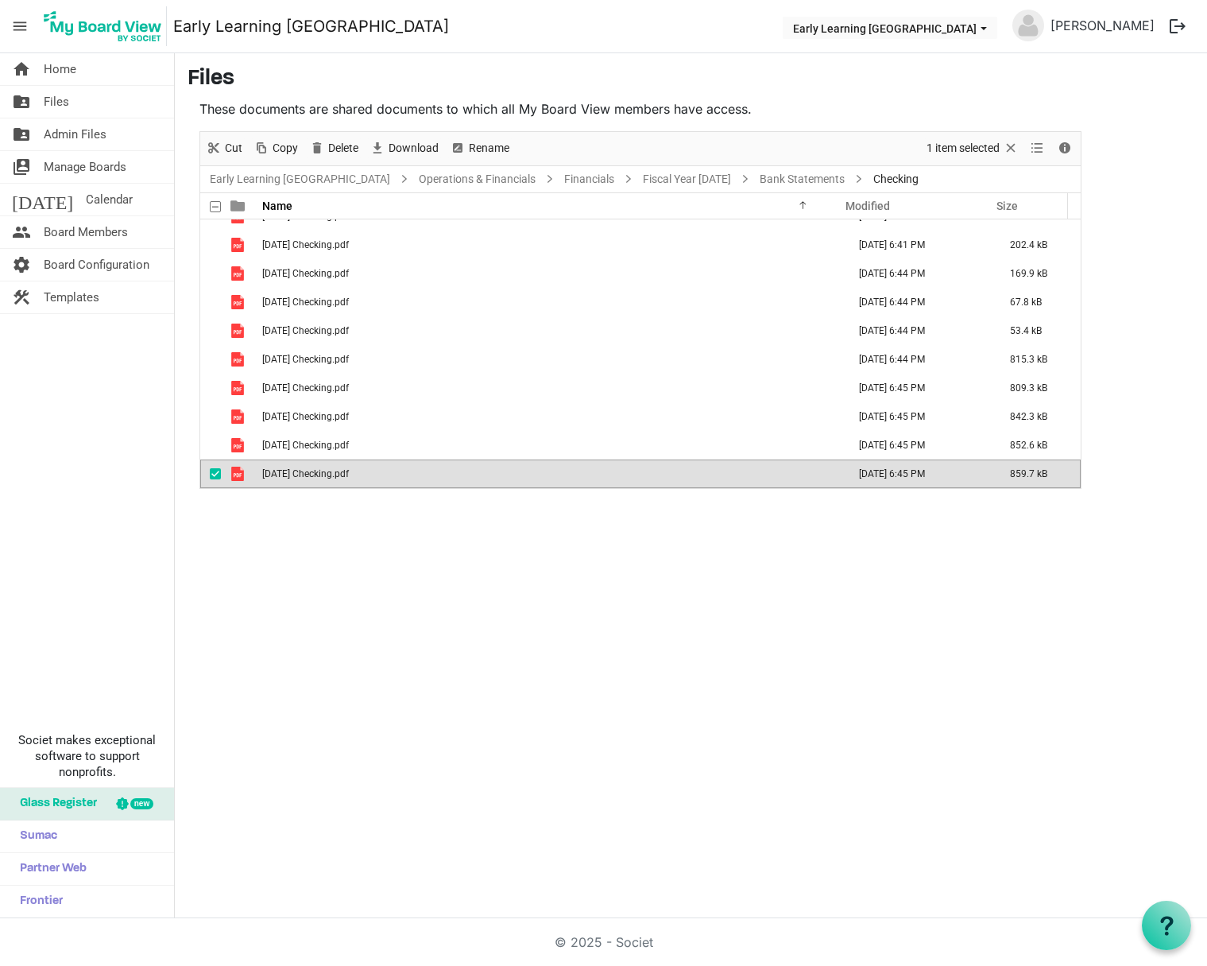
click at [347, 477] on span "12. December 2024 Checking.pdf" at bounding box center [305, 473] width 87 height 11
click at [561, 181] on link "Financials" at bounding box center [589, 179] width 56 height 20
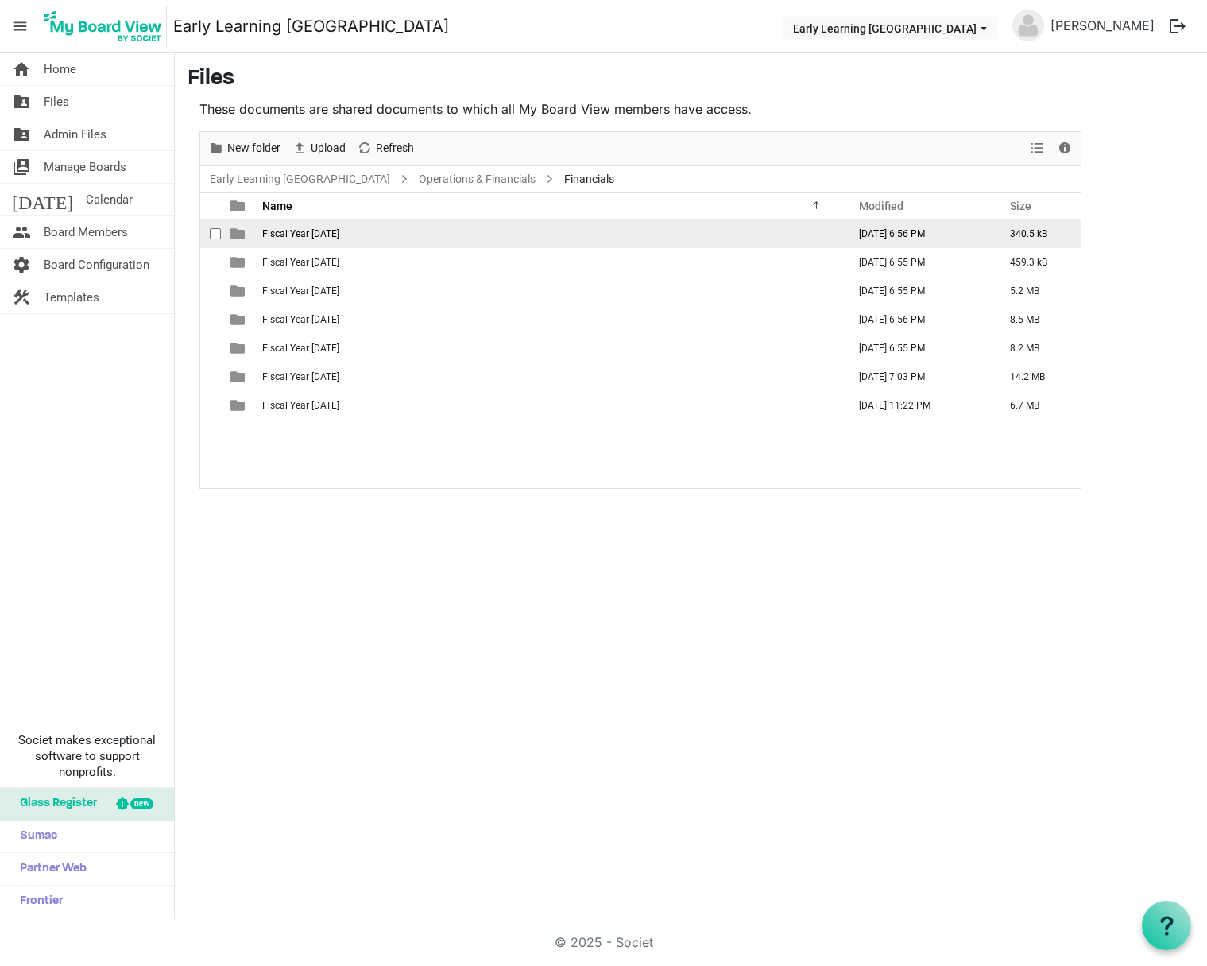
scroll to position [0, 0]
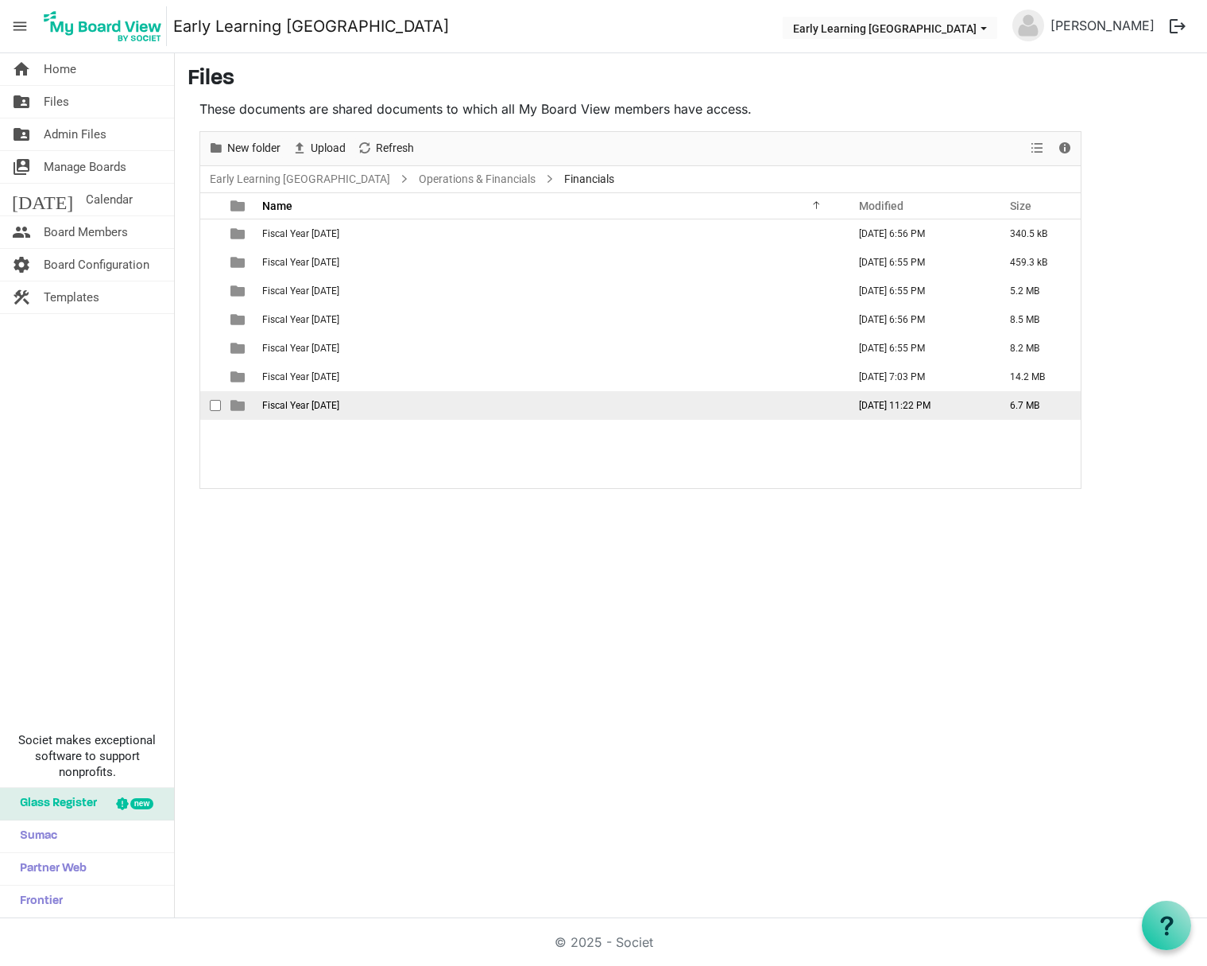
click at [305, 409] on span "Fiscal Year 2025" at bounding box center [300, 405] width 77 height 11
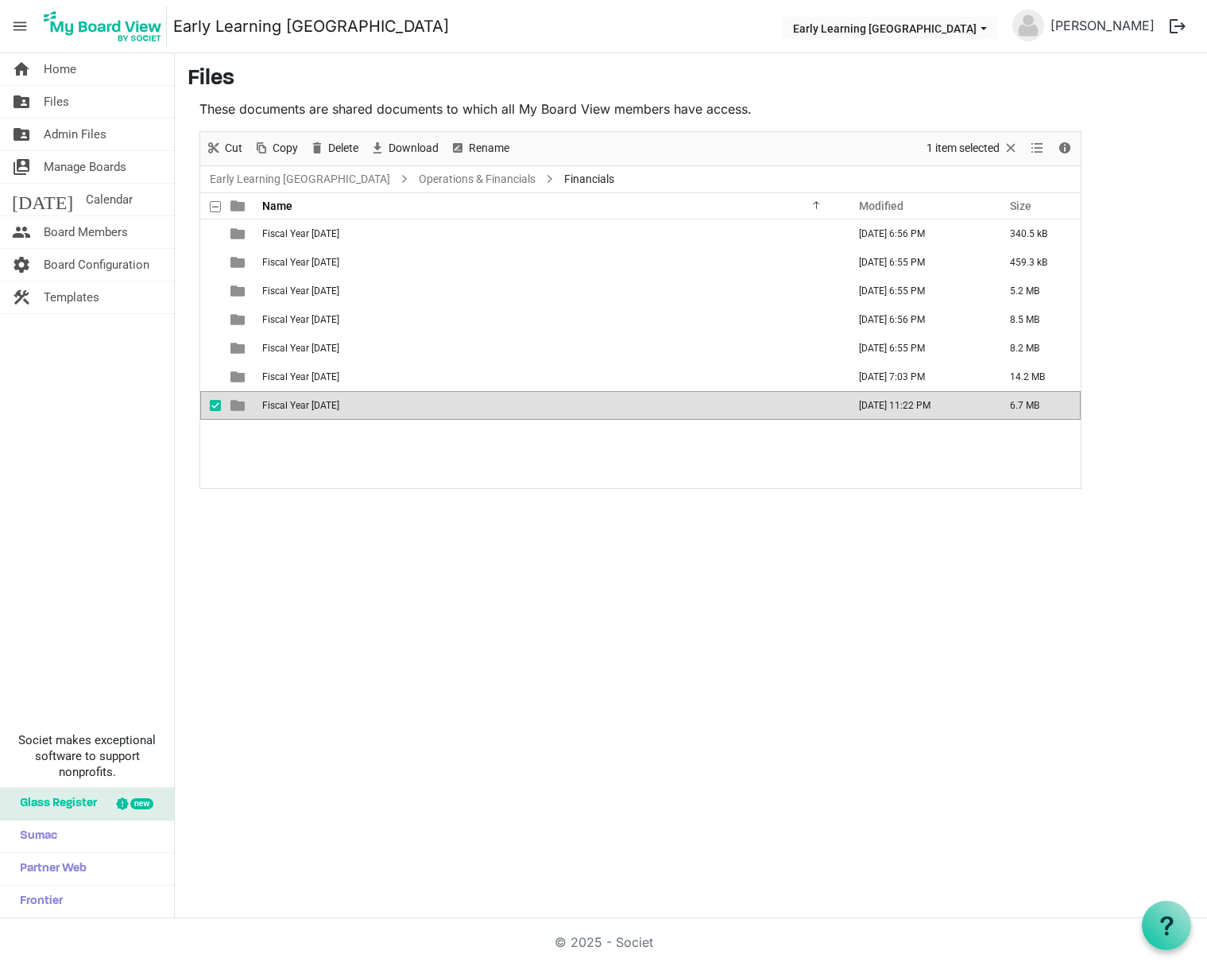
click at [304, 409] on span "Fiscal Year 2025" at bounding box center [300, 405] width 77 height 11
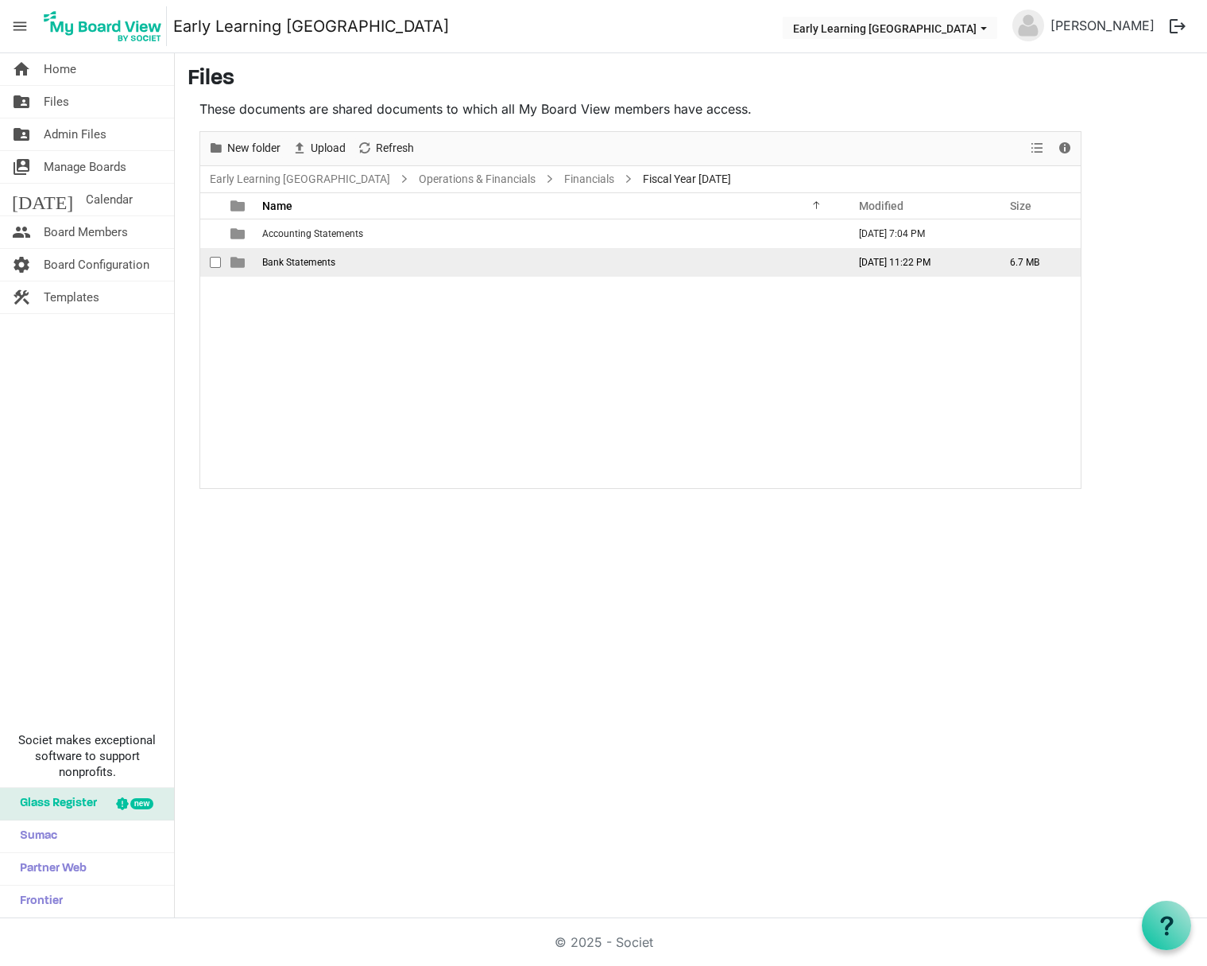
click at [298, 262] on span "Bank Statements" at bounding box center [298, 262] width 73 height 11
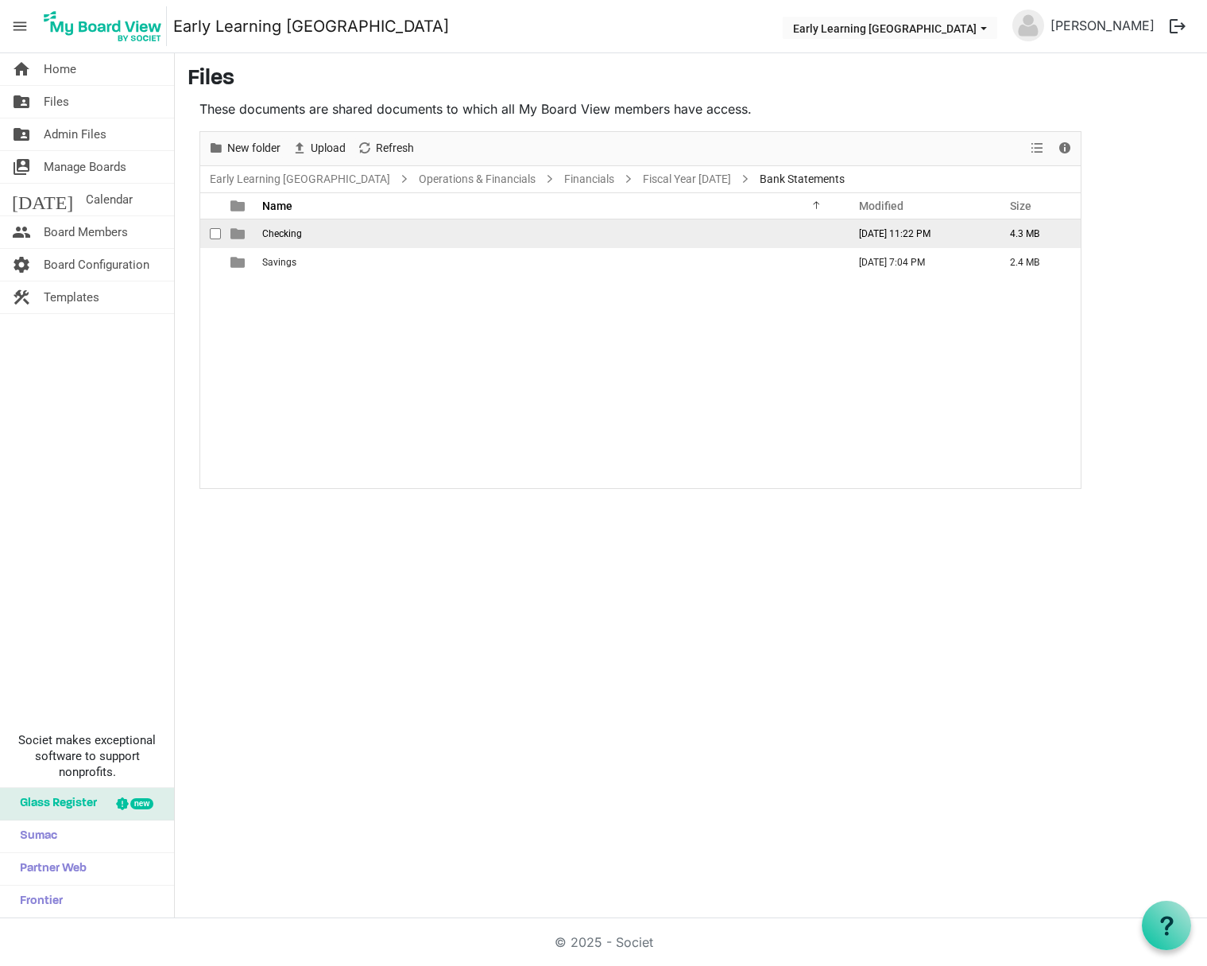
click at [294, 238] on span "Checking" at bounding box center [282, 233] width 40 height 11
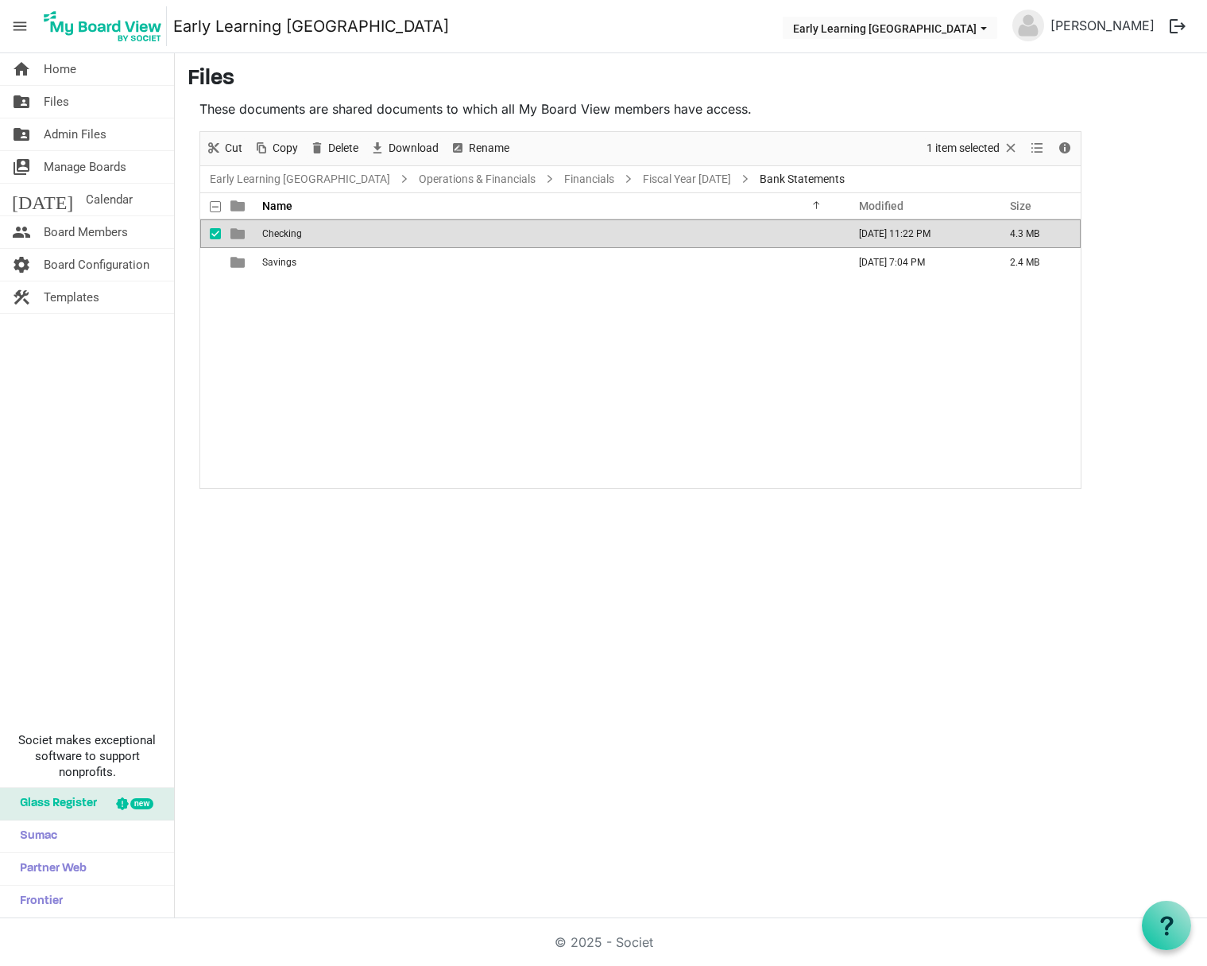
click at [294, 238] on span "Checking" at bounding box center [282, 233] width 40 height 11
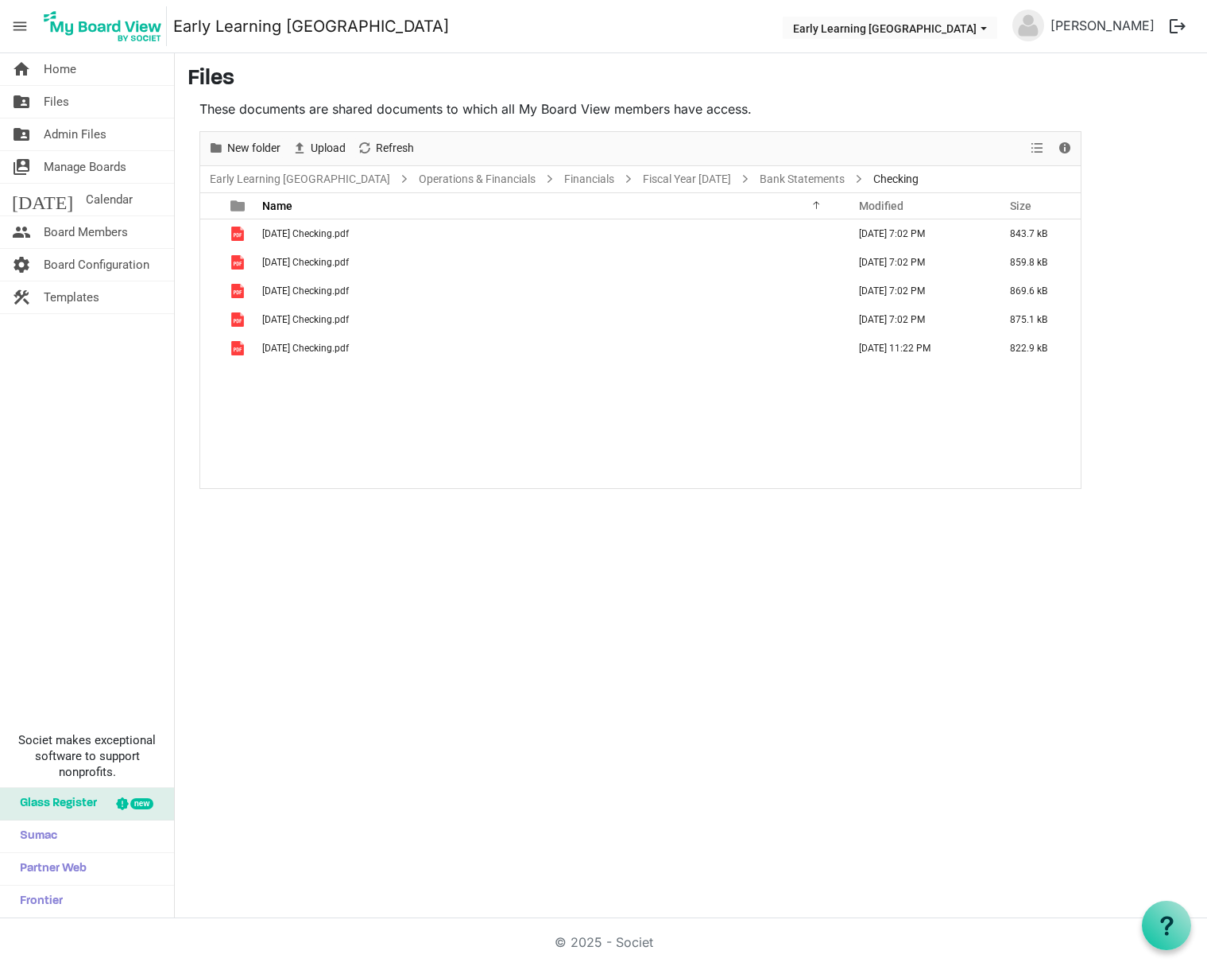
click at [293, 238] on span "01. January 2025 Checking.pdf" at bounding box center [305, 233] width 87 height 11
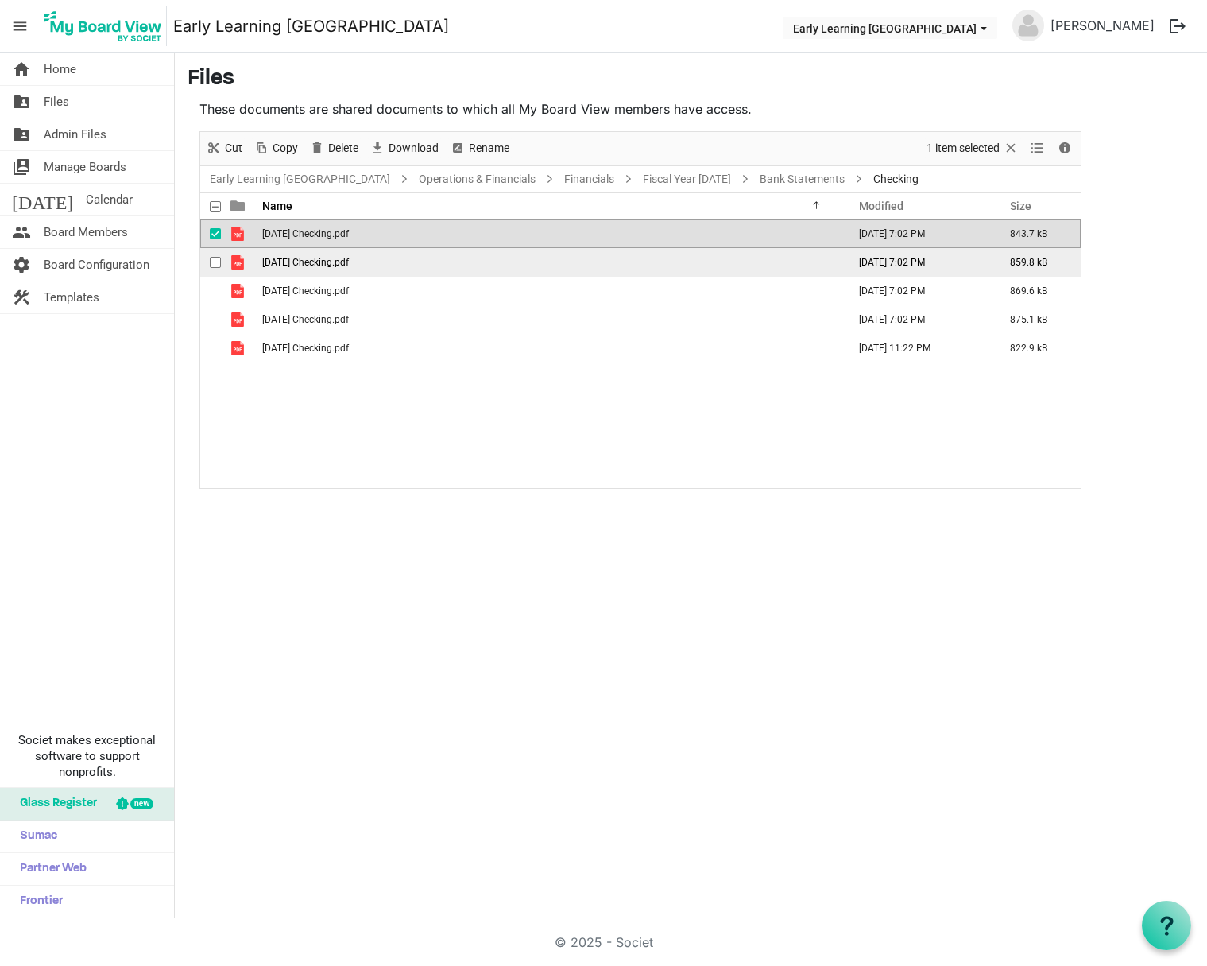
click at [320, 266] on span "02. February 2025 Checking.pdf" at bounding box center [305, 262] width 87 height 11
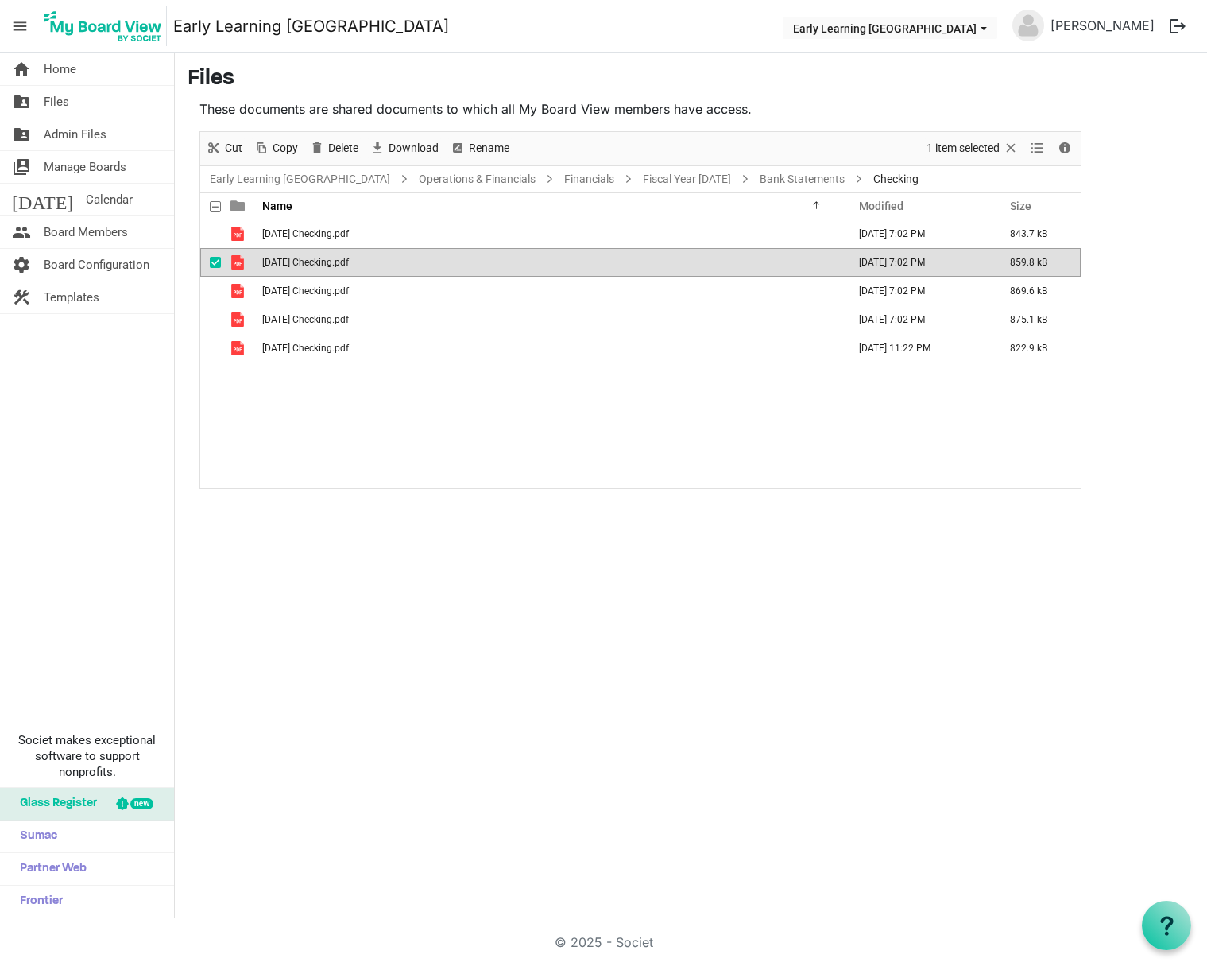
click at [320, 266] on span "02. February 2025 Checking.pdf" at bounding box center [305, 262] width 87 height 11
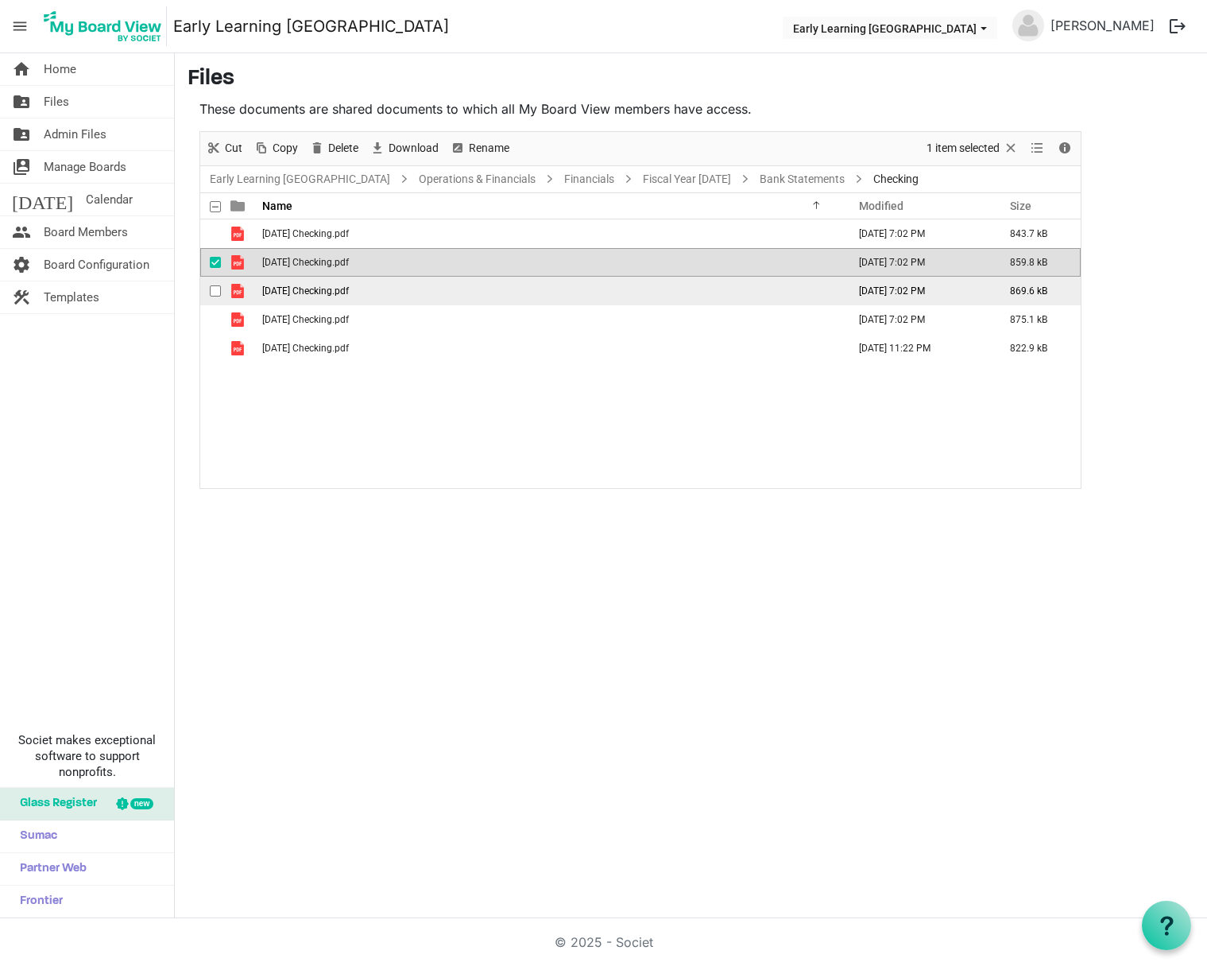
click at [333, 292] on span "03. March 2025 Checking.pdf" at bounding box center [305, 290] width 87 height 11
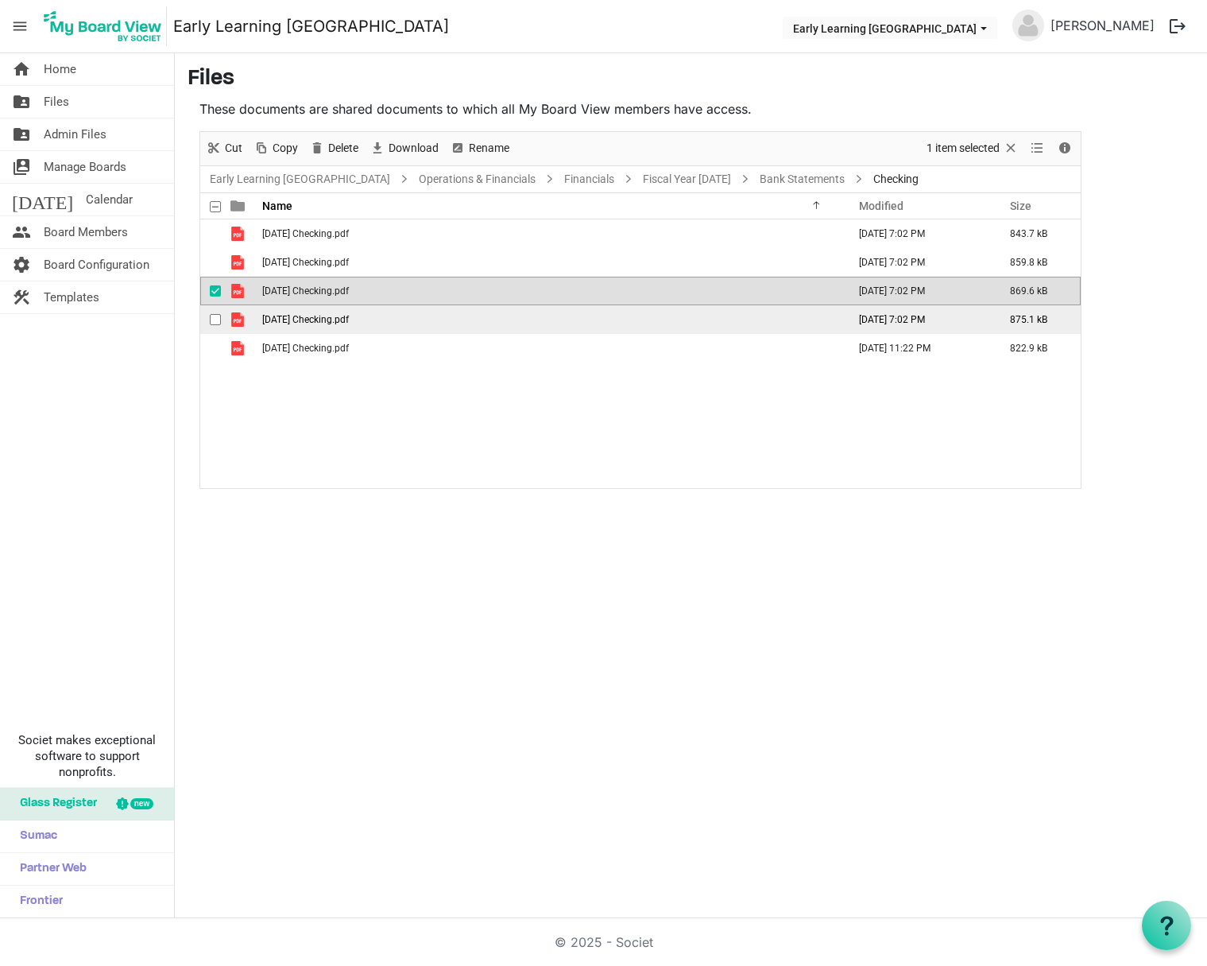
click at [349, 320] on span "04. April 2025 Checking.pdf" at bounding box center [305, 319] width 87 height 11
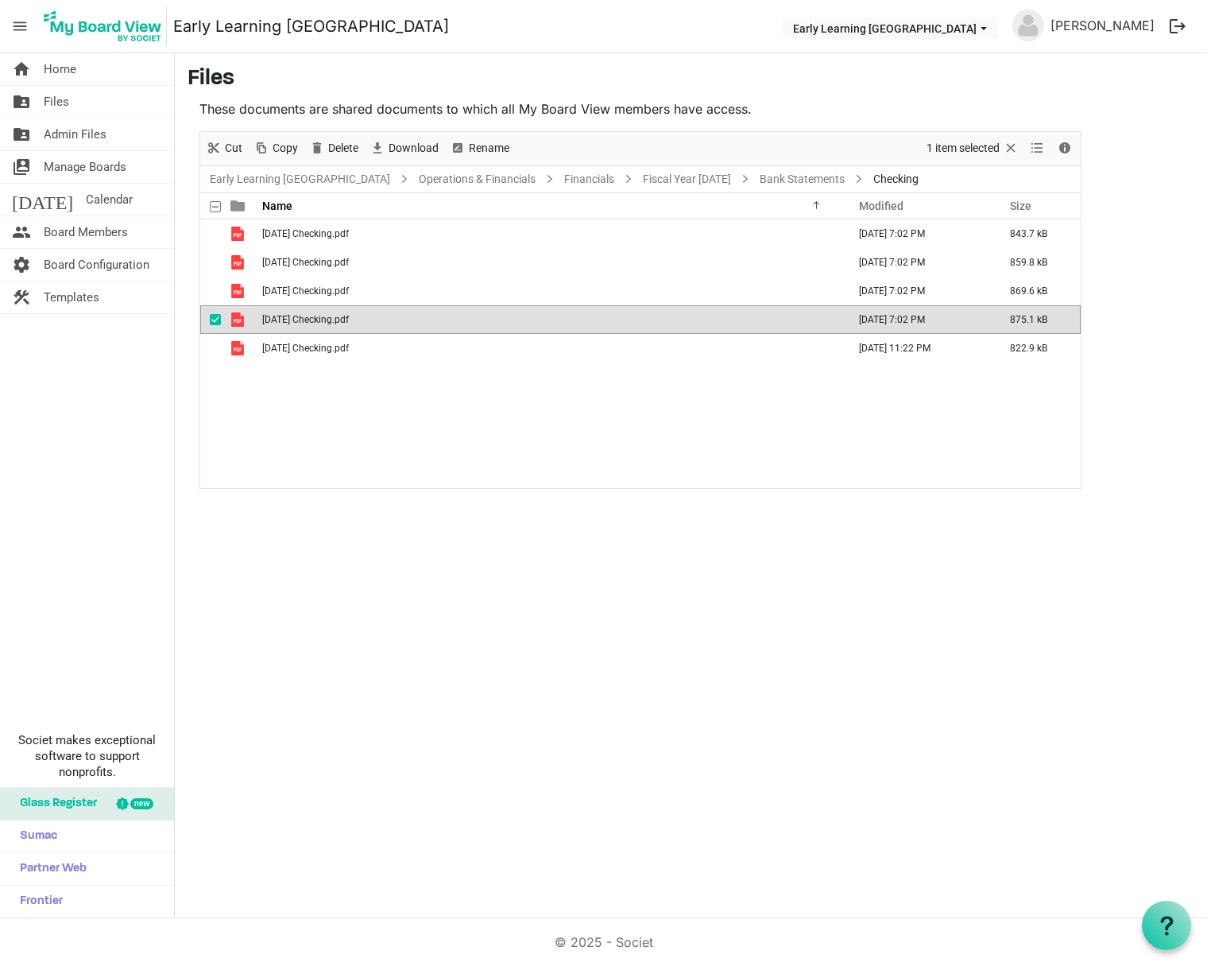
click at [349, 320] on span "04. April 2025 Checking.pdf" at bounding box center [305, 319] width 87 height 11
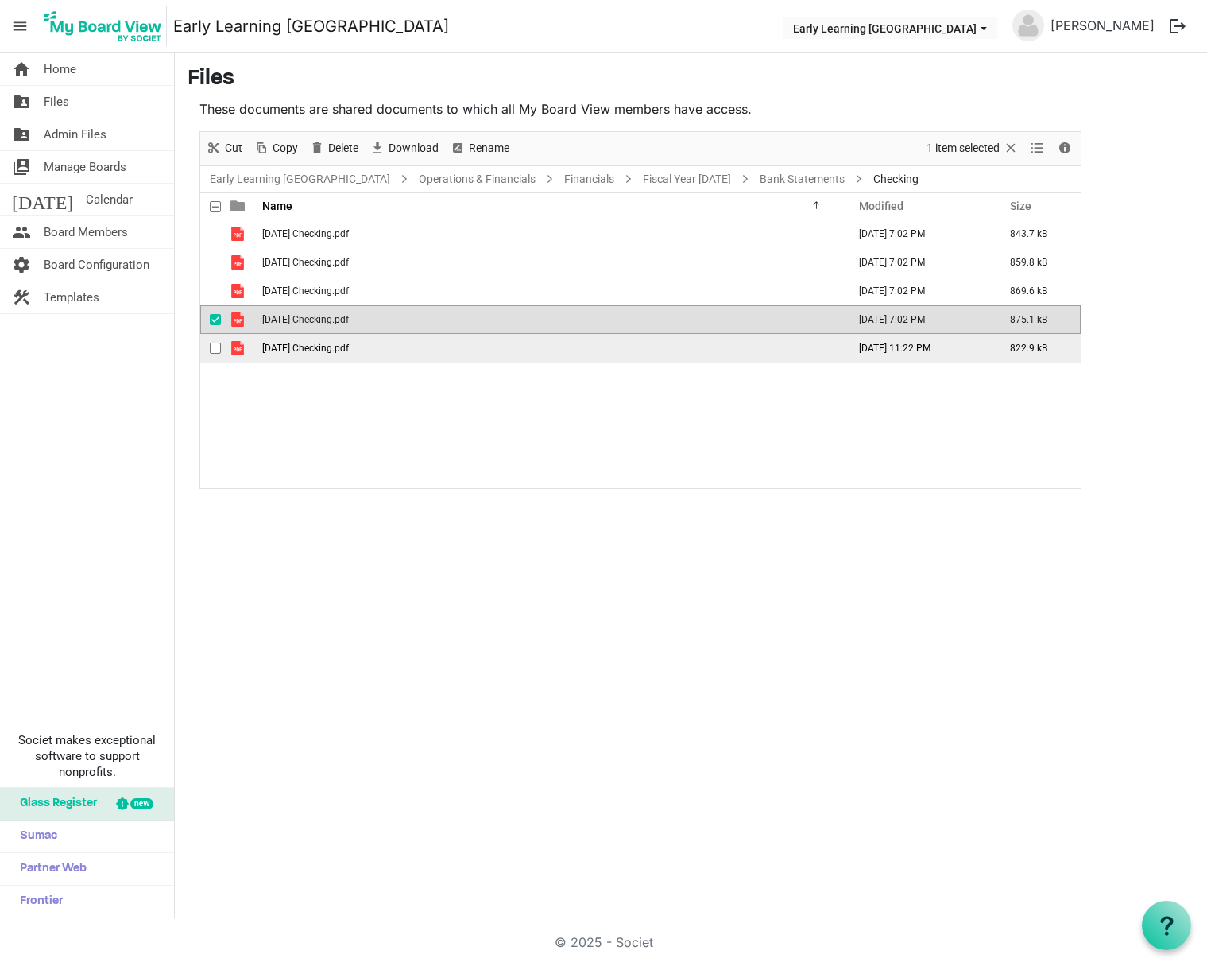
click at [277, 351] on span "05. May 2025 Checking.pdf" at bounding box center [305, 348] width 87 height 11
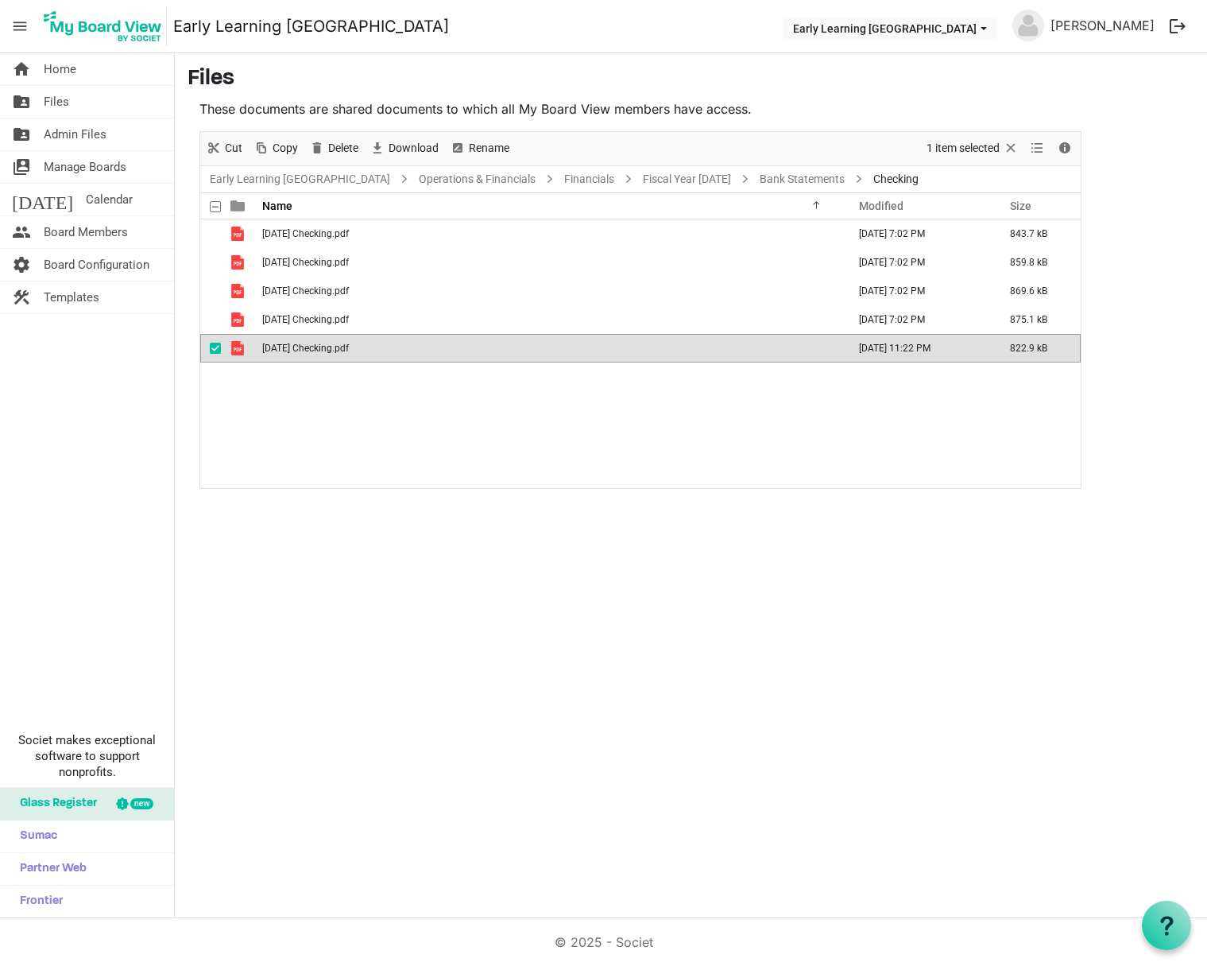
click at [277, 351] on span "05. May 2025 Checking.pdf" at bounding box center [305, 348] width 87 height 11
click at [446, 492] on main "Files These documents are shared documents to which all My Board View members h…" at bounding box center [691, 277] width 1032 height 448
click at [408, 438] on div "01. January 2025 Checking.pdf May 21, 2025 7:02 PM 843.7 kB 02. February 2025 C…" at bounding box center [640, 353] width 881 height 269
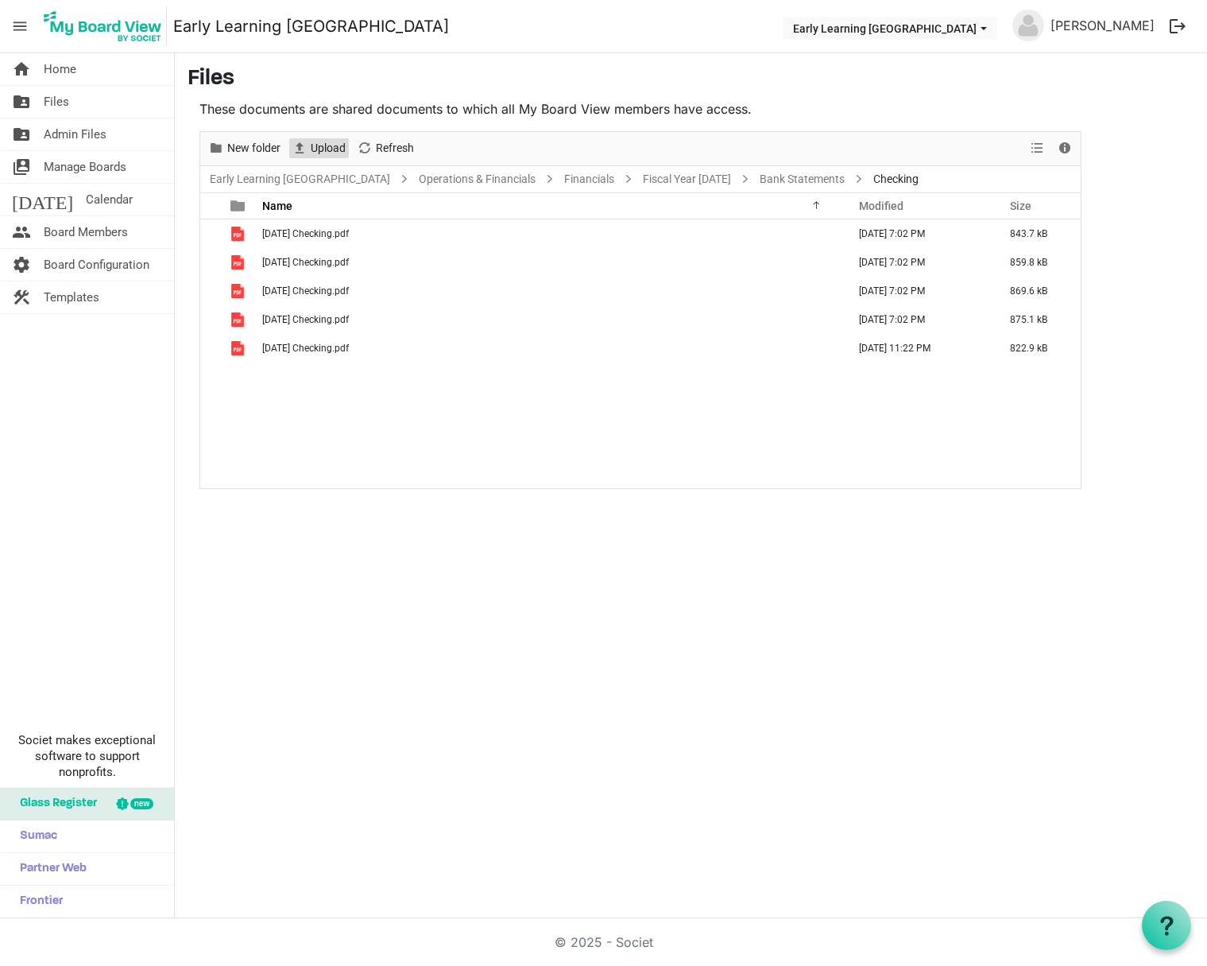
click at [327, 140] on span "Upload" at bounding box center [328, 148] width 38 height 20
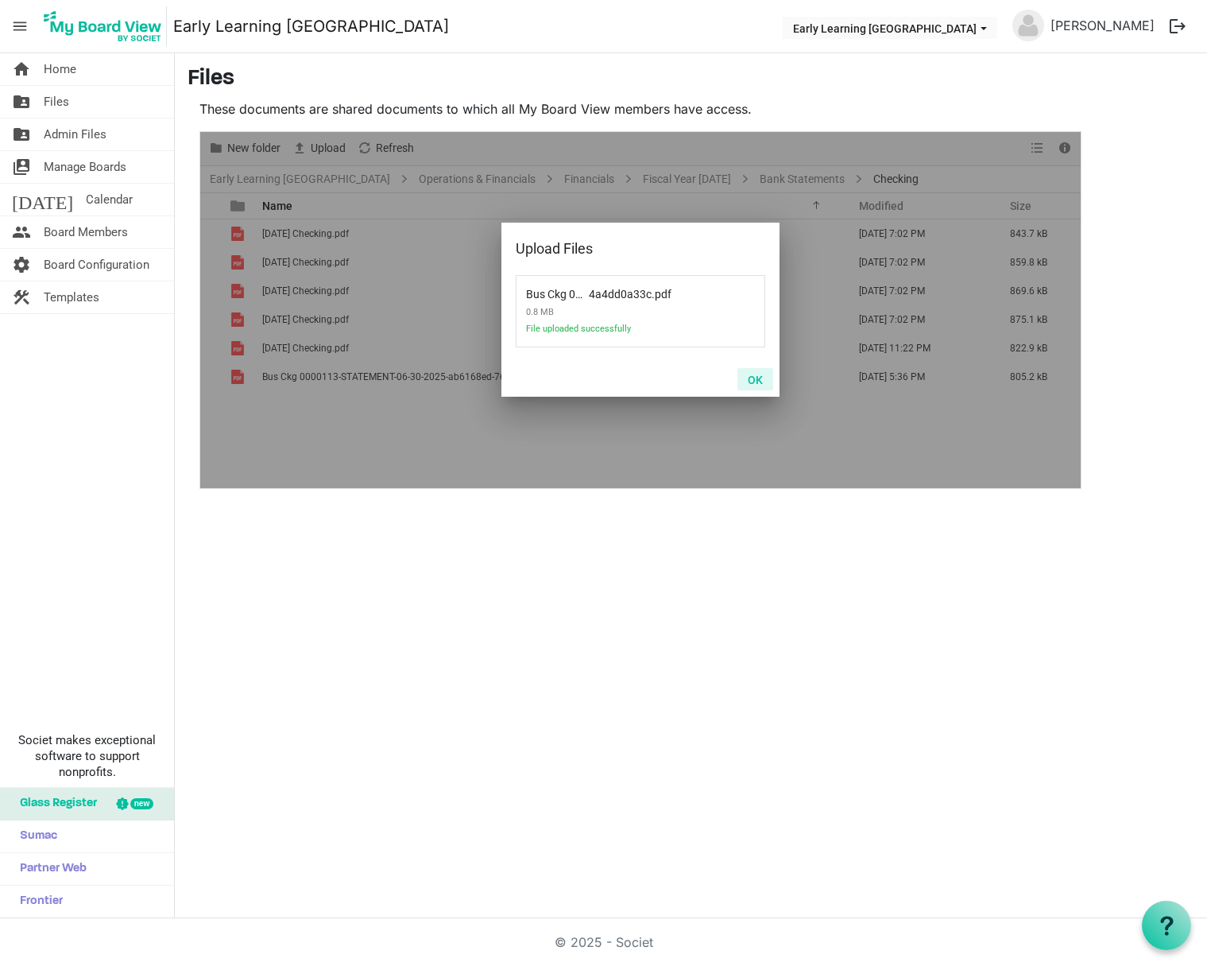
click at [759, 385] on button "OK" at bounding box center [756, 379] width 36 height 22
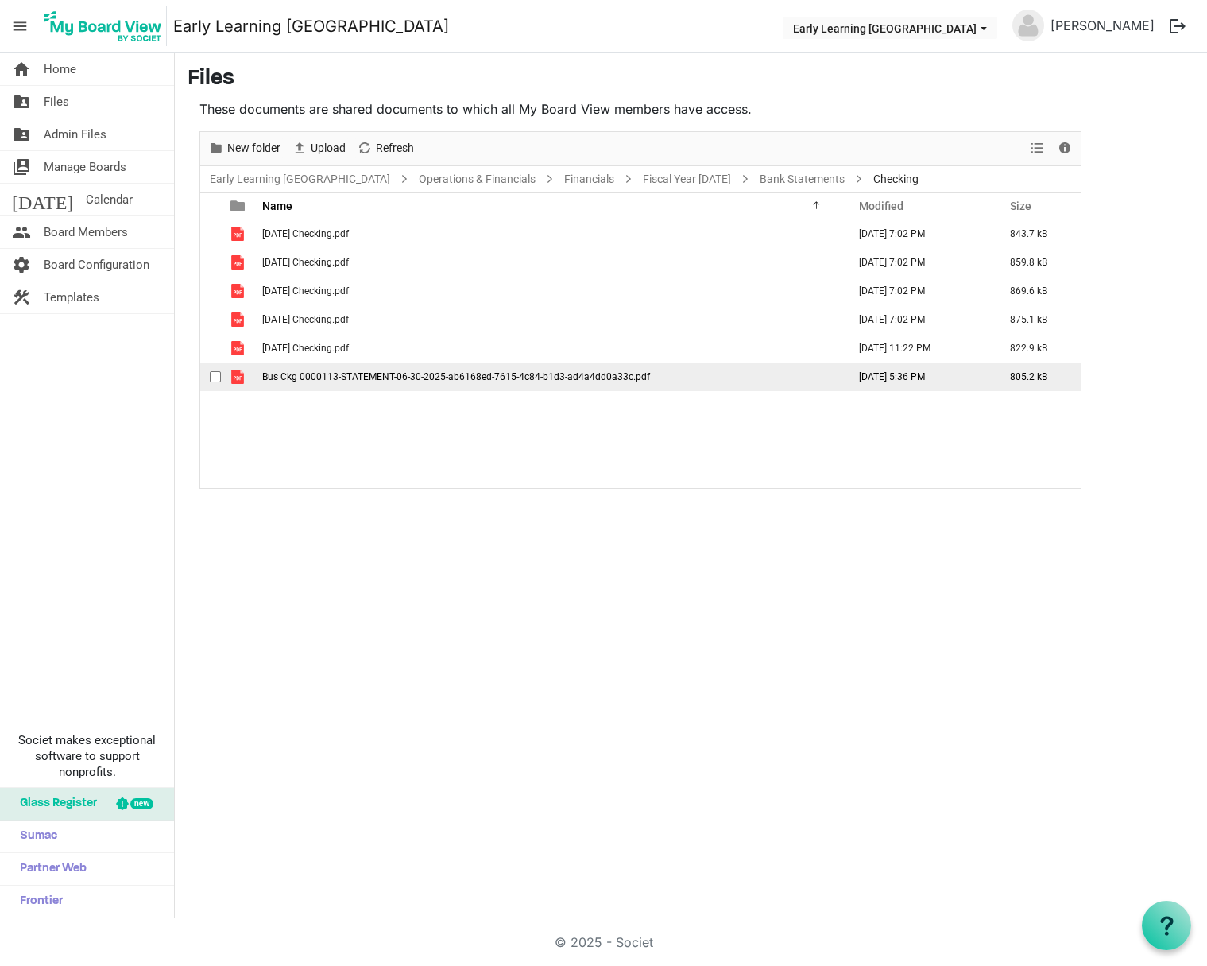
click at [552, 382] on td "Bus Ckg 0000113-STATEMENT-06-30-2025-ab6168ed-7615-4c84-b1d3-ad4a4dd0a33c.pdf" at bounding box center [550, 376] width 585 height 29
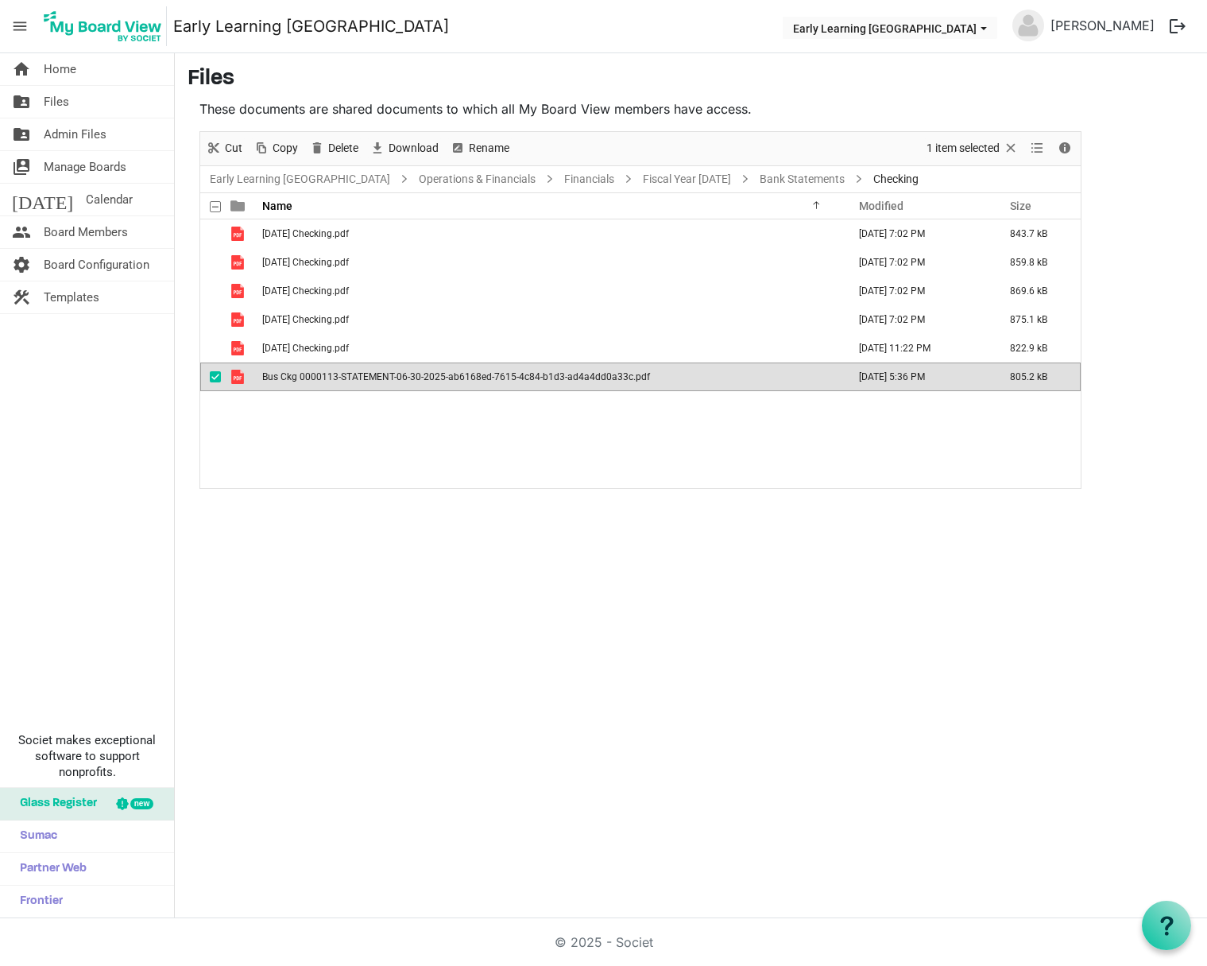
click at [488, 135] on div "Rename" at bounding box center [479, 148] width 71 height 33
click at [679, 564] on div "home Home folder_shared Files folder_shared Admin Files switch_account Manage B…" at bounding box center [603, 485] width 1207 height 865
click at [216, 372] on span "checkbox" at bounding box center [215, 376] width 11 height 11
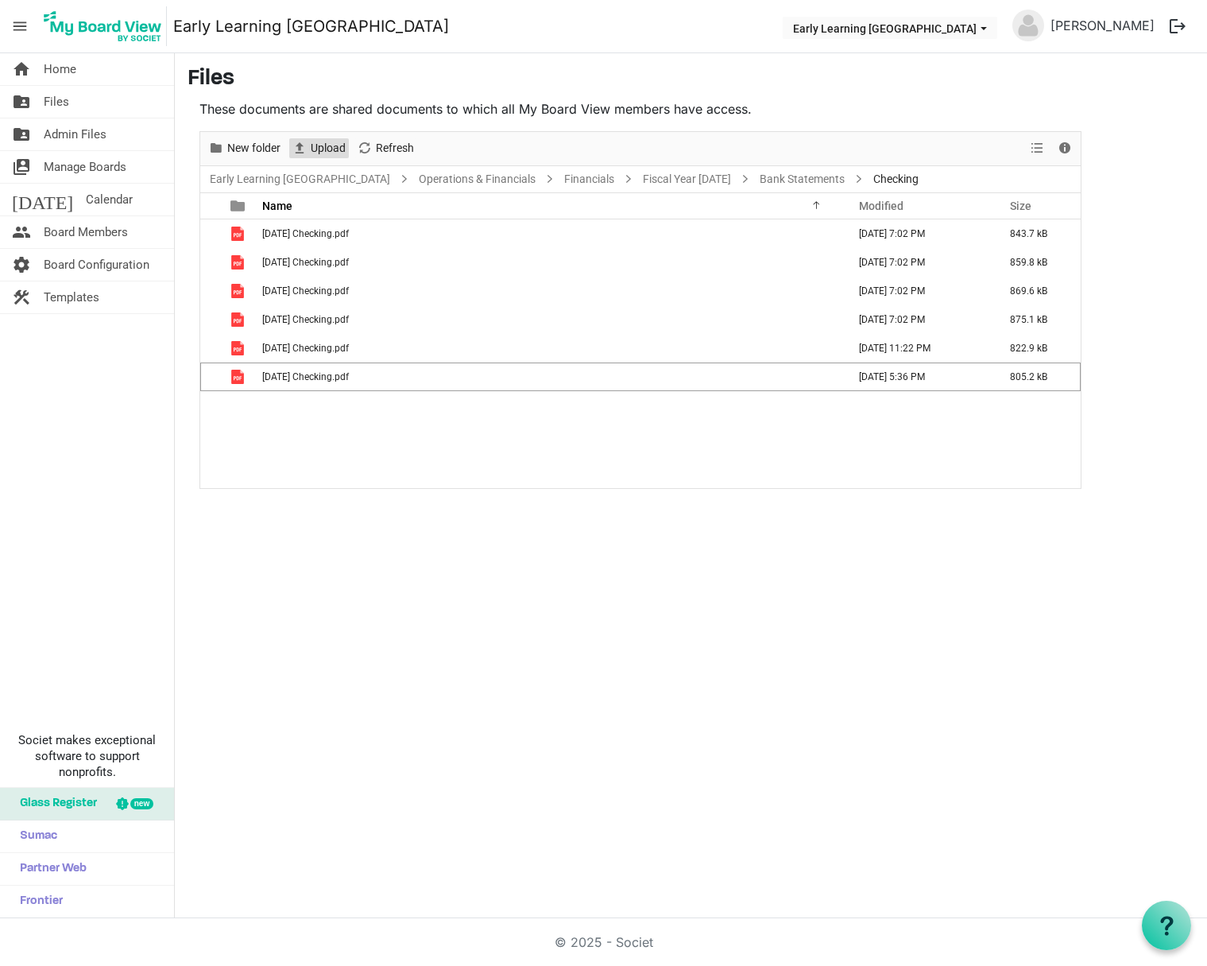
click at [323, 150] on span "Upload" at bounding box center [328, 148] width 38 height 20
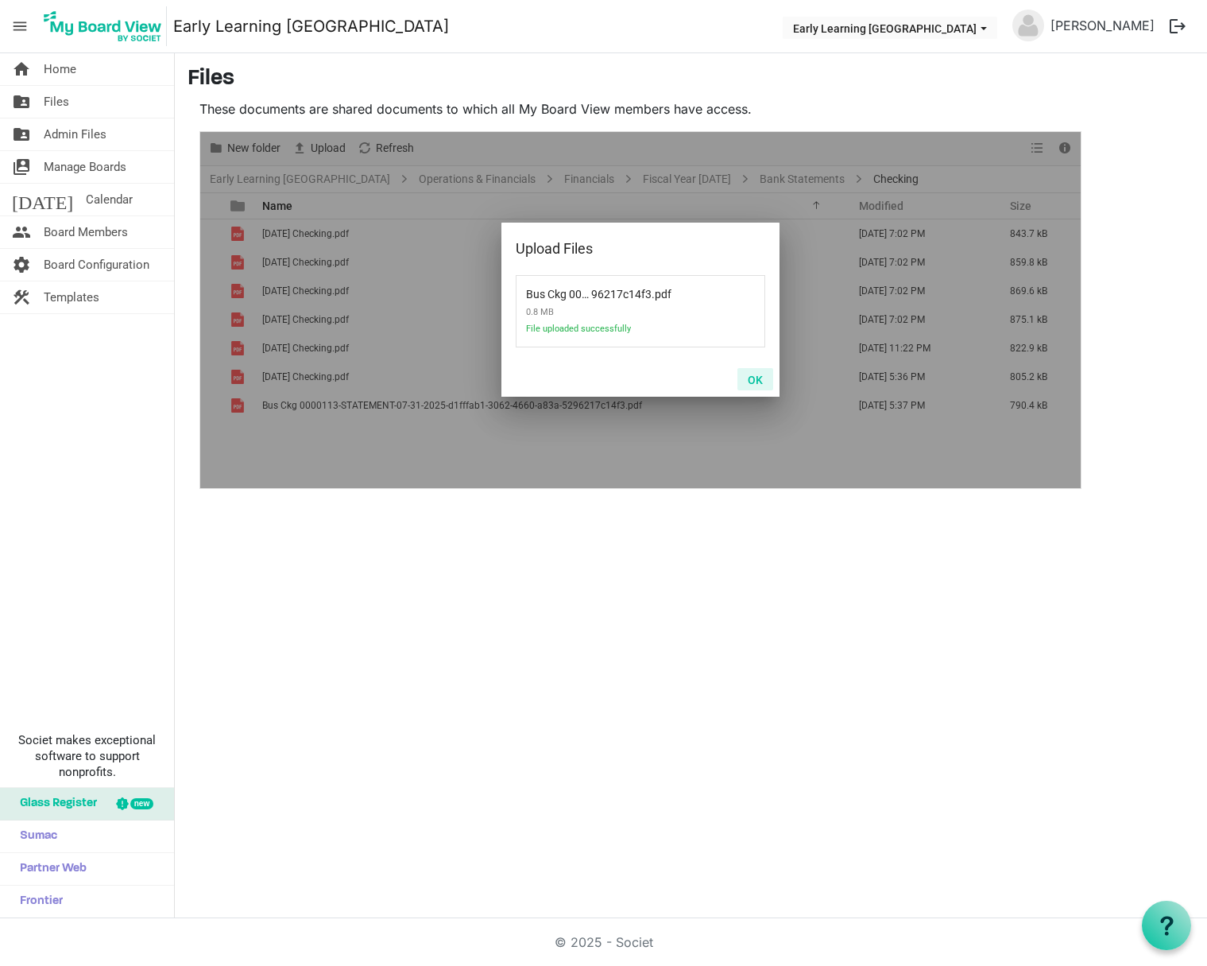
click at [763, 378] on button "OK" at bounding box center [756, 379] width 36 height 22
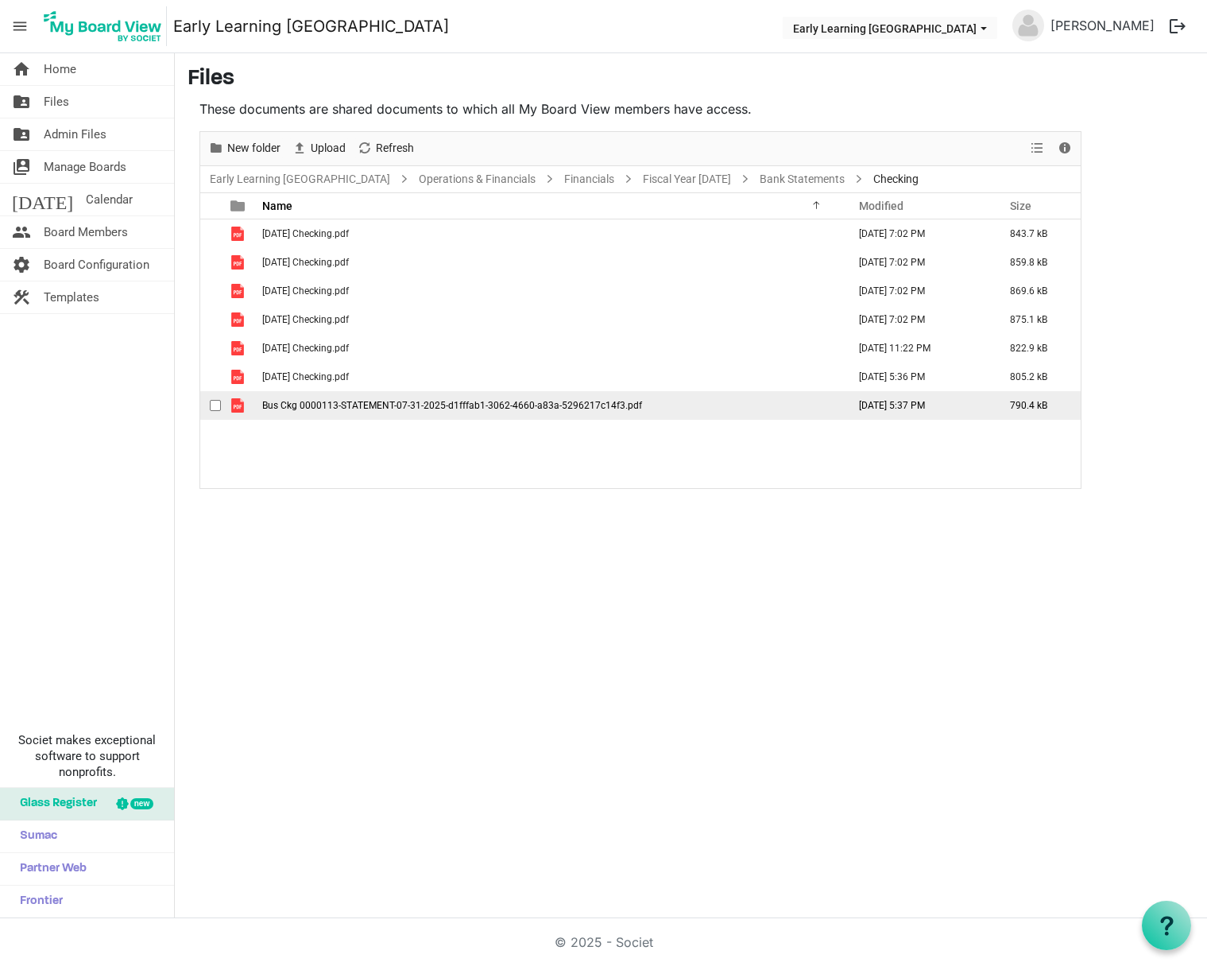
click at [219, 405] on span "checkbox" at bounding box center [215, 405] width 11 height 11
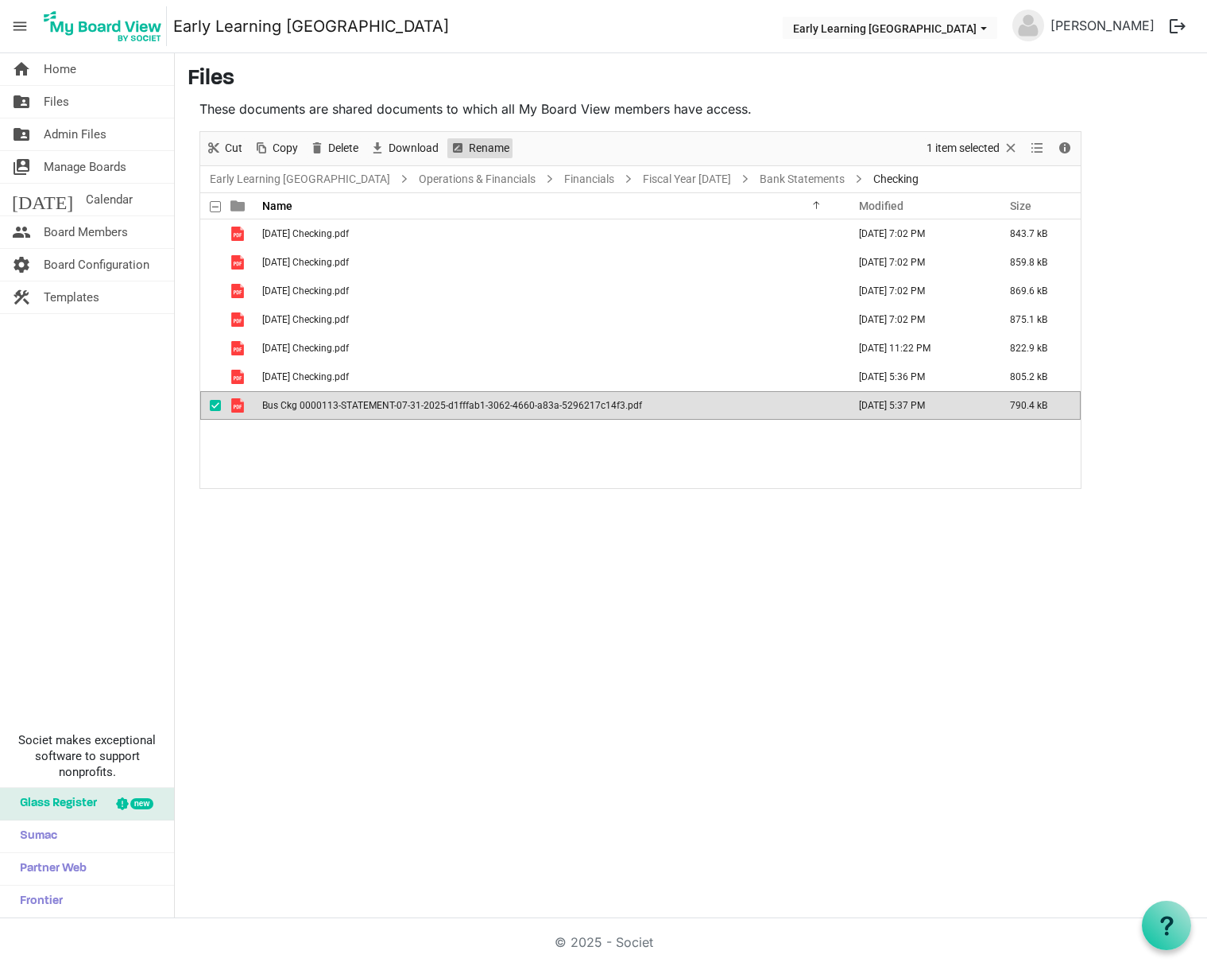
click at [488, 149] on span "Rename" at bounding box center [489, 148] width 44 height 20
click at [776, 539] on div "home Home folder_shared Files folder_shared Admin Files switch_account Manage B…" at bounding box center [603, 485] width 1207 height 865
click at [216, 408] on span "checkbox" at bounding box center [215, 405] width 11 height 11
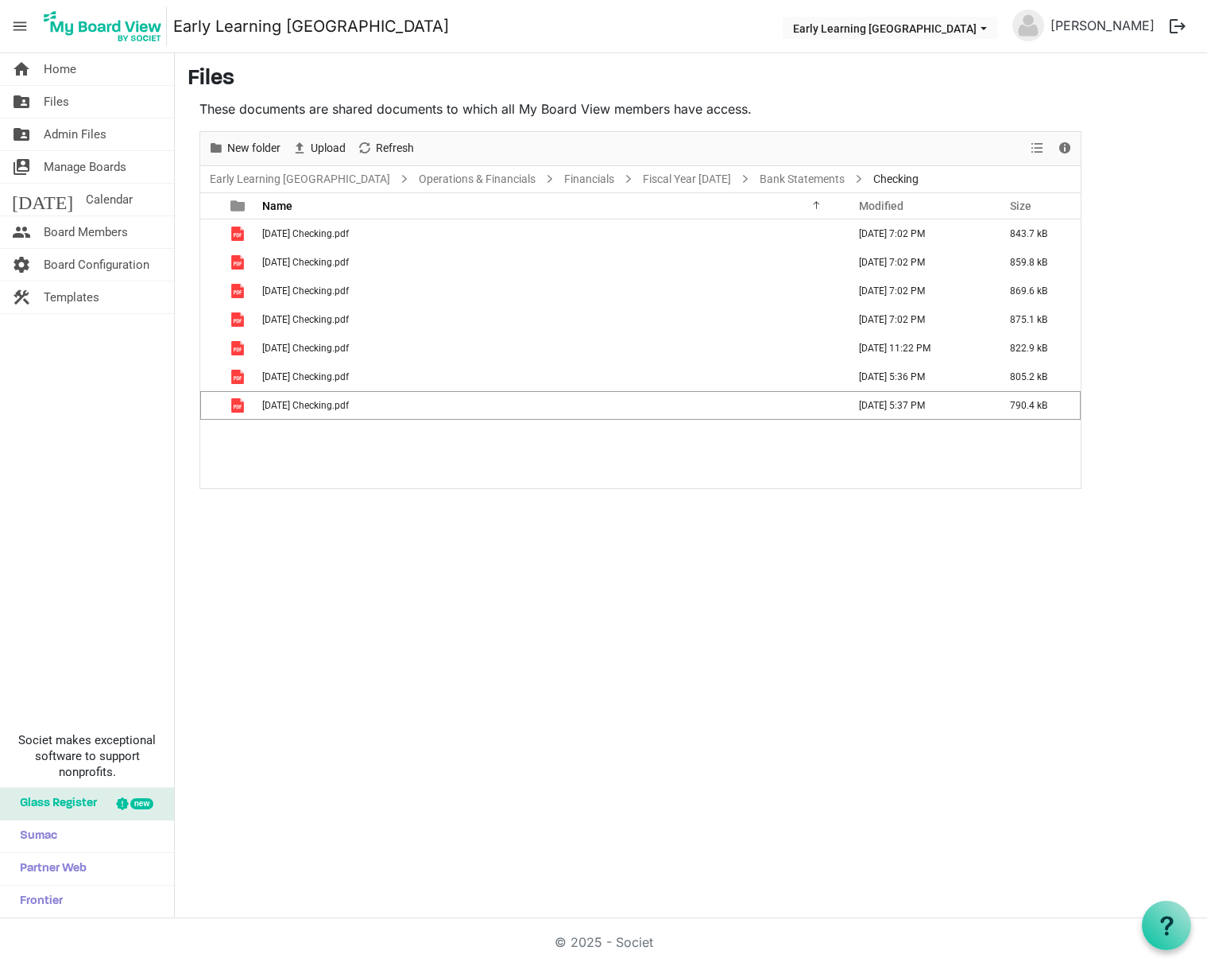
click at [620, 629] on div "home Home folder_shared Files folder_shared Admin Files switch_account Manage B…" at bounding box center [603, 485] width 1207 height 865
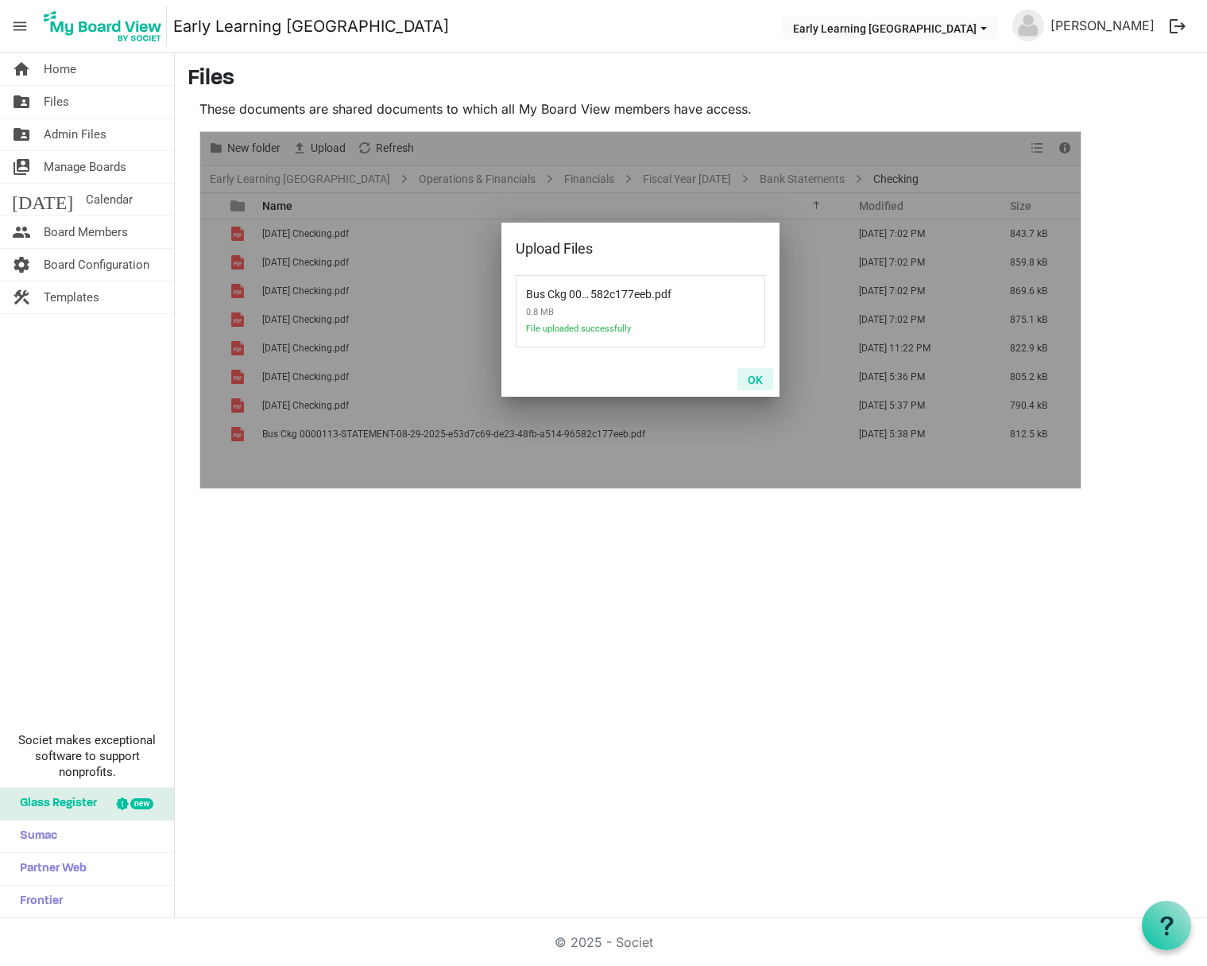
click at [749, 381] on button "OK" at bounding box center [756, 379] width 36 height 22
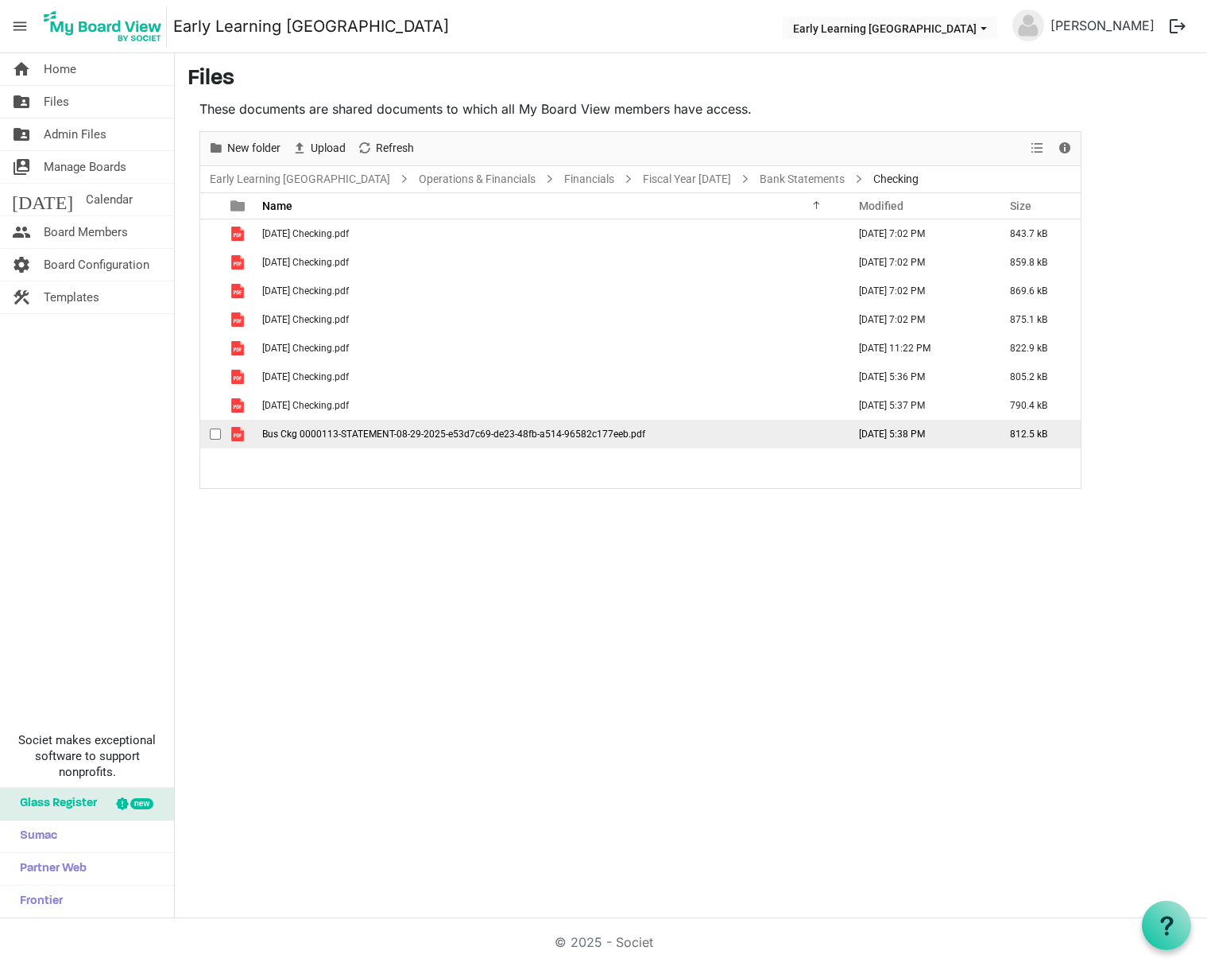
click at [649, 440] on td "Bus Ckg 0000113-STATEMENT-08-29-2025-e53d7c69-de23-48fb-a514-96582c177eeb.pdf" at bounding box center [550, 434] width 585 height 29
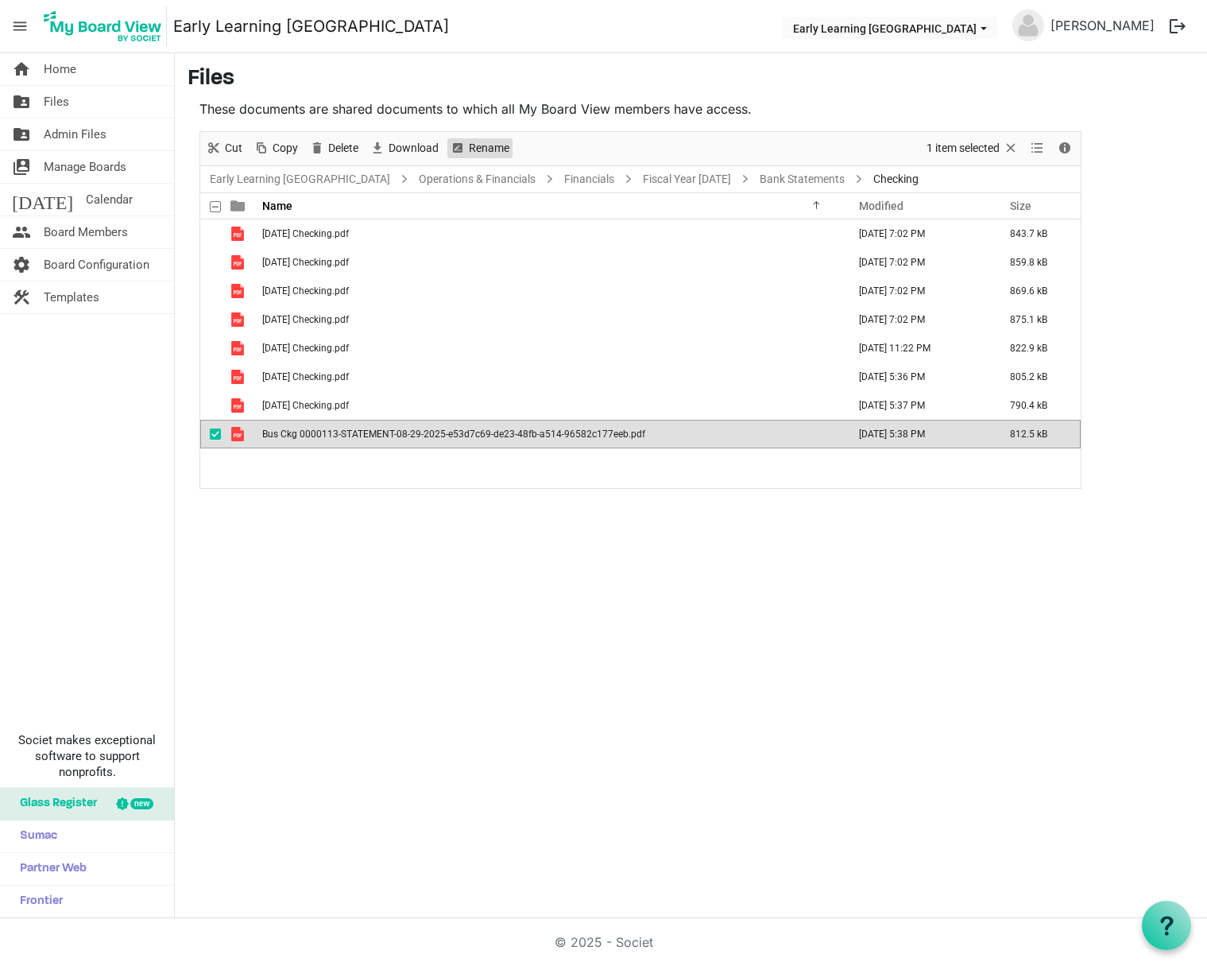
click at [474, 154] on span "Rename" at bounding box center [489, 148] width 44 height 20
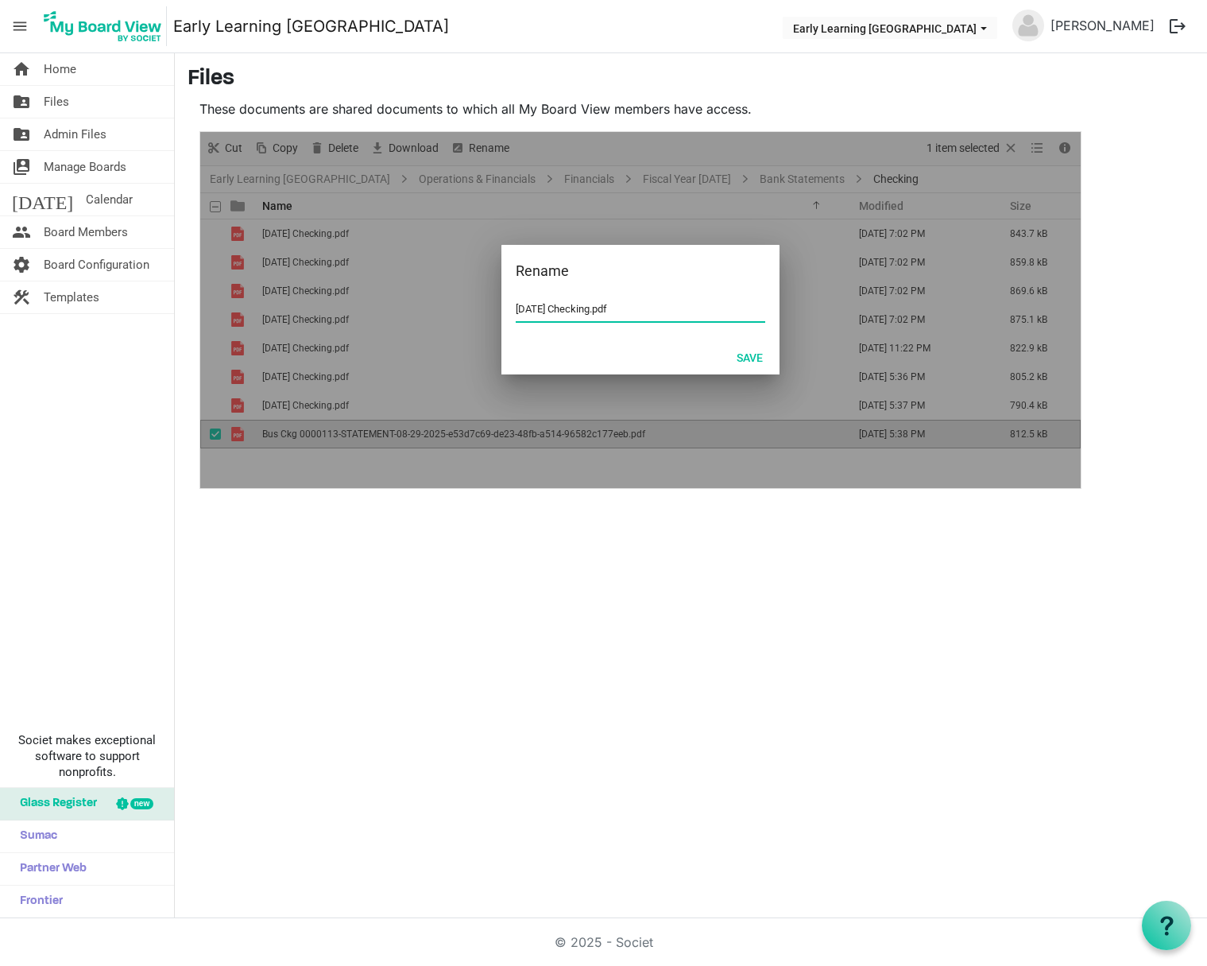
type input "08. August 2025 Checking.pdf"
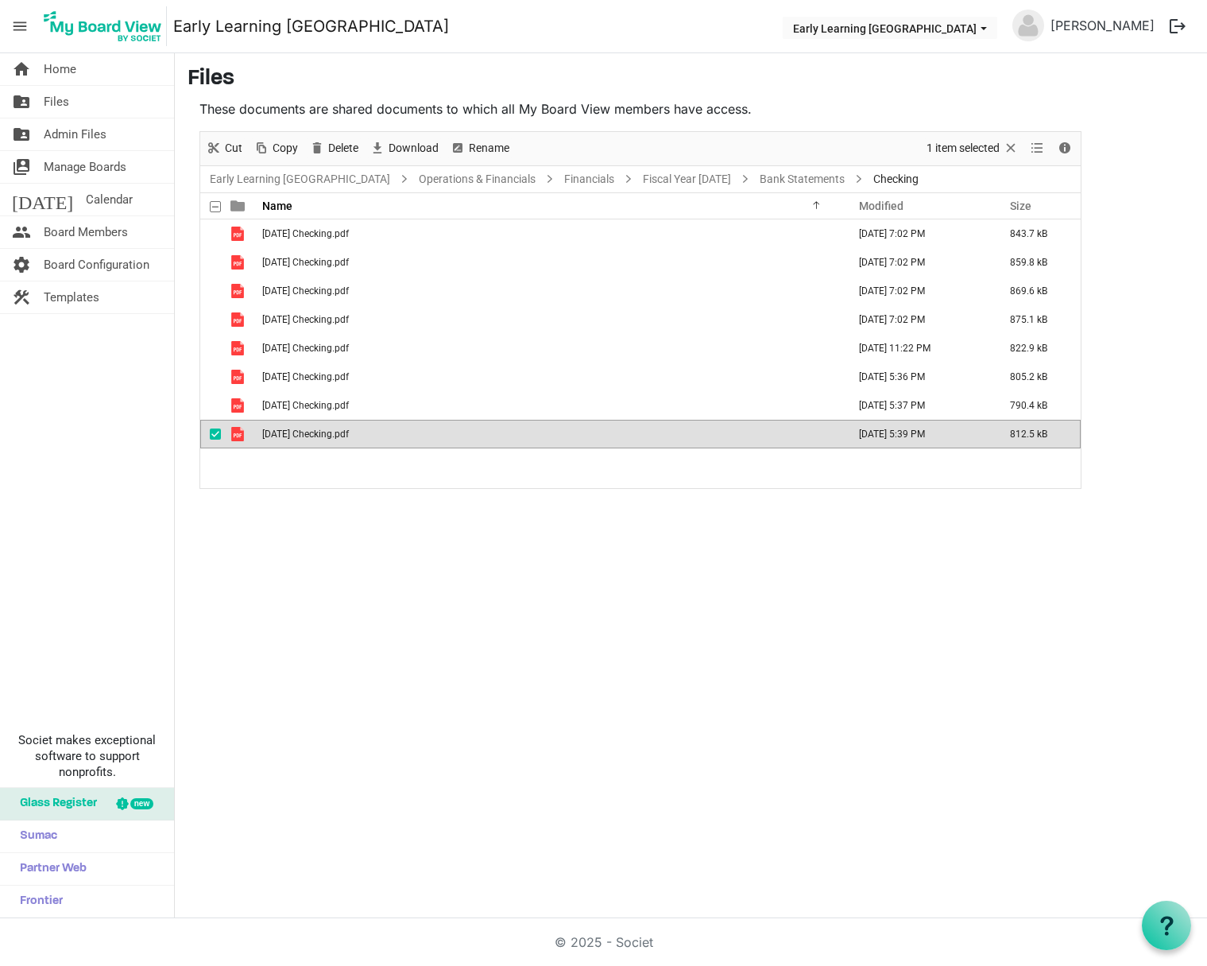
click at [459, 608] on div "home Home folder_shared Files folder_shared Admin Files switch_account Manage B…" at bounding box center [603, 485] width 1207 height 865
